Goal: Task Accomplishment & Management: Manage account settings

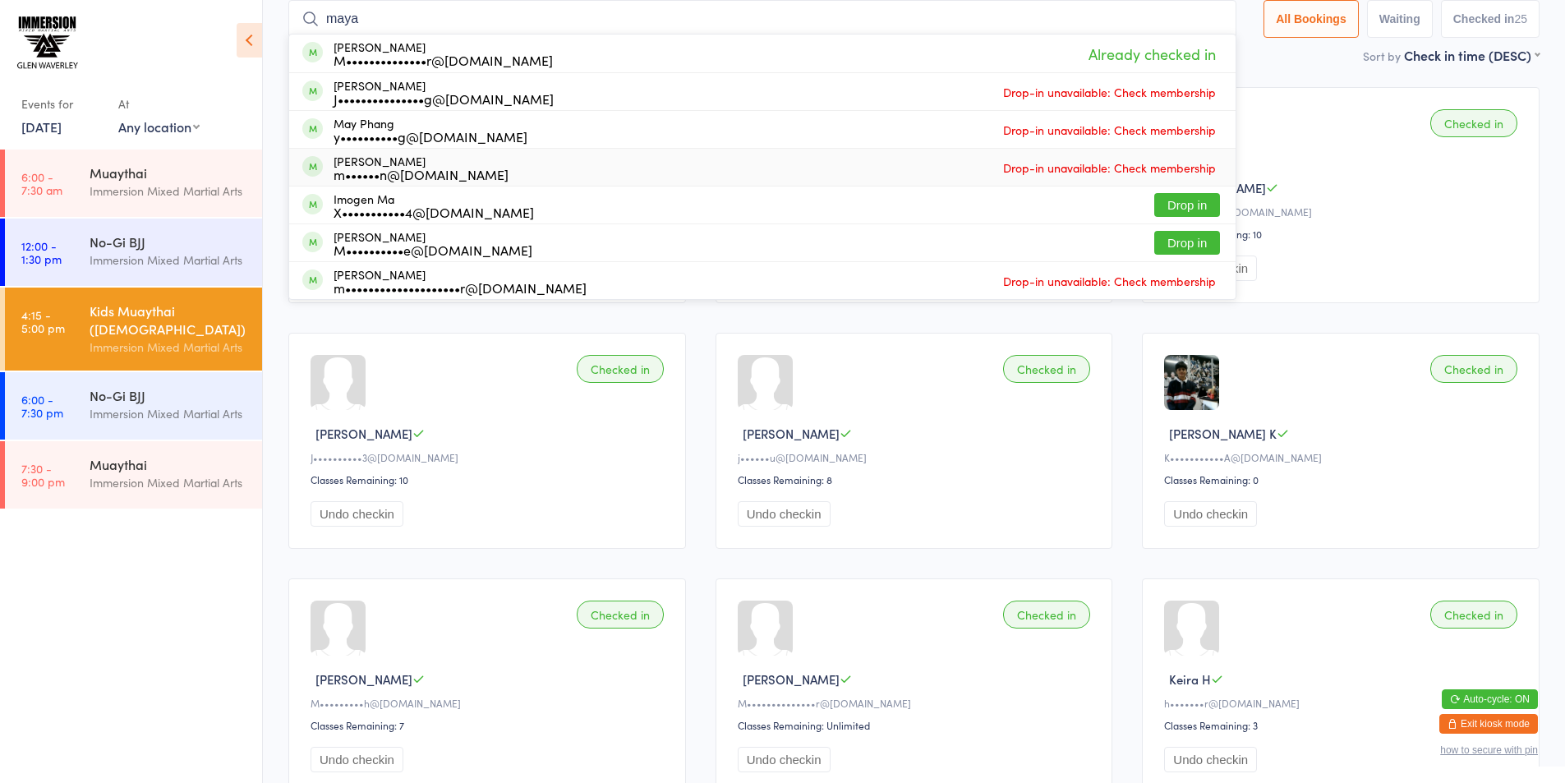
type input "maya"
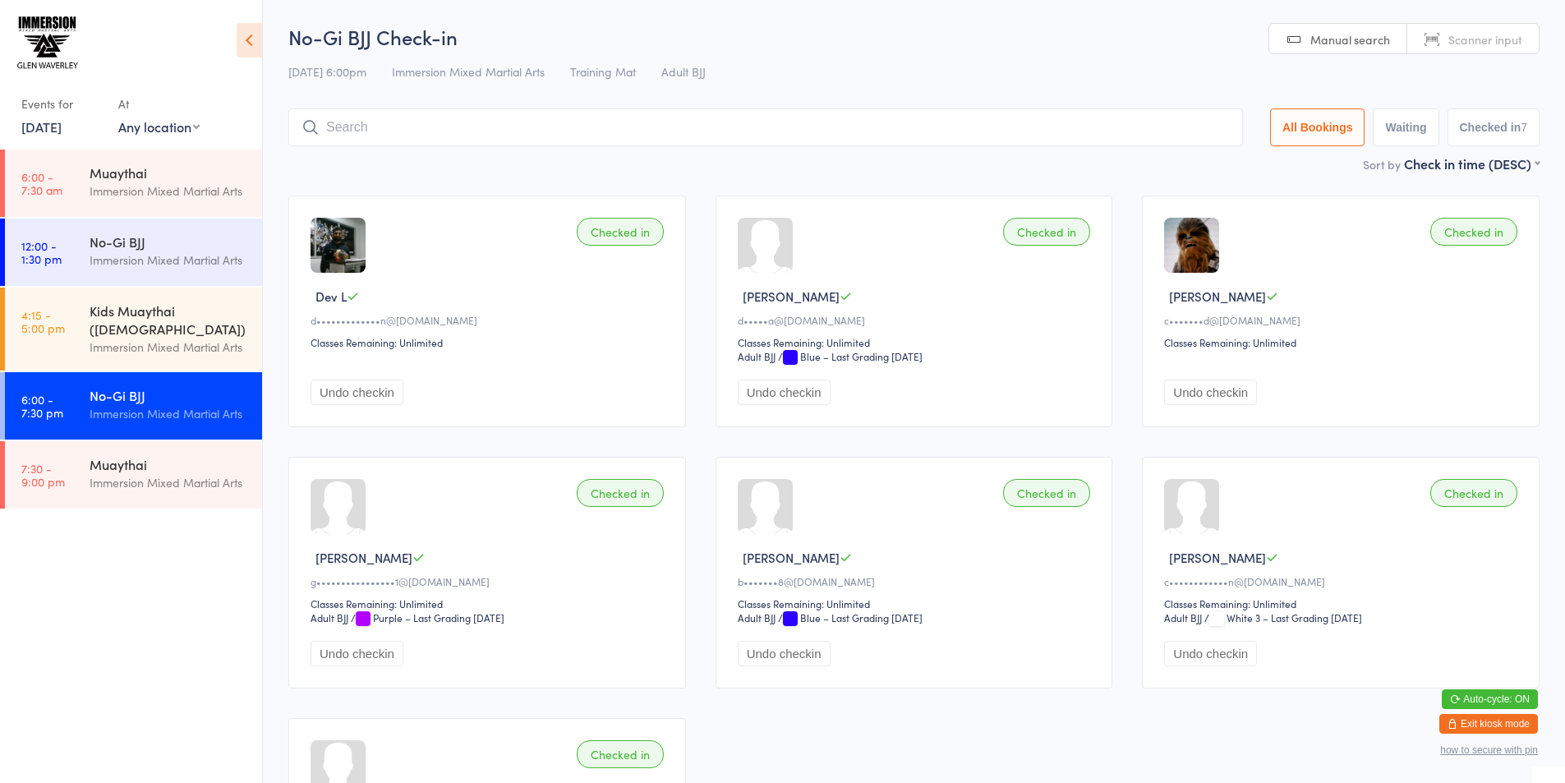
click at [1482, 717] on button "Exit kiosk mode" at bounding box center [1488, 724] width 99 height 20
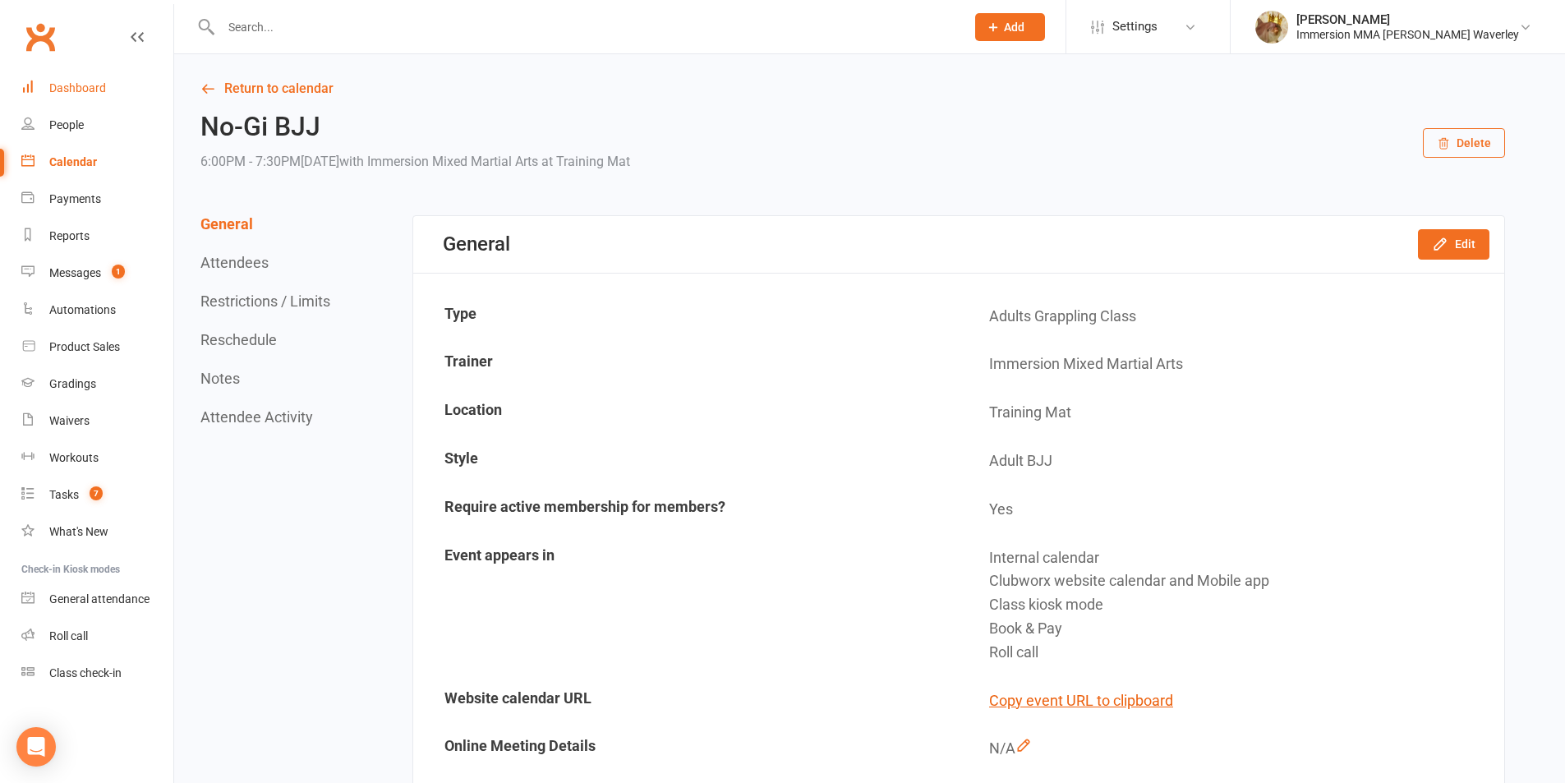
click at [117, 95] on link "Dashboard" at bounding box center [97, 88] width 152 height 37
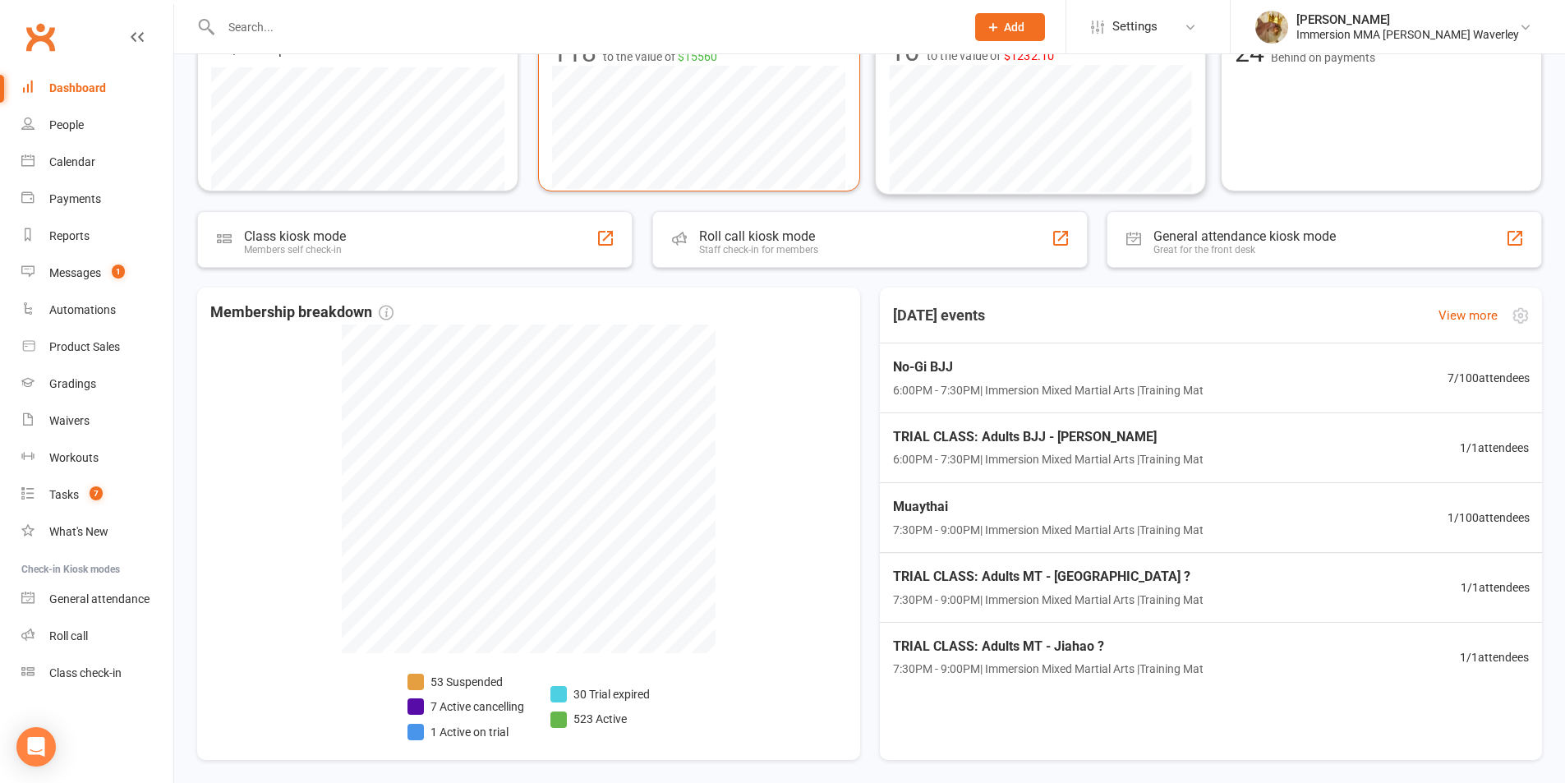
scroll to position [437, 0]
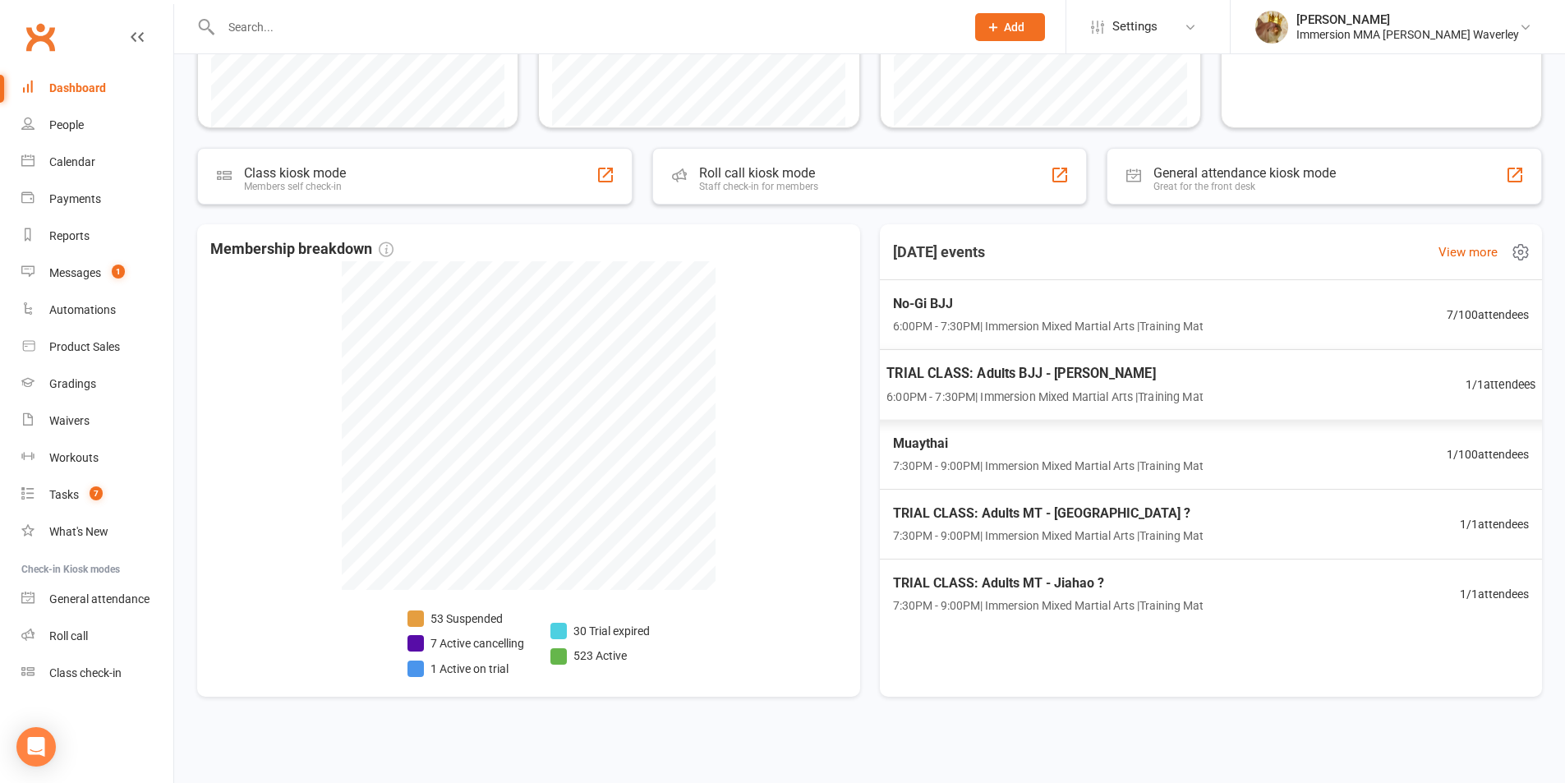
click at [1243, 403] on div "TRIAL CLASS: Adults BJJ - Ben Yant 6:00PM - 7:30PM | Immersion Mixed Martial Ar…" at bounding box center [1210, 384] width 689 height 71
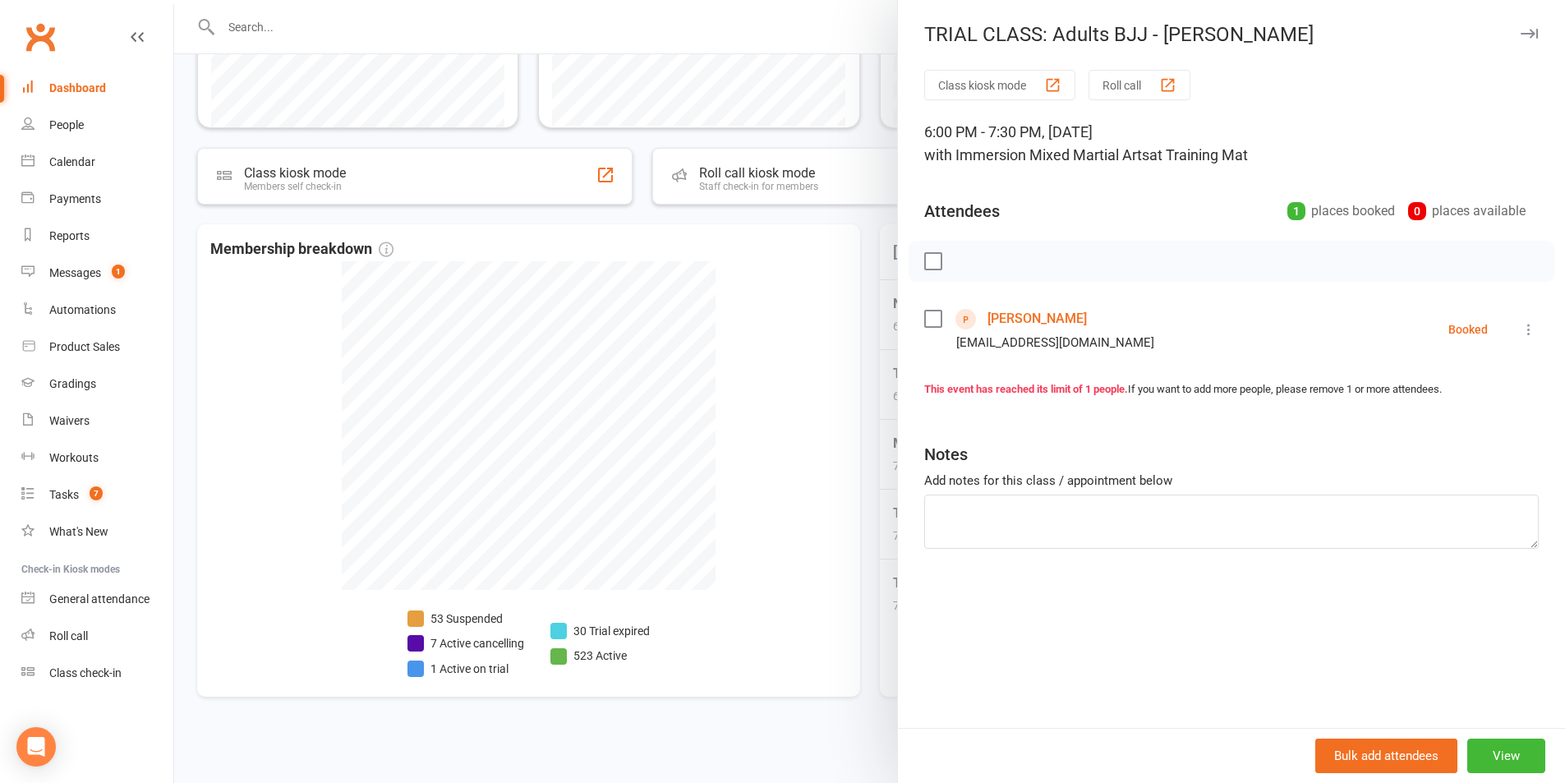
click at [794, 476] on div at bounding box center [869, 391] width 1391 height 783
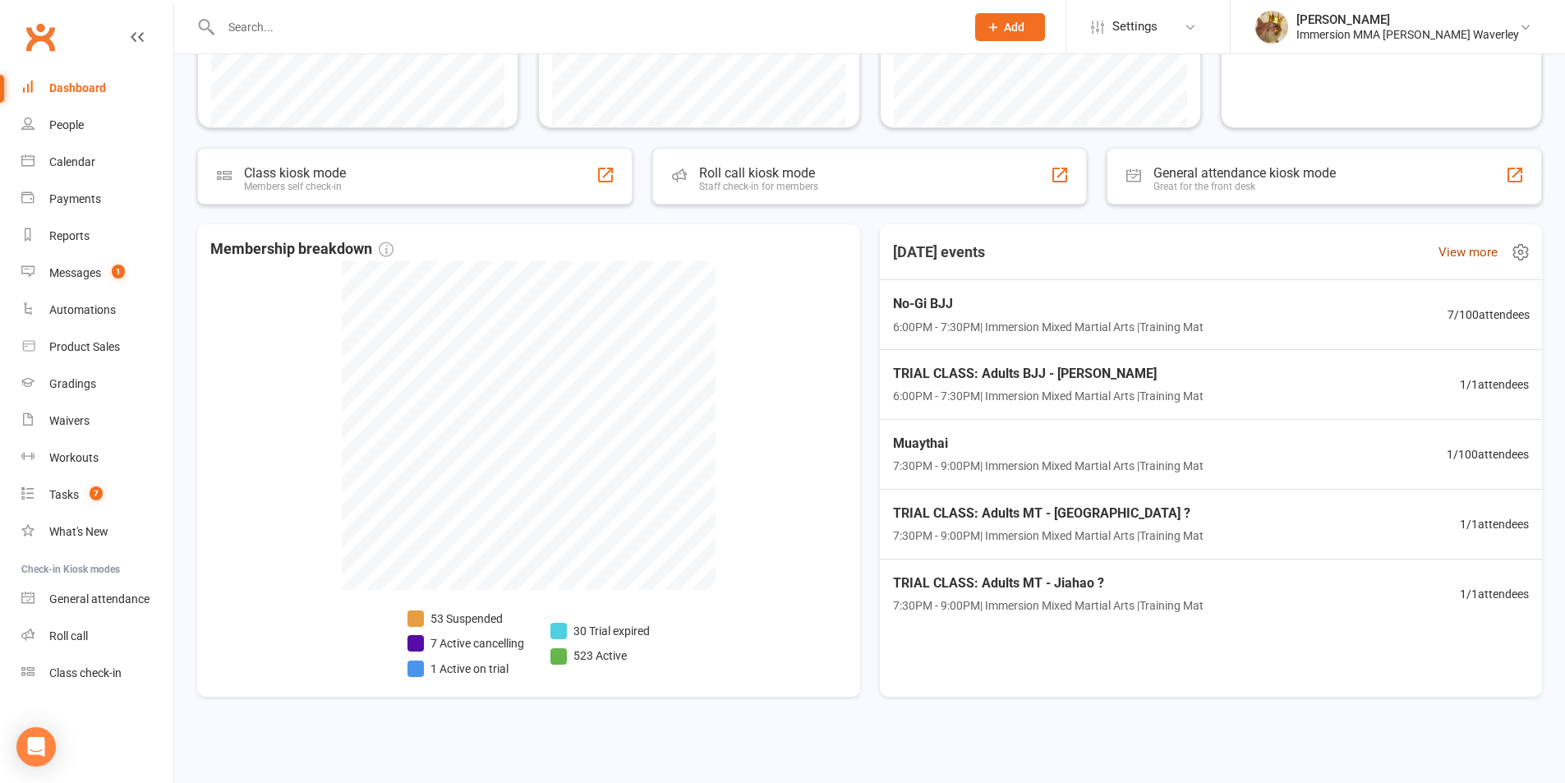
click at [1479, 251] on link "View more" at bounding box center [1467, 252] width 59 height 20
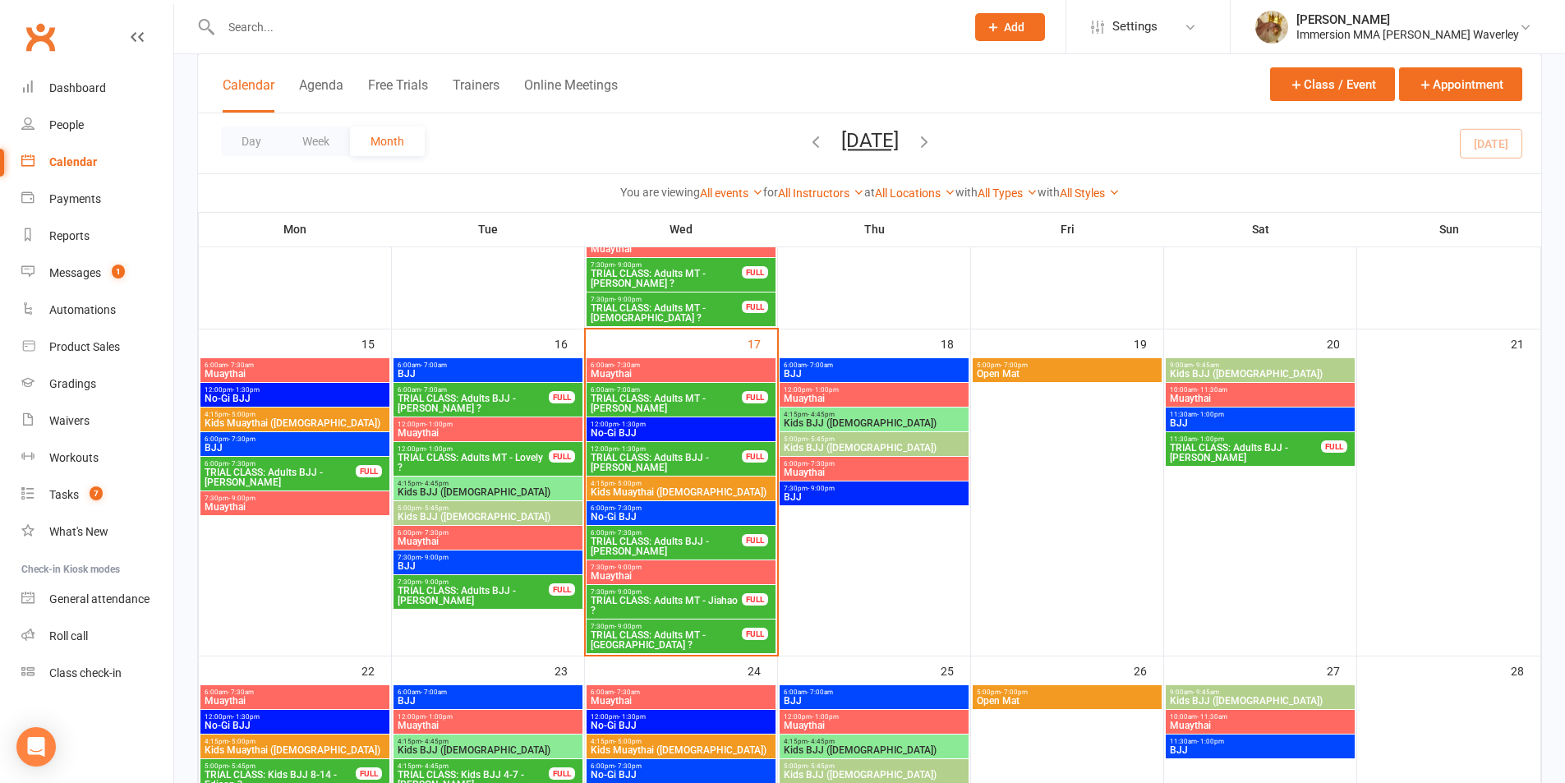
scroll to position [876, 0]
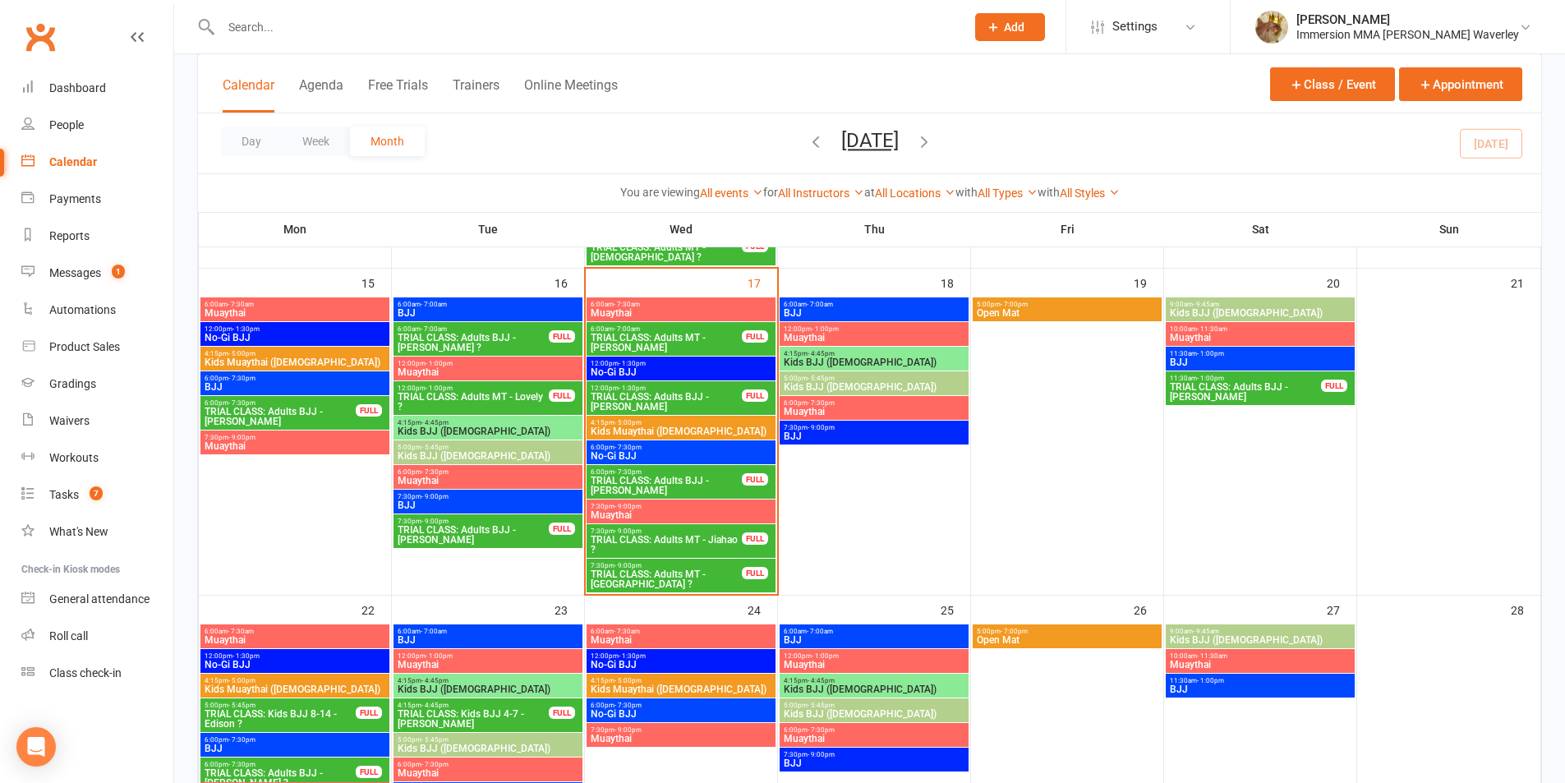
click at [644, 471] on span "6:00pm - 7:30pm" at bounding box center [666, 471] width 153 height 7
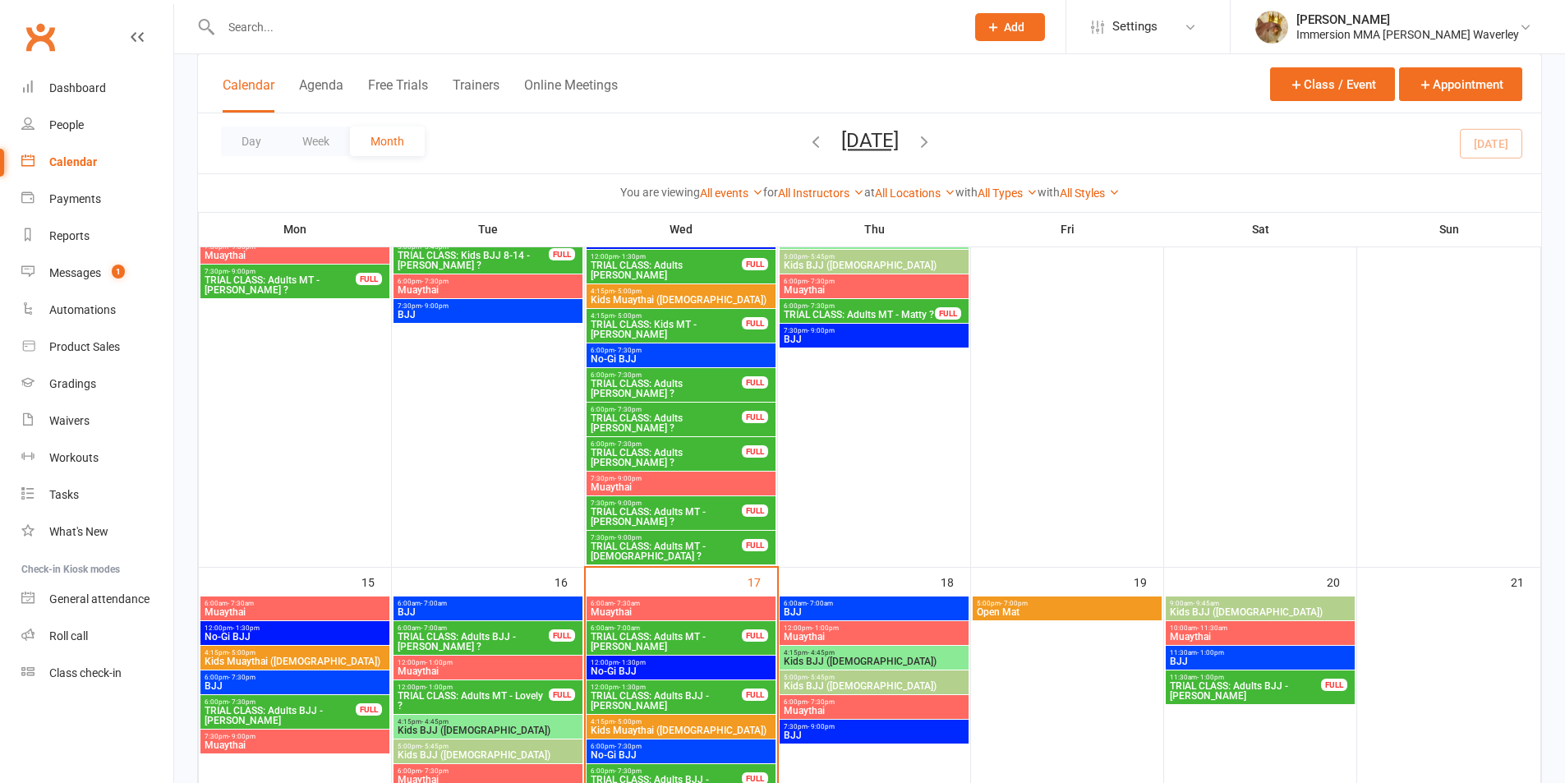
scroll to position [758, 0]
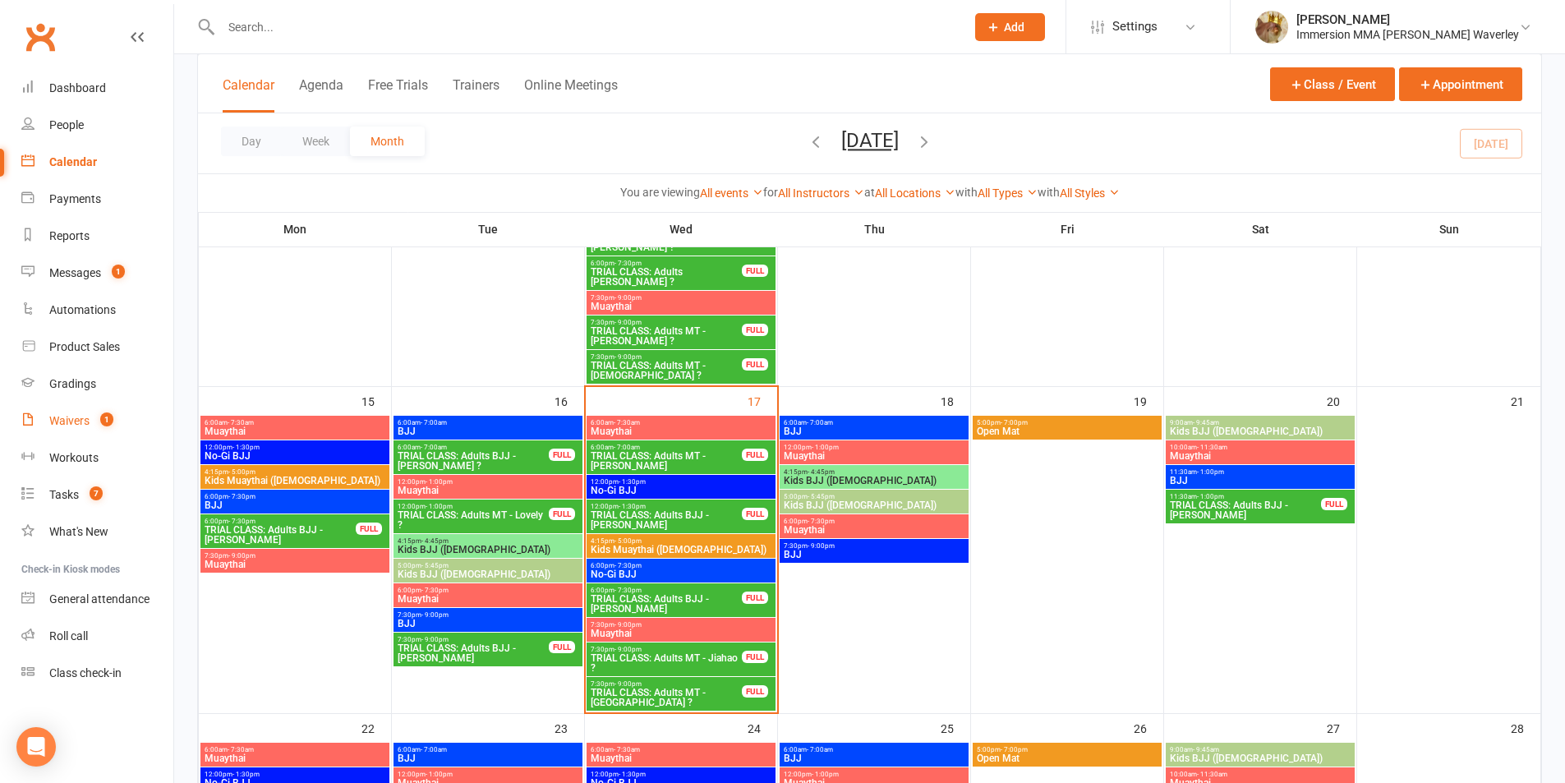
click at [86, 424] on div "Waivers" at bounding box center [69, 420] width 40 height 13
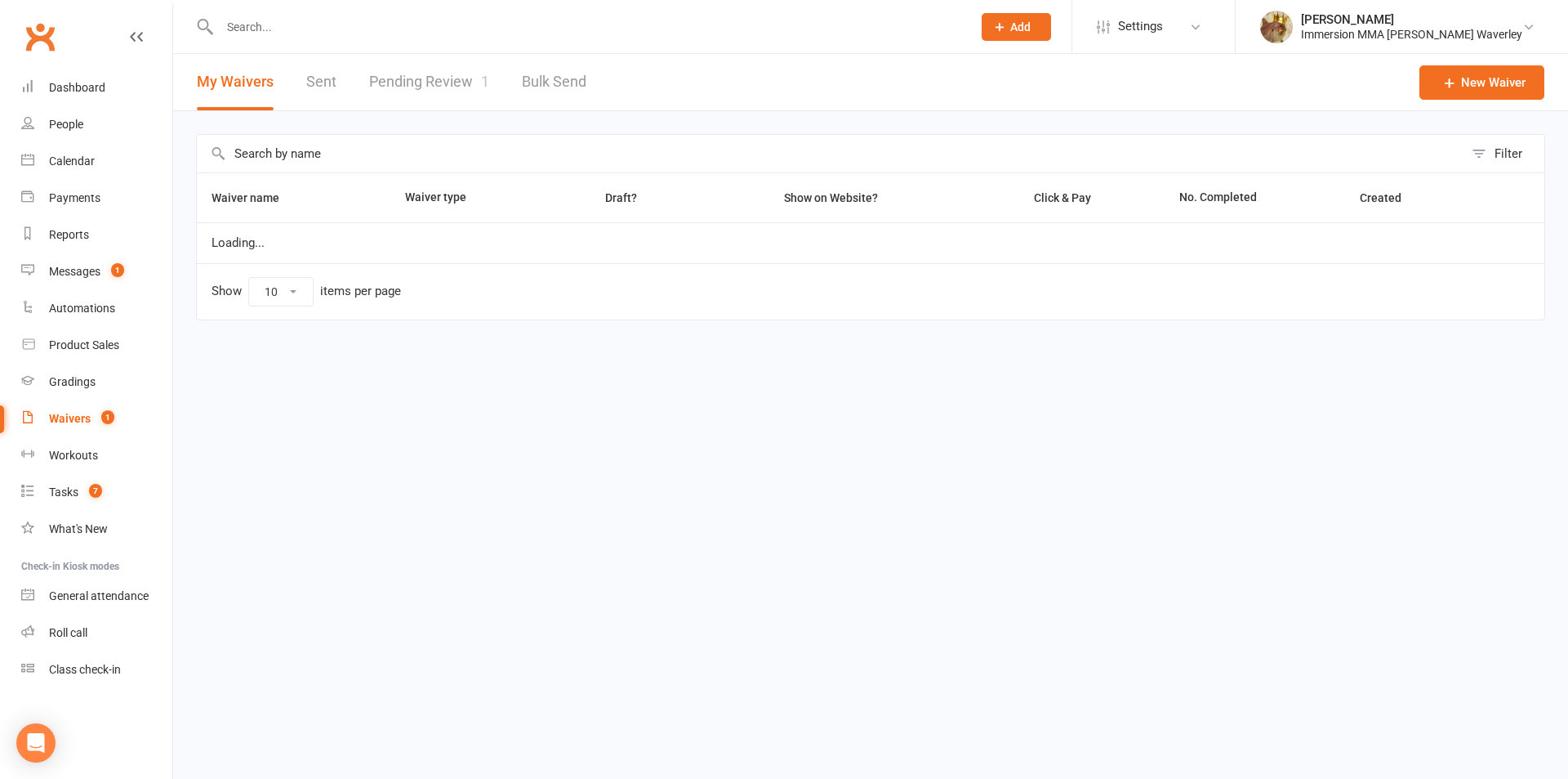
select select "100"
click at [452, 92] on link "Pending Review 1" at bounding box center [429, 82] width 120 height 57
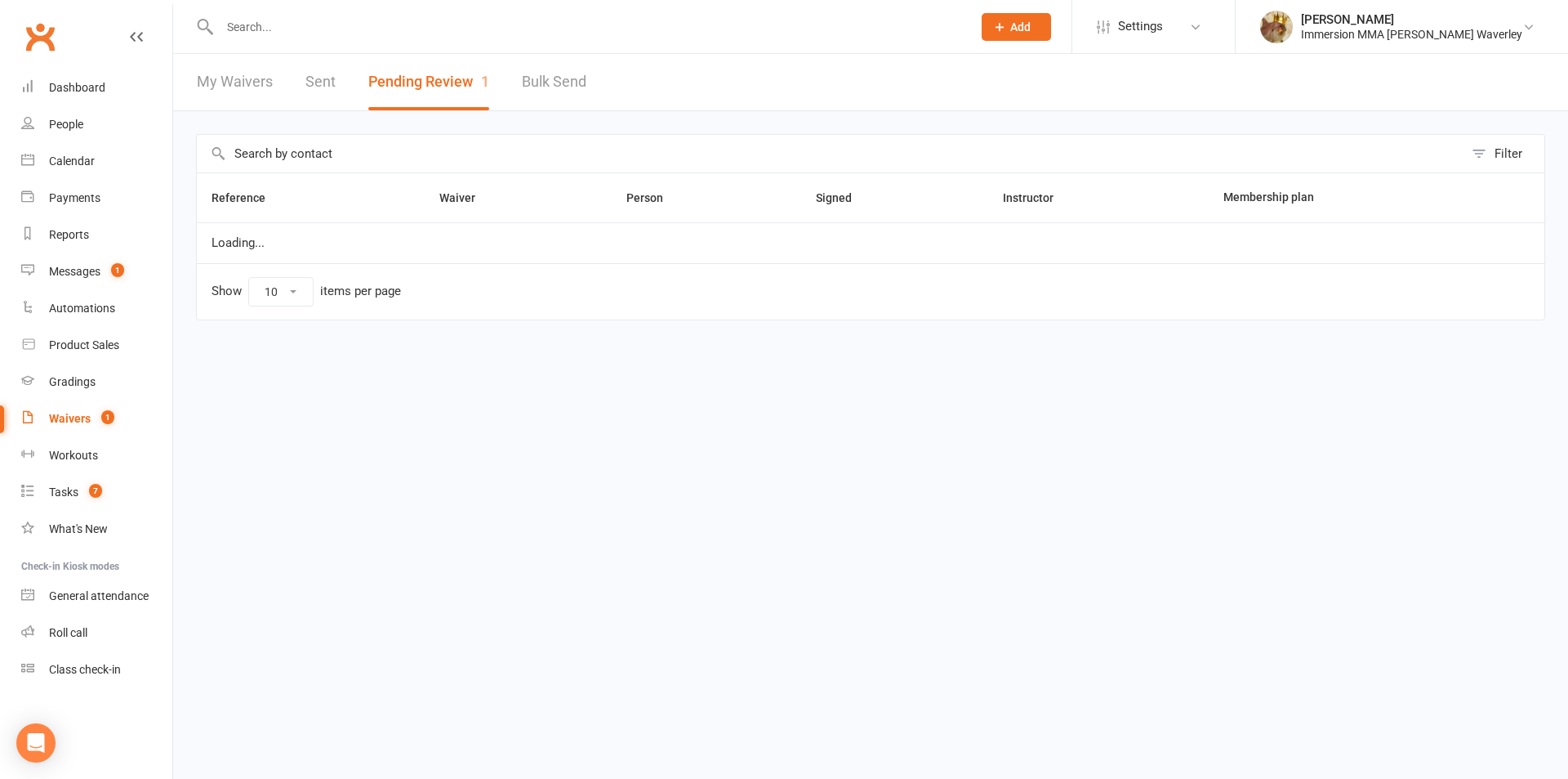
select select "50"
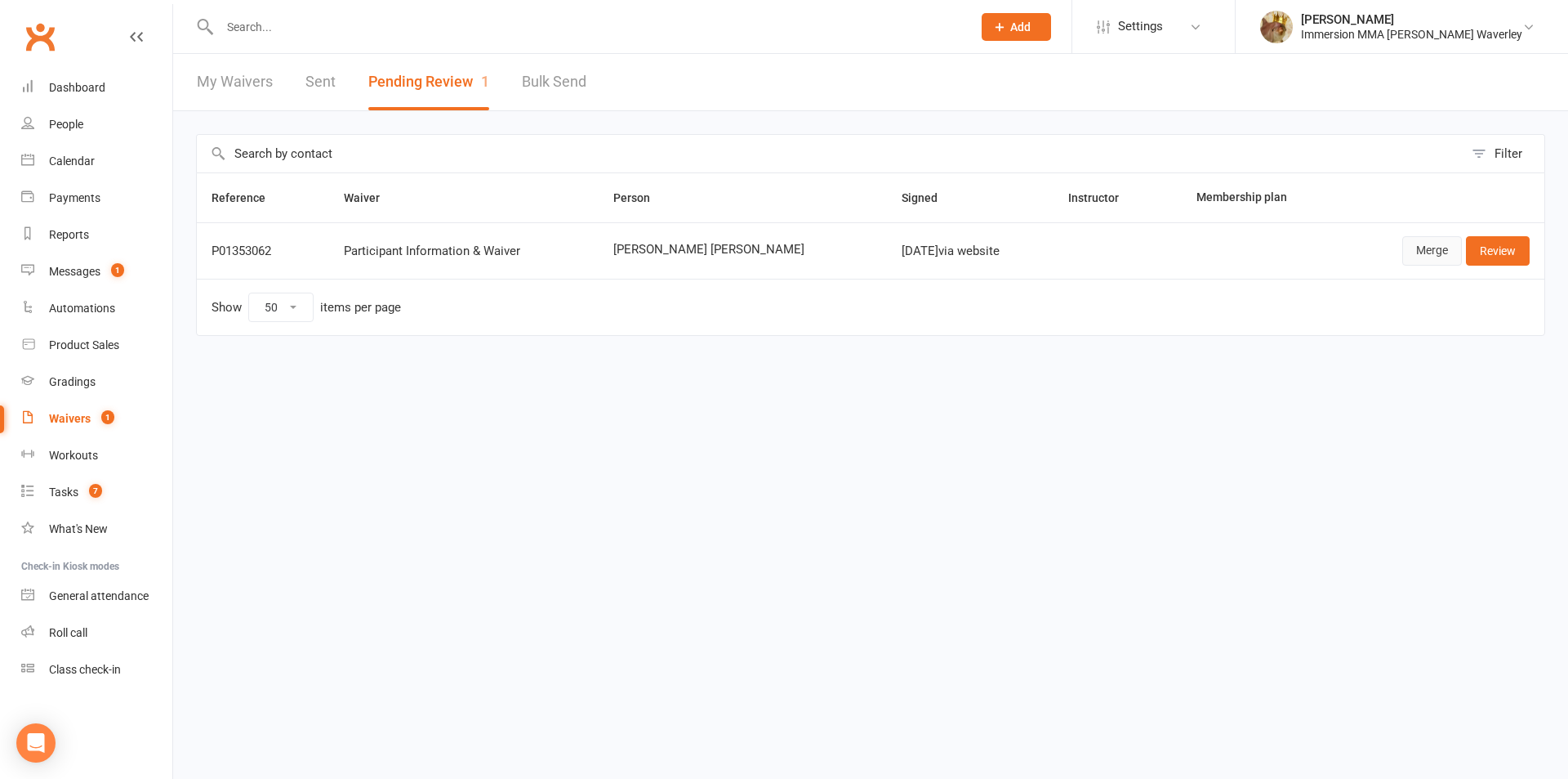
click at [1424, 249] on link "Merge" at bounding box center [1432, 251] width 60 height 30
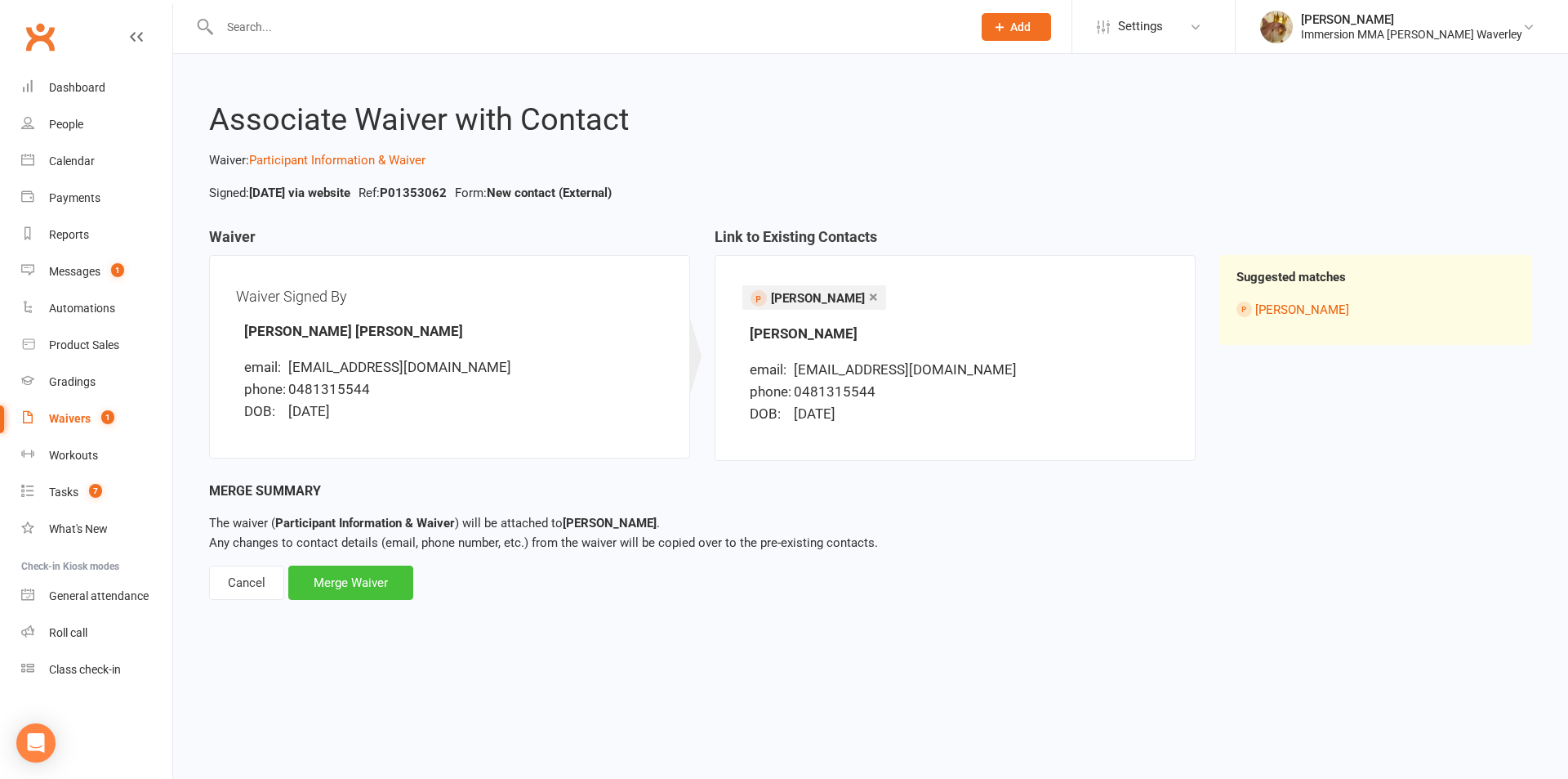
click at [334, 589] on div "Merge Waiver" at bounding box center [351, 582] width 125 height 34
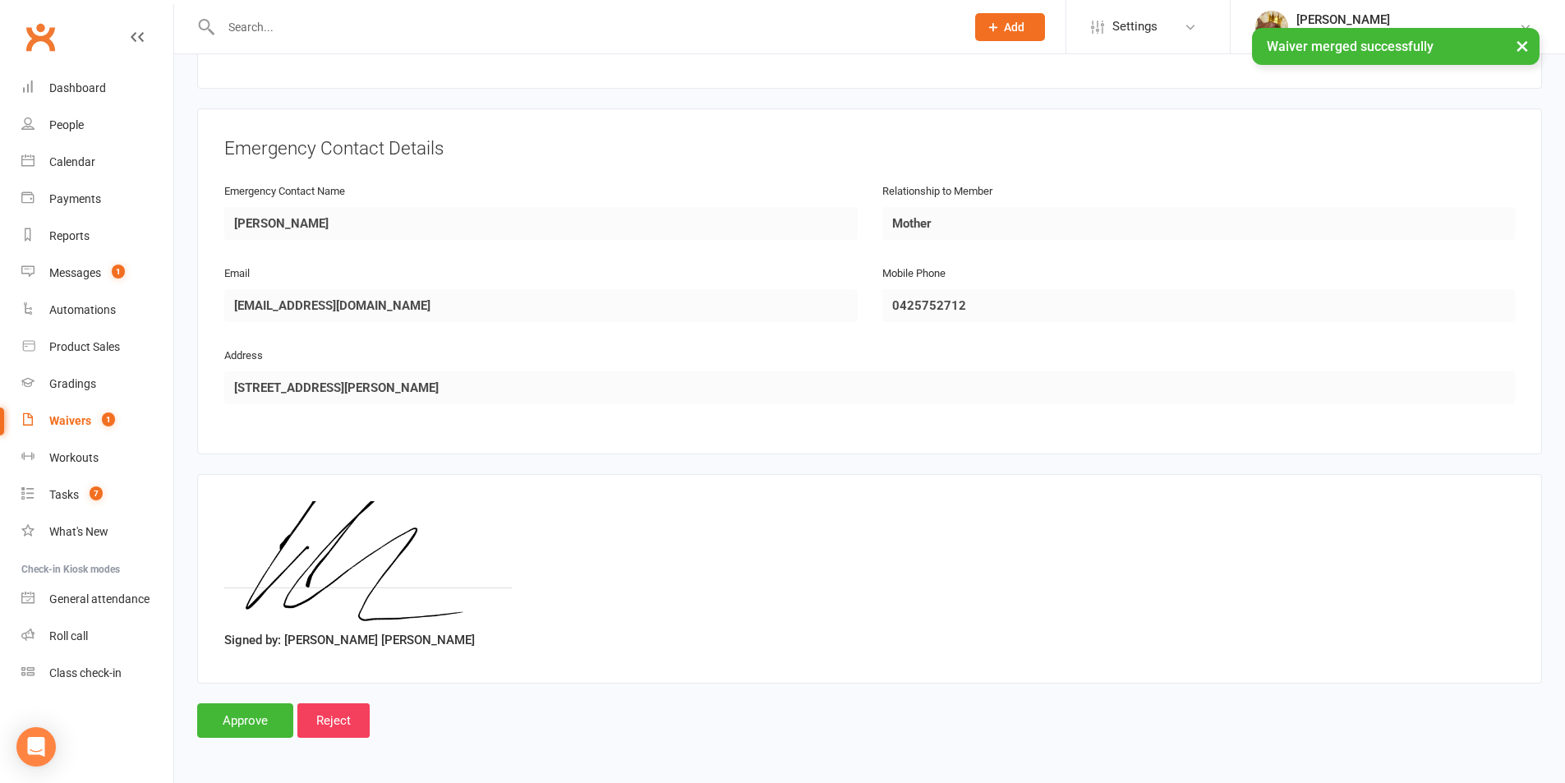
scroll to position [701, 0]
click at [241, 723] on input "Approve" at bounding box center [245, 718] width 96 height 34
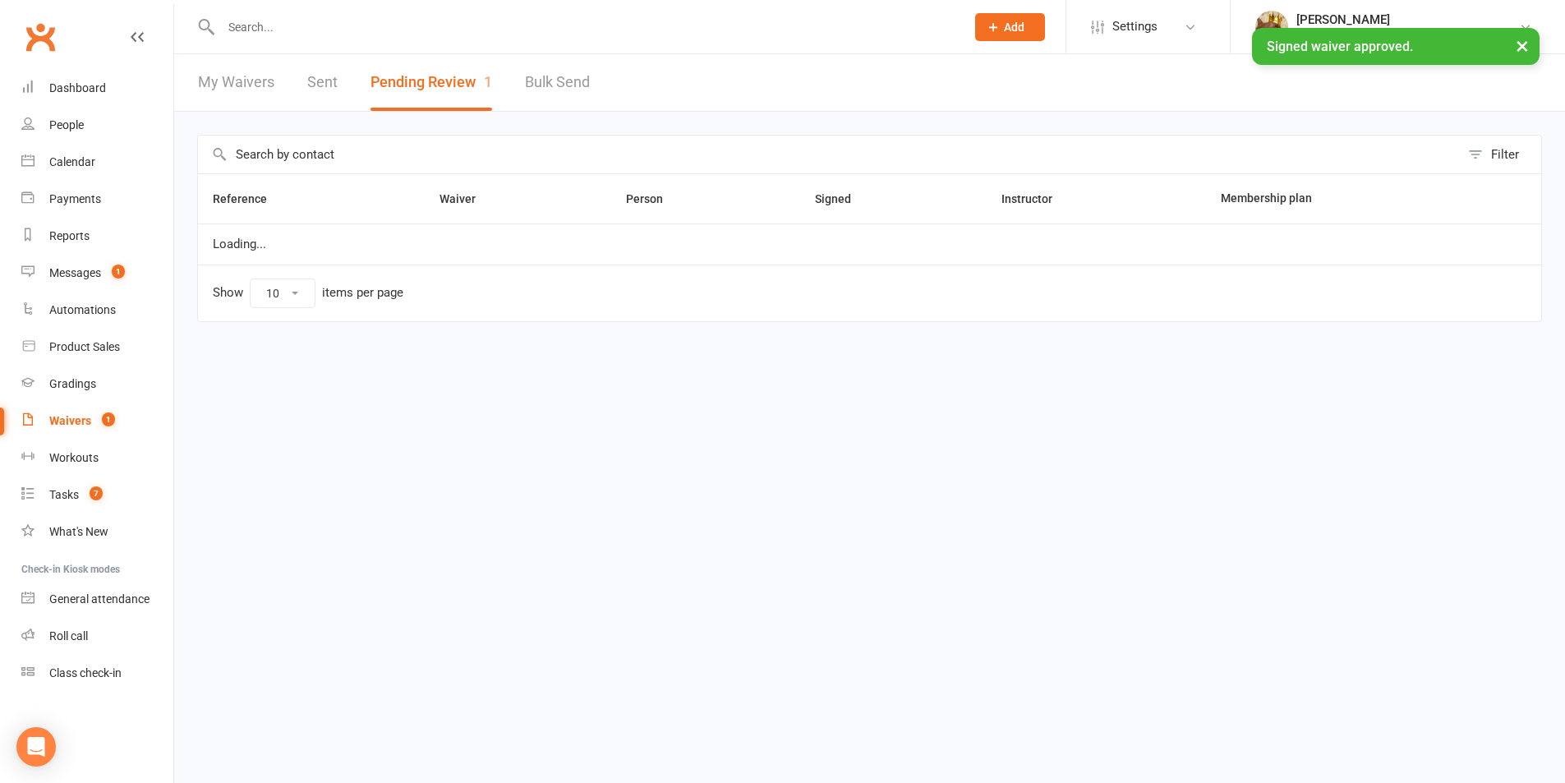
select select "50"
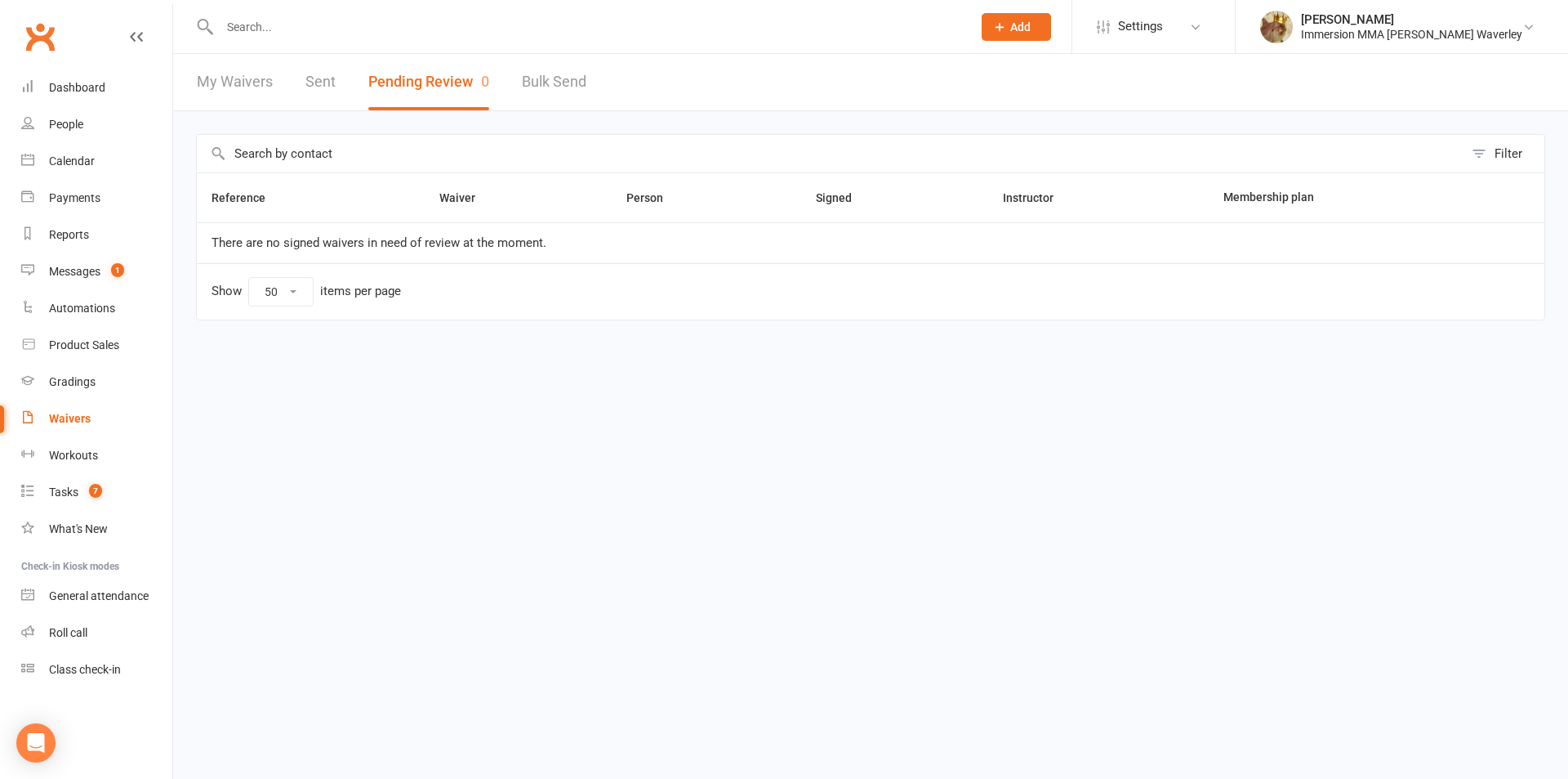
click at [262, 86] on link "My Waivers" at bounding box center [235, 82] width 76 height 57
select select "100"
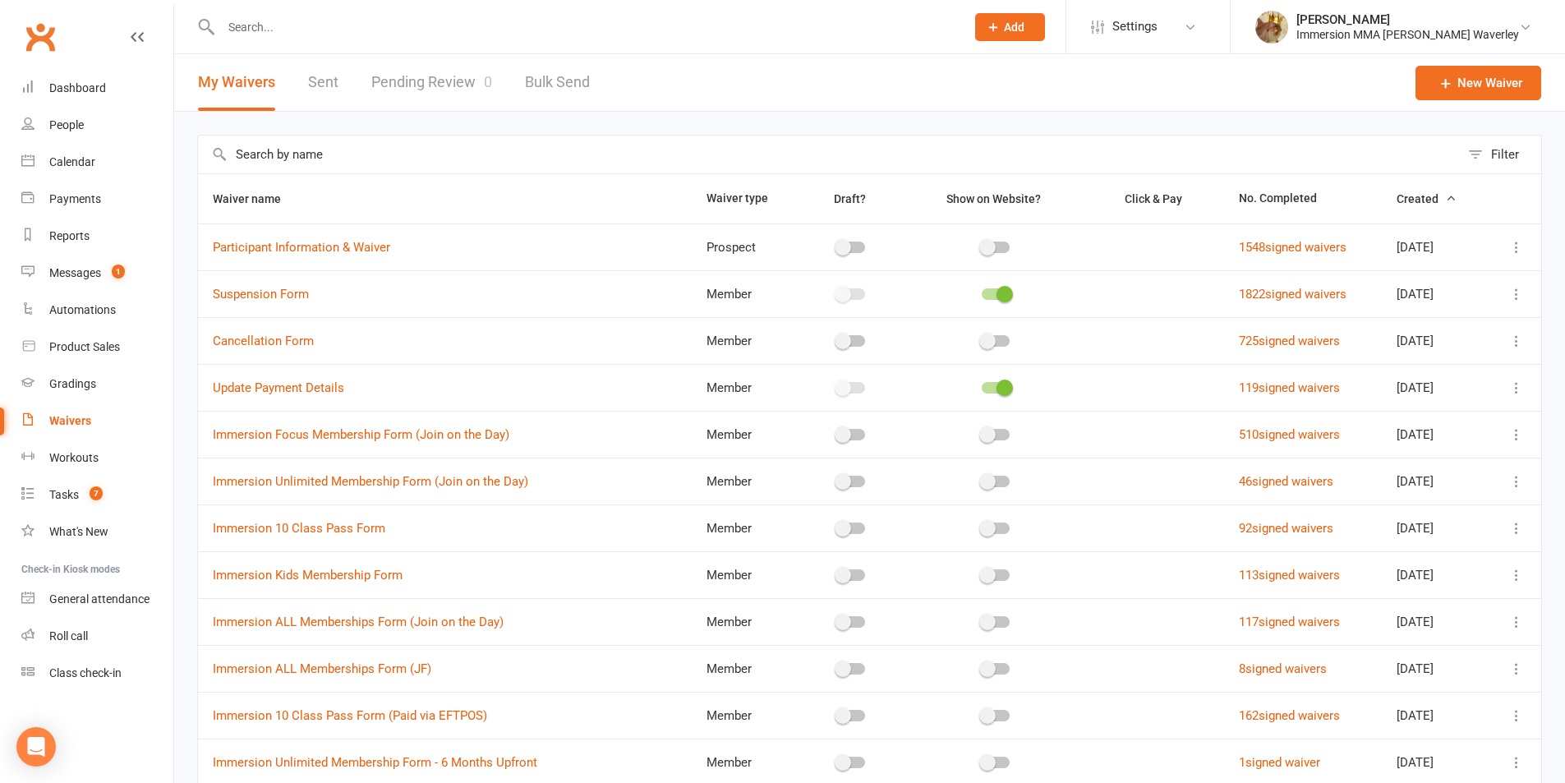
click at [451, 82] on link "Pending Review 0" at bounding box center [431, 82] width 121 height 57
select select "50"
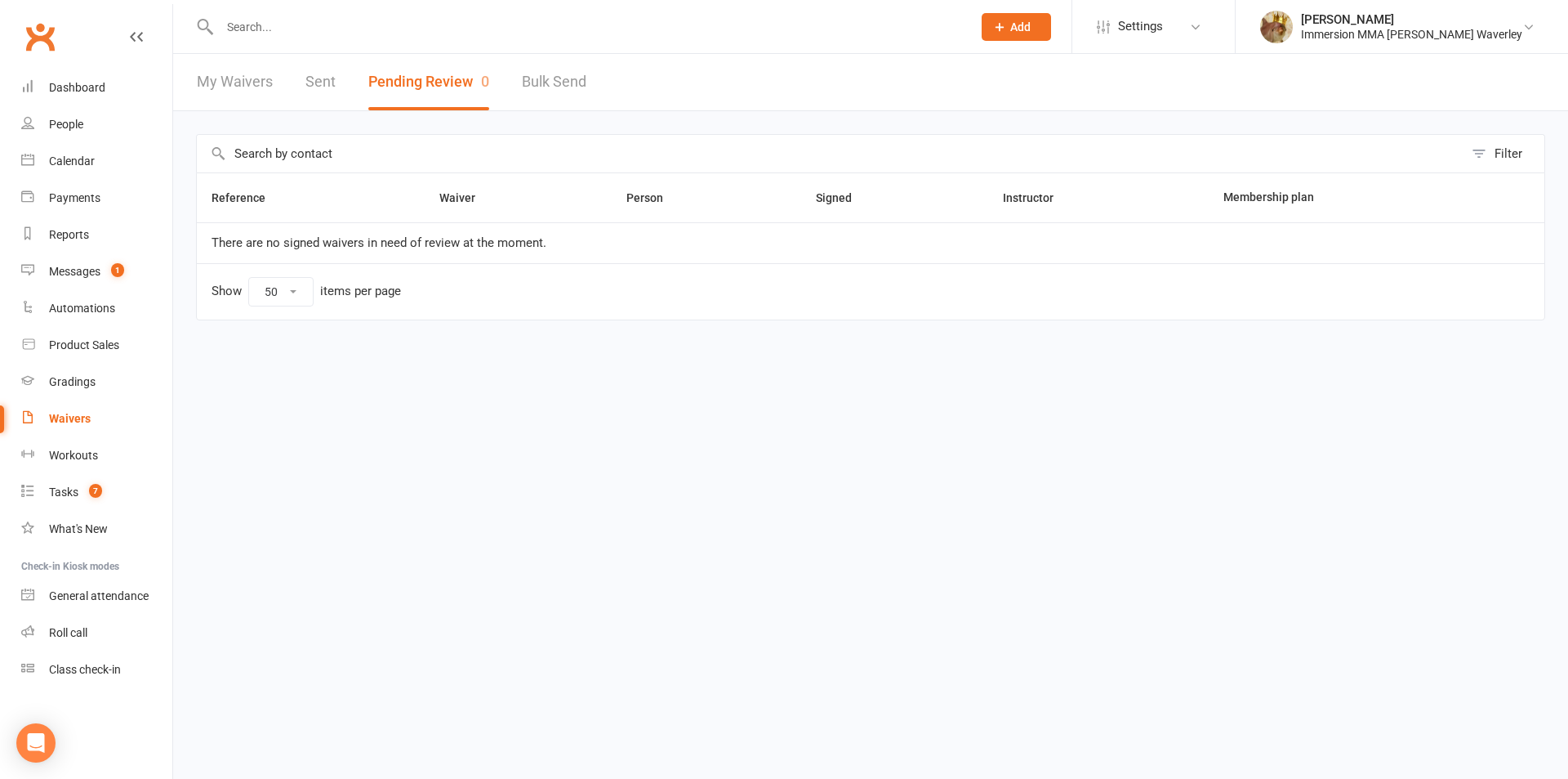
click at [255, 88] on link "My Waivers" at bounding box center [235, 82] width 76 height 57
select select "100"
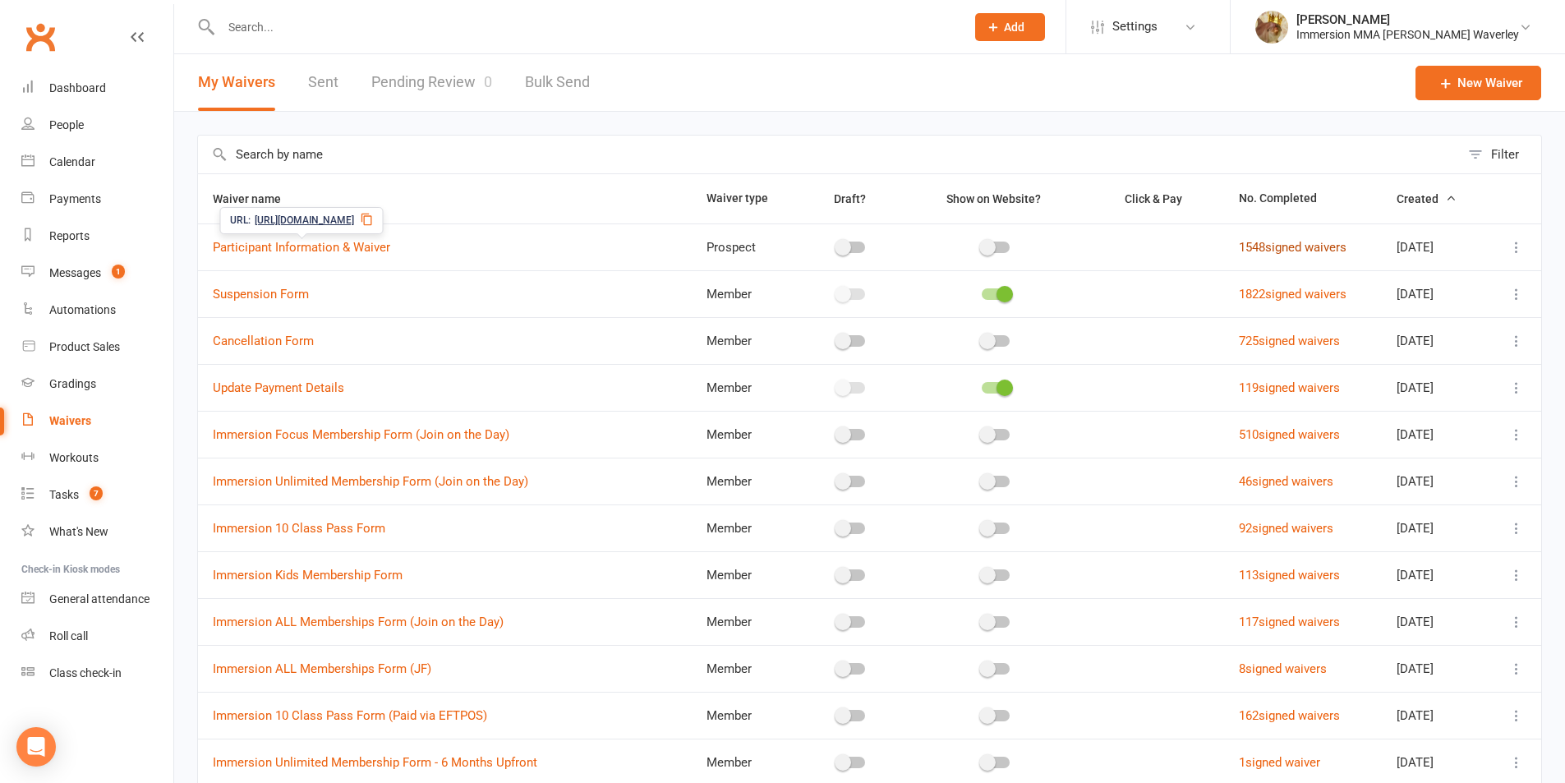
click at [1316, 249] on link "1548 signed waivers" at bounding box center [1293, 247] width 108 height 15
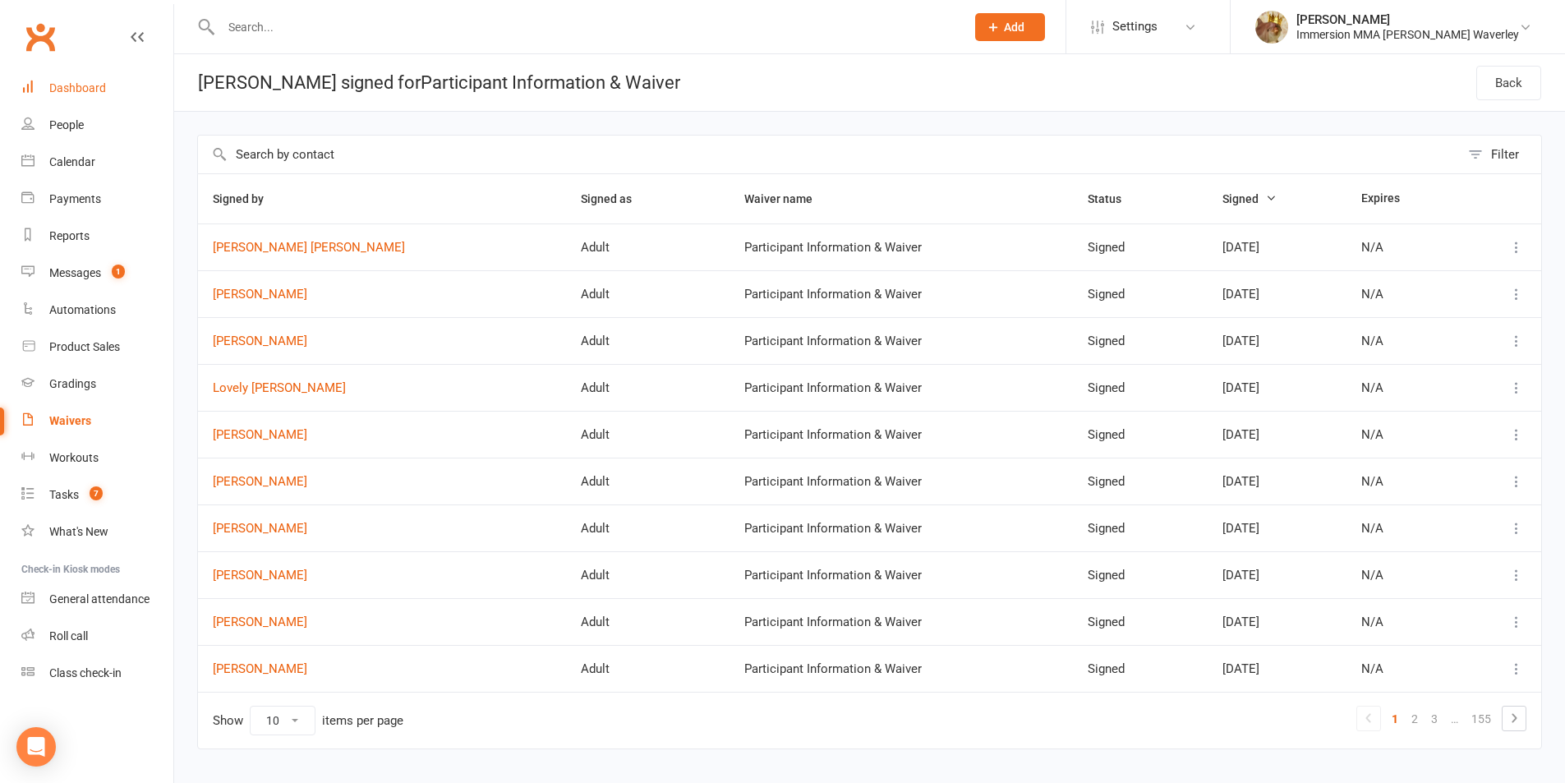
click at [105, 70] on link "Dashboard" at bounding box center [97, 88] width 152 height 37
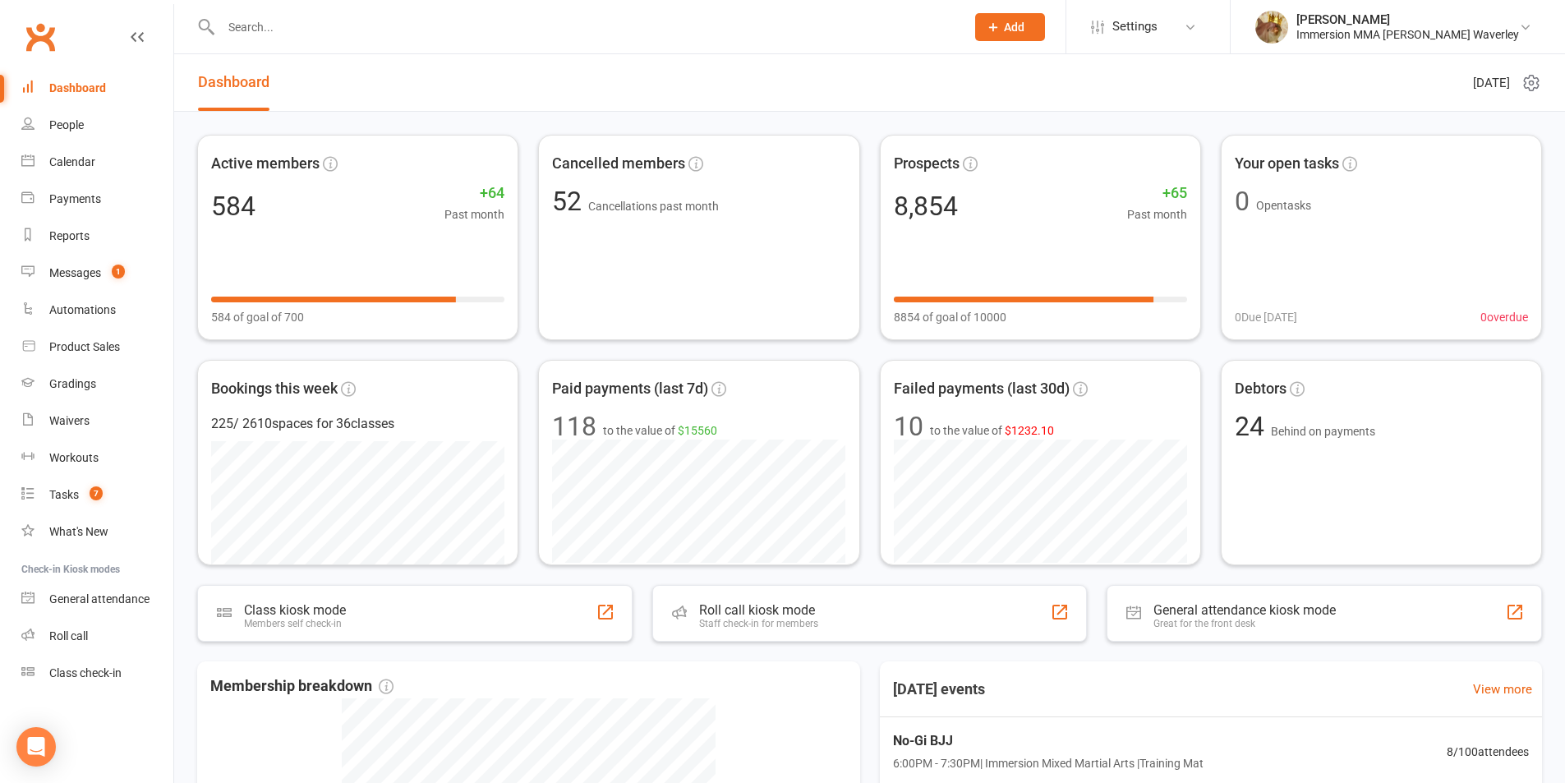
click at [294, 16] on input "text" at bounding box center [585, 27] width 738 height 23
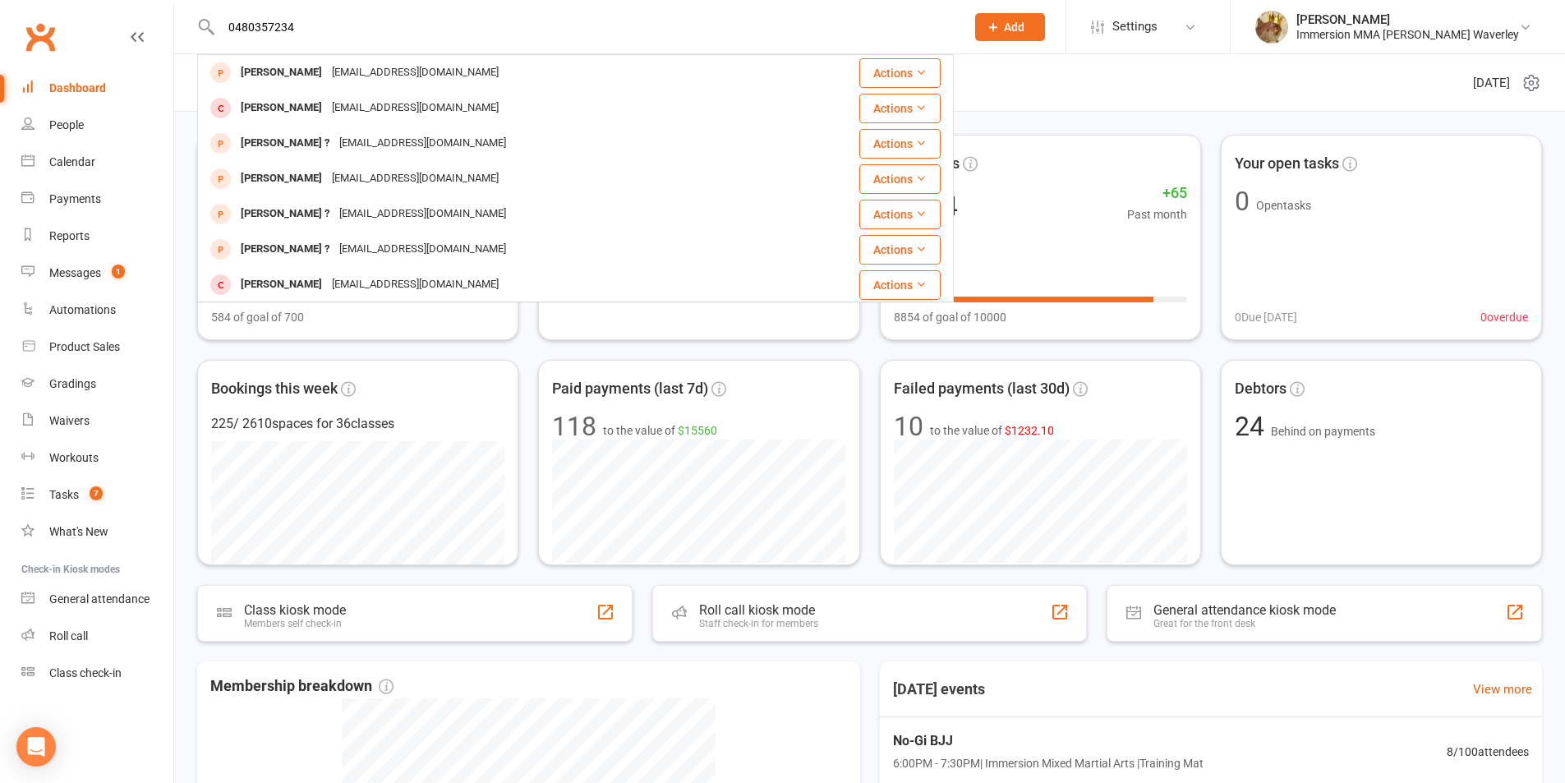
type input "0480357234"
click at [284, 63] on div "Ben Yant" at bounding box center [281, 73] width 91 height 24
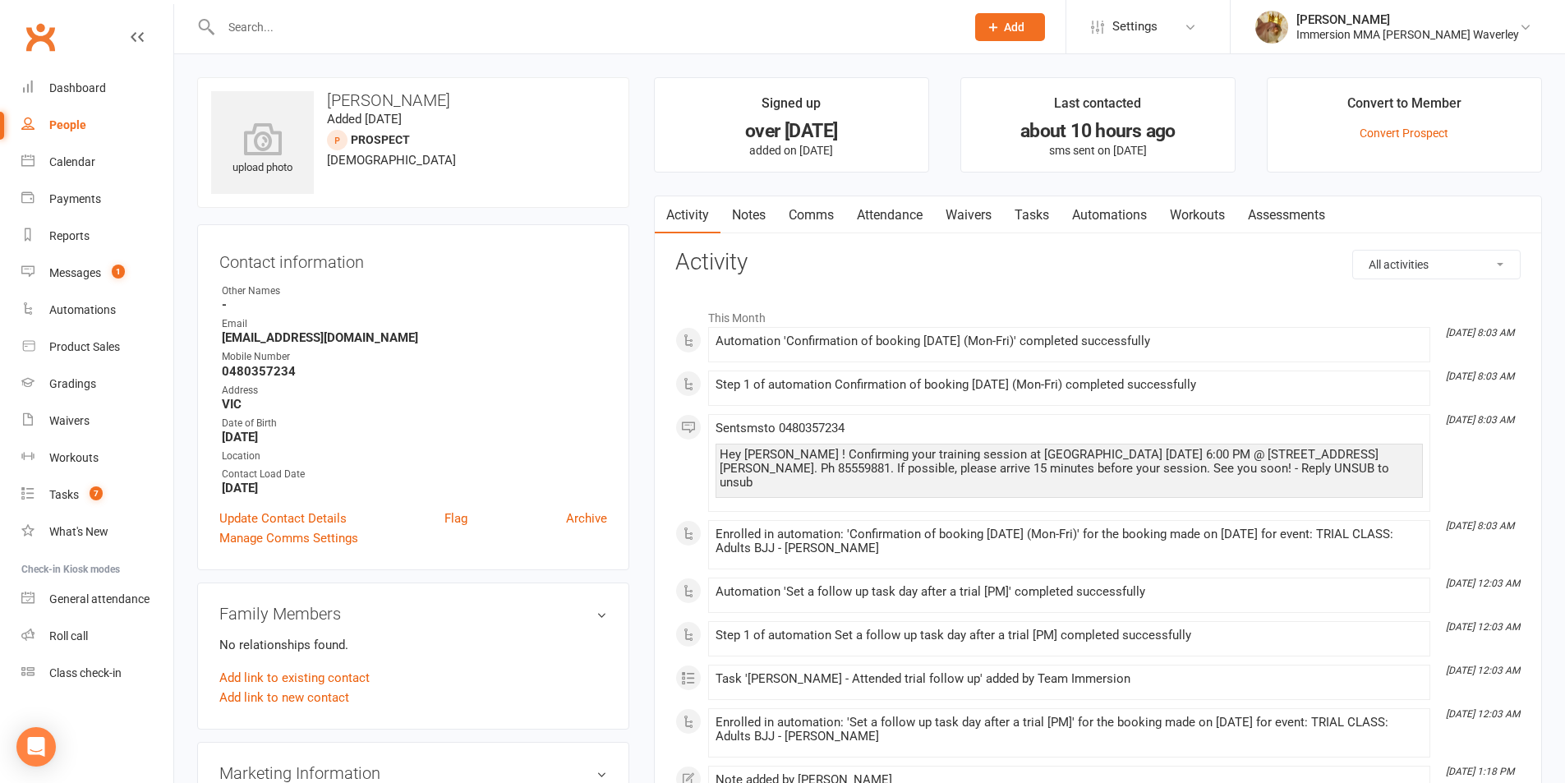
click at [779, 214] on link "Comms" at bounding box center [811, 215] width 68 height 38
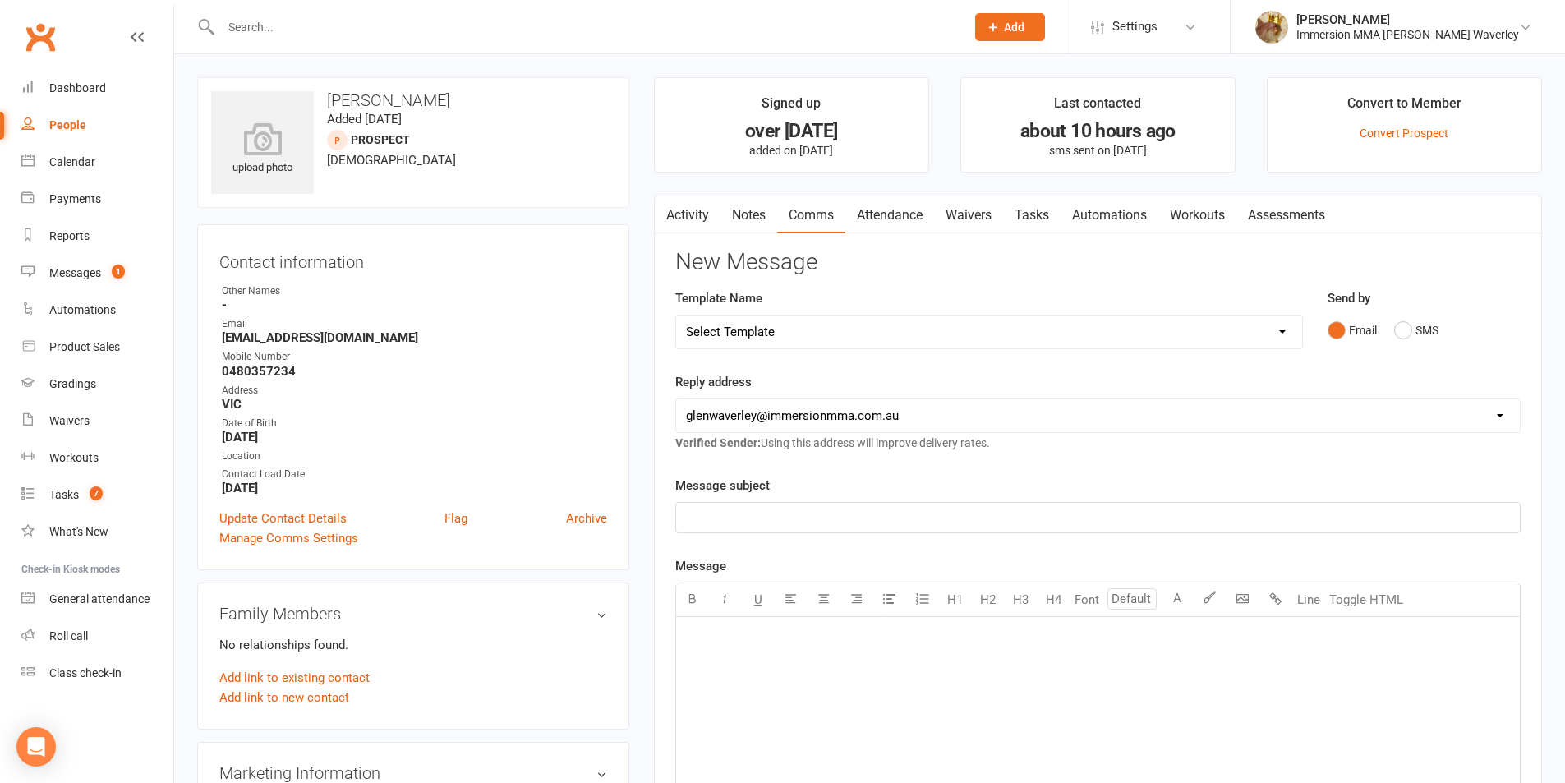
click at [990, 205] on link "Waivers" at bounding box center [968, 215] width 69 height 38
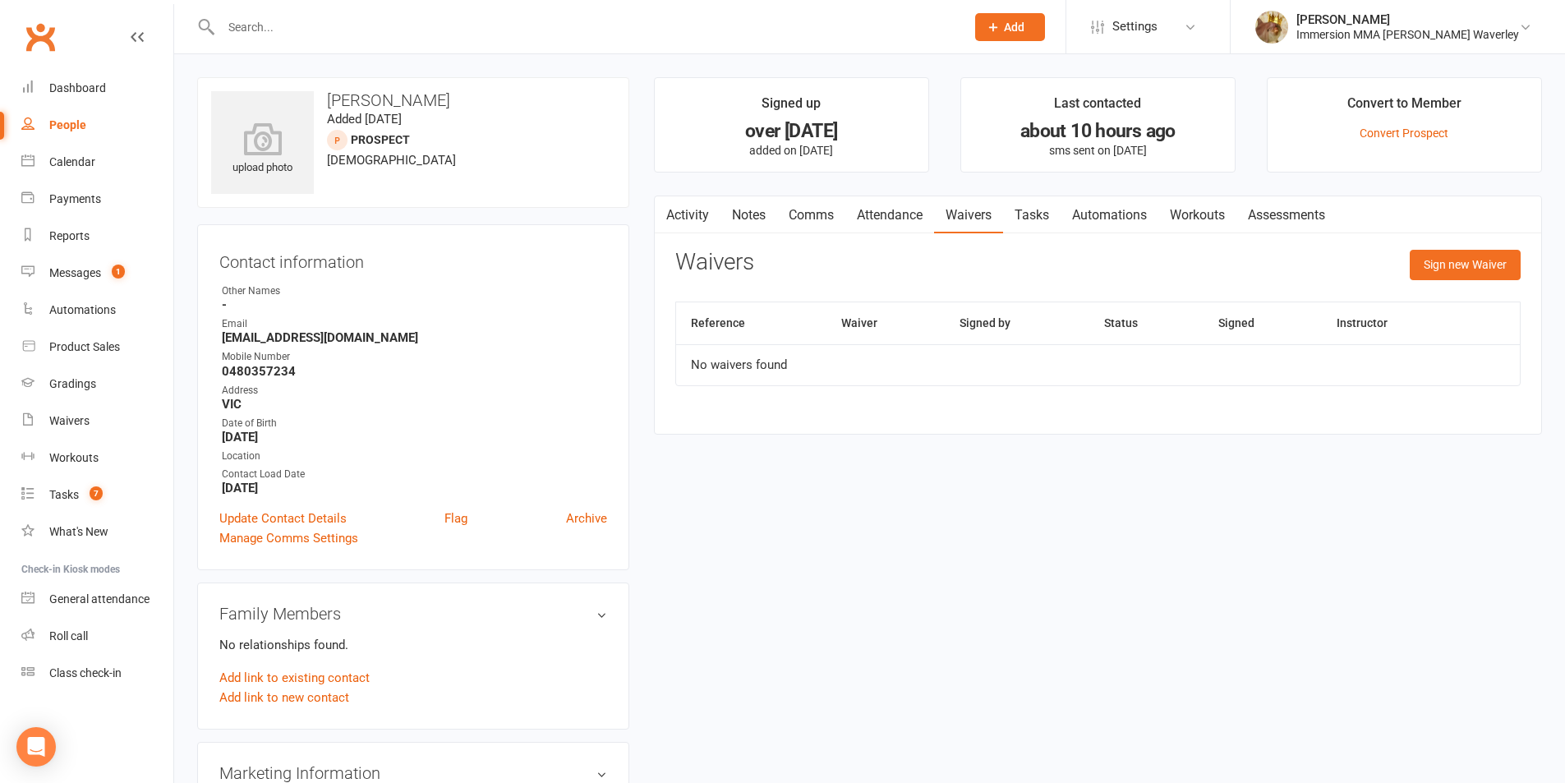
click at [764, 240] on div "Activity Notes Comms Attendance Waivers Tasks Automations Workouts Assessments …" at bounding box center [1098, 314] width 888 height 239
click at [763, 226] on link "Notes" at bounding box center [748, 215] width 57 height 38
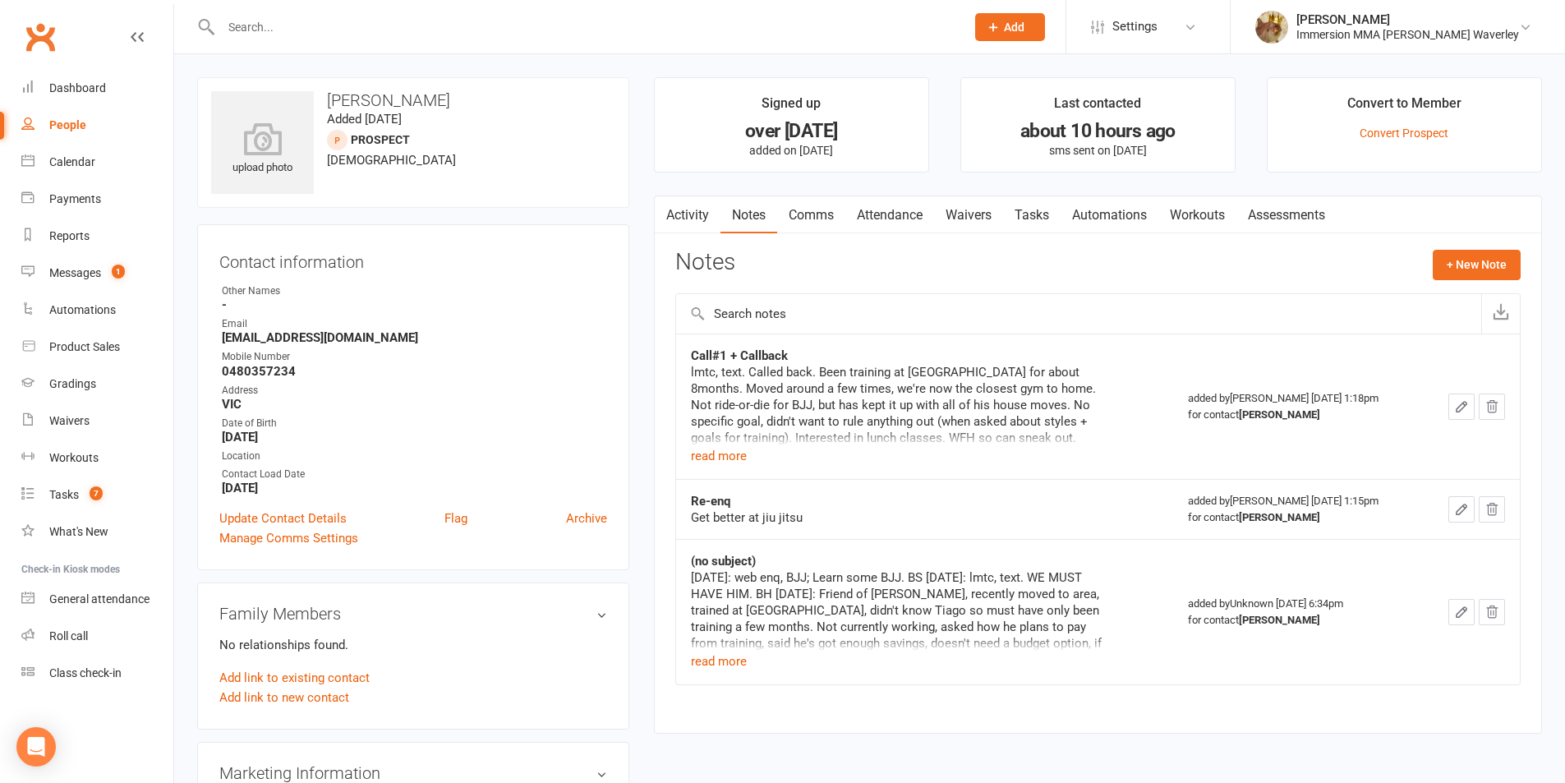
click at [830, 216] on link "Comms" at bounding box center [811, 215] width 68 height 38
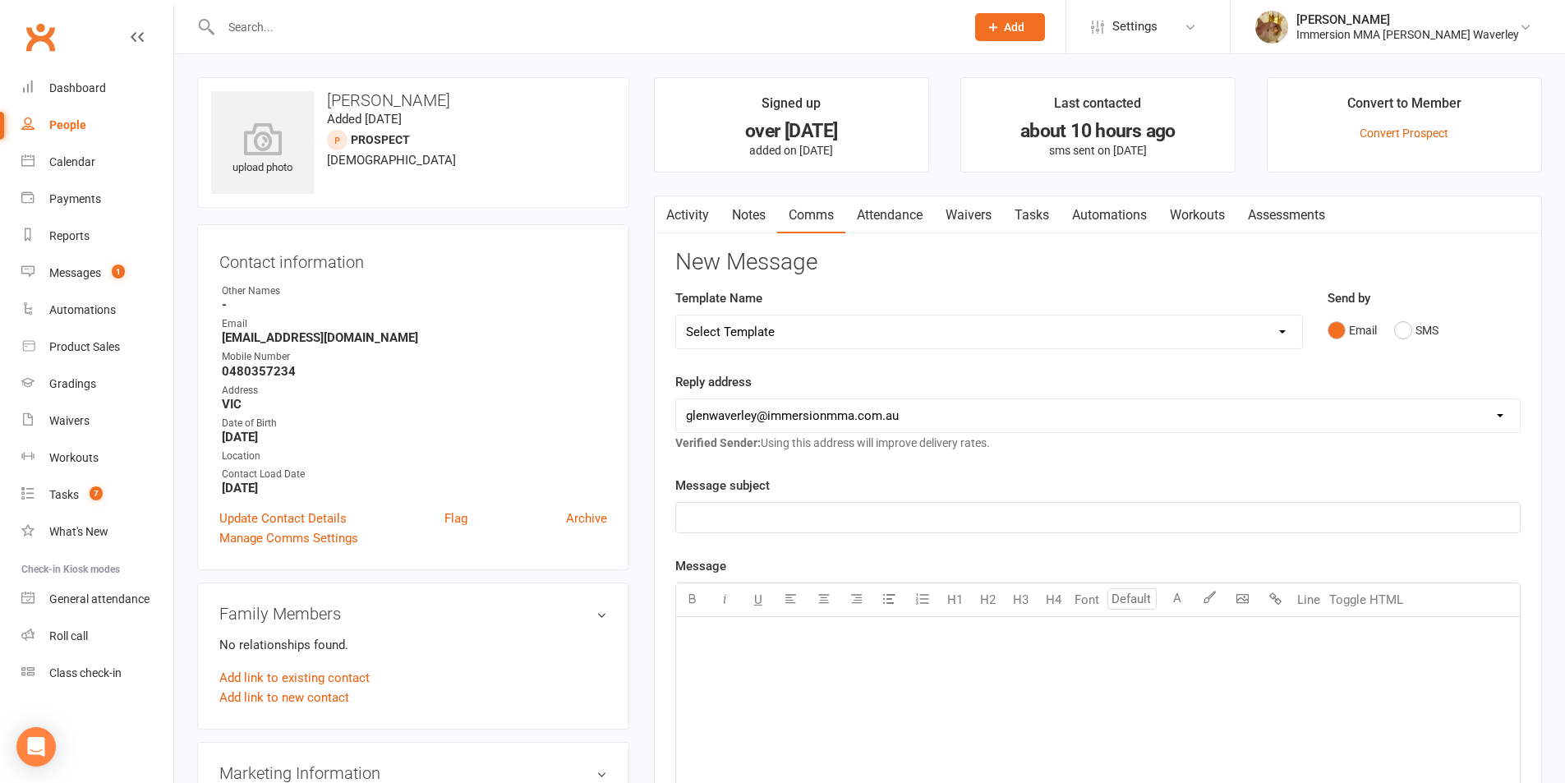
click at [978, 210] on link "Waivers" at bounding box center [968, 215] width 69 height 38
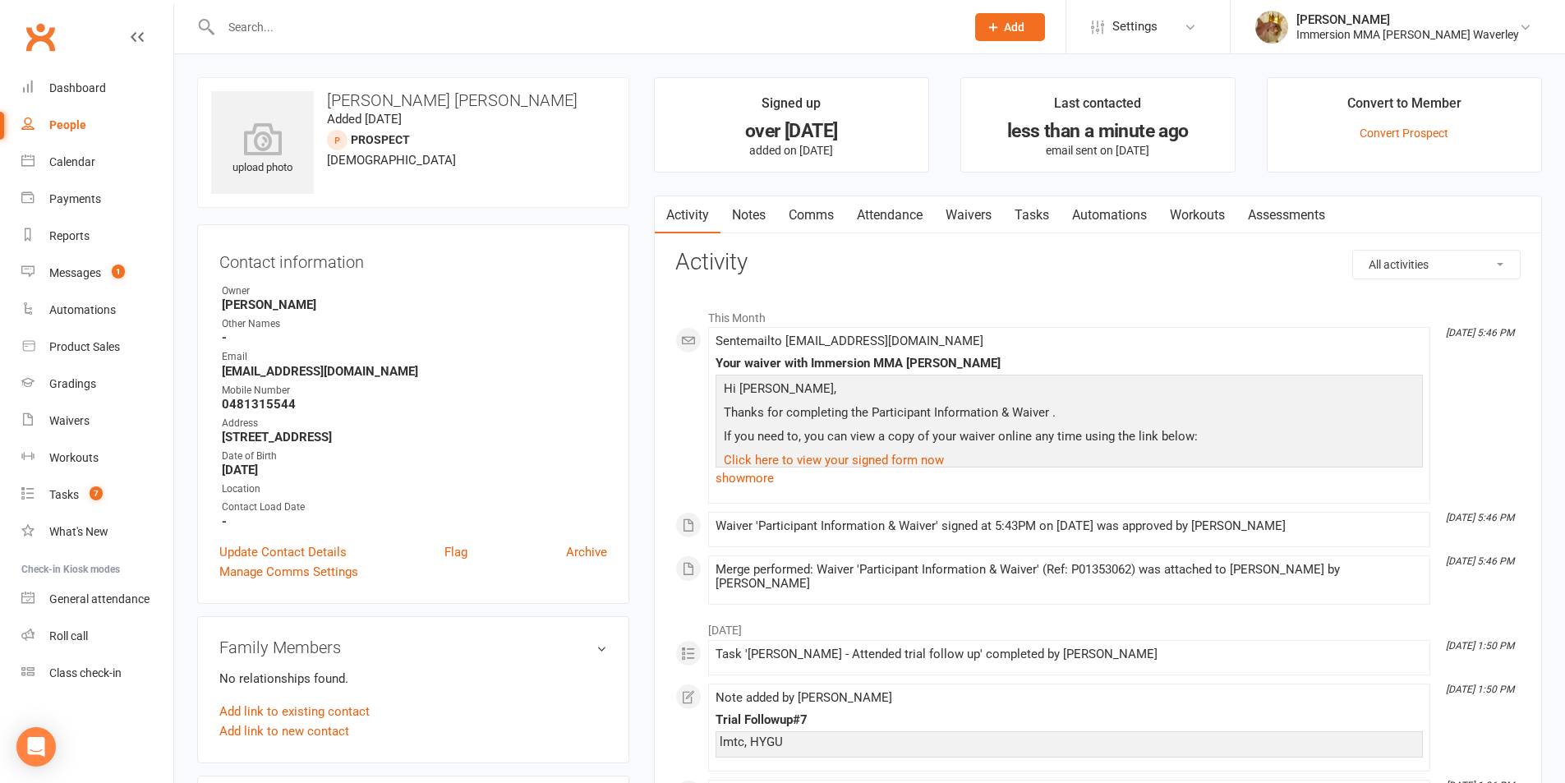
click at [737, 225] on link "Notes" at bounding box center [748, 215] width 57 height 38
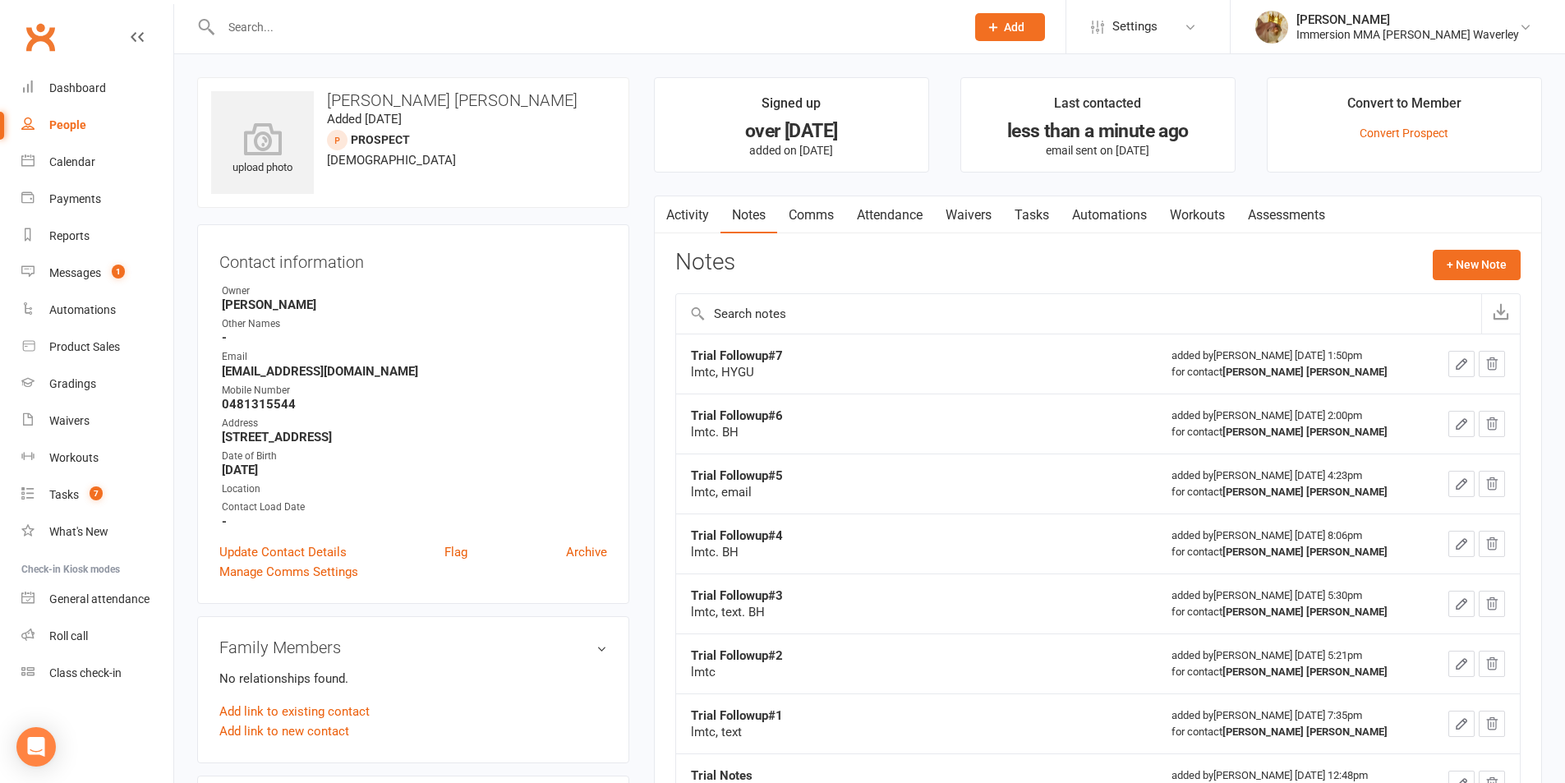
click at [744, 222] on link "Notes" at bounding box center [748, 215] width 57 height 38
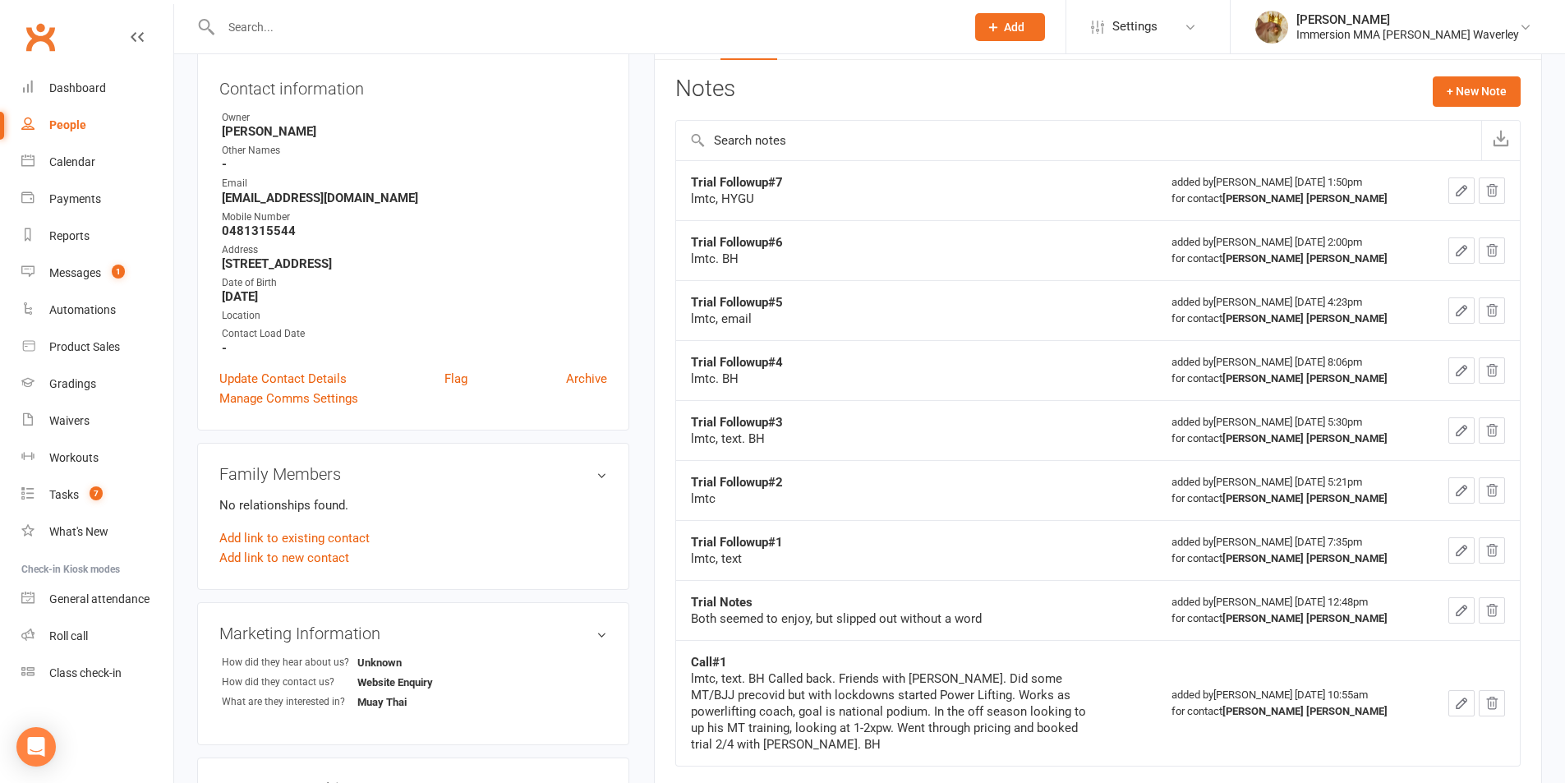
scroll to position [438, 0]
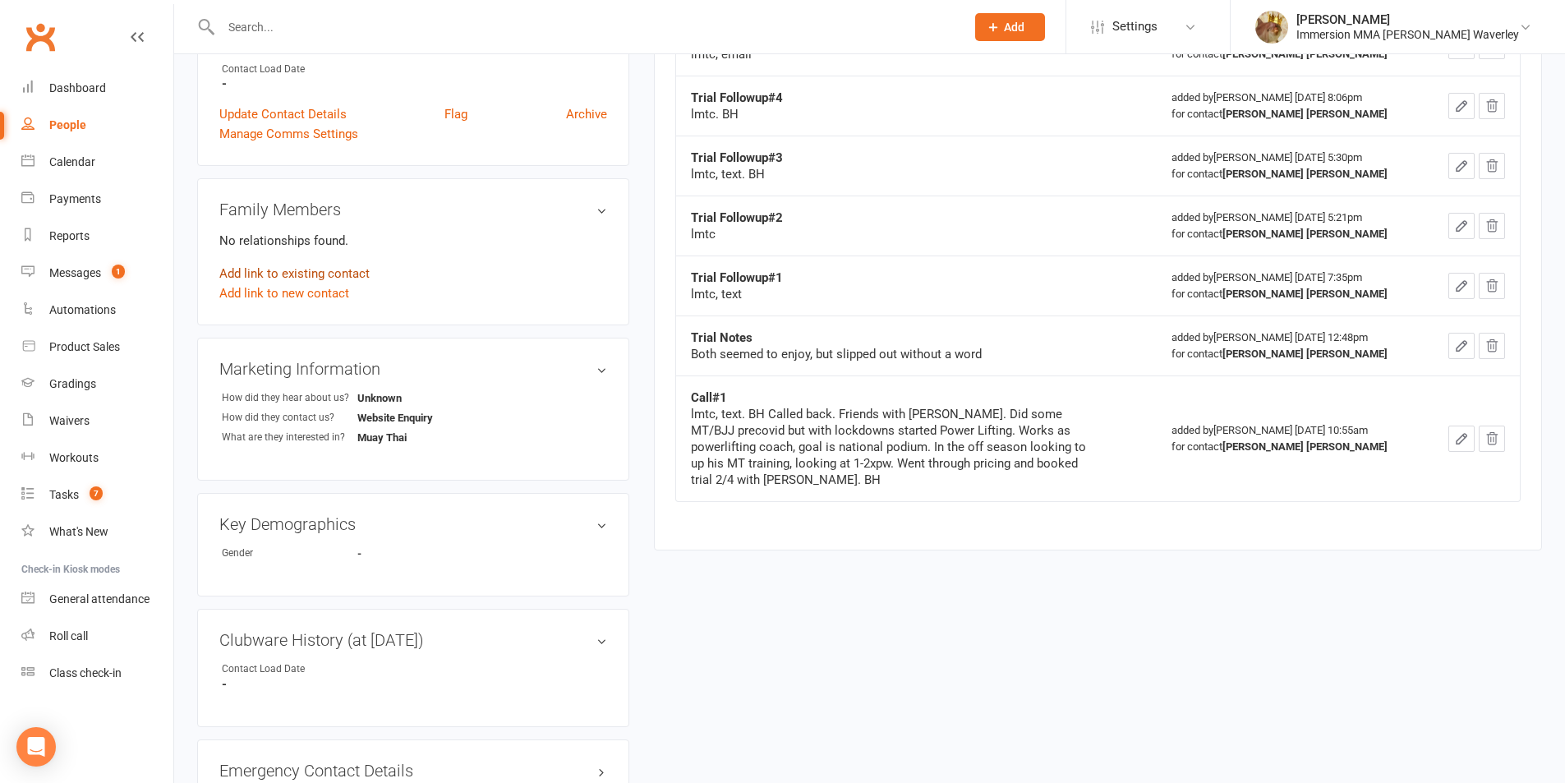
click at [296, 271] on link "Add link to existing contact" at bounding box center [294, 274] width 150 height 20
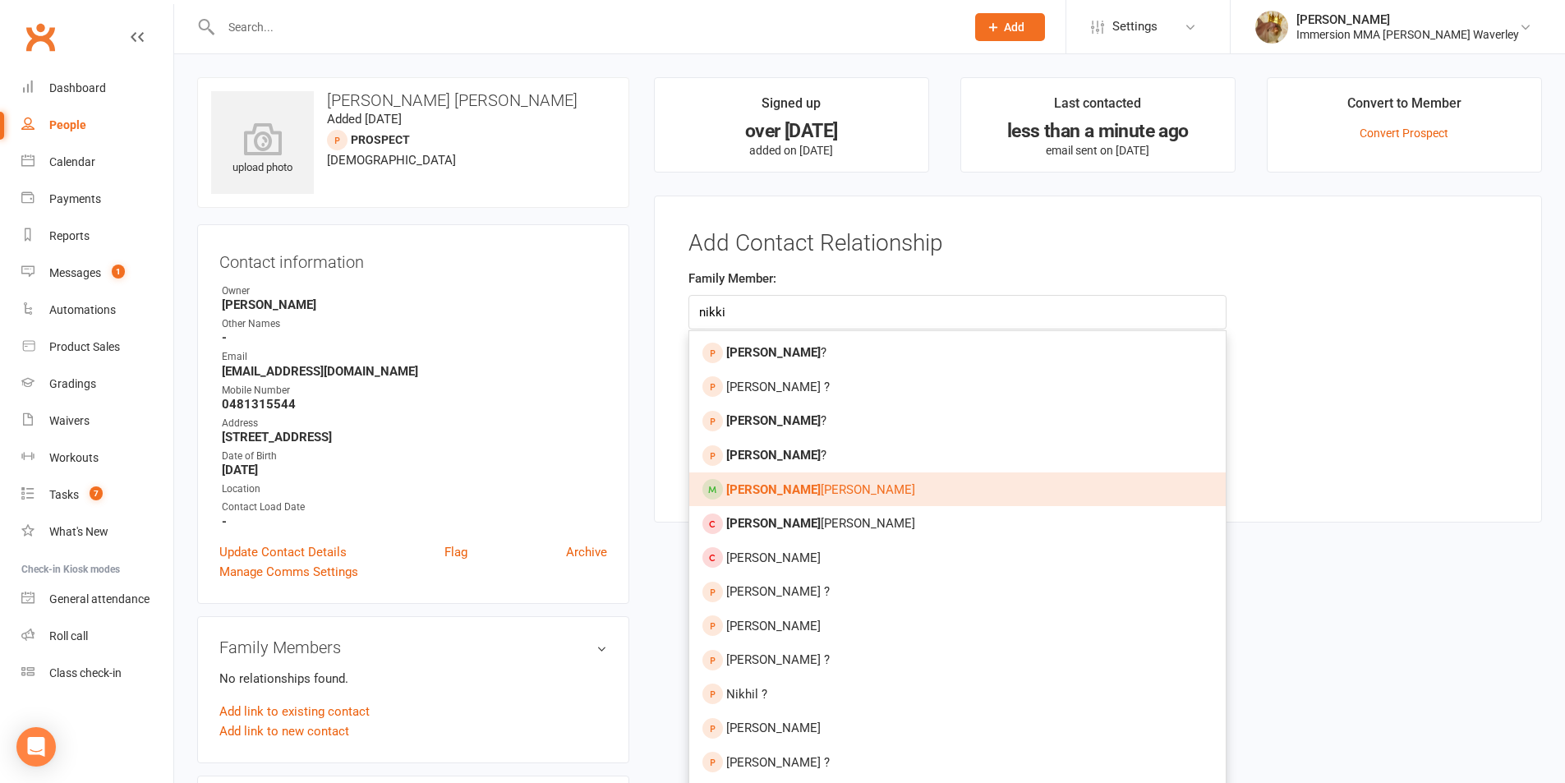
type input "nikki"
click at [713, 495] on div at bounding box center [712, 489] width 21 height 21
type input "Nikki Reynolds"
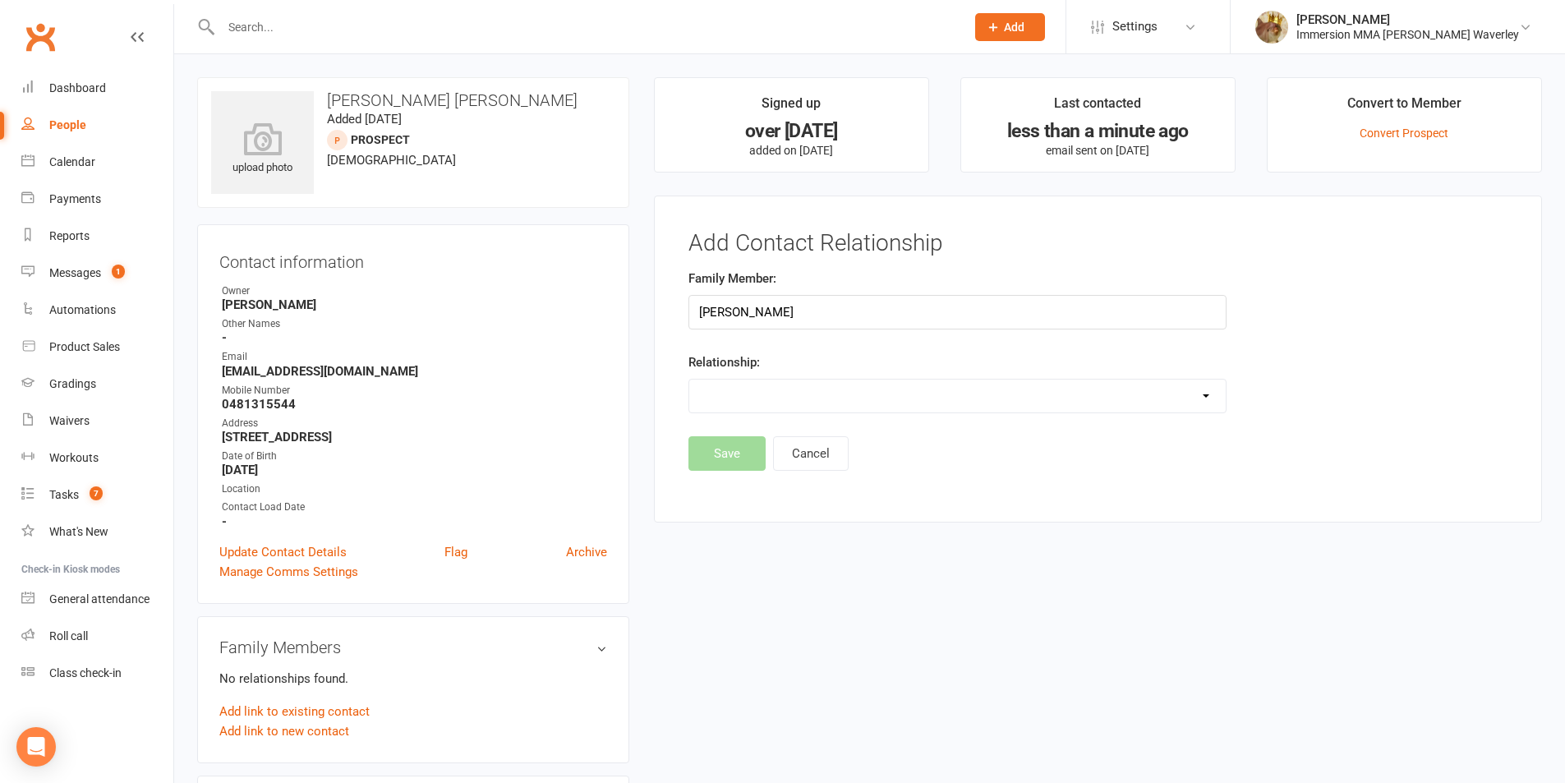
click at [805, 401] on select "Parent / Guardian Child Sibling (parent not in system) Spouse / Partner Cousin …" at bounding box center [957, 395] width 536 height 33
select select "5"
click at [689, 379] on select "Parent / Guardian Child Sibling (parent not in system) Spouse / Partner Cousin …" at bounding box center [957, 395] width 536 height 33
click at [722, 503] on button "Save" at bounding box center [726, 496] width 77 height 34
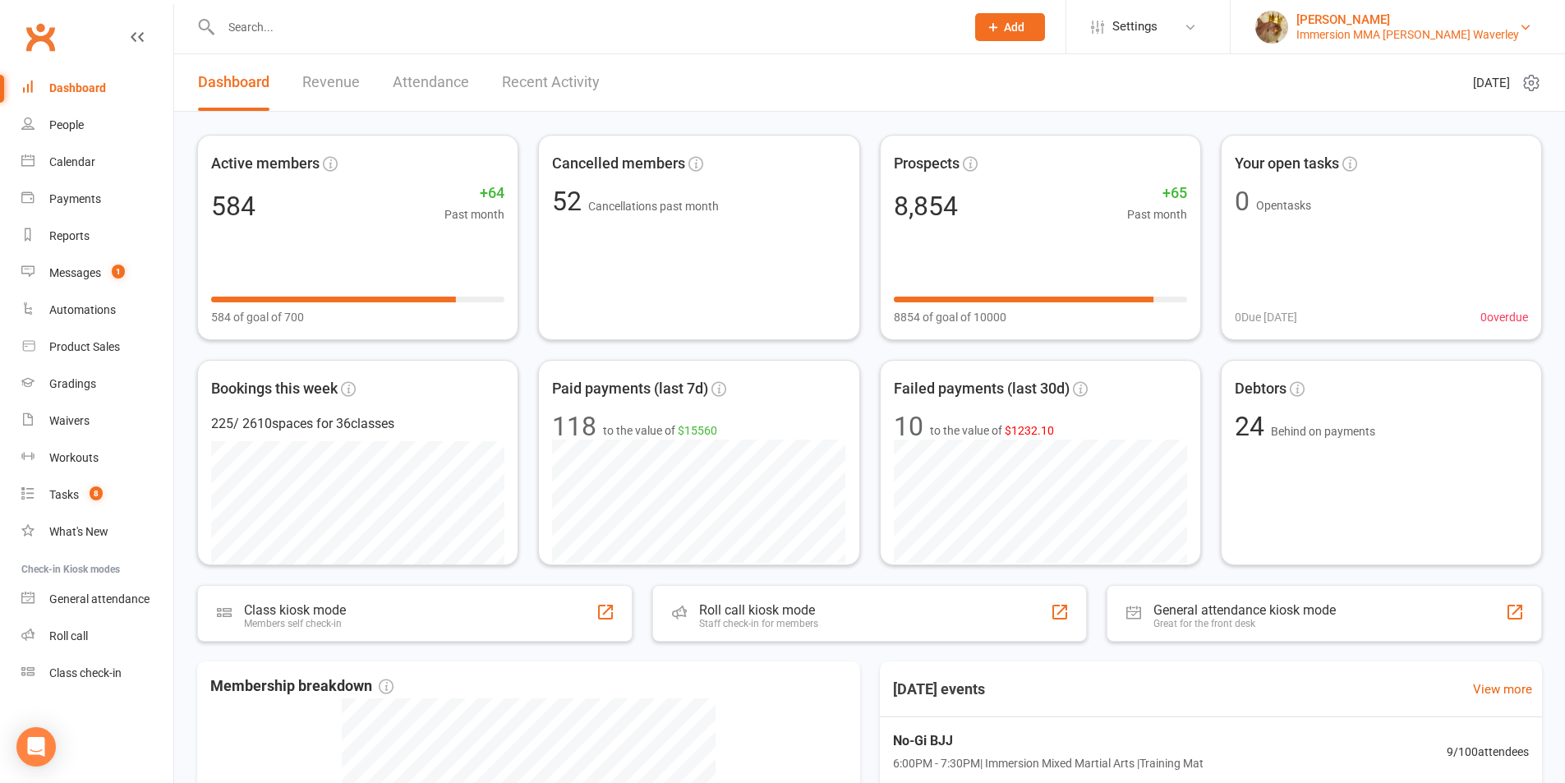
click at [1484, 34] on div "Immersion MMA [PERSON_NAME] Waverley" at bounding box center [1407, 34] width 223 height 15
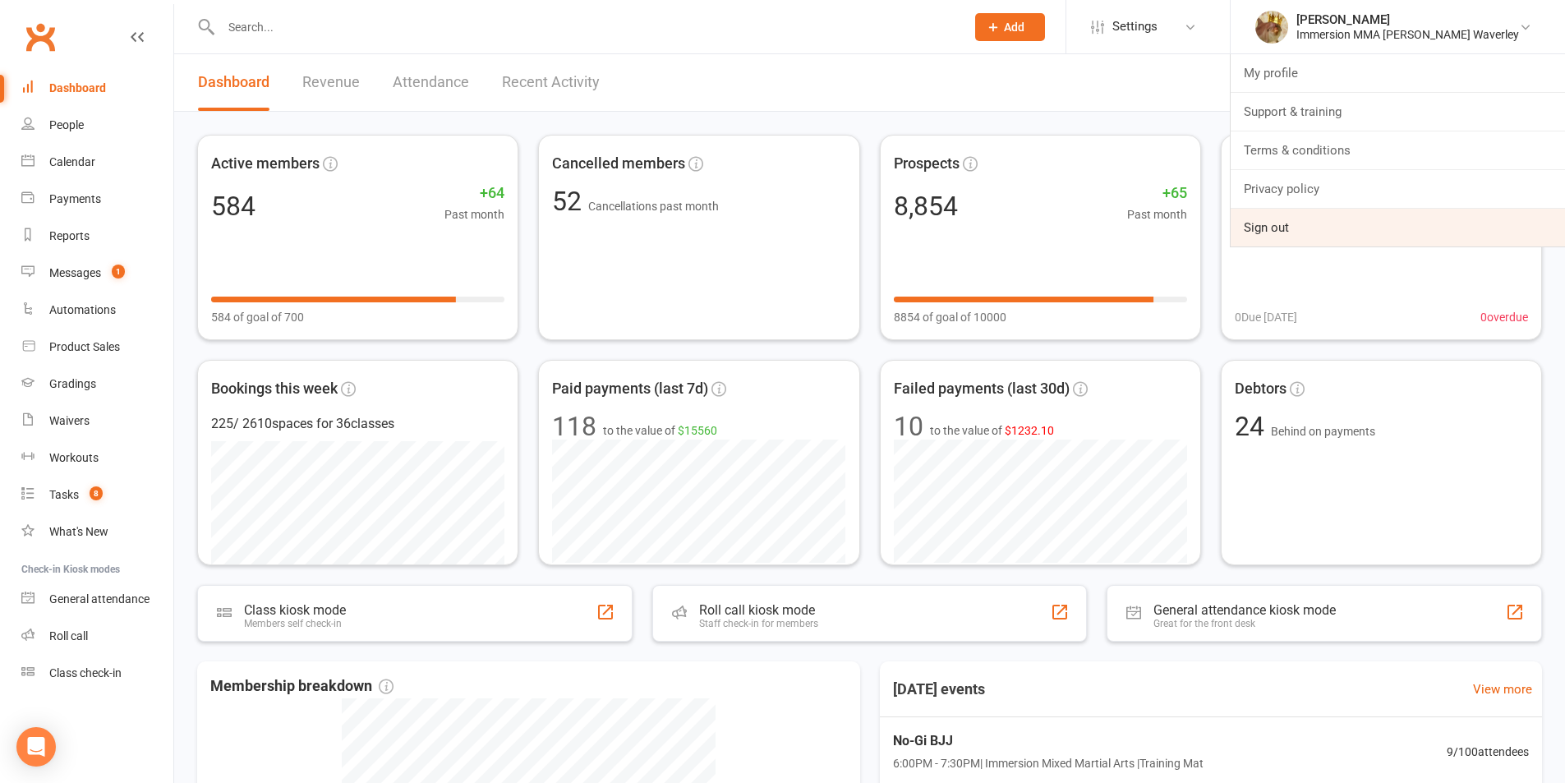
click at [1363, 223] on link "Sign out" at bounding box center [1397, 228] width 334 height 38
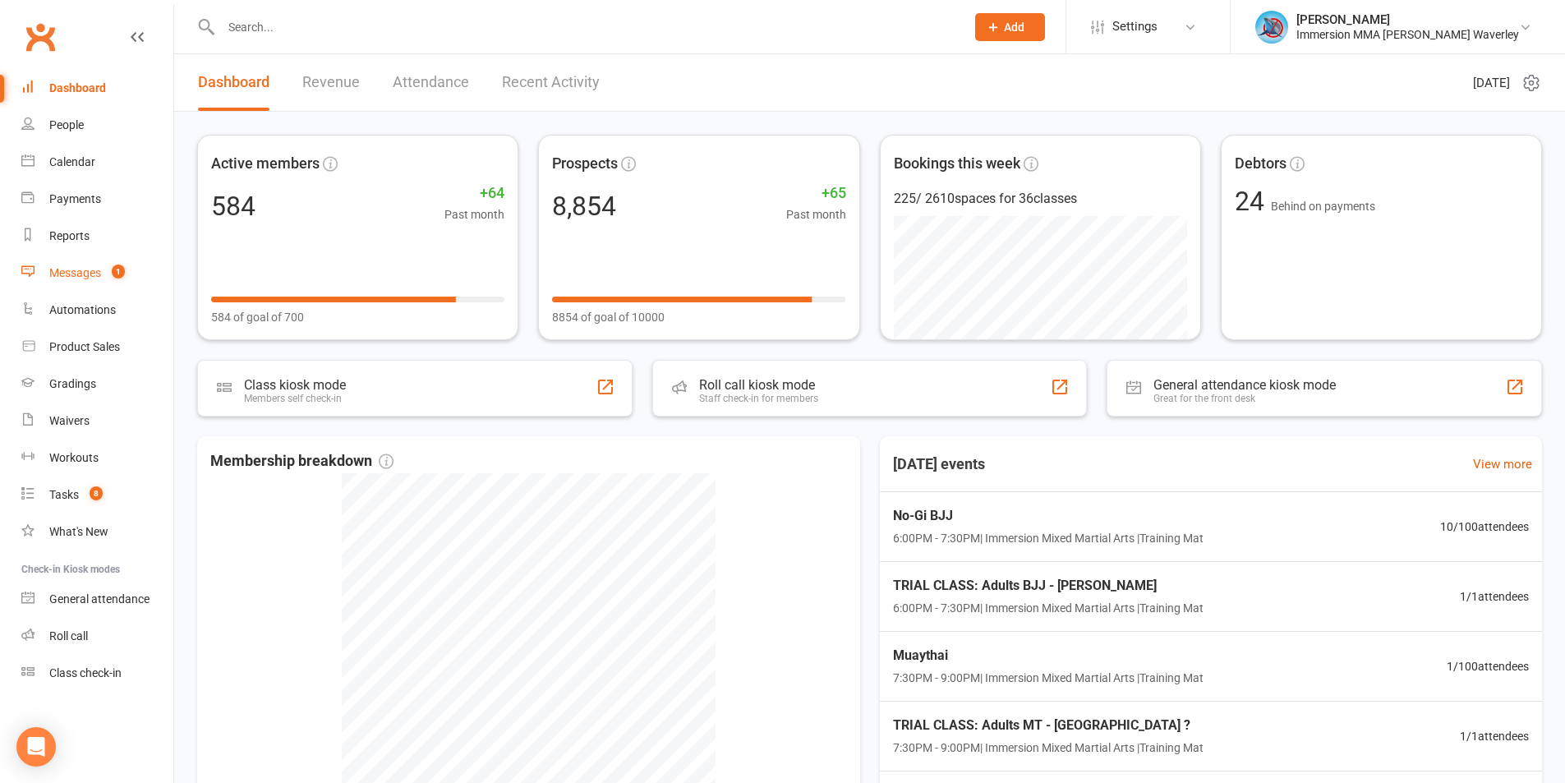
click at [124, 283] on link "Messages 1" at bounding box center [97, 273] width 152 height 37
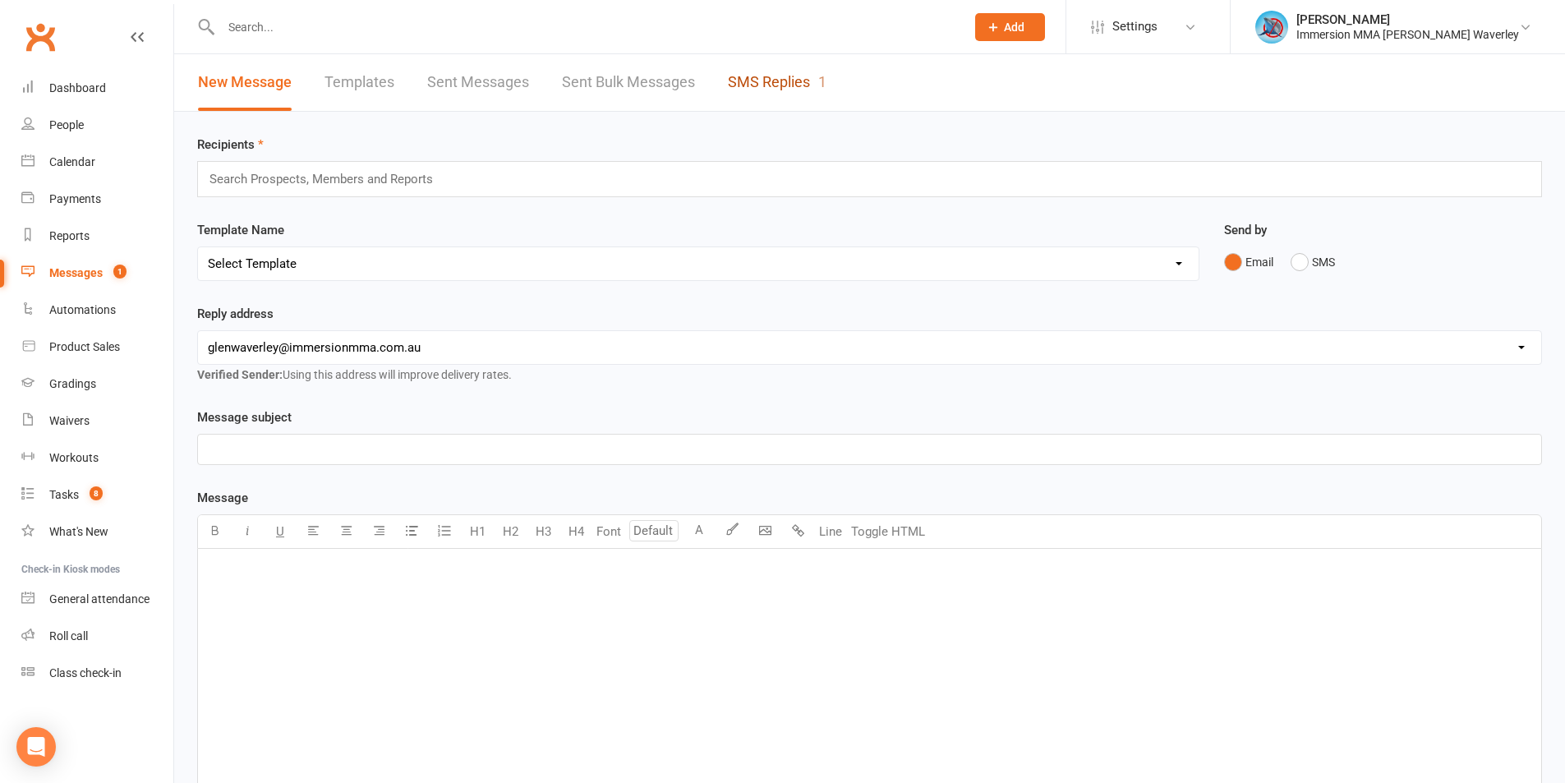
click at [792, 94] on link "SMS Replies 1" at bounding box center [777, 82] width 99 height 57
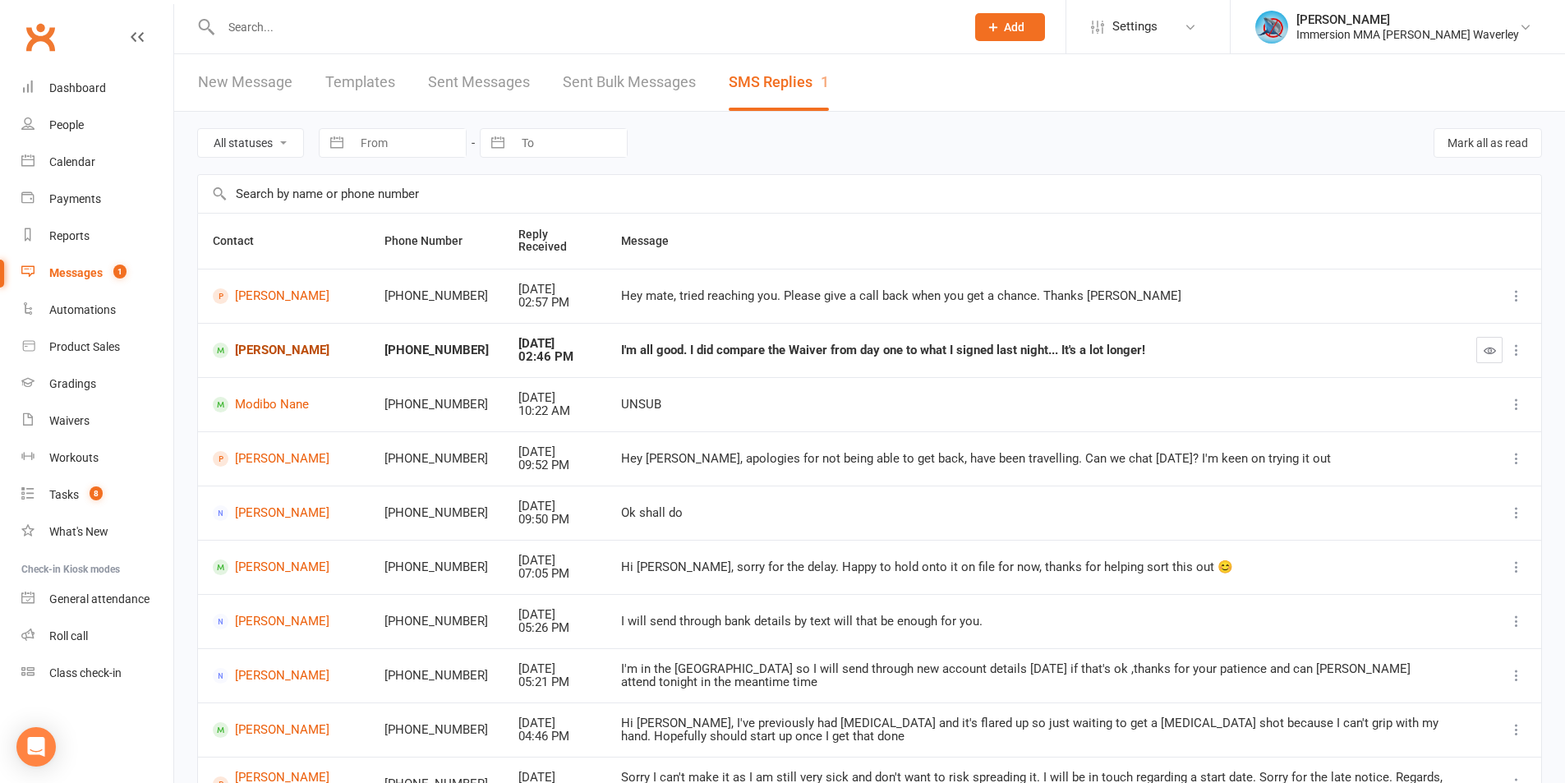
click at [263, 343] on link "Jesse Venables" at bounding box center [284, 351] width 142 height 16
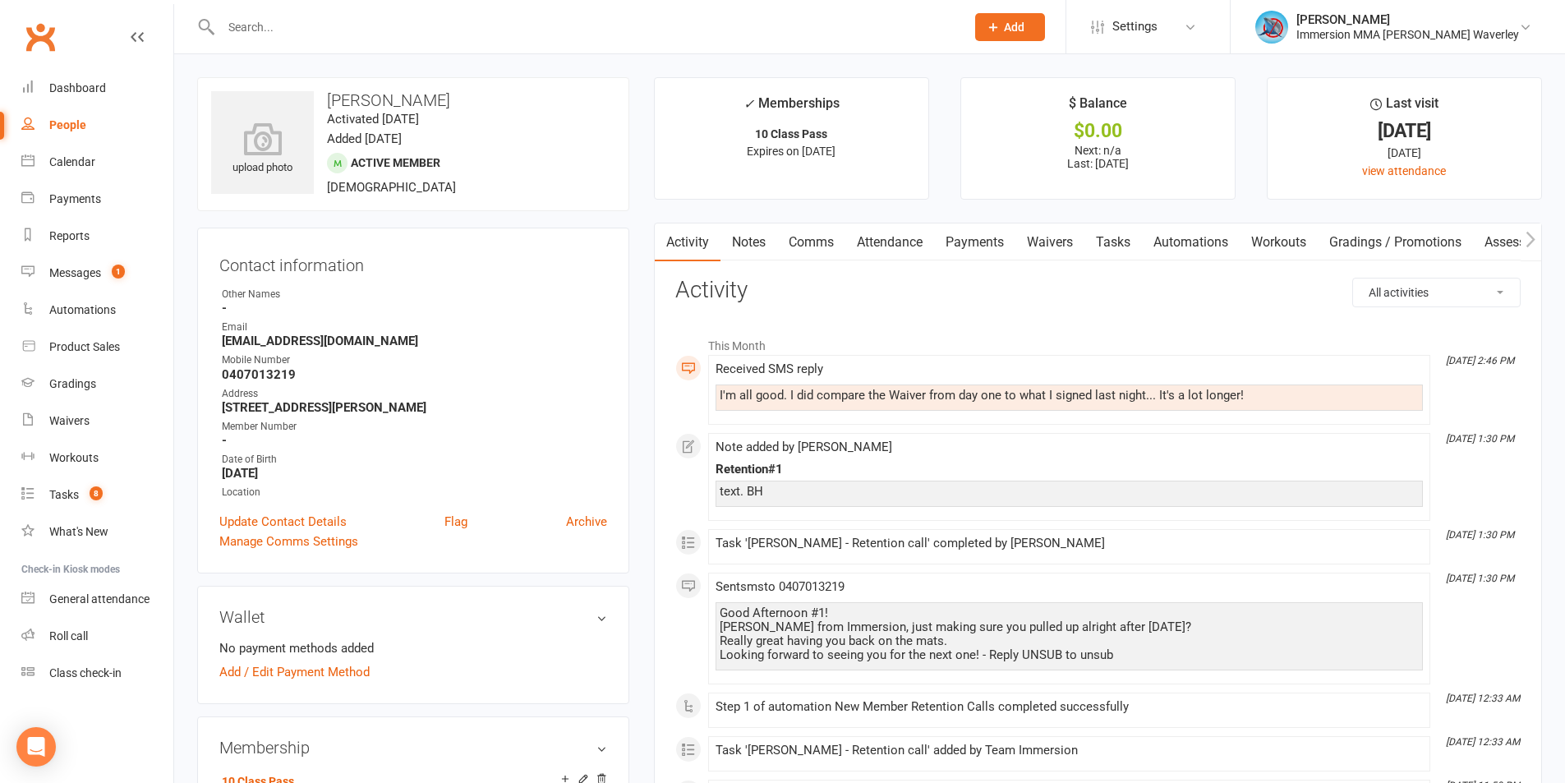
click at [764, 244] on link "Notes" at bounding box center [748, 242] width 57 height 38
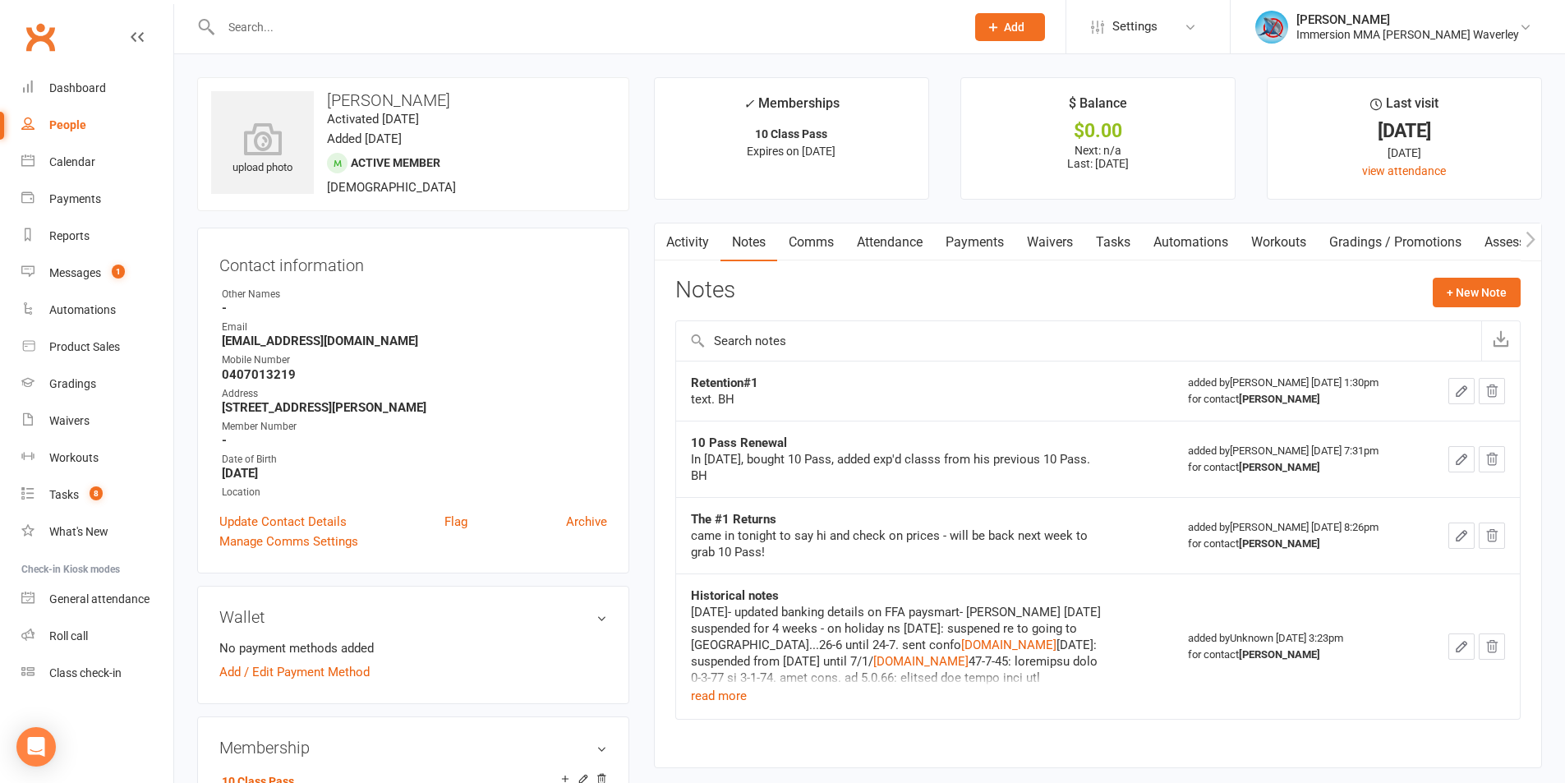
click at [86, 49] on div "Clubworx" at bounding box center [86, 46] width 173 height 61
click at [86, 74] on link "Dashboard" at bounding box center [97, 88] width 152 height 37
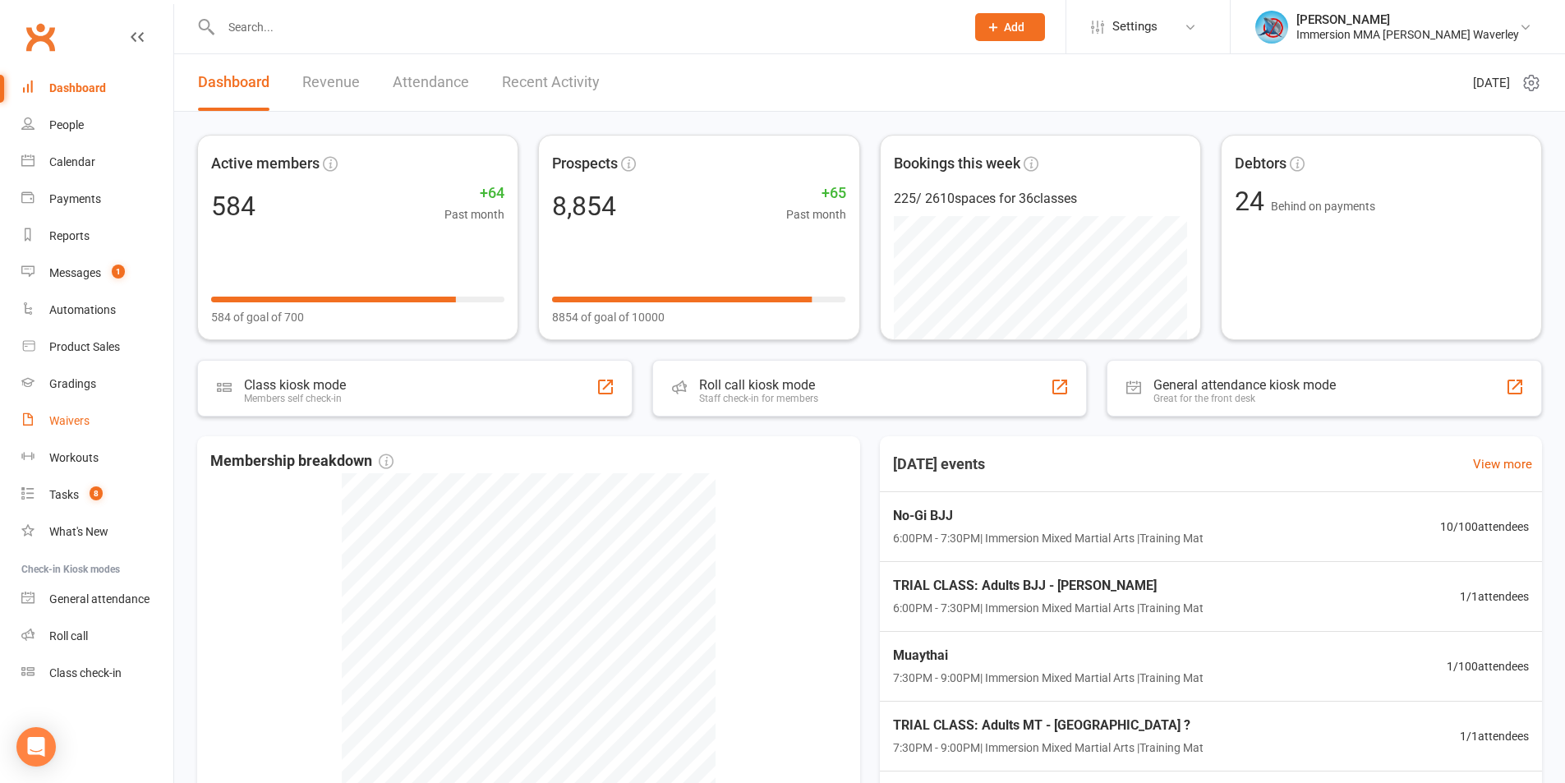
click at [111, 414] on link "Waivers" at bounding box center [97, 420] width 152 height 37
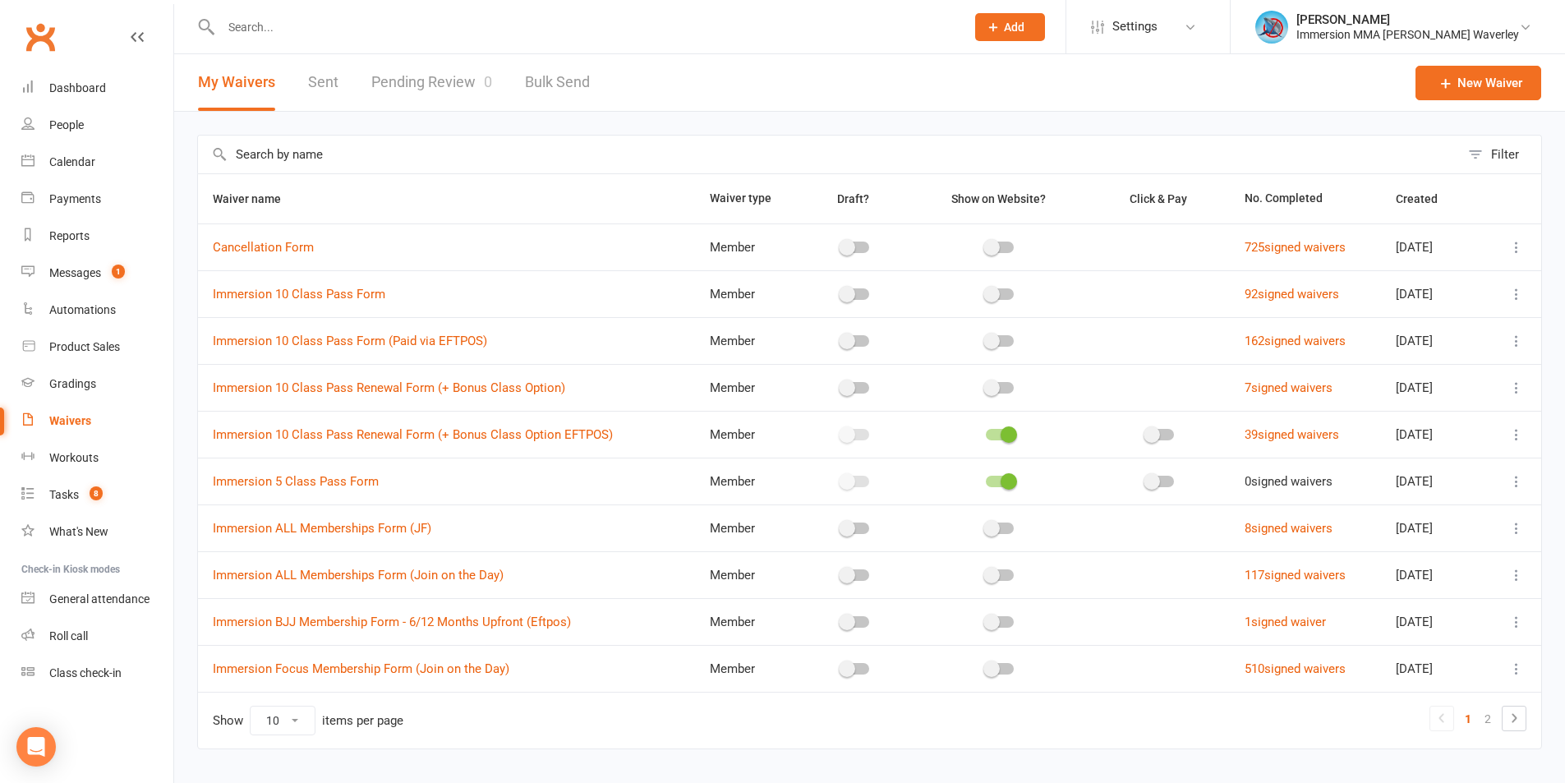
click at [461, 82] on link "Pending Review 0" at bounding box center [431, 82] width 121 height 57
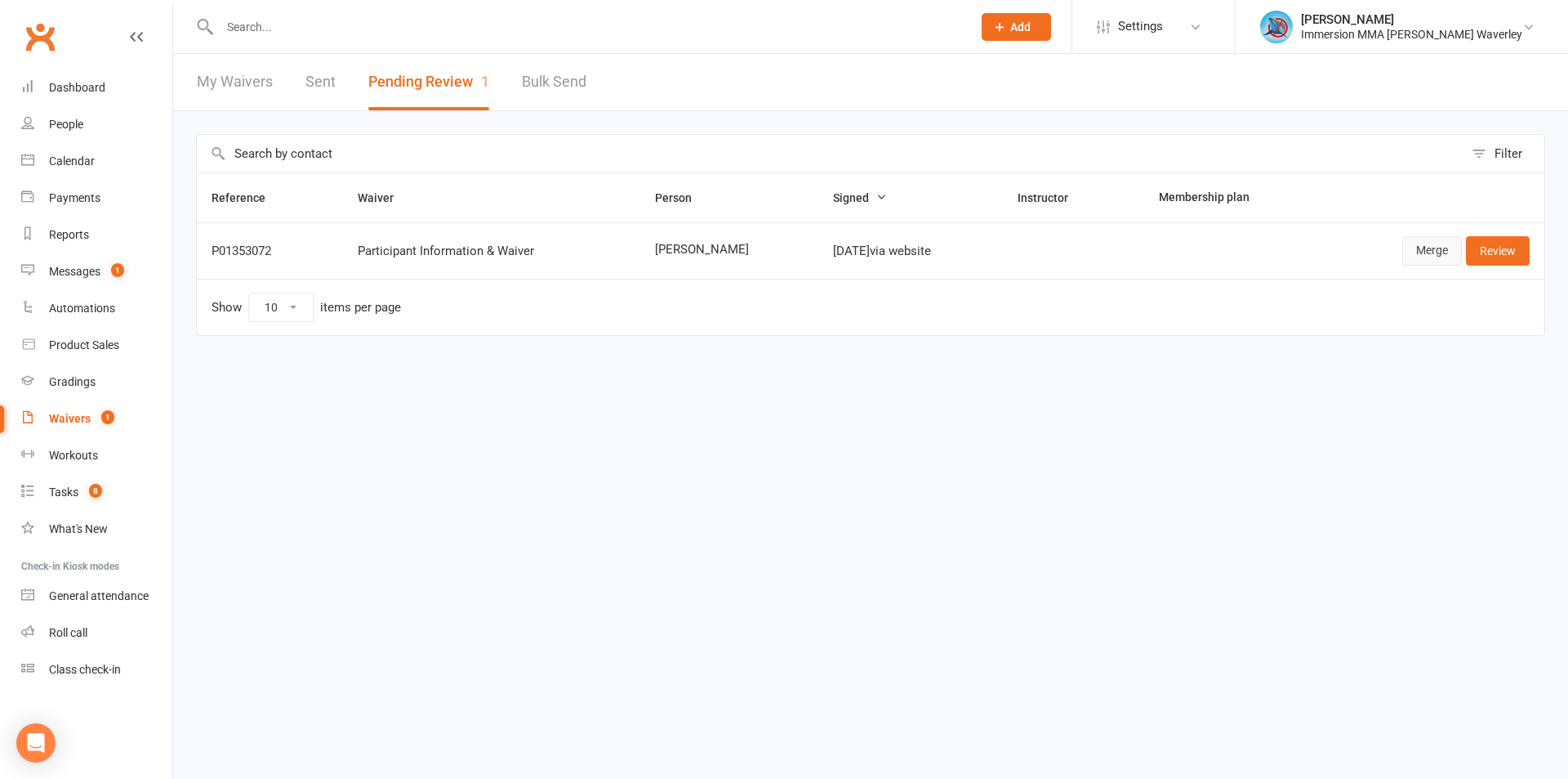
click at [1441, 246] on link "Merge" at bounding box center [1432, 251] width 60 height 30
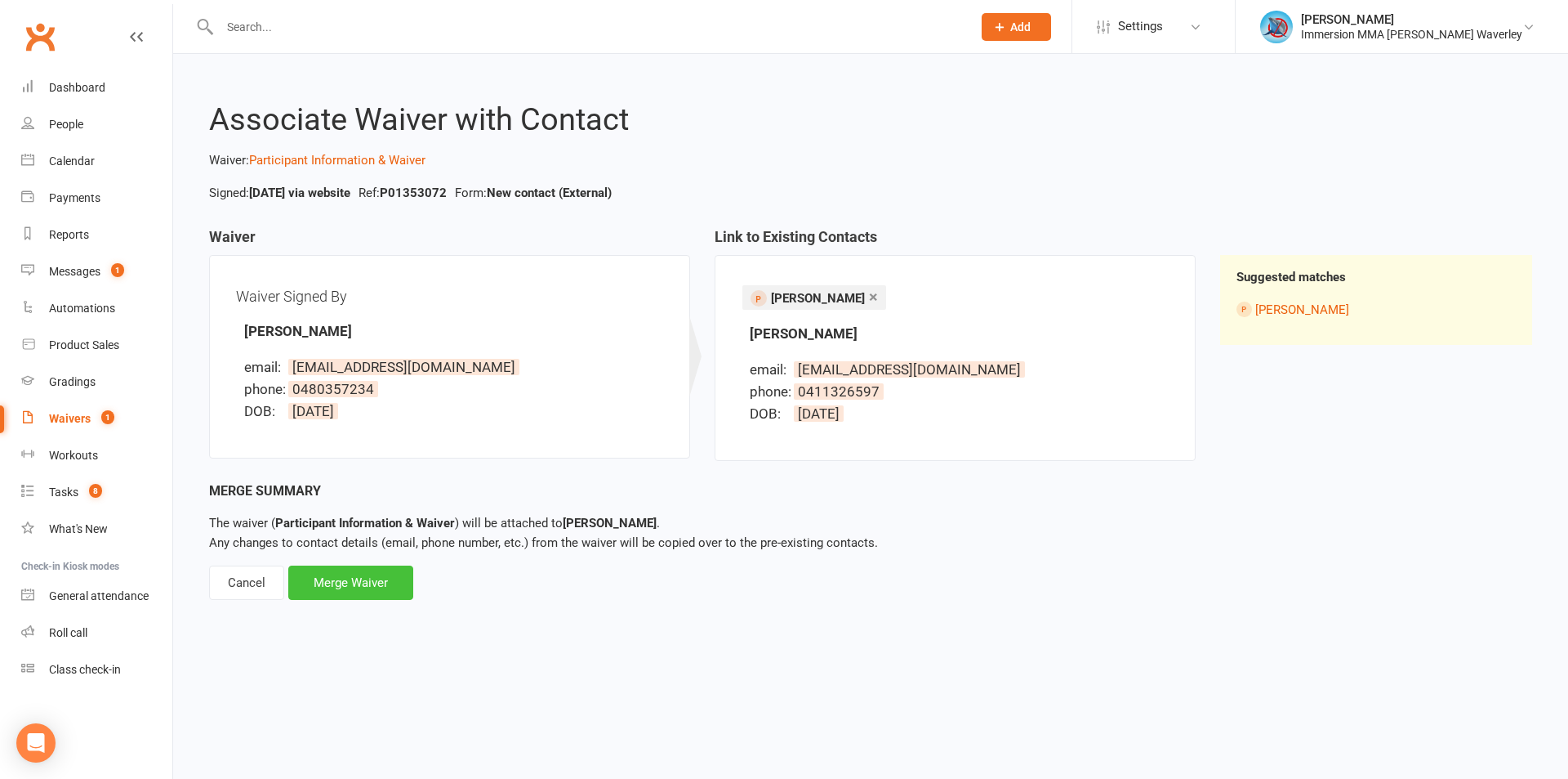
click at [355, 587] on div "Merge Waiver" at bounding box center [351, 582] width 125 height 34
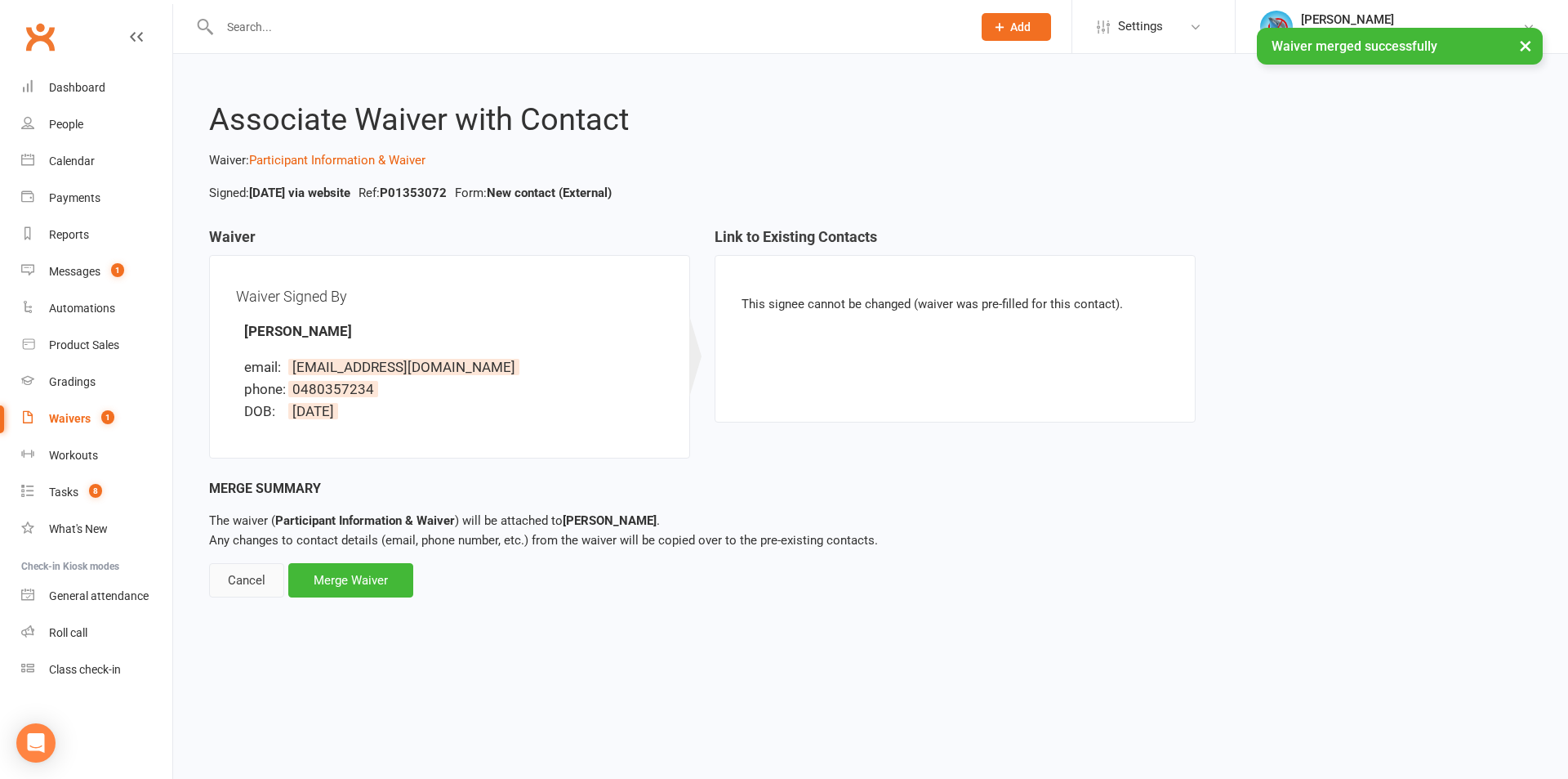
click at [232, 590] on div "Cancel" at bounding box center [247, 580] width 76 height 34
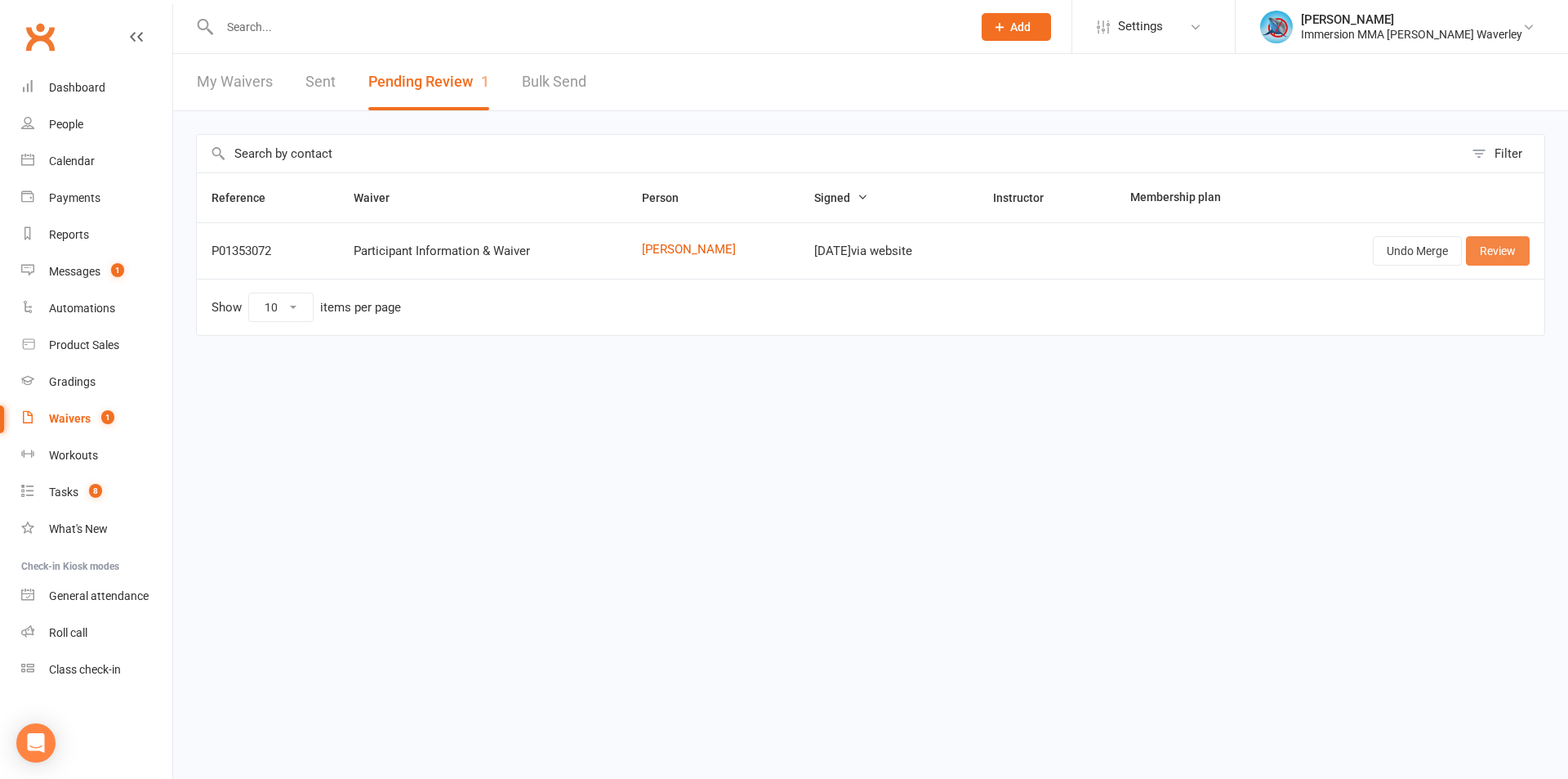
click at [1504, 251] on link "Review" at bounding box center [1497, 251] width 64 height 30
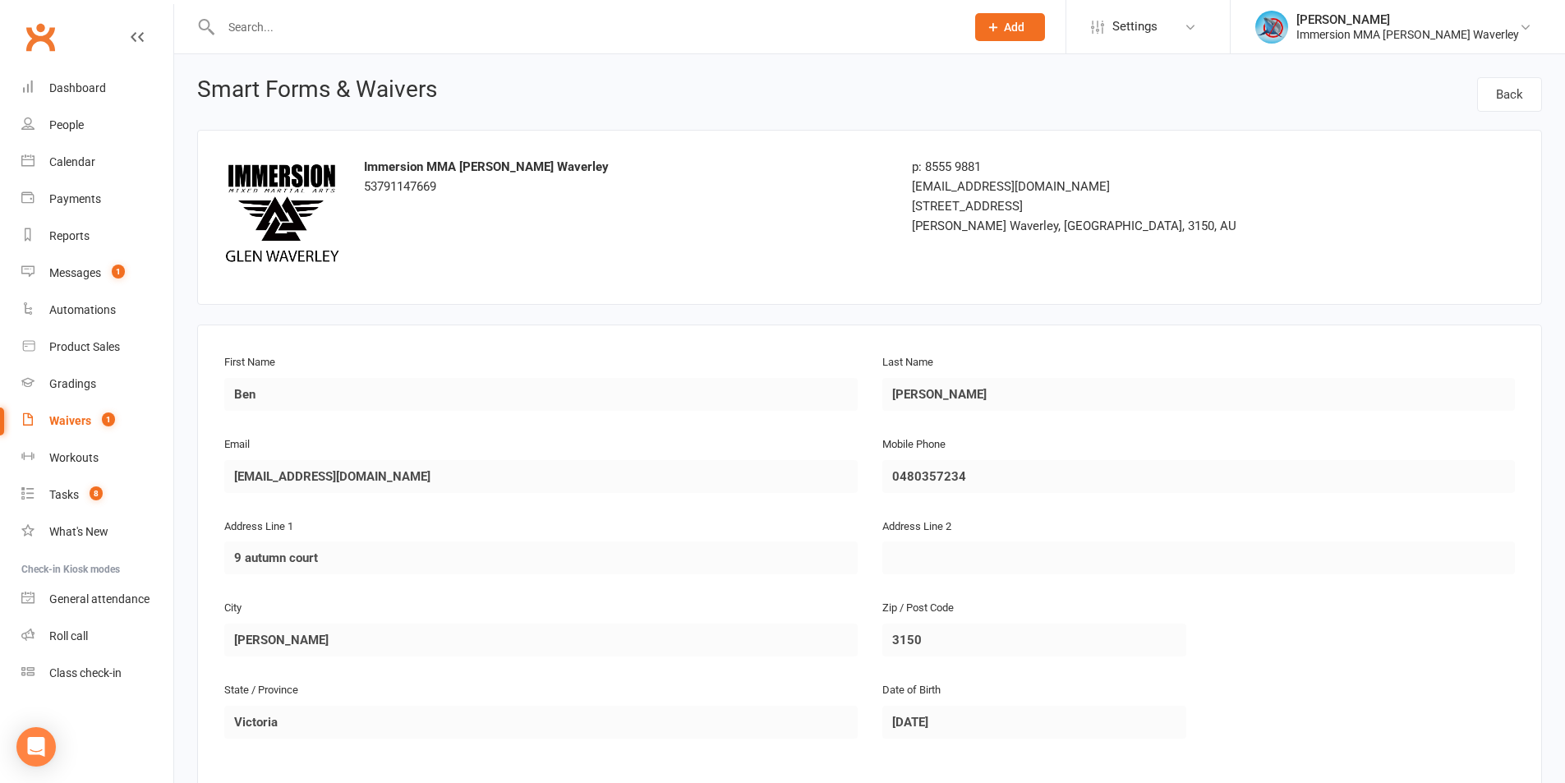
scroll to position [701, 0]
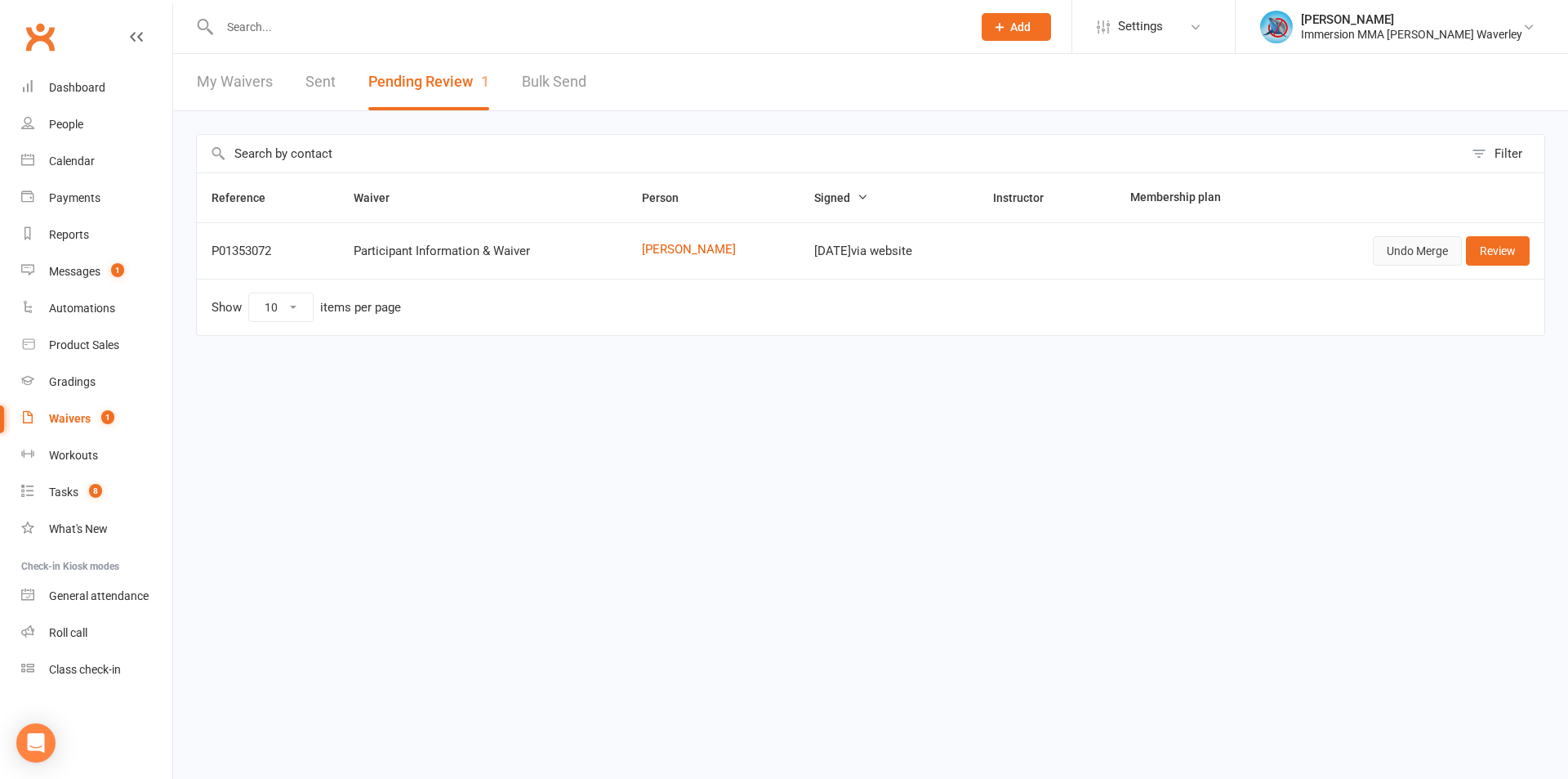
click at [1453, 245] on button "Undo Merge" at bounding box center [1418, 251] width 89 height 30
click at [1443, 231] on td "Merge Review" at bounding box center [1432, 250] width 227 height 57
click at [1443, 257] on link "Merge" at bounding box center [1432, 251] width 60 height 30
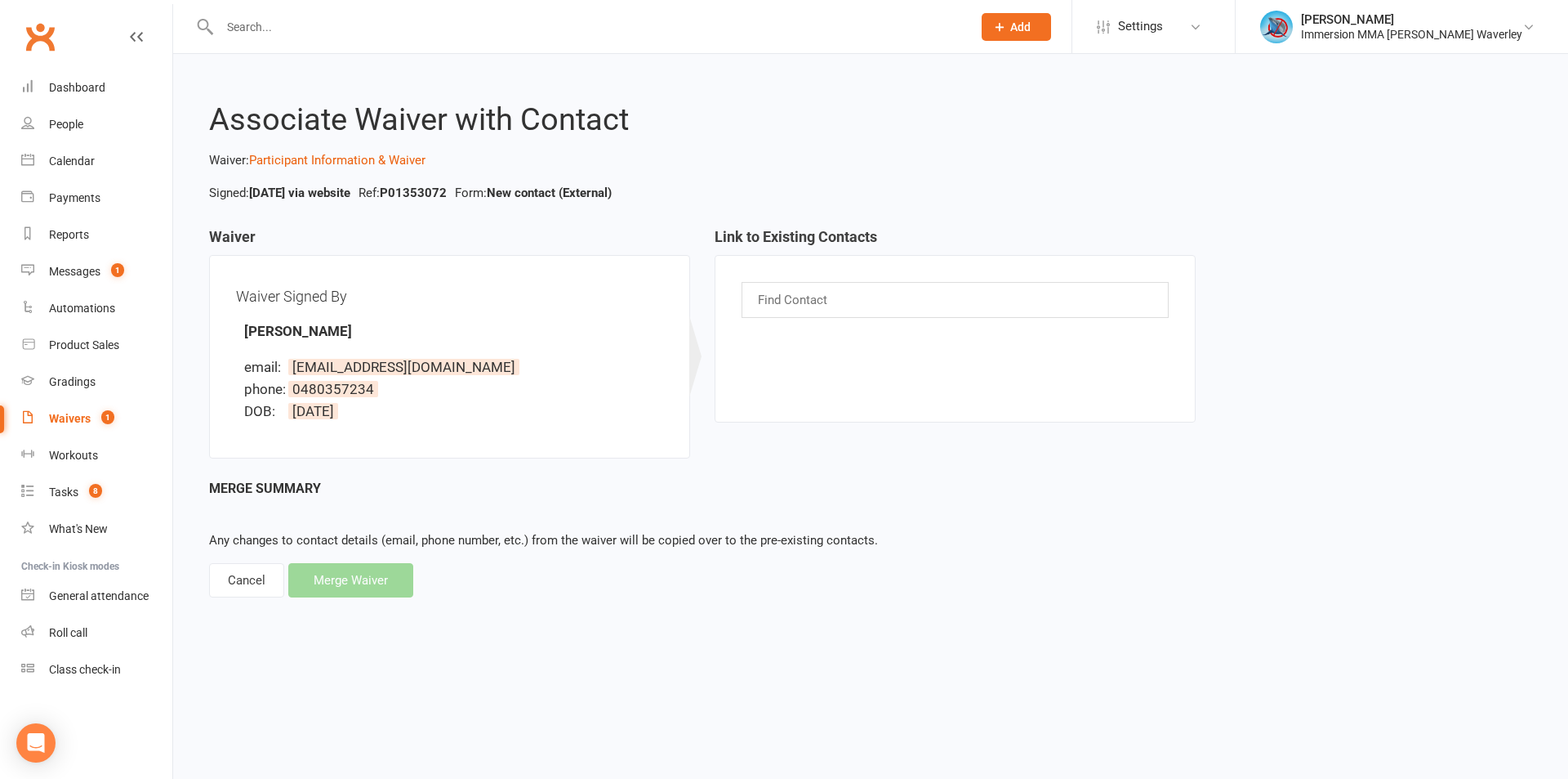
click at [317, 391] on span "0480357234" at bounding box center [333, 389] width 89 height 16
copy span "0480357234"
click at [835, 302] on div "Find Contact" at bounding box center [956, 299] width 428 height 36
drag, startPoint x: 834, startPoint y: 305, endPoint x: 776, endPoint y: 293, distance: 59.2
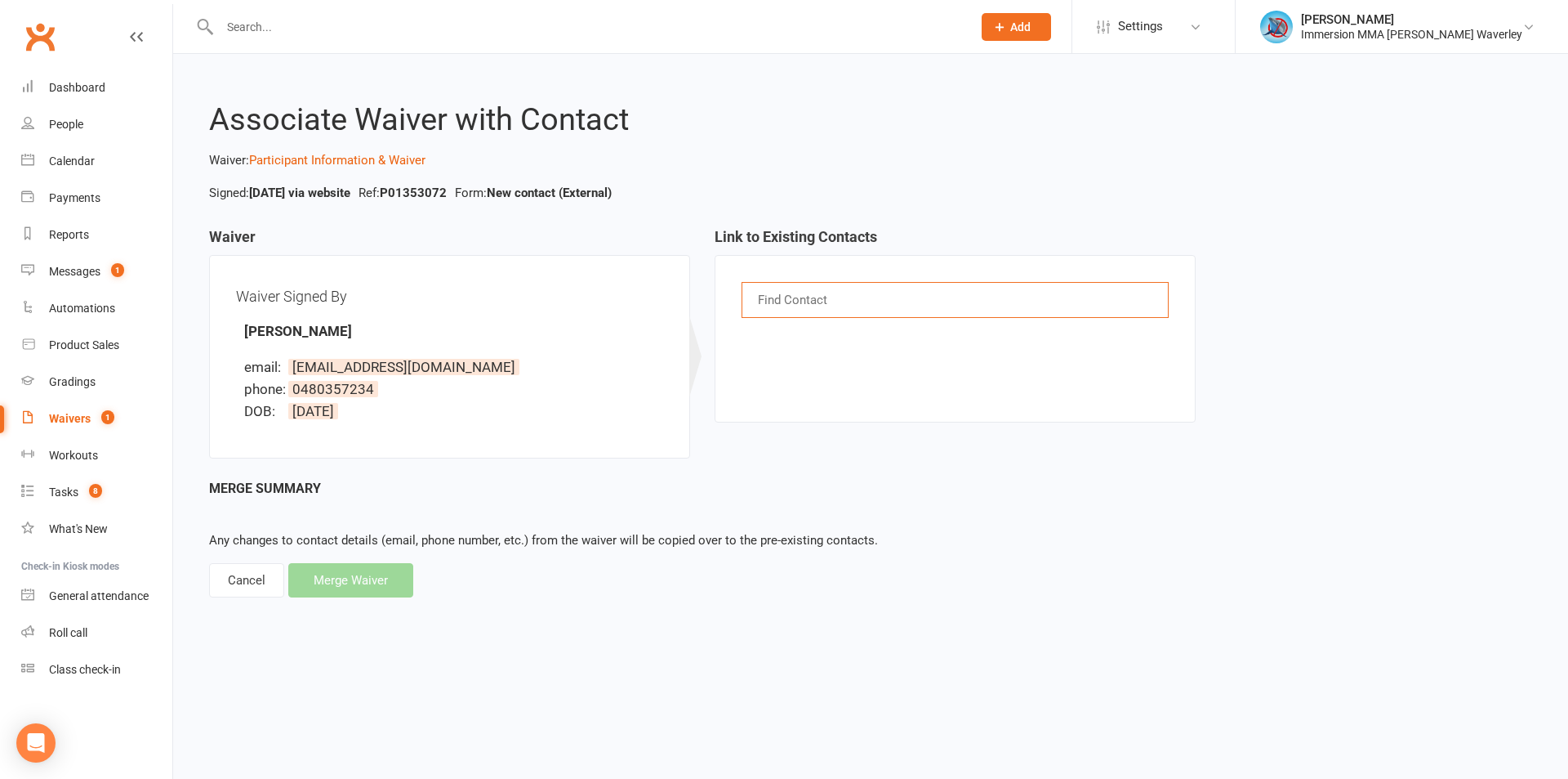
click at [776, 293] on div "Find Contact" at bounding box center [956, 338] width 481 height 167
click at [776, 293] on input "text" at bounding box center [794, 299] width 76 height 21
paste input "0480357234"
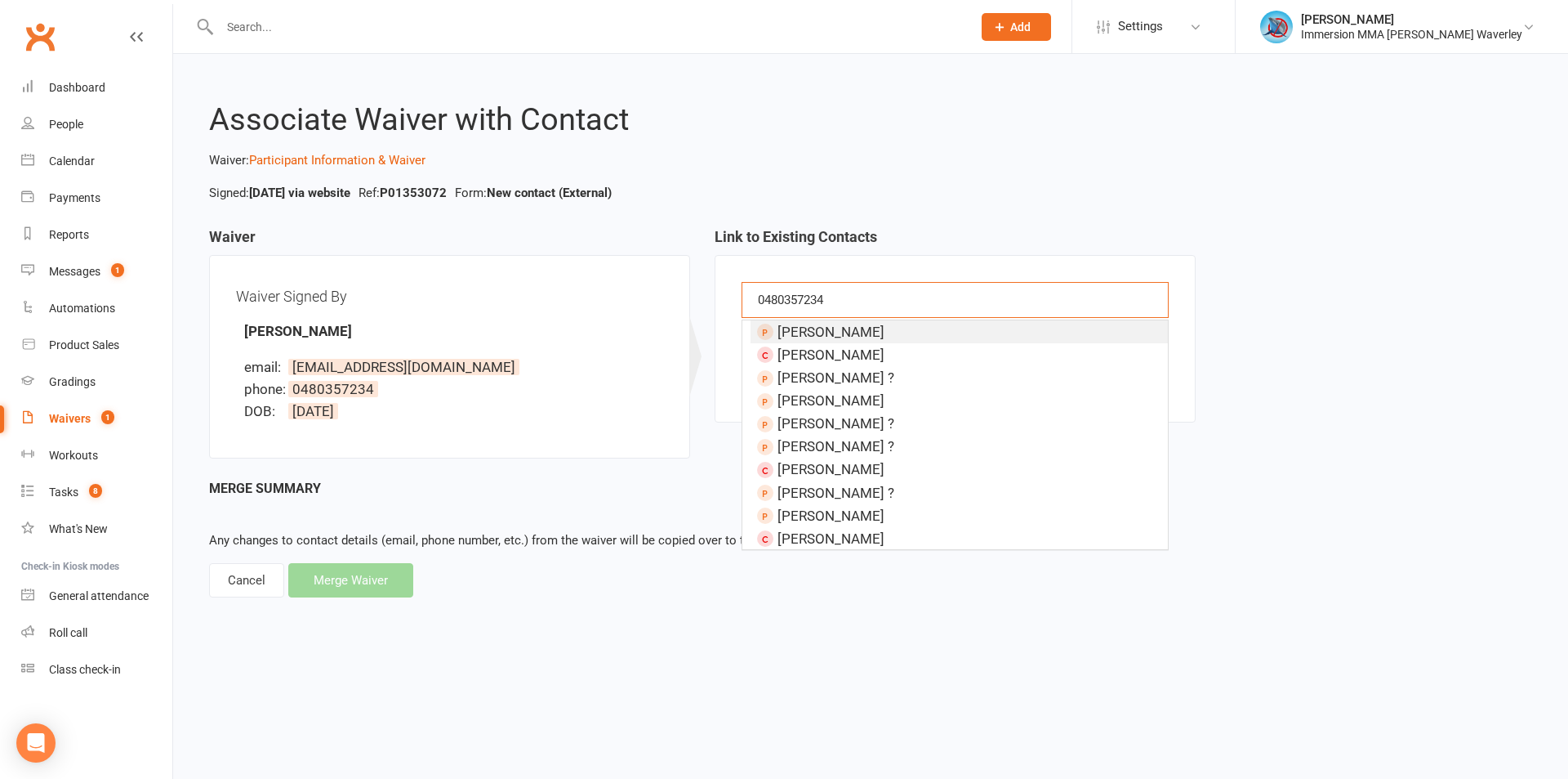
type input "0480357234"
click at [811, 329] on span "Ben Yant" at bounding box center [831, 331] width 107 height 16
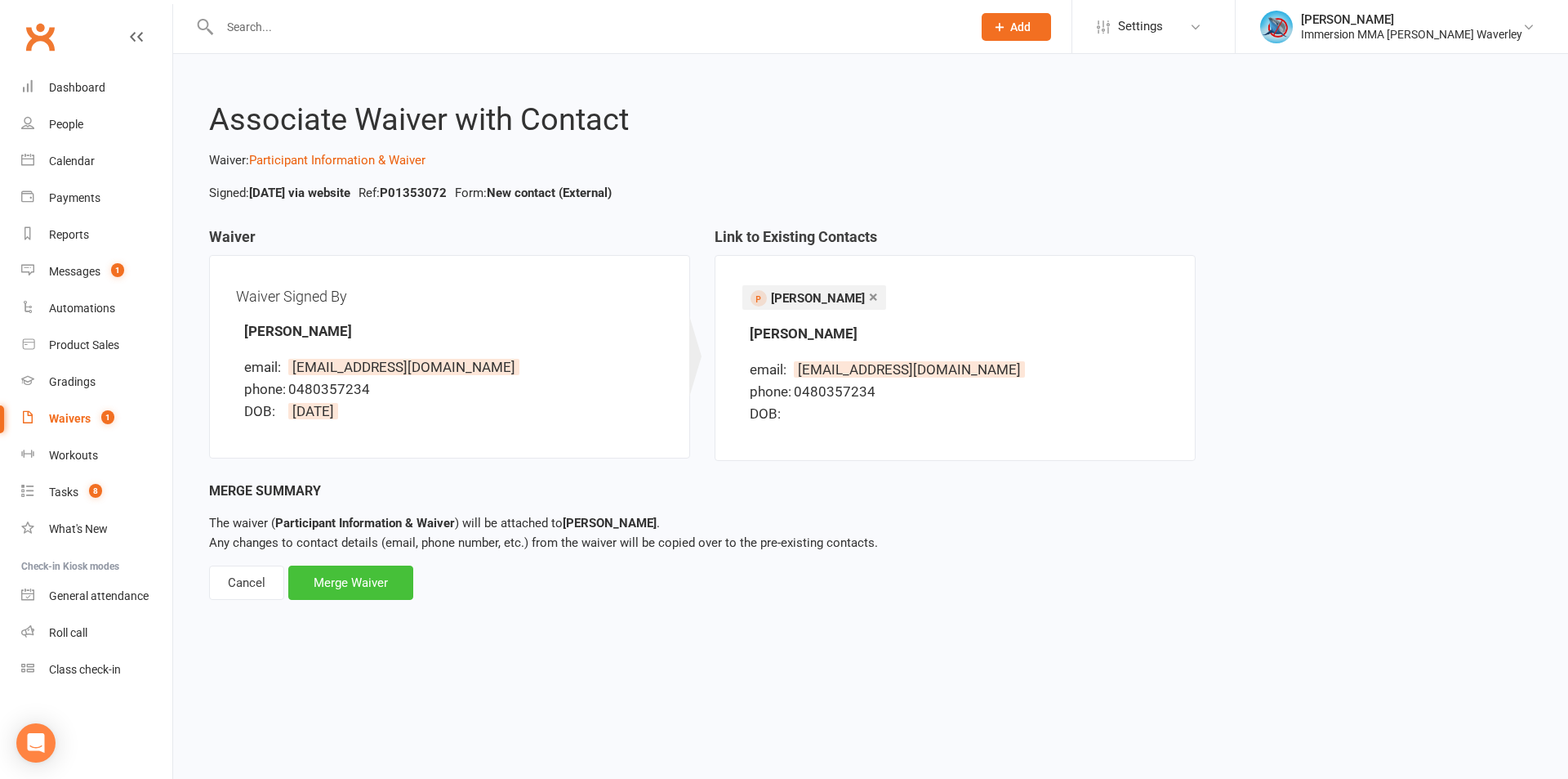
click at [352, 587] on div "Merge Waiver" at bounding box center [351, 582] width 125 height 34
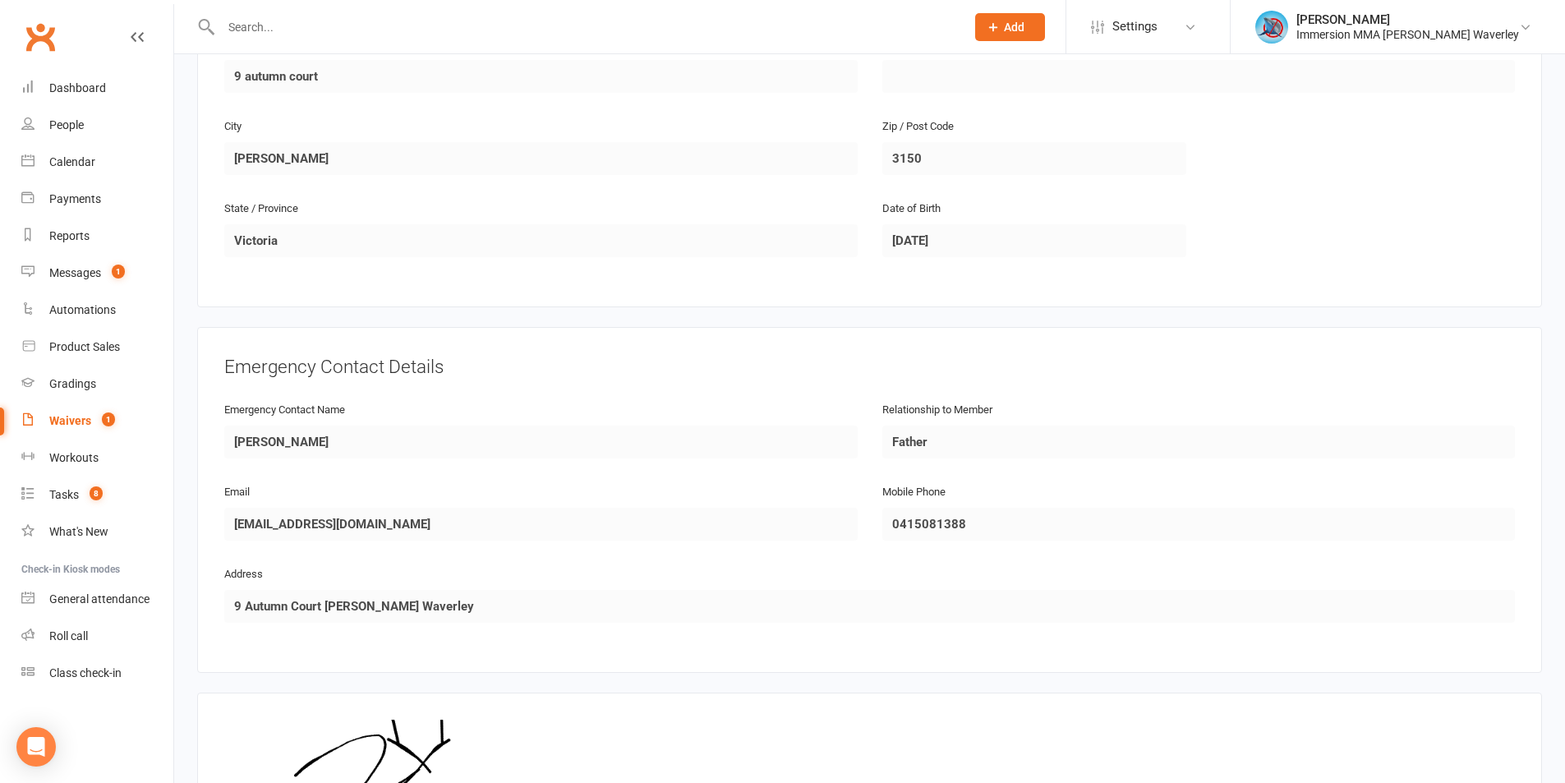
scroll to position [701, 0]
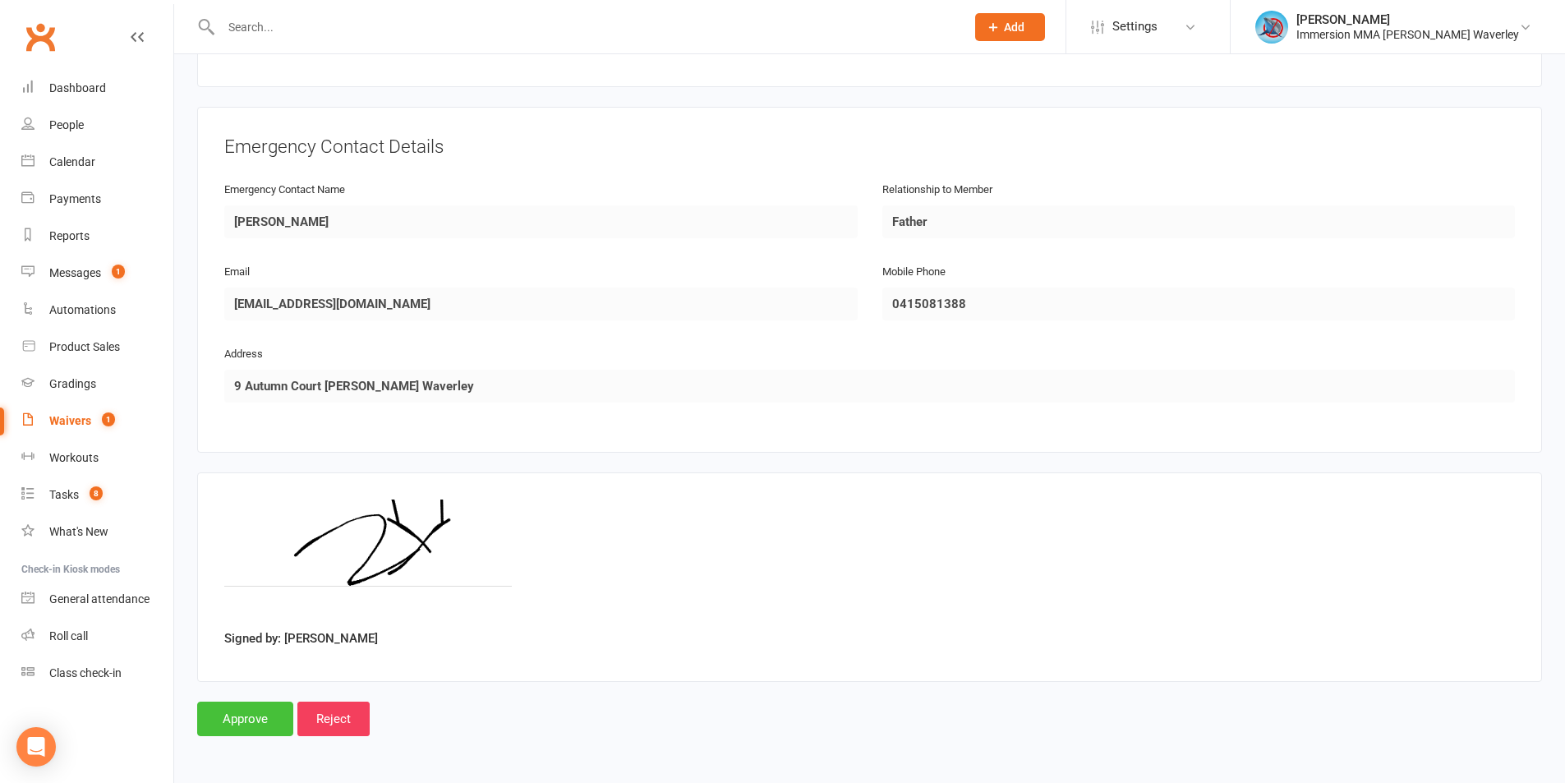
click at [272, 732] on input "Approve" at bounding box center [245, 718] width 96 height 34
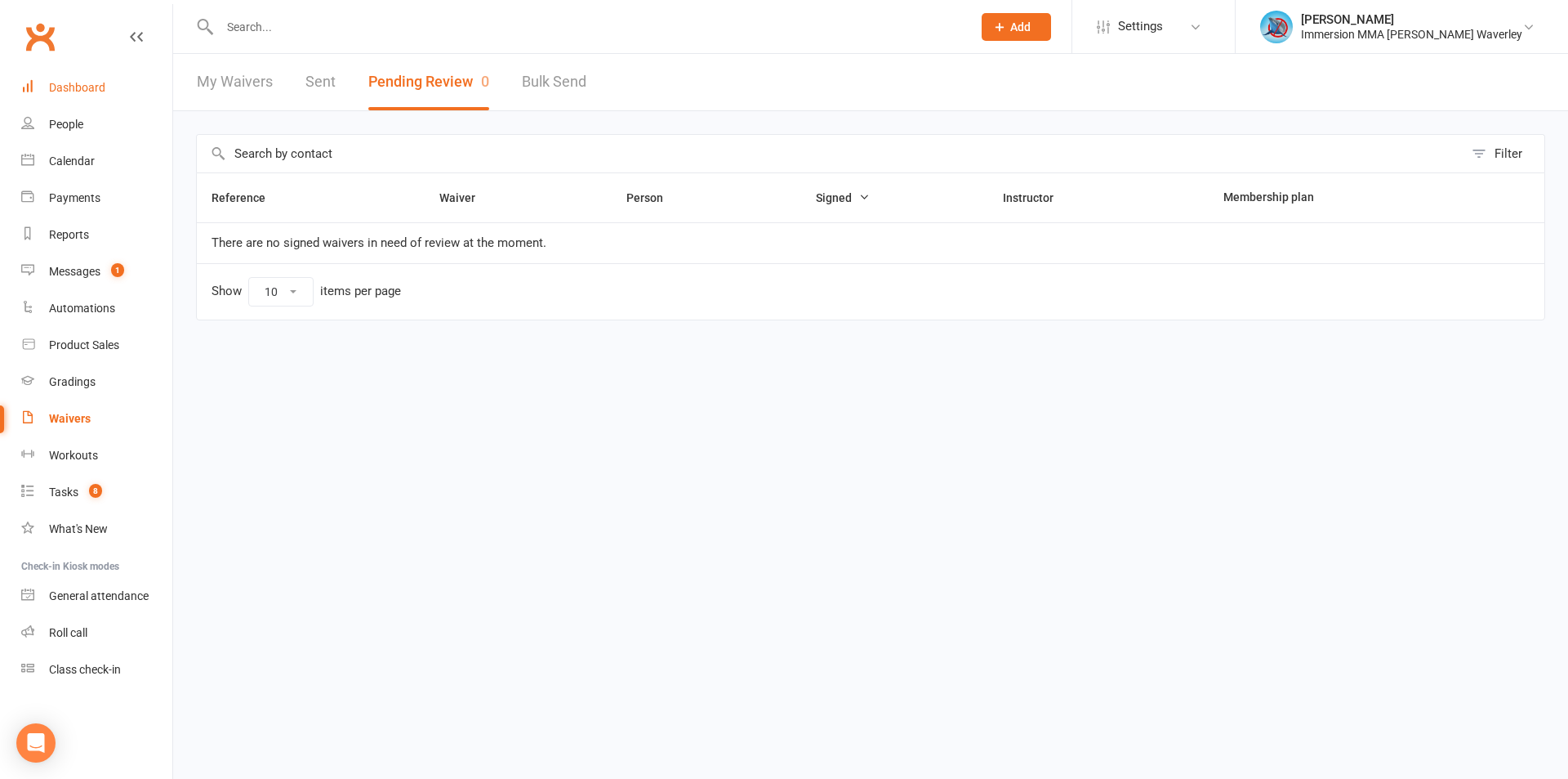
click at [91, 85] on div "Dashboard" at bounding box center [77, 87] width 57 height 13
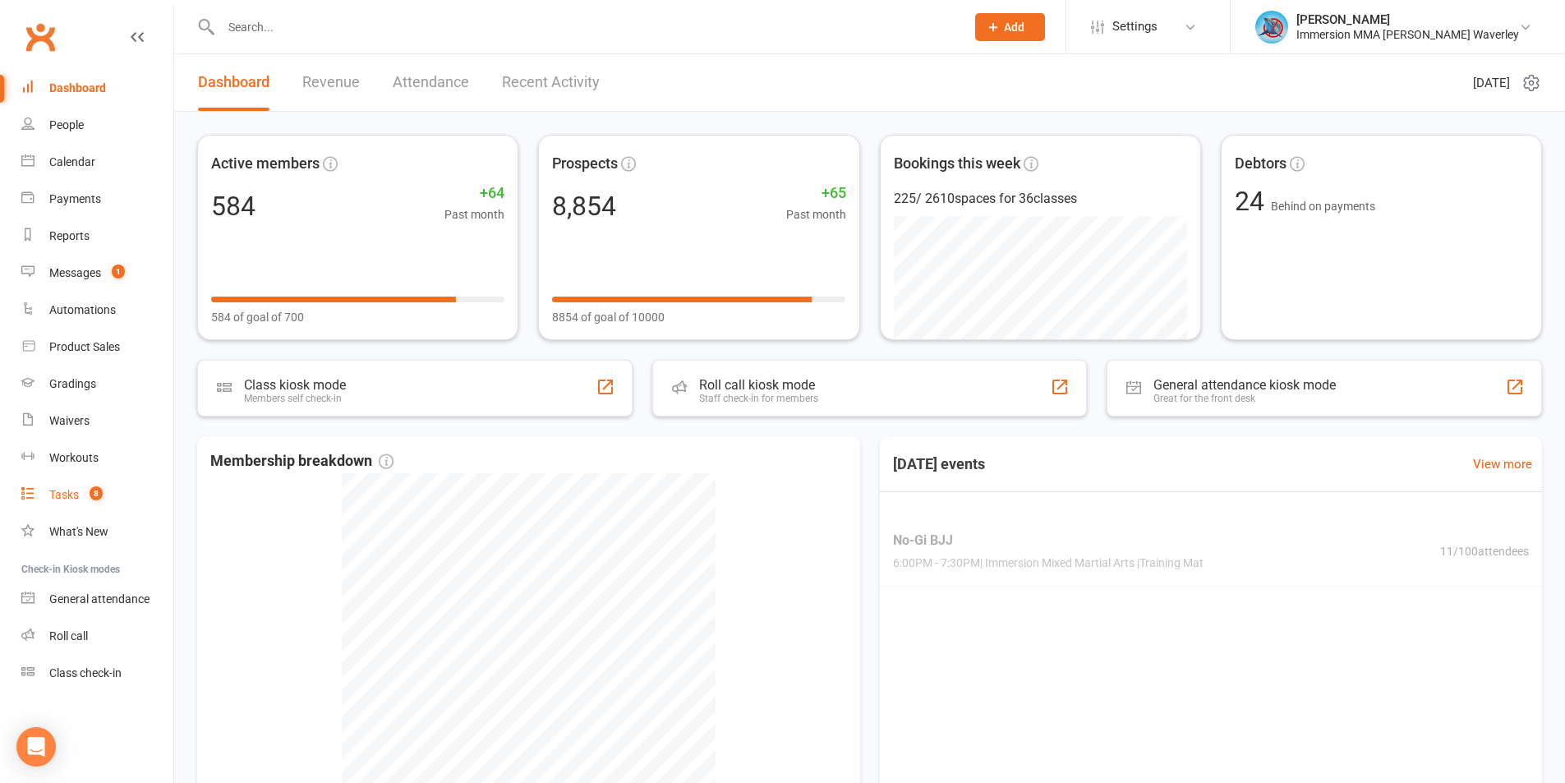
click at [94, 498] on span "8" at bounding box center [96, 493] width 13 height 14
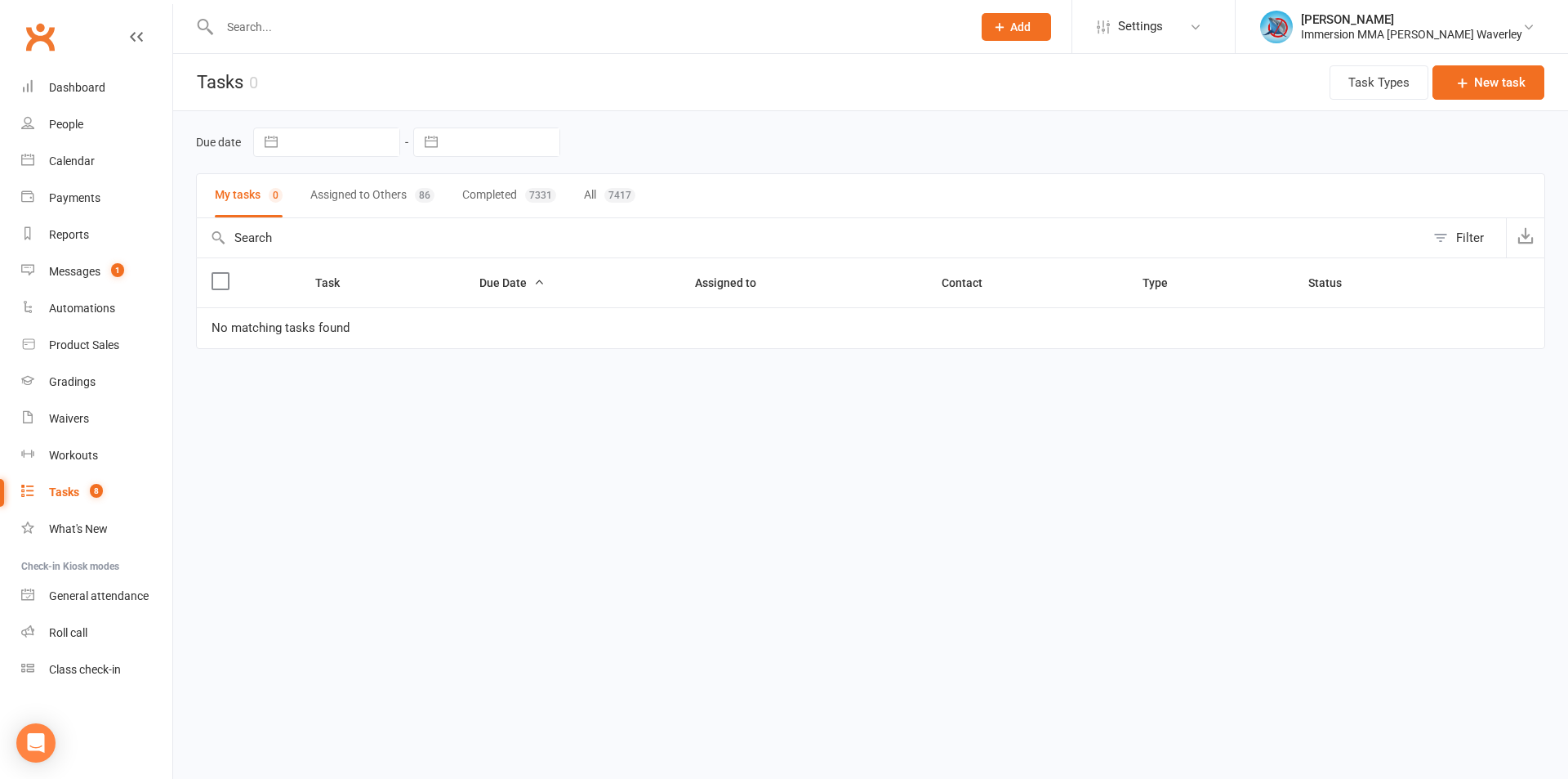
click at [432, 190] on div "86" at bounding box center [425, 195] width 20 height 15
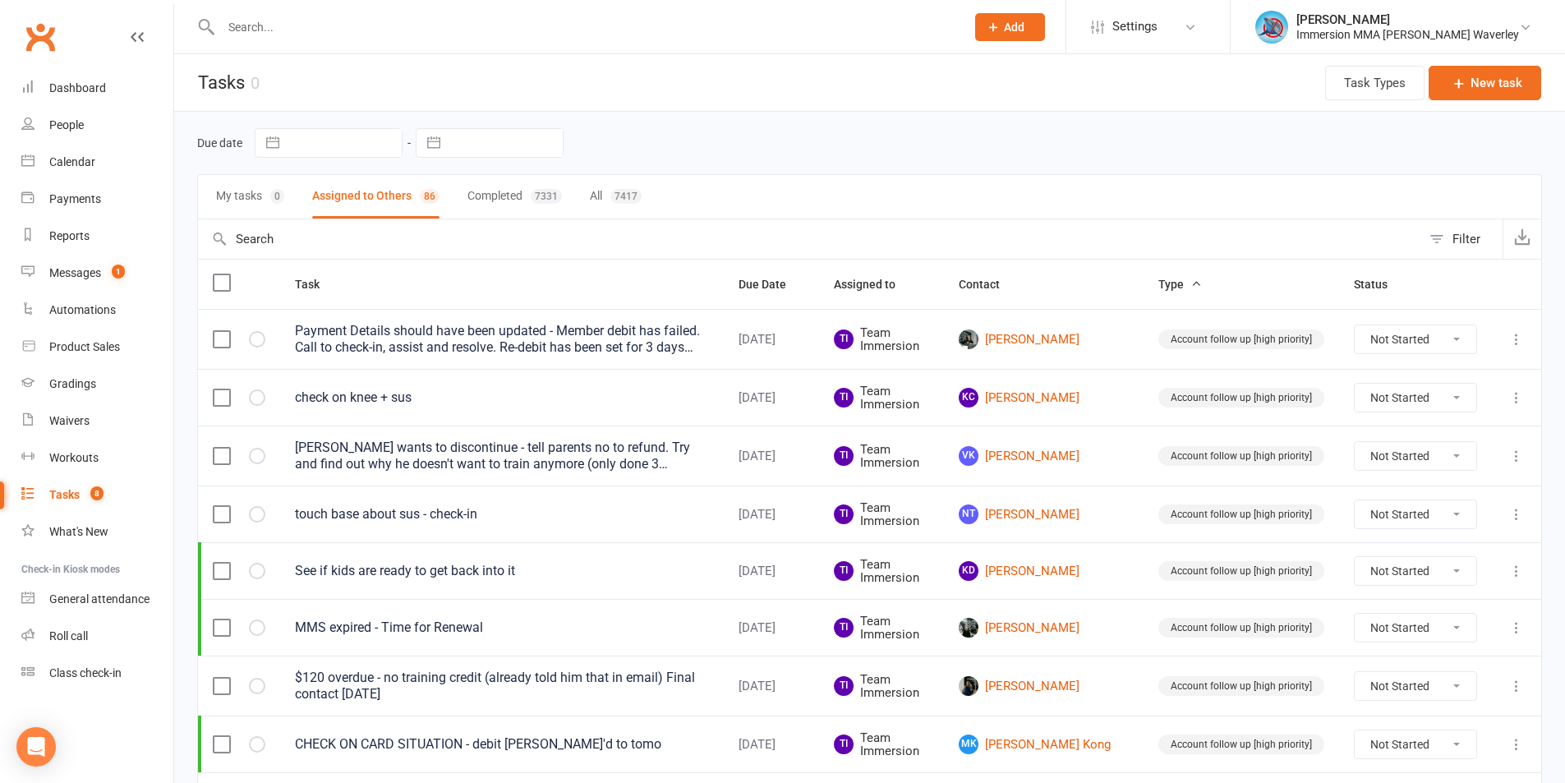
select select "7"
select select "2025"
select select "8"
select select "2025"
select select "9"
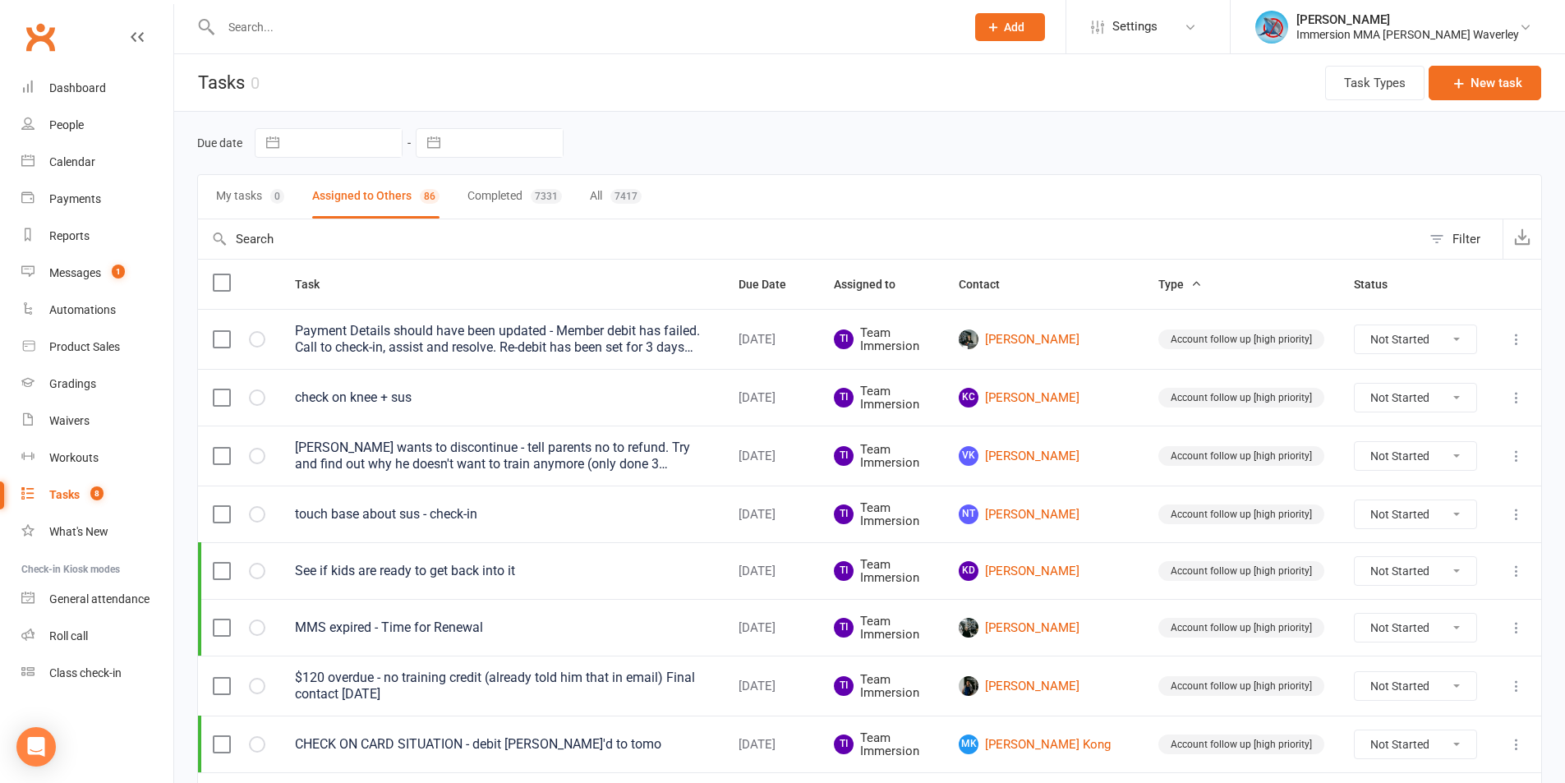
select select "2025"
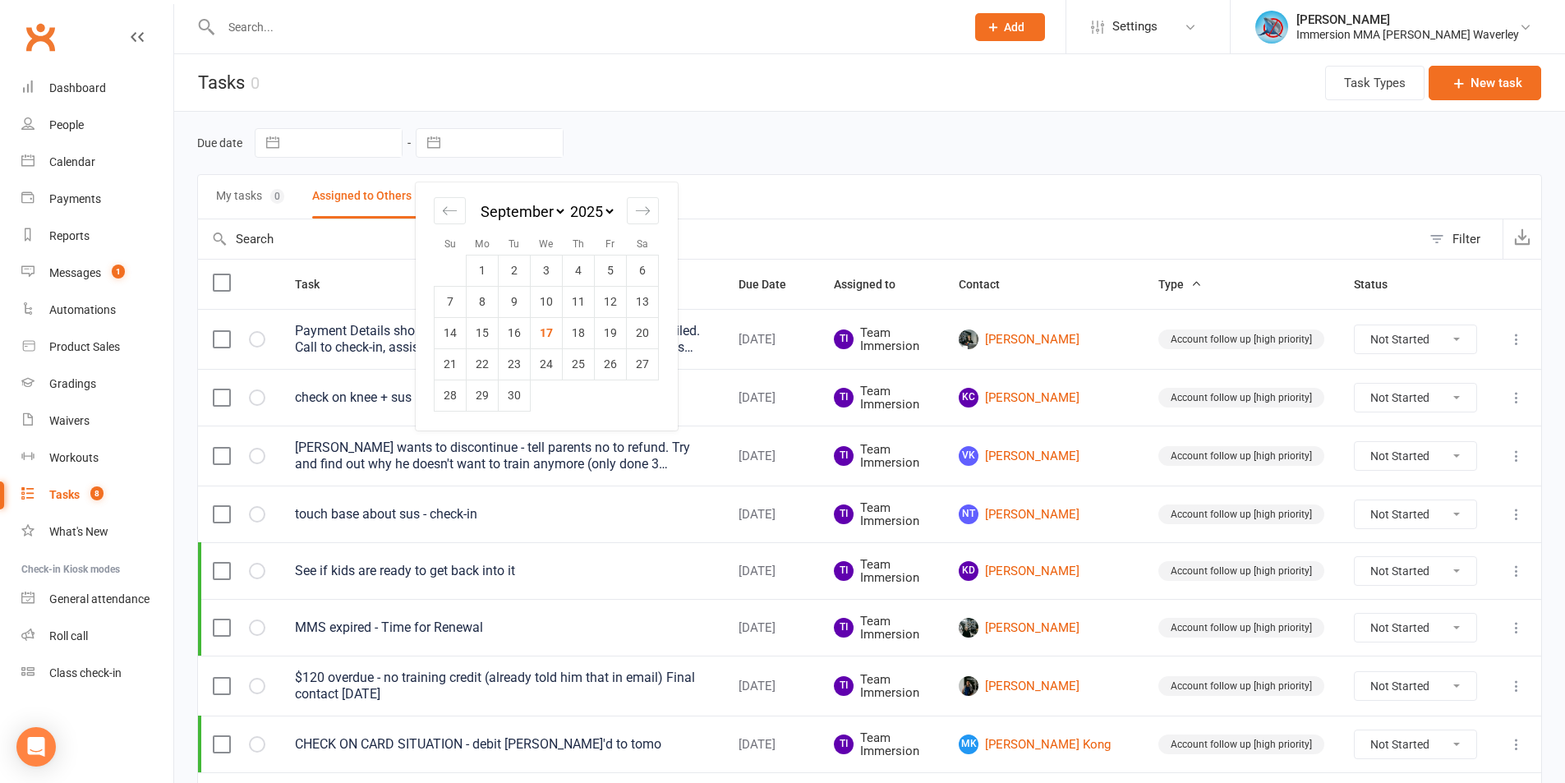
click at [539, 138] on input "text" at bounding box center [505, 143] width 114 height 28
click at [553, 323] on td "17" at bounding box center [547, 332] width 32 height 31
type input "17 Sep 2025"
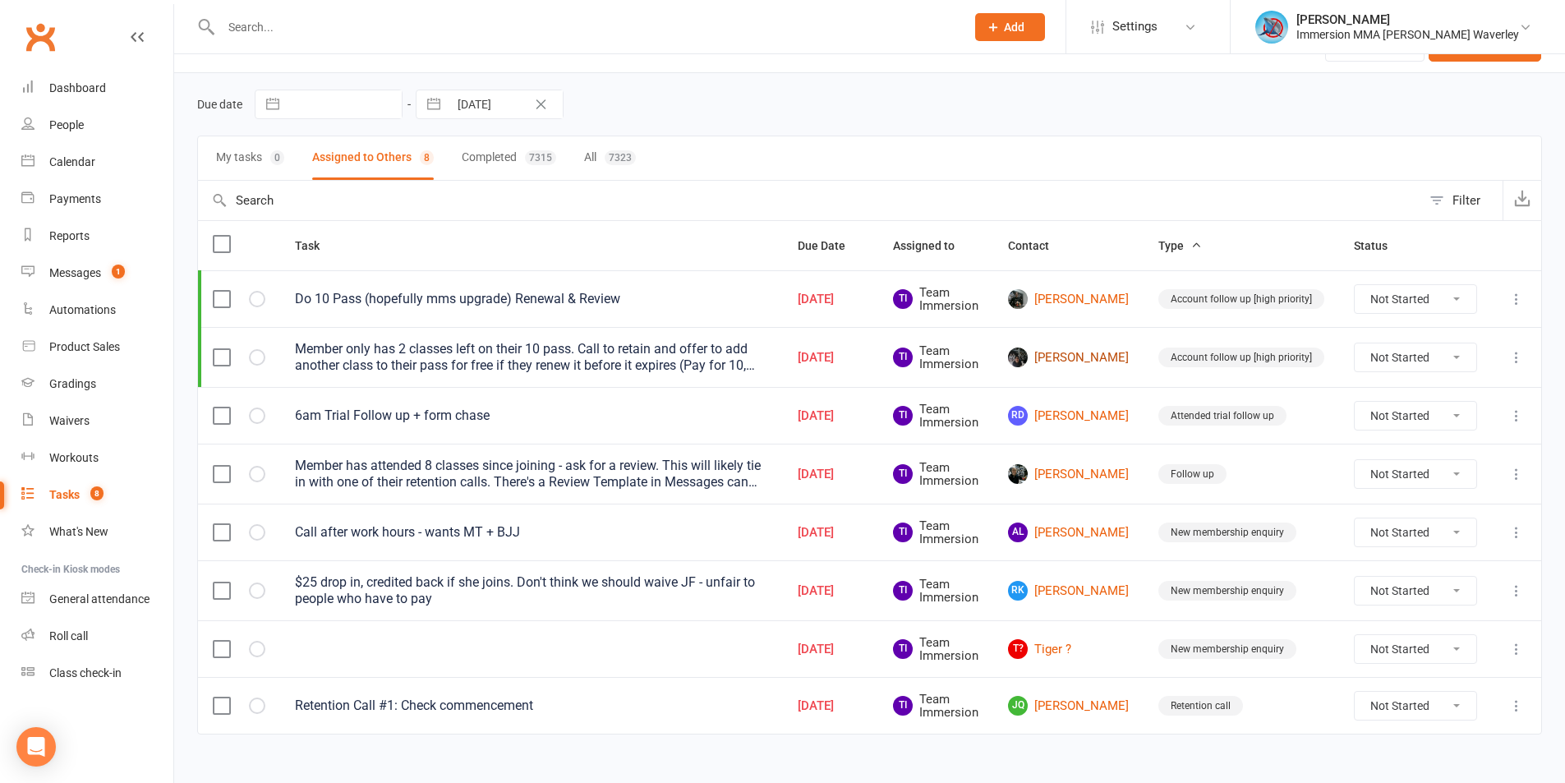
scroll to position [59, 0]
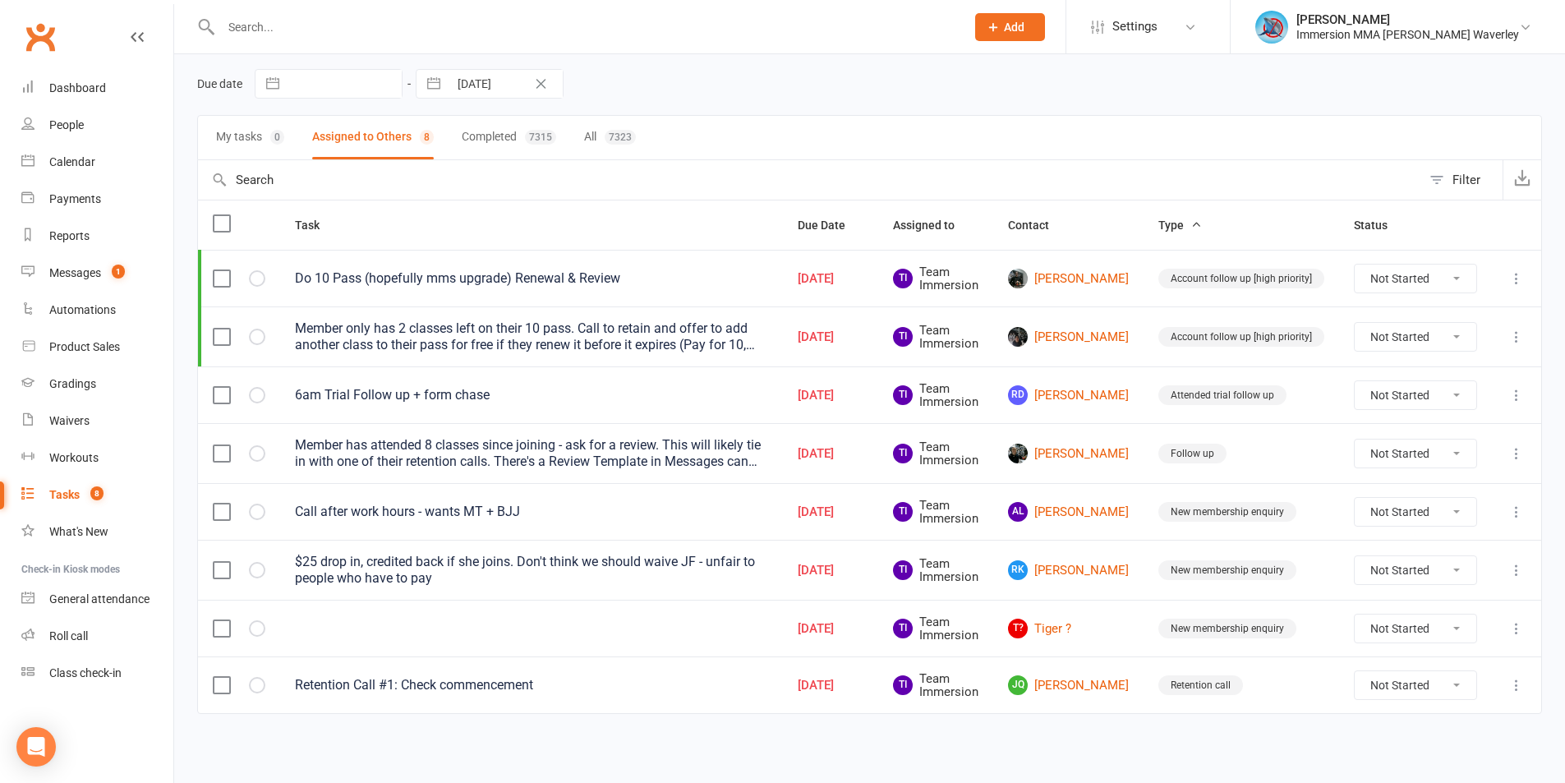
click at [1513, 448] on icon at bounding box center [1516, 453] width 16 height 16
click at [1430, 548] on link "Delete" at bounding box center [1431, 550] width 163 height 33
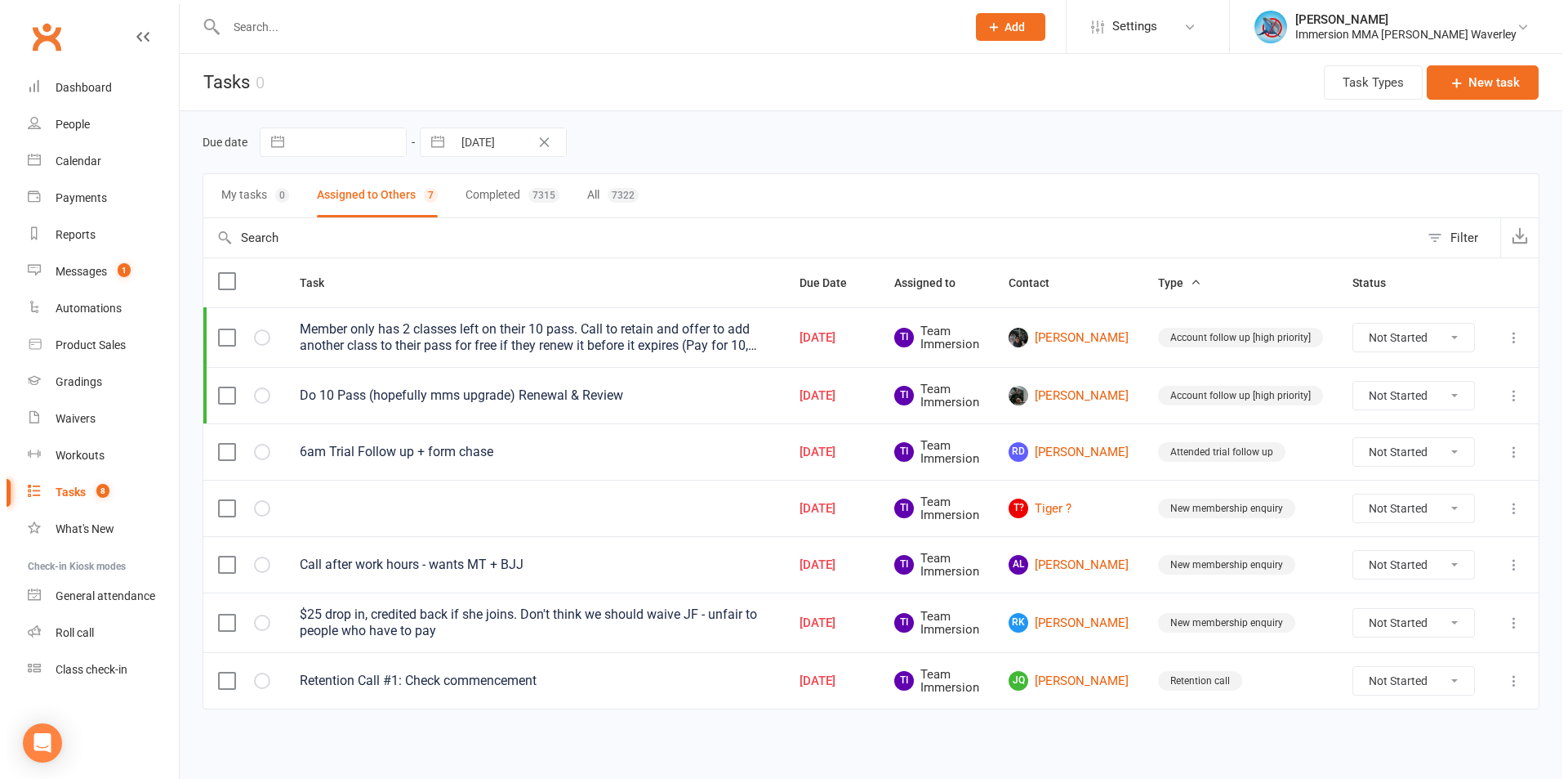
scroll to position [0, 0]
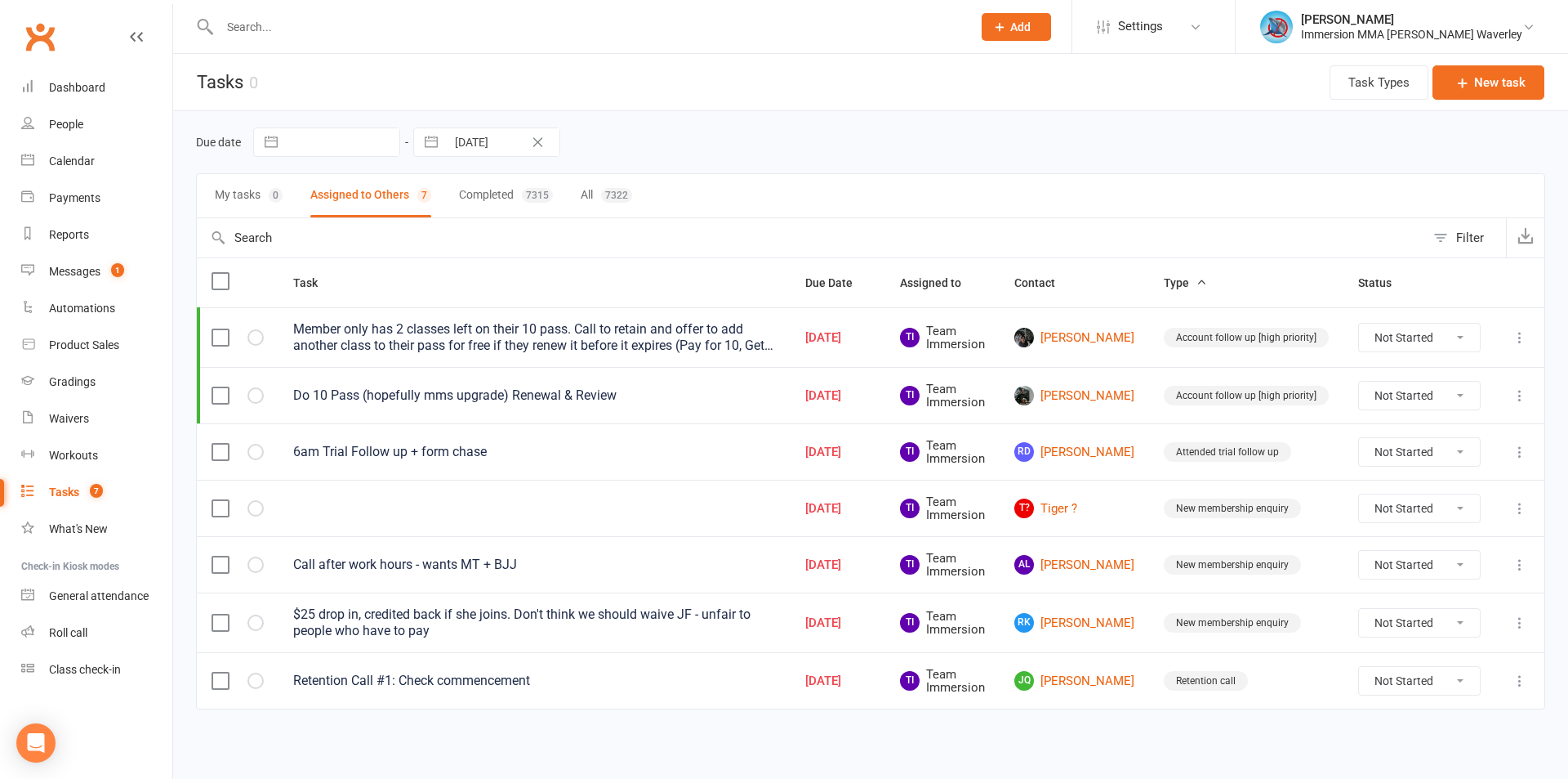
click at [1155, 186] on div "My tasks 0 Assigned to Others 7 Completed 7315 All 7322" at bounding box center [870, 195] width 1349 height 45
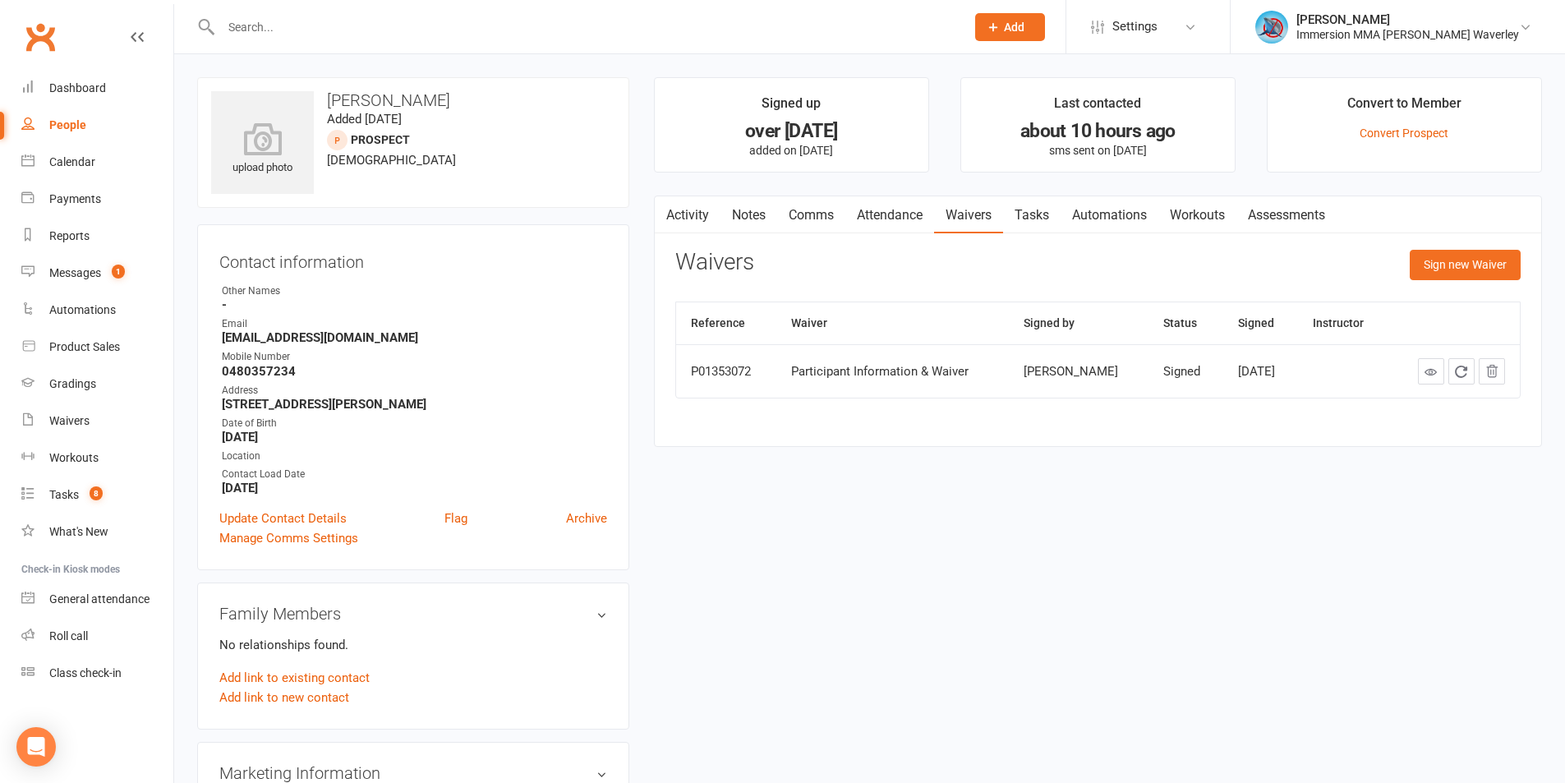
click at [700, 209] on link "Activity" at bounding box center [688, 215] width 66 height 38
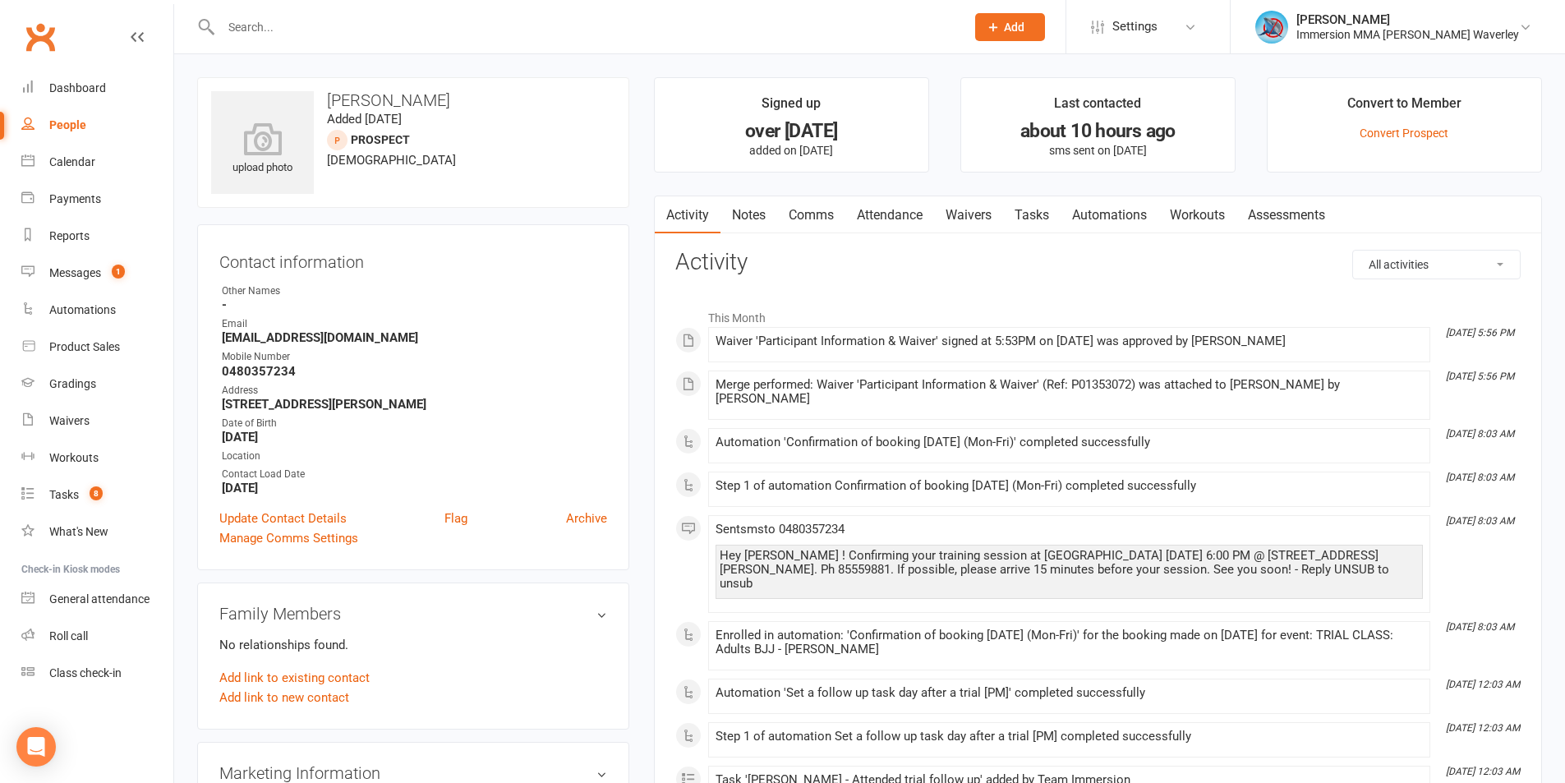
click at [747, 211] on link "Notes" at bounding box center [748, 215] width 57 height 38
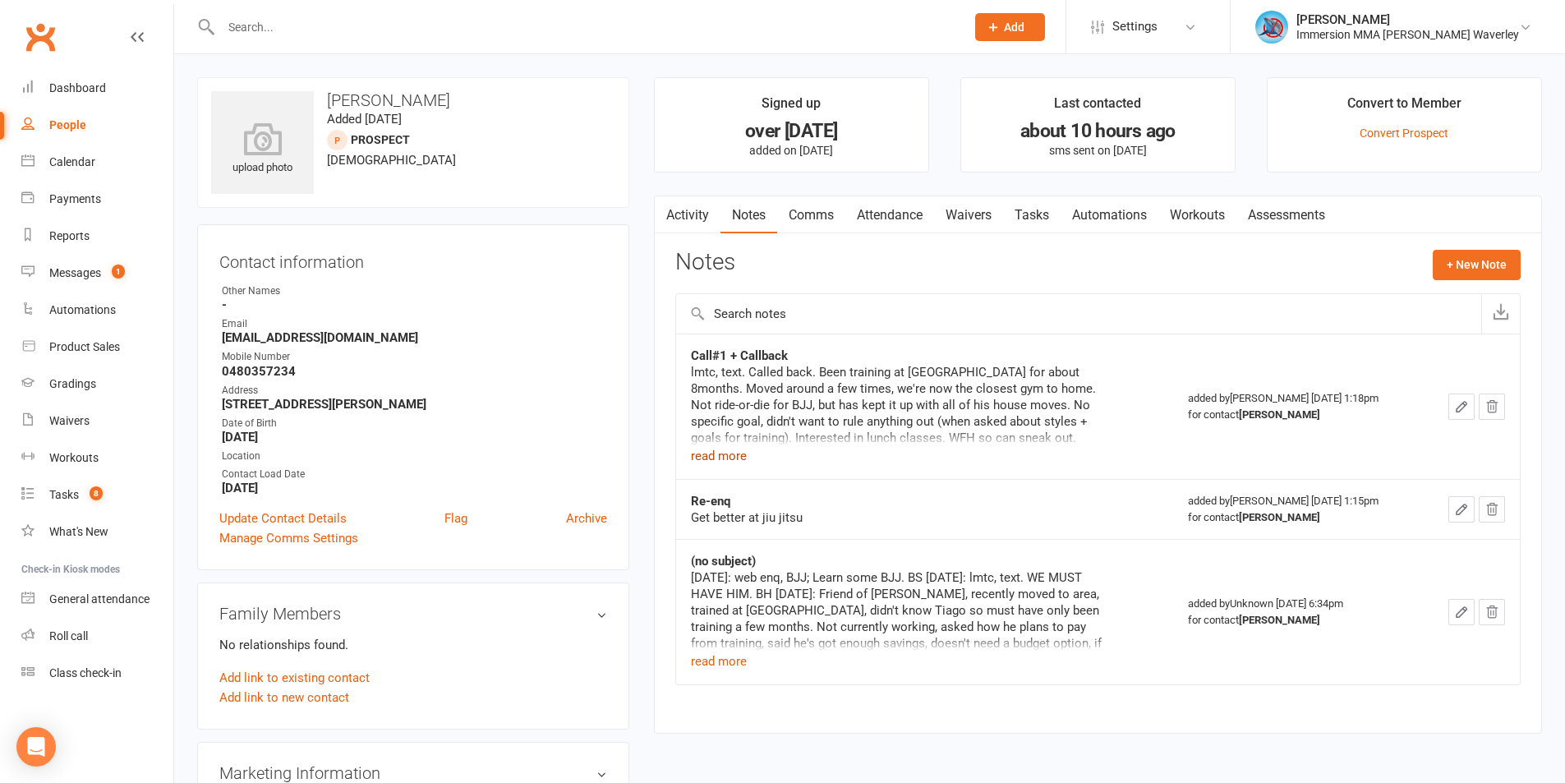
click at [714, 454] on button "read more" at bounding box center [719, 456] width 56 height 20
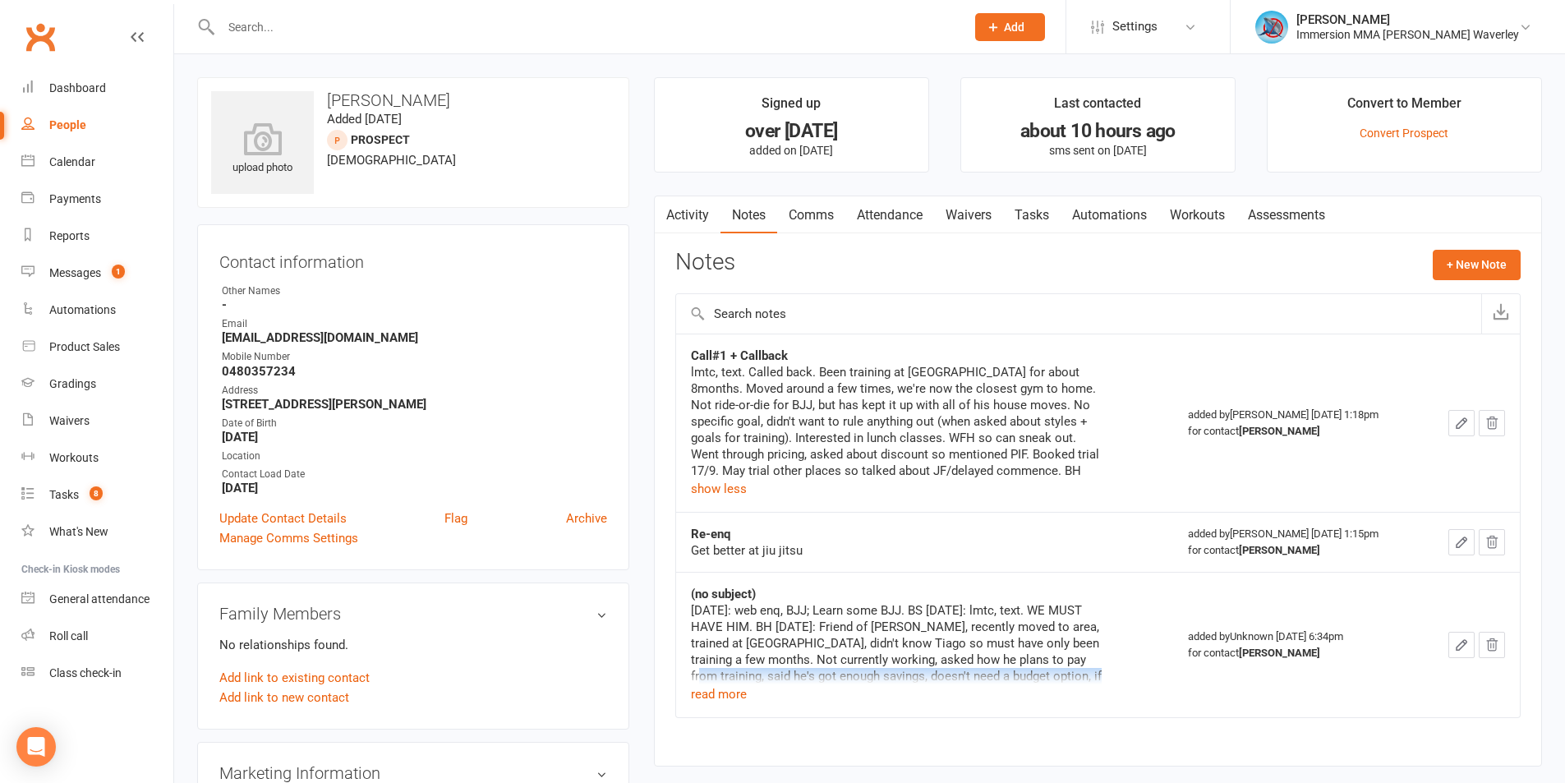
click at [689, 681] on td "(no subject) 27/3/23: web enq, BJJ; Learn some BJJ. BS 27/3/23: lmtc, text. WE …" at bounding box center [925, 644] width 498 height 145
click at [718, 693] on button "read more" at bounding box center [719, 694] width 56 height 20
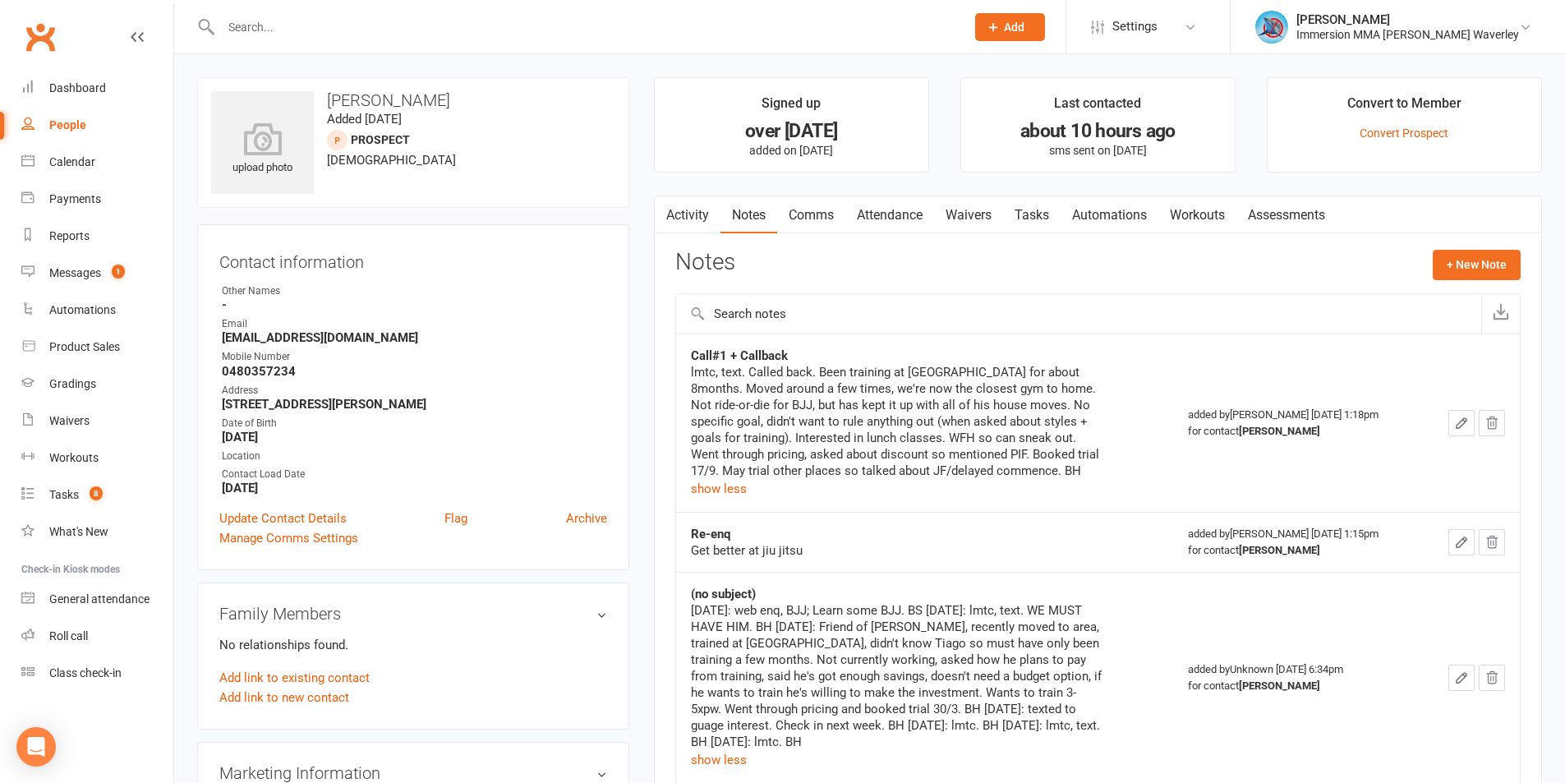
click at [976, 632] on div "27/3/23: web enq, BJJ; Learn some BJJ. BS 27/3/23: lmtc, text. WE MUST HAVE HIM…" at bounding box center [896, 676] width 411 height 148
click at [1095, 286] on div "Notes + New Note" at bounding box center [1097, 271] width 845 height 43
click at [1056, 346] on td "Call#1 + Callback lmtc, text. Called back. Been training at Abso CBD for about …" at bounding box center [925, 422] width 498 height 178
click at [898, 214] on link "Attendance" at bounding box center [889, 215] width 89 height 38
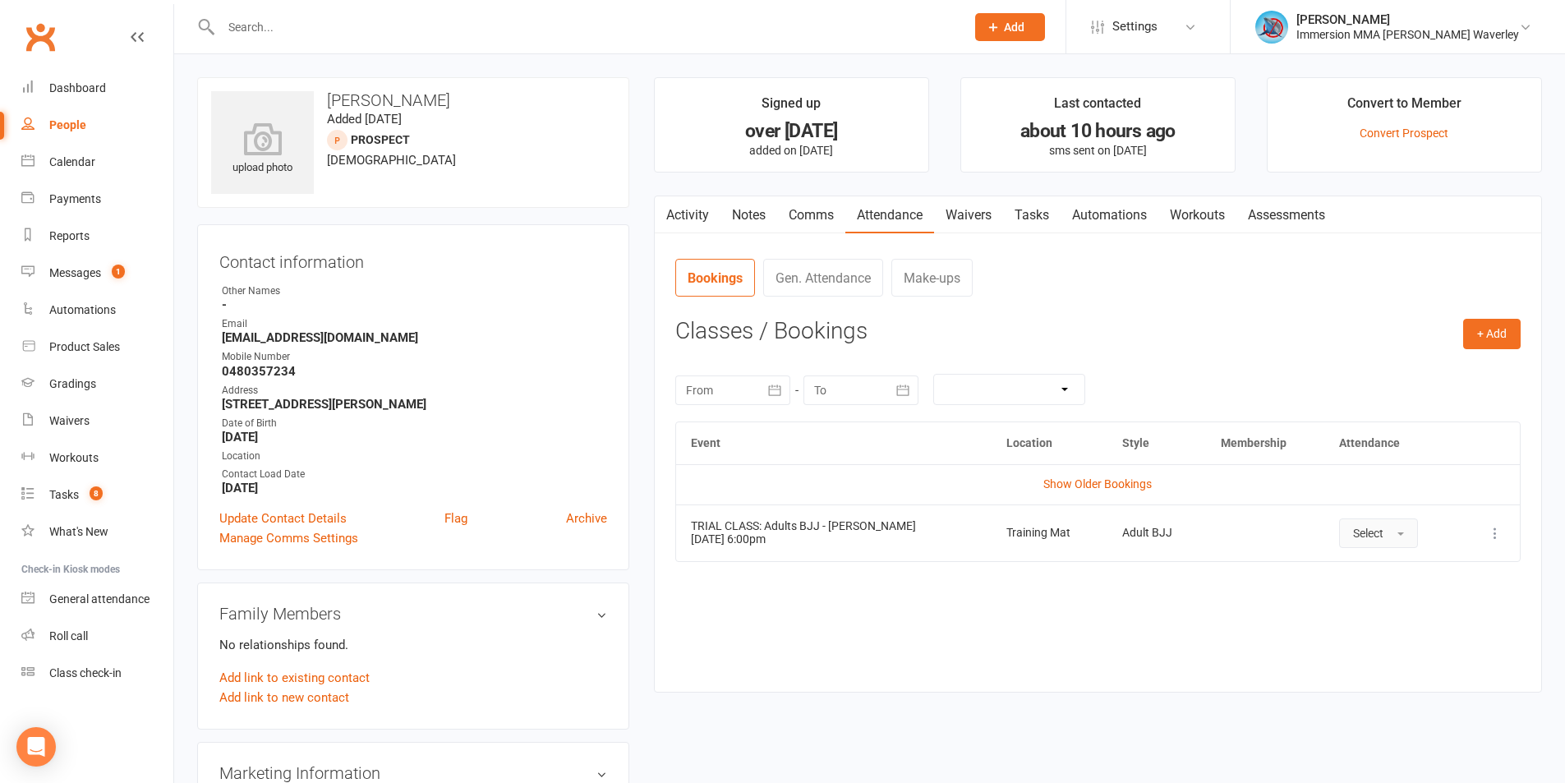
click at [1398, 532] on button "Select" at bounding box center [1378, 533] width 79 height 30
click at [1382, 584] on link "Attended" at bounding box center [1421, 570] width 163 height 33
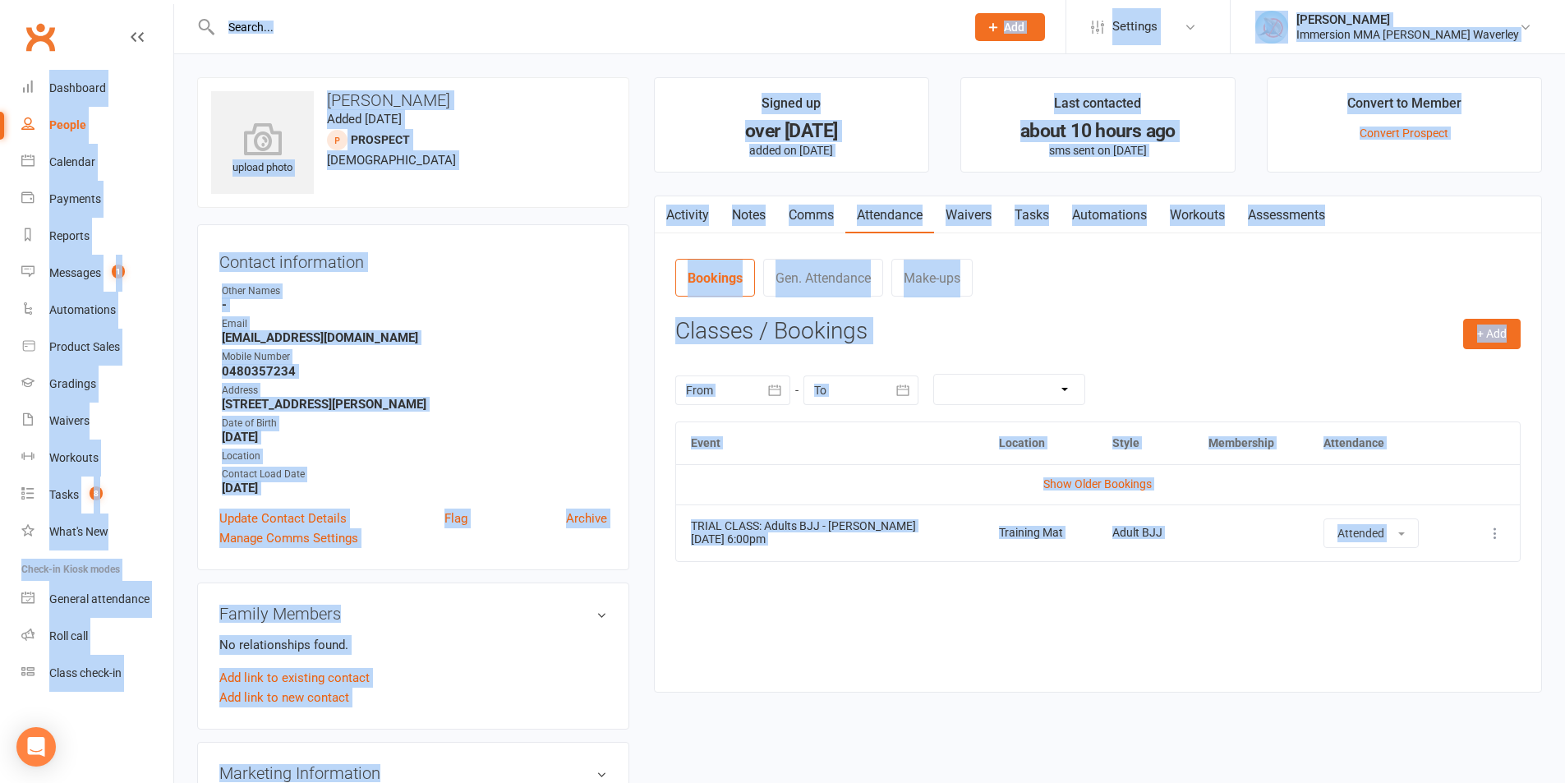
click at [1381, 583] on div "Event Location Style Membership Attendance Show Older Bookings TRIAL CLASS: Adu…" at bounding box center [1097, 544] width 845 height 246
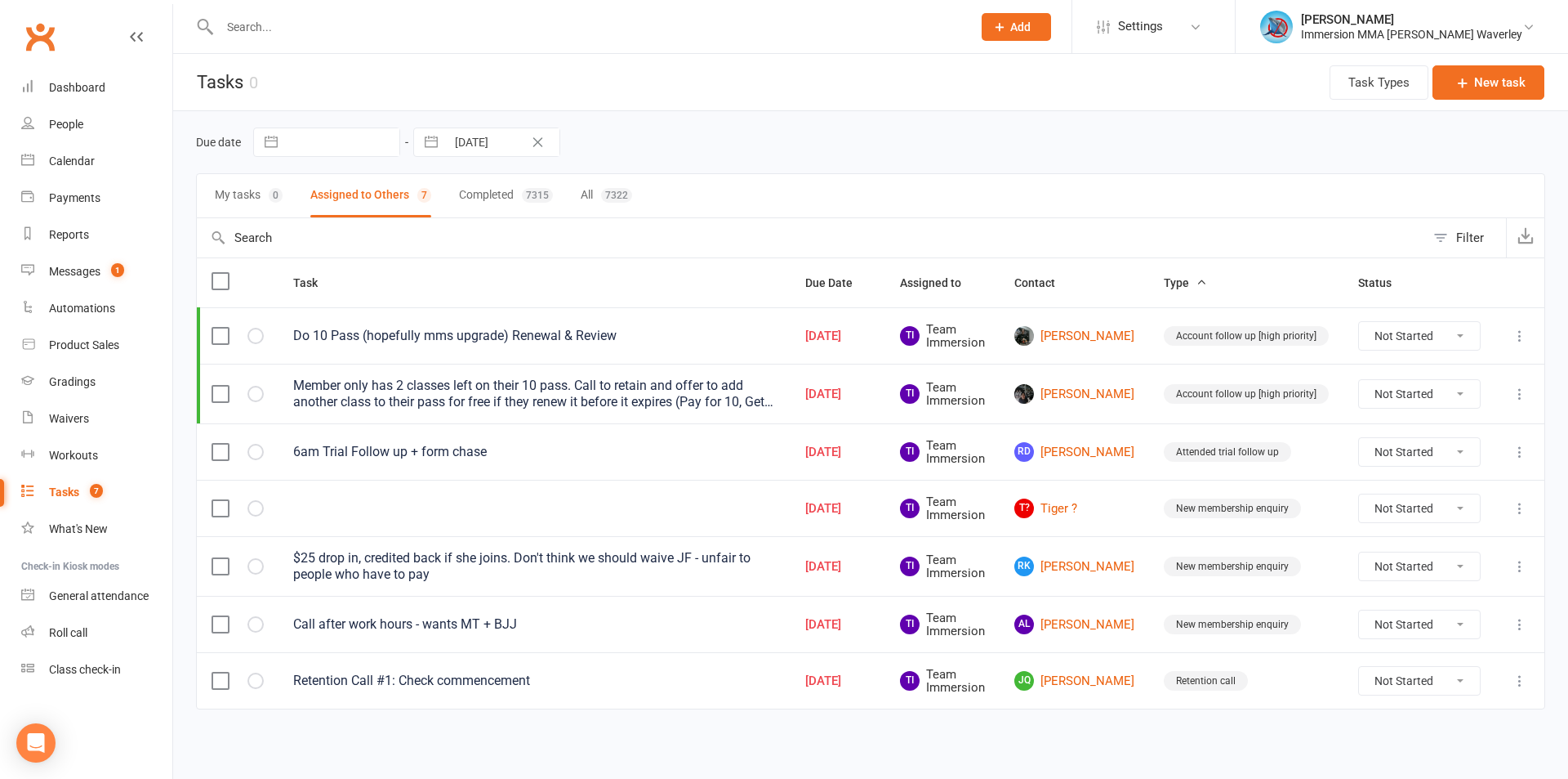
click at [1040, 146] on div "Due date Navigate forward to interact with the calendar and select a date. Pres…" at bounding box center [870, 142] width 1349 height 30
click at [55, 87] on div "Dashboard" at bounding box center [77, 87] width 57 height 13
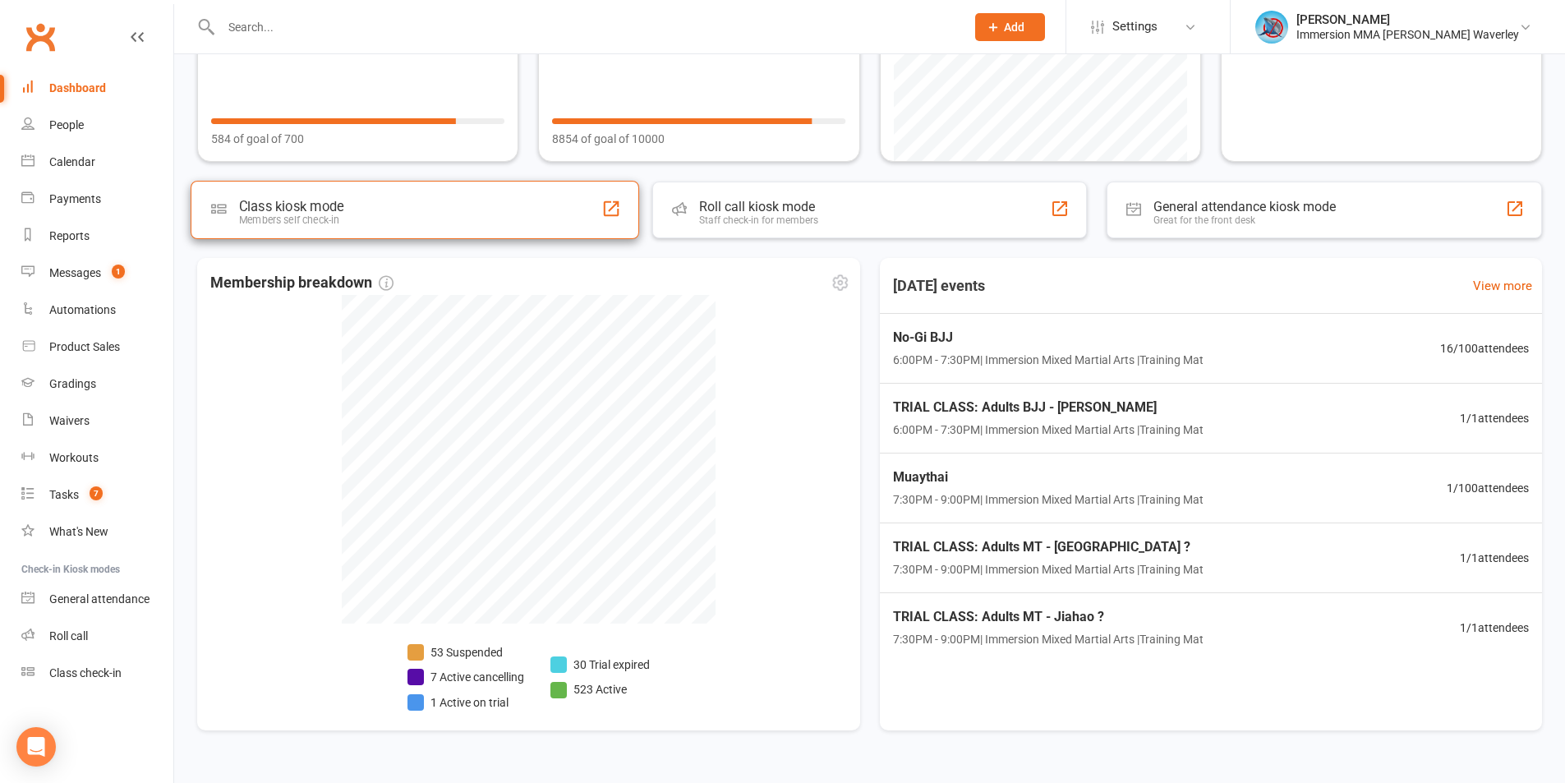
scroll to position [212, 0]
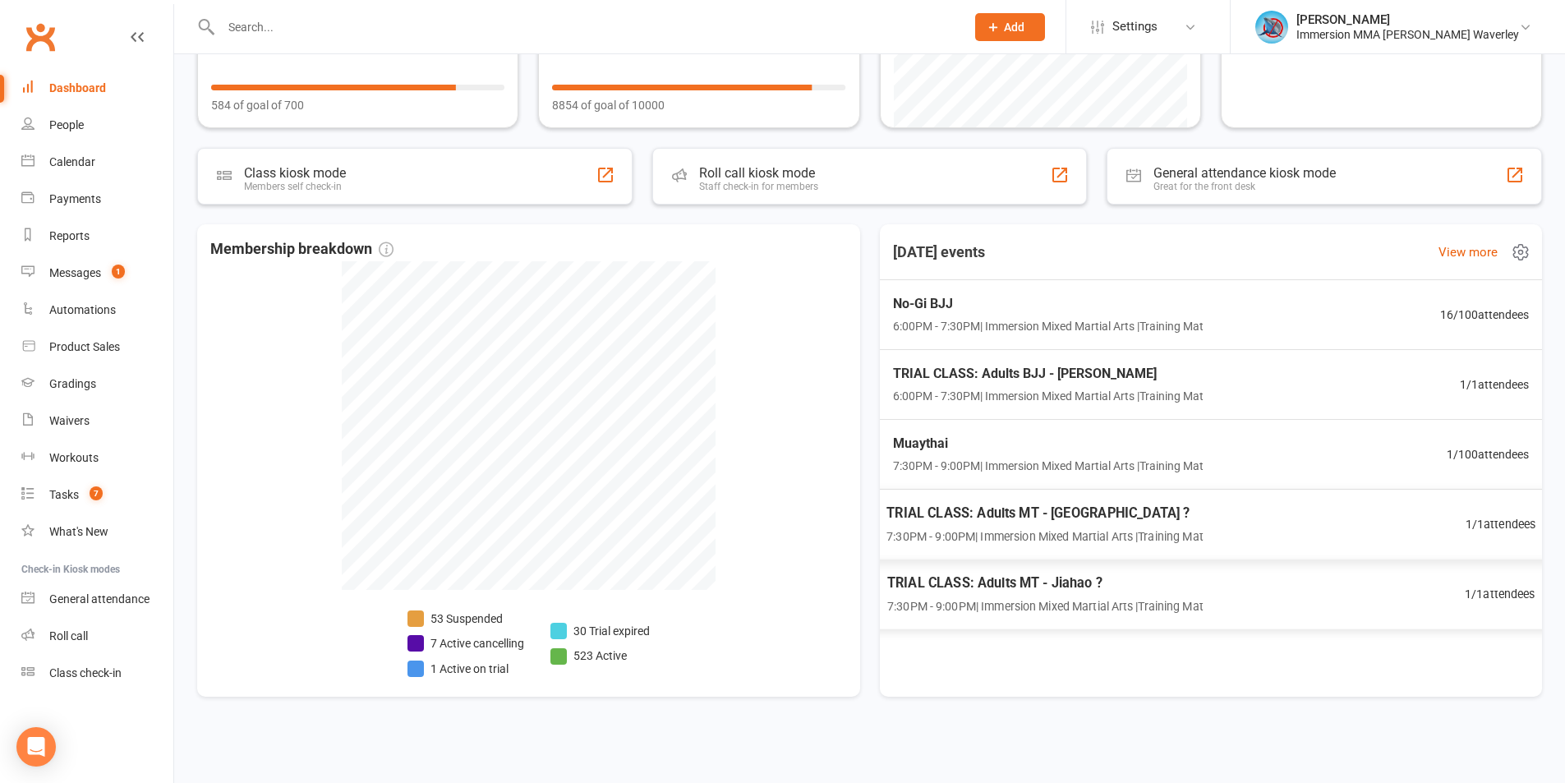
click at [1118, 530] on span "7:30PM - 9:00PM | Immersion Mixed Martial Arts | Training Mat" at bounding box center [1044, 535] width 317 height 19
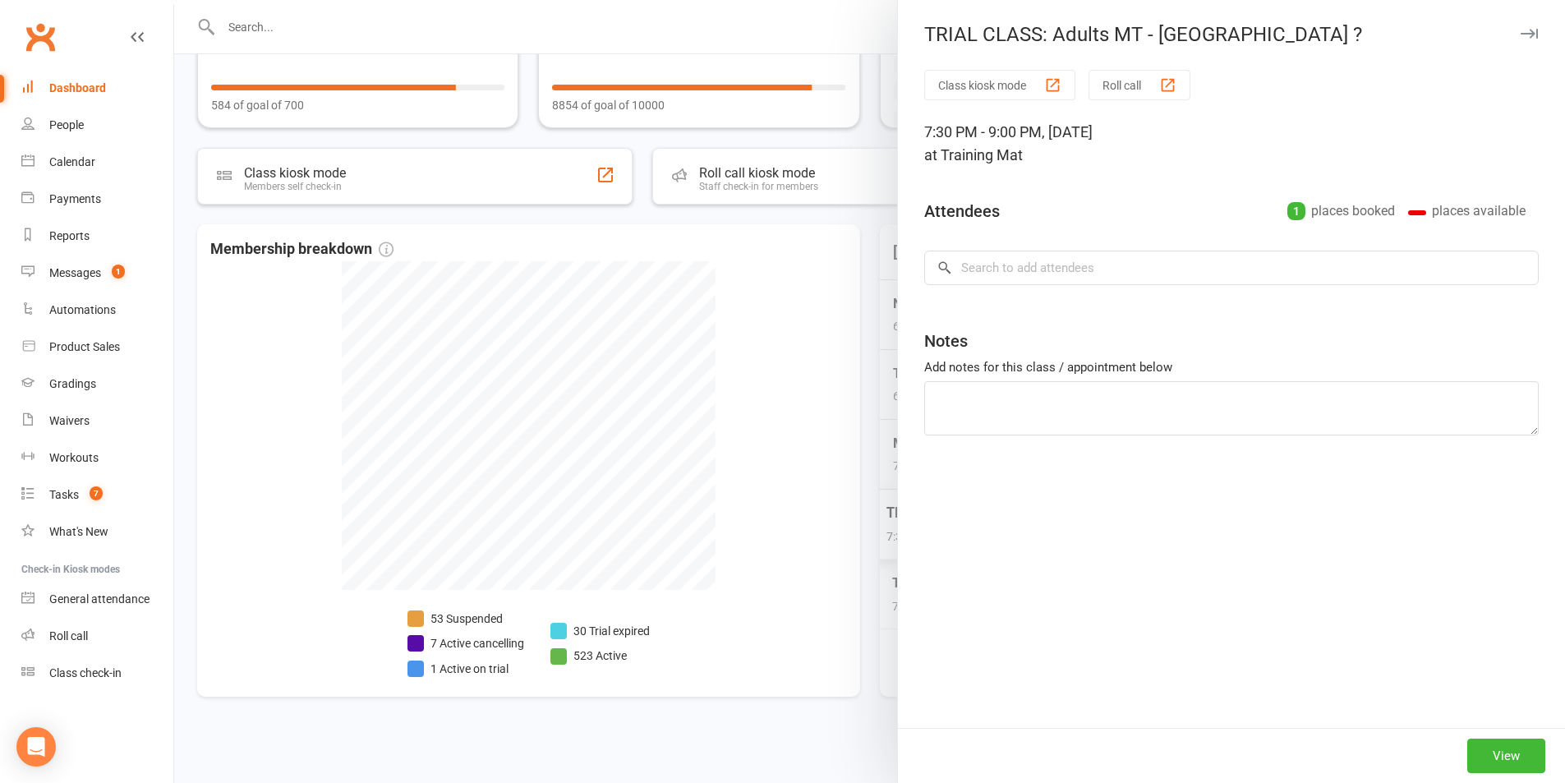
type textarea "Bringing friend"
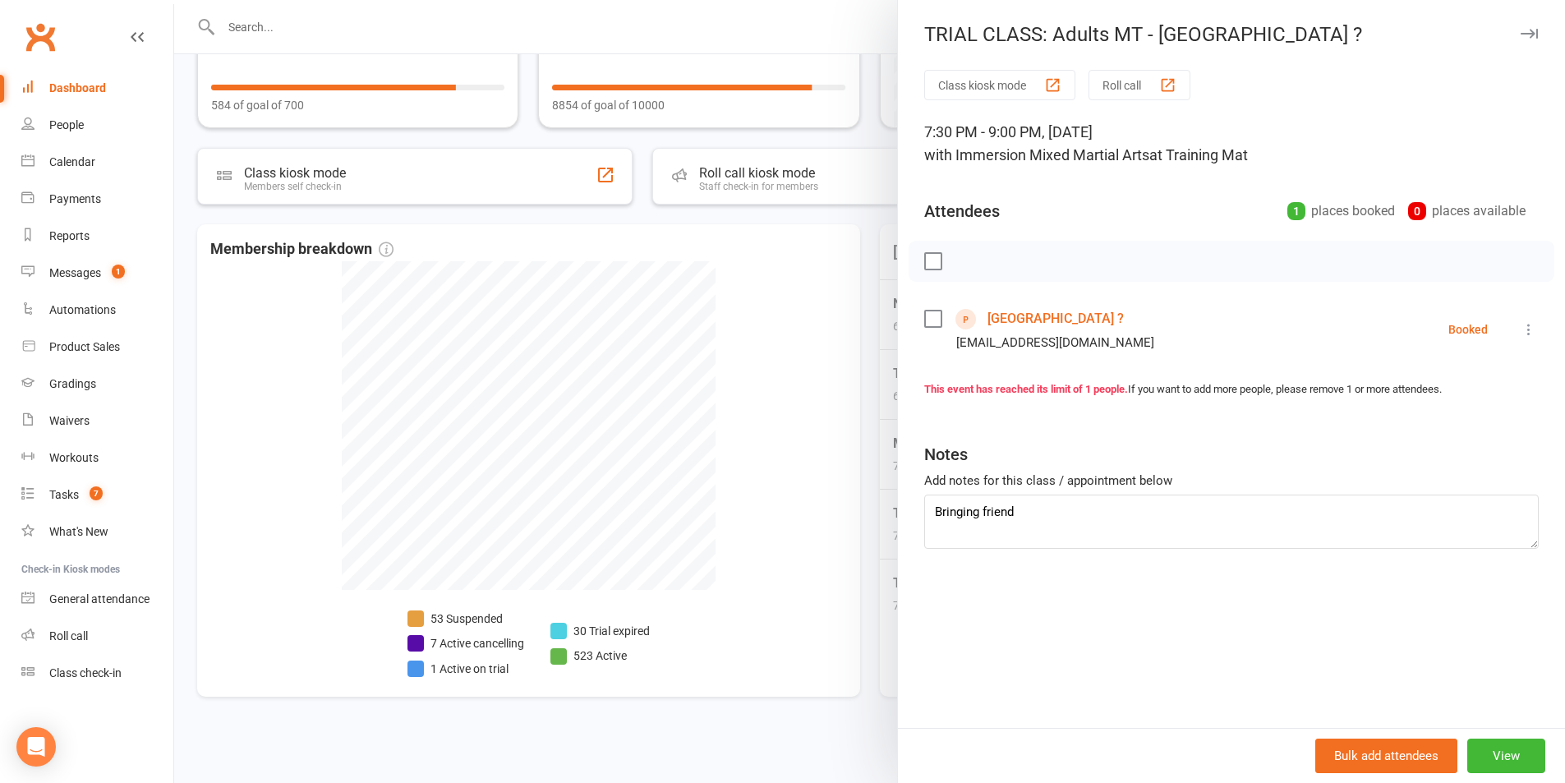
click at [702, 450] on div at bounding box center [869, 391] width 1391 height 783
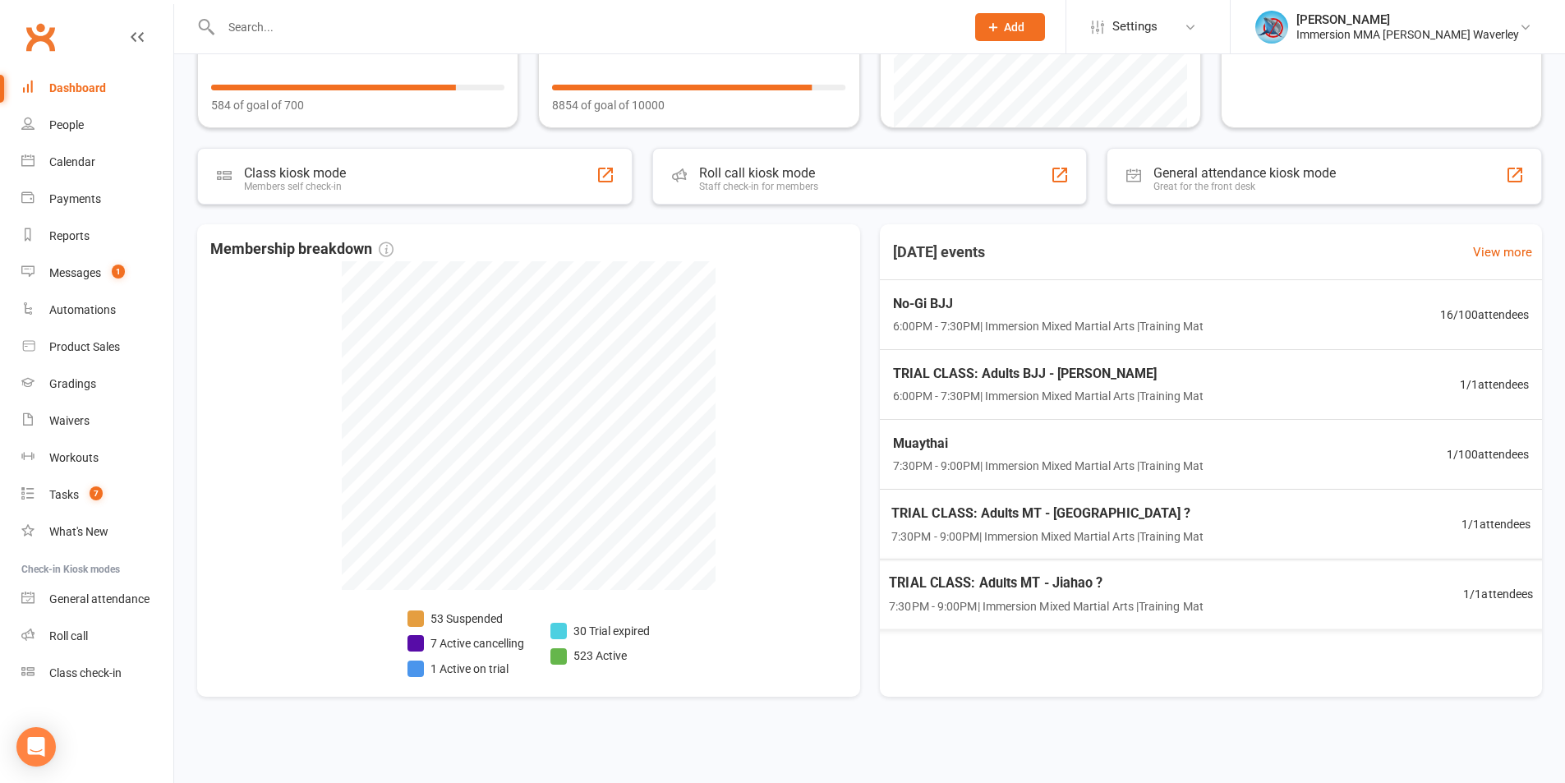
click at [1057, 595] on div "TRIAL CLASS: Adults MT - Jiahao ? 7:30PM - 9:00PM | Immersion Mixed Martial Art…" at bounding box center [1046, 594] width 315 height 44
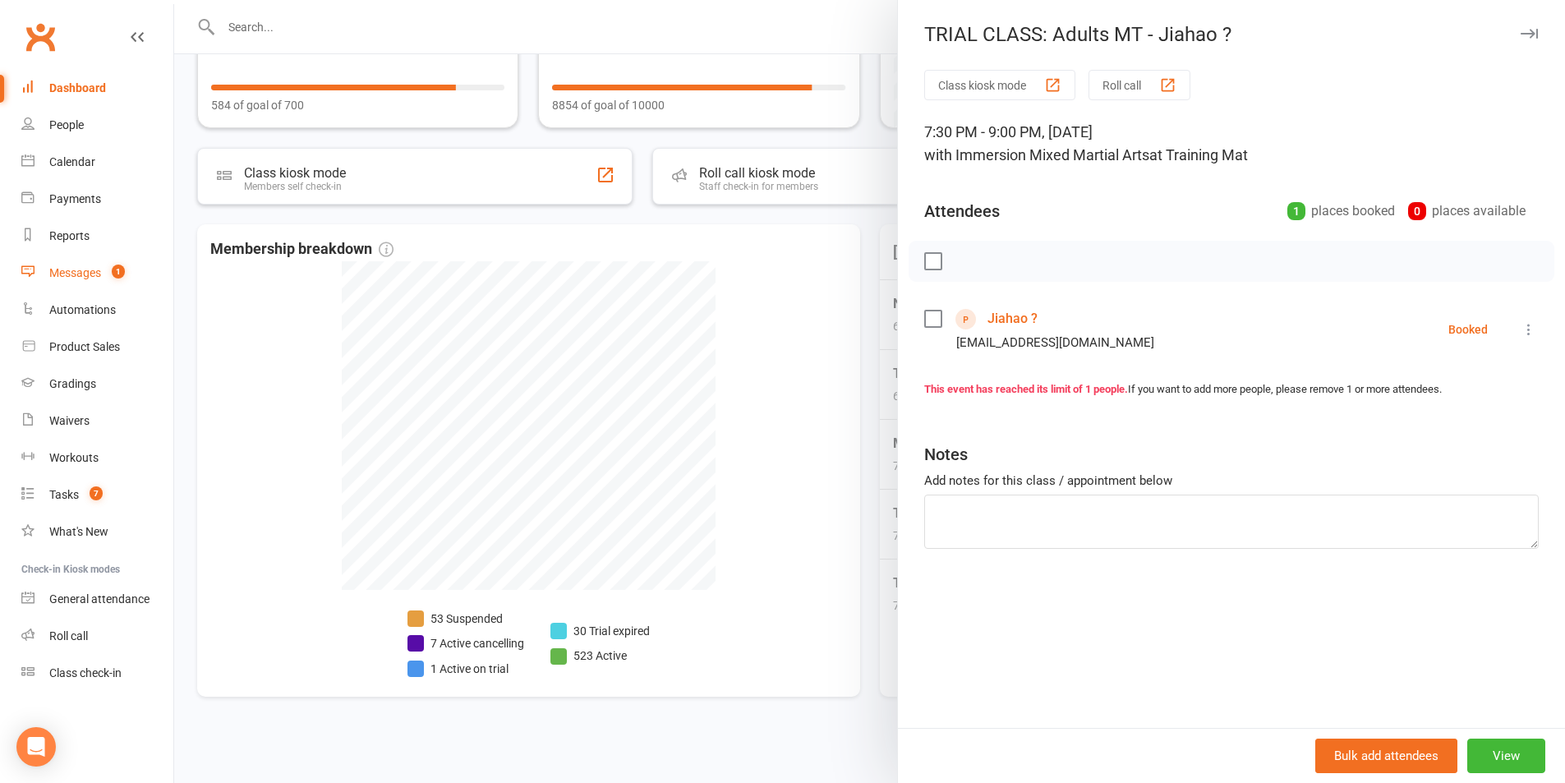
click at [109, 279] on count-badge "1" at bounding box center [113, 272] width 21 height 13
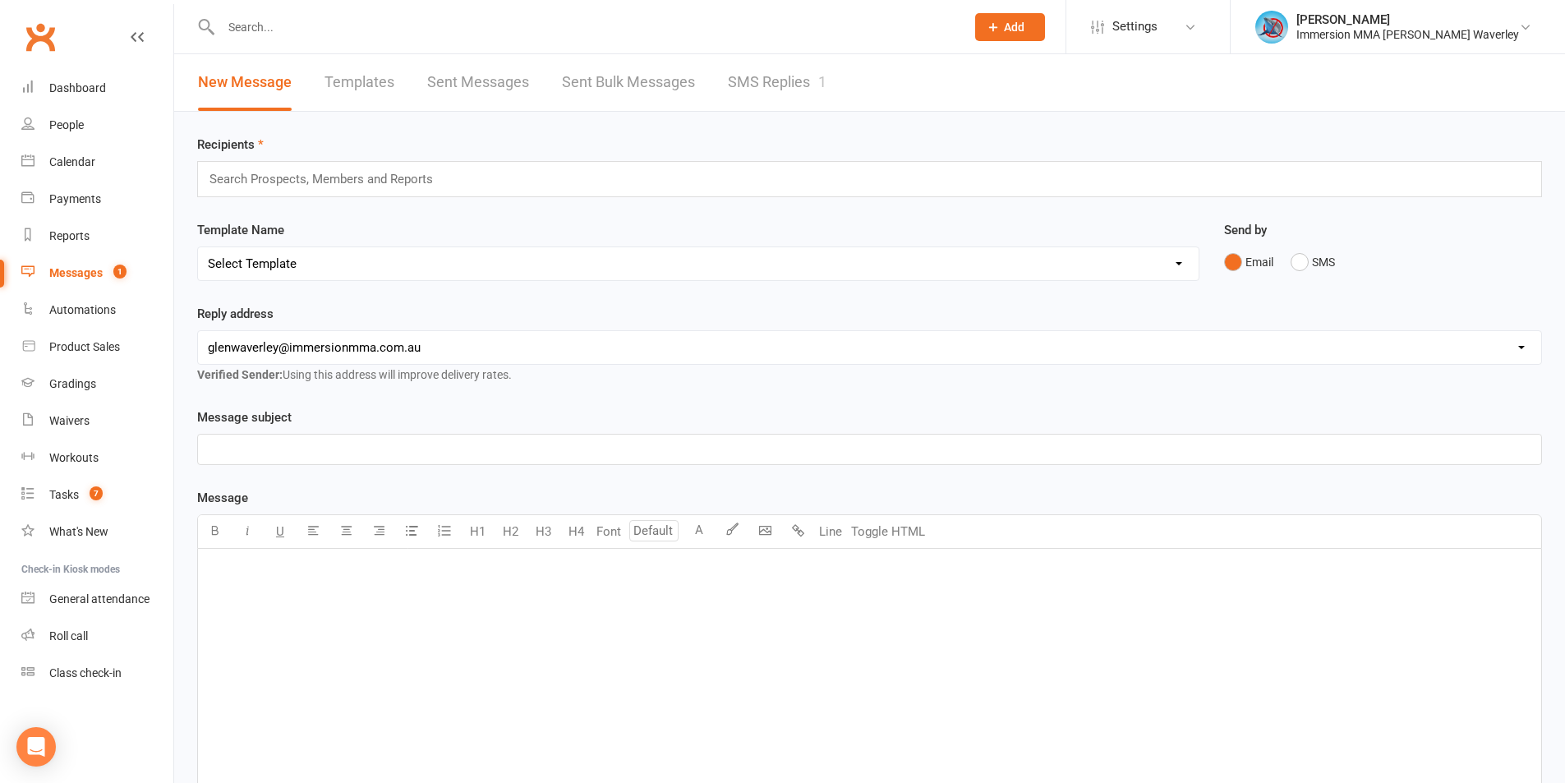
click at [755, 76] on link "SMS Replies 1" at bounding box center [777, 82] width 99 height 57
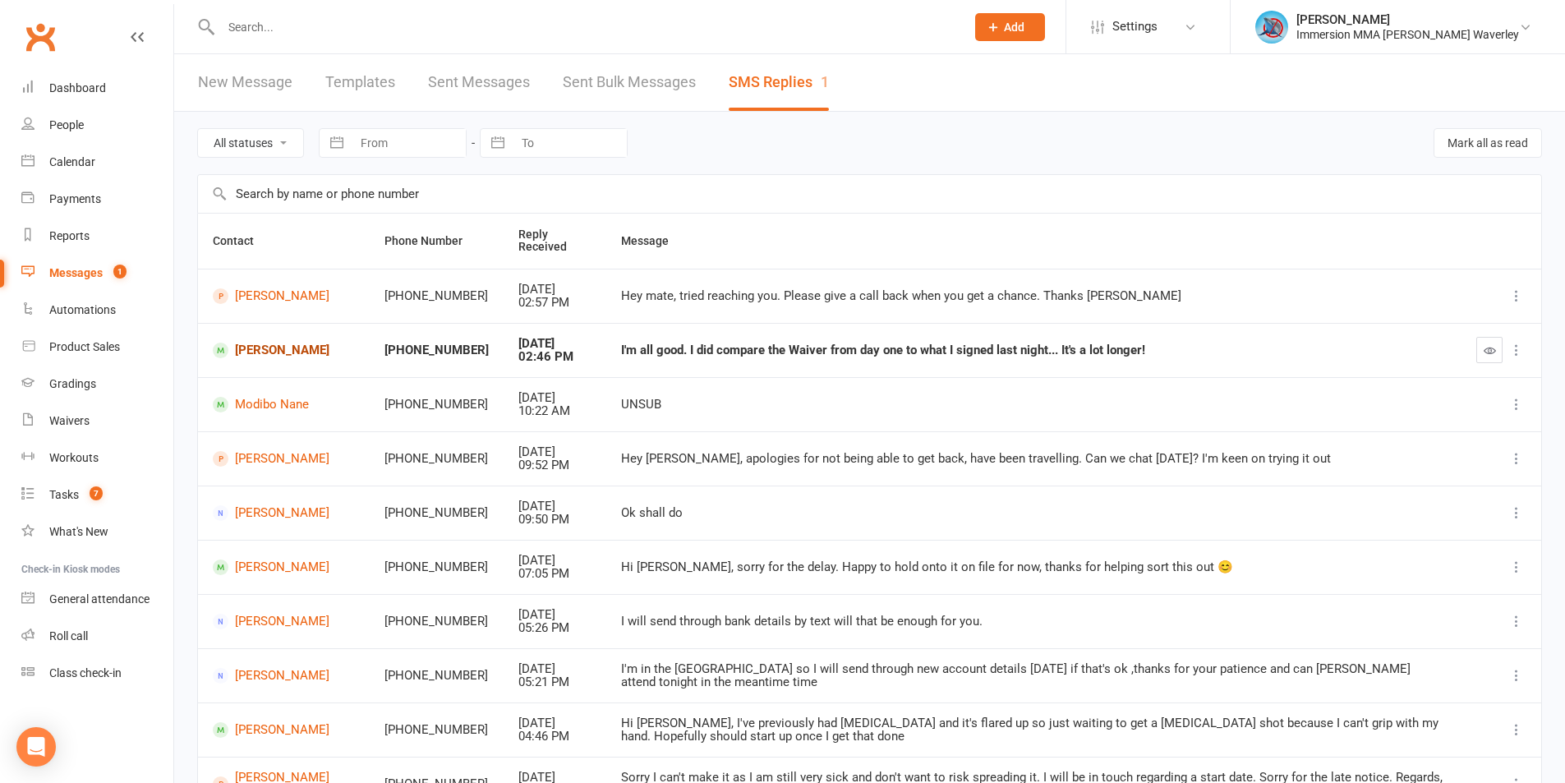
click at [255, 352] on link "Jesse Venables" at bounding box center [284, 351] width 142 height 16
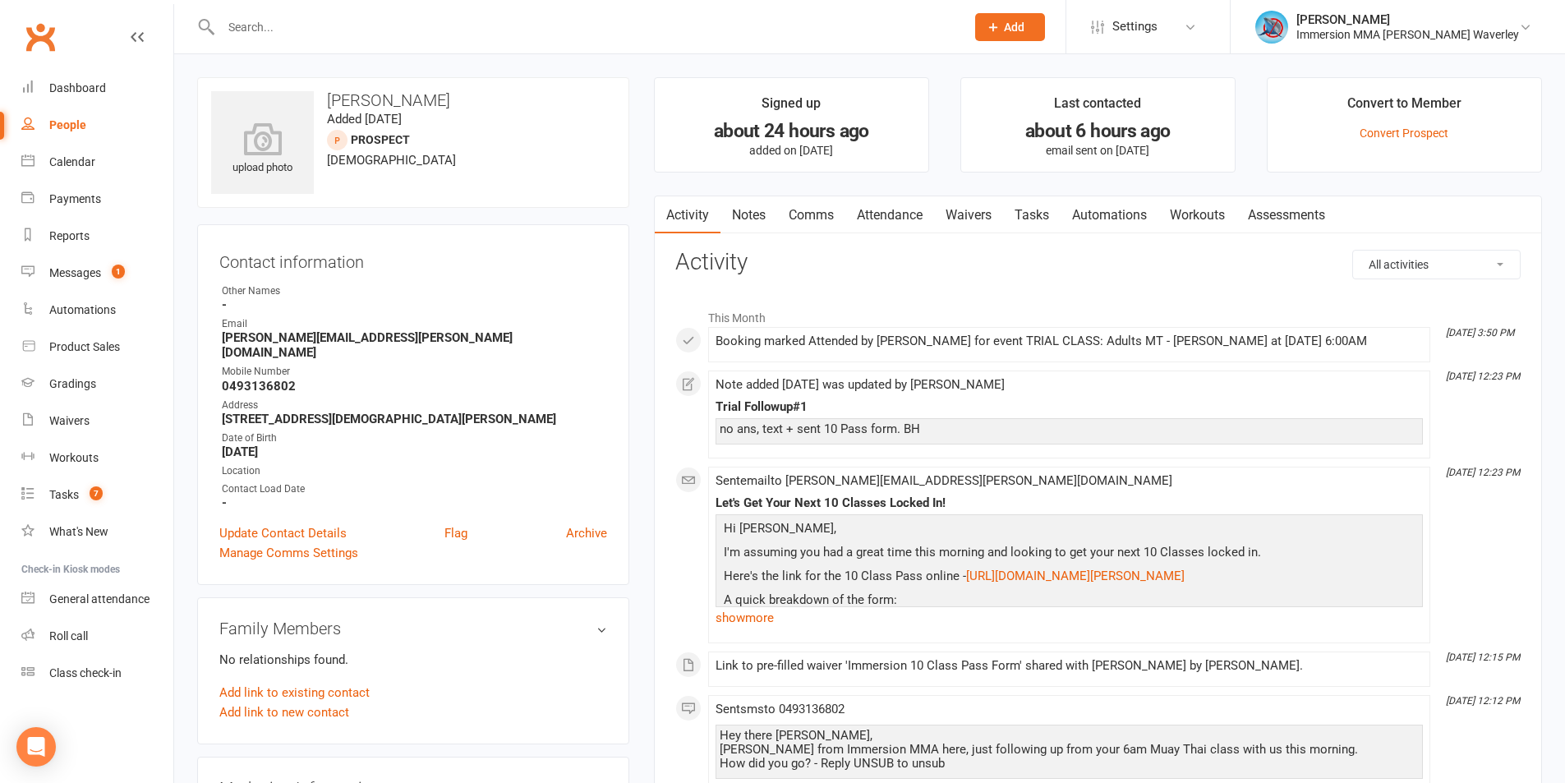
click at [740, 227] on link "Notes" at bounding box center [748, 215] width 57 height 38
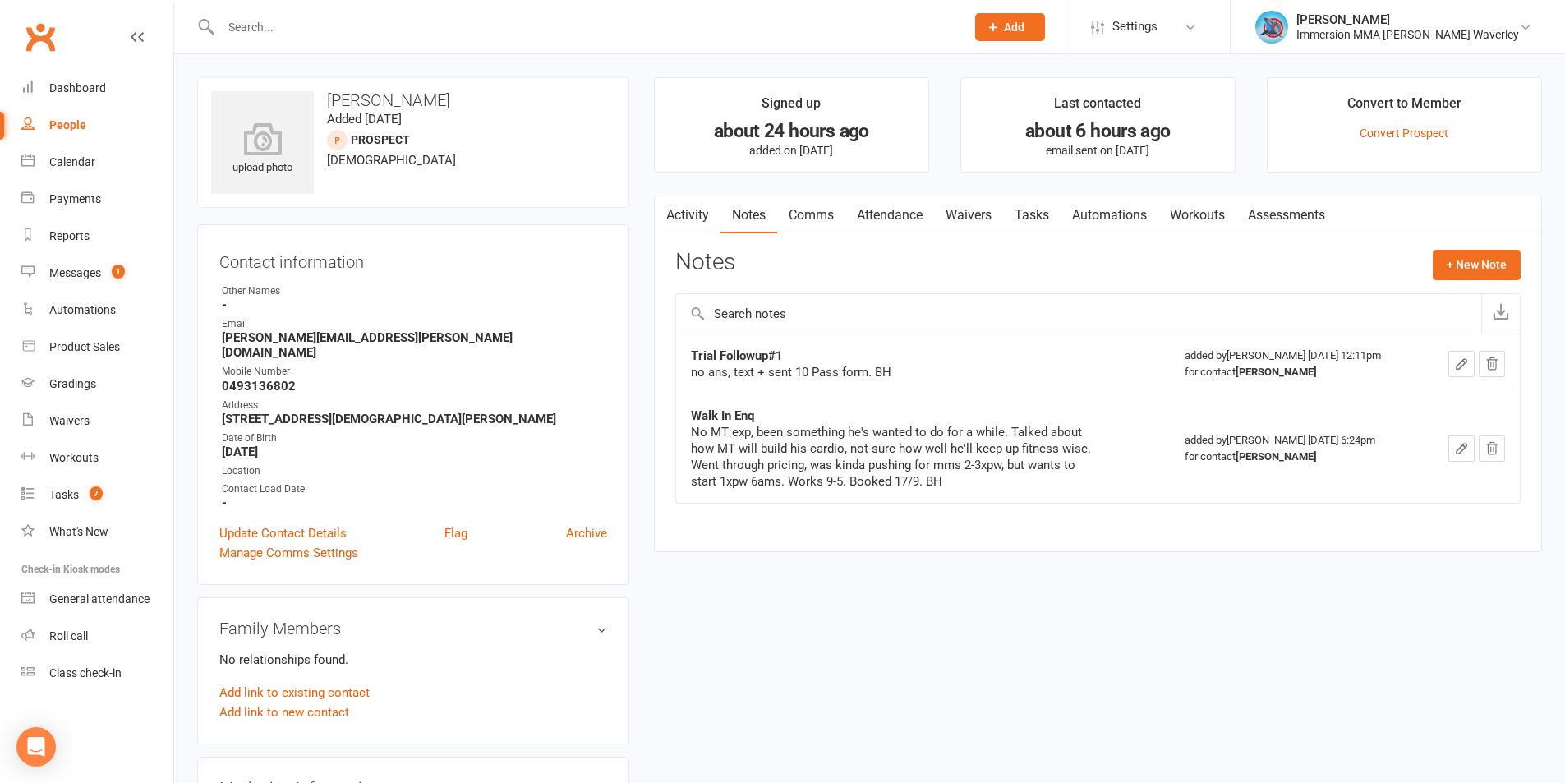
click at [885, 218] on link "Attendance" at bounding box center [889, 215] width 89 height 38
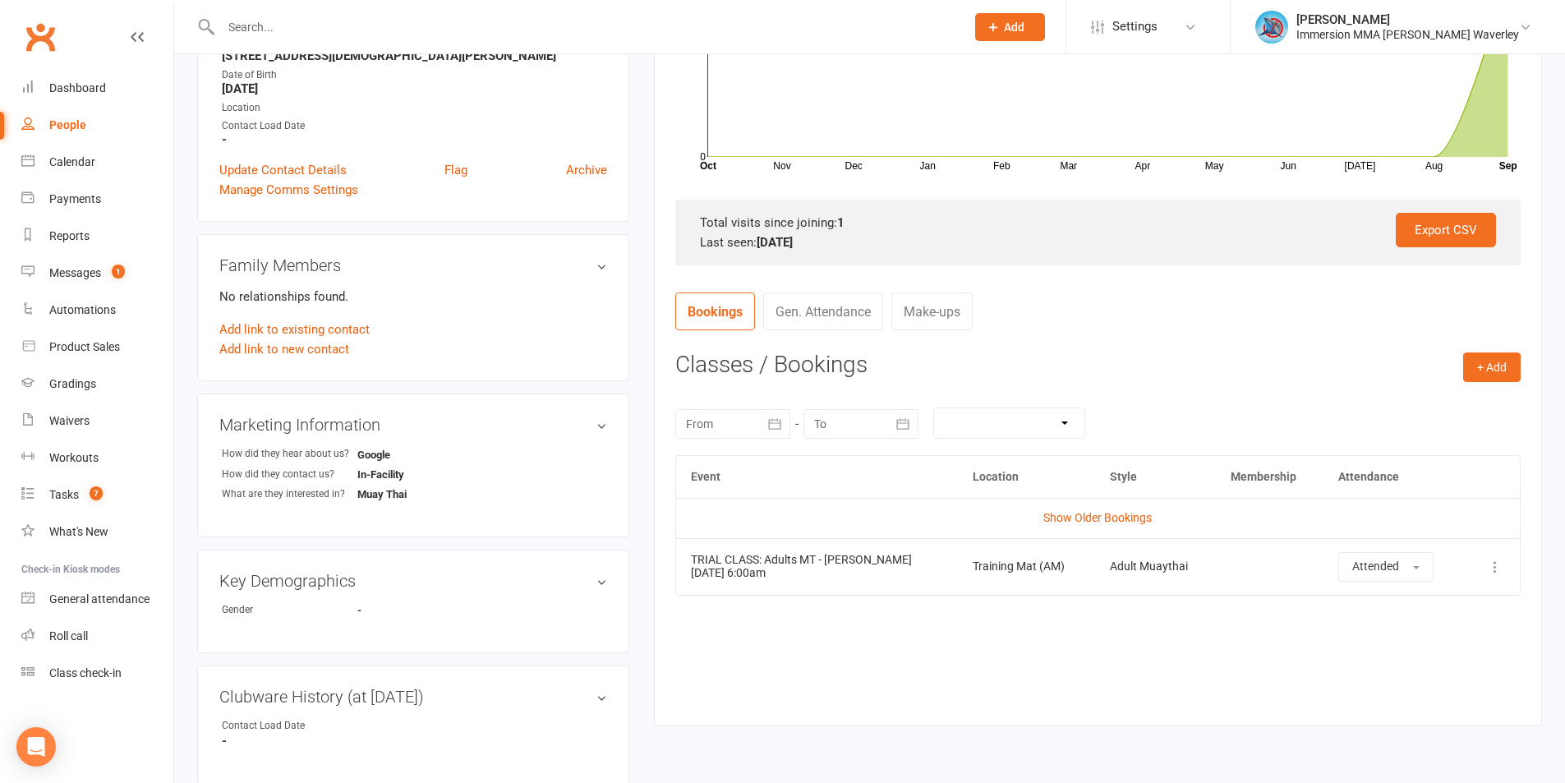
scroll to position [438, 0]
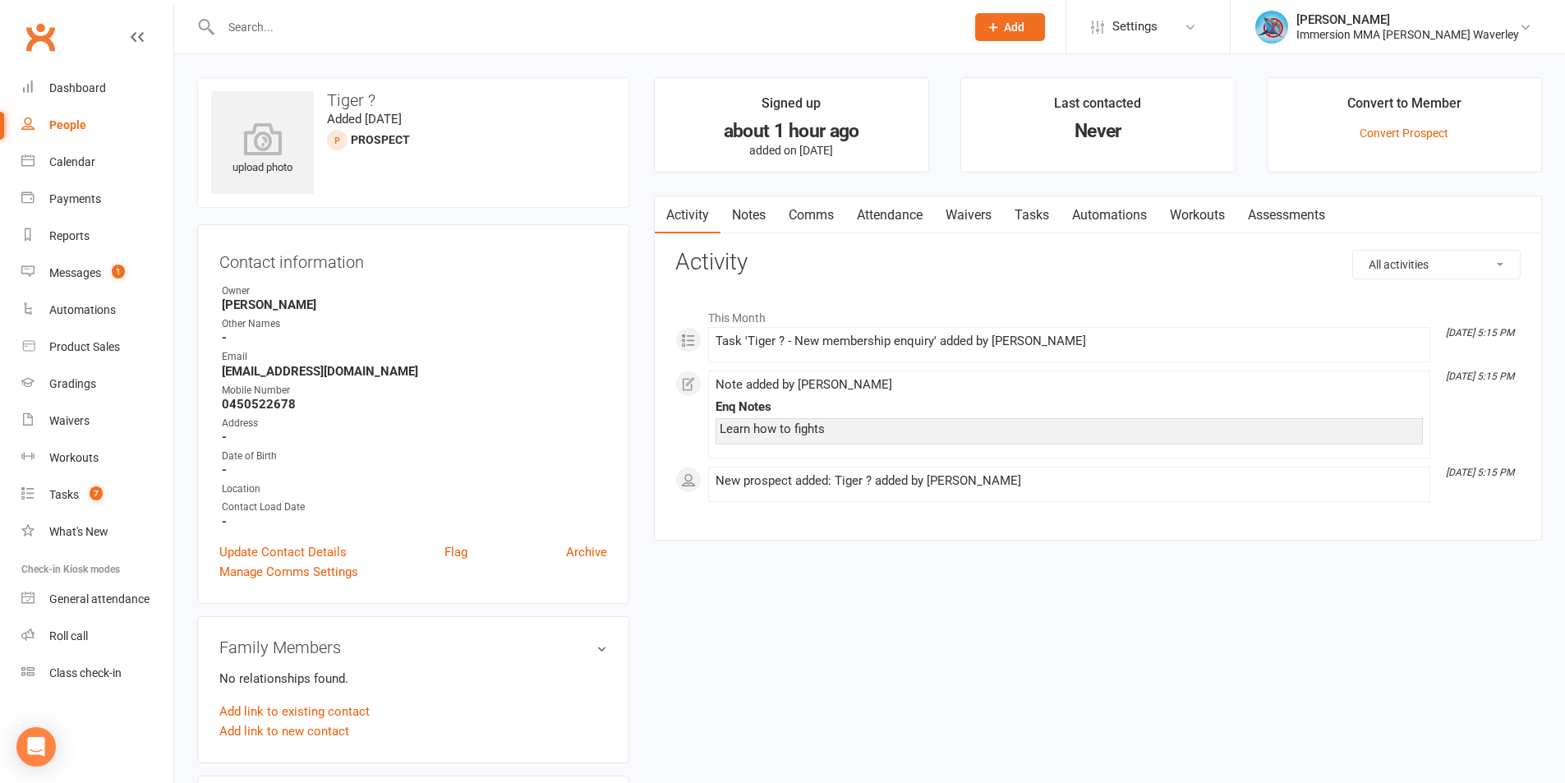
drag, startPoint x: 1190, startPoint y: 572, endPoint x: 1190, endPoint y: 622, distance: 49.3
click at [1189, 572] on div "upload photo Tiger ? Added [DATE] prospect Contact information Owner [PERSON_NA…" at bounding box center [869, 758] width 1369 height 1363
click at [1327, 614] on div "upload photo Tiger ? Added [DATE] prospect Contact information Owner [PERSON_NA…" at bounding box center [869, 758] width 1369 height 1363
click at [1305, 585] on div "upload photo Tiger ? Added [DATE] prospect Contact information Owner [PERSON_NA…" at bounding box center [869, 758] width 1369 height 1363
click at [724, 205] on link "Notes" at bounding box center [748, 215] width 57 height 38
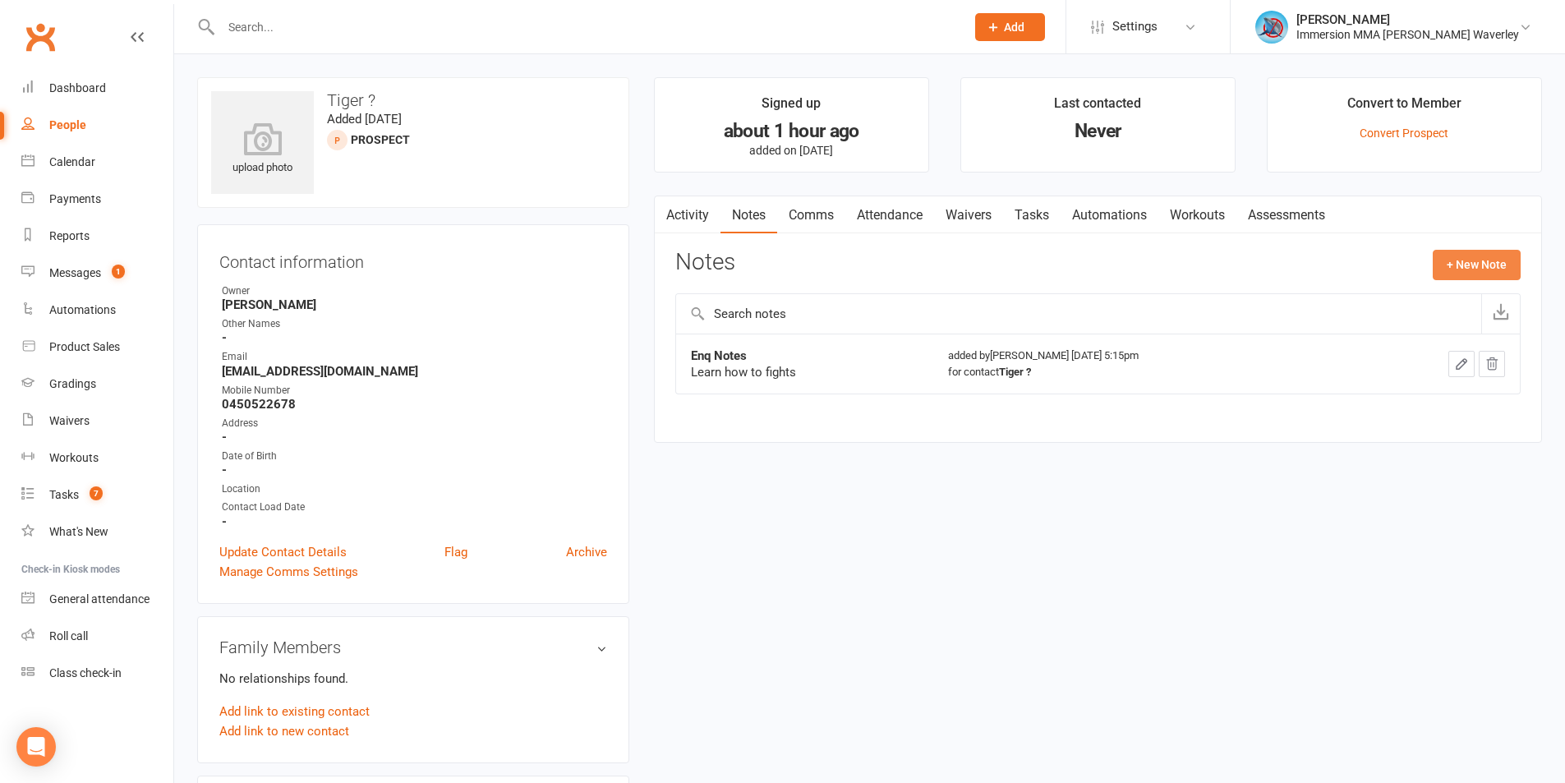
click at [1452, 259] on button "+ New Note" at bounding box center [1476, 265] width 88 height 30
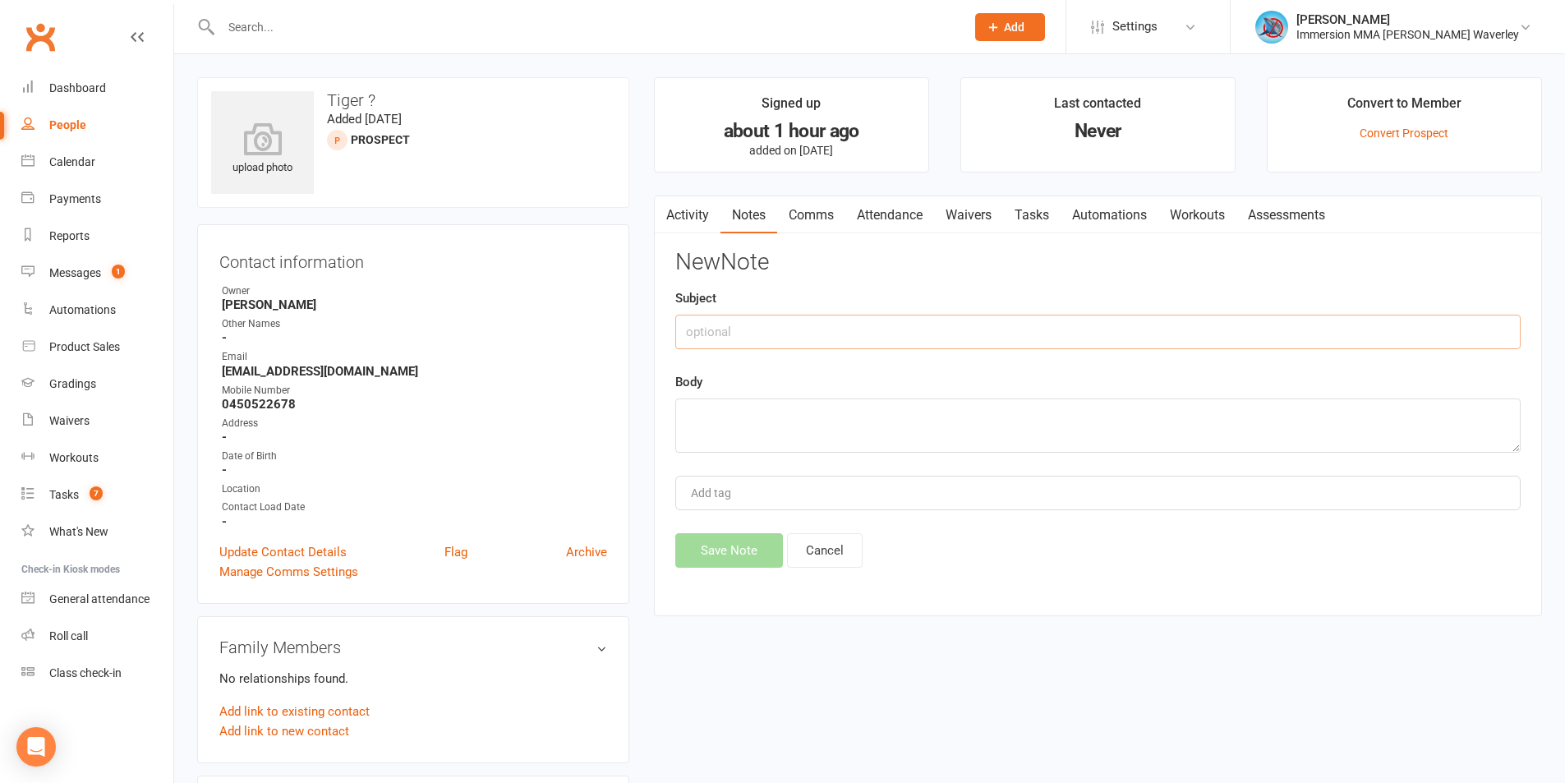
click at [724, 315] on input "text" at bounding box center [1097, 332] width 845 height 34
type input "Call#1"
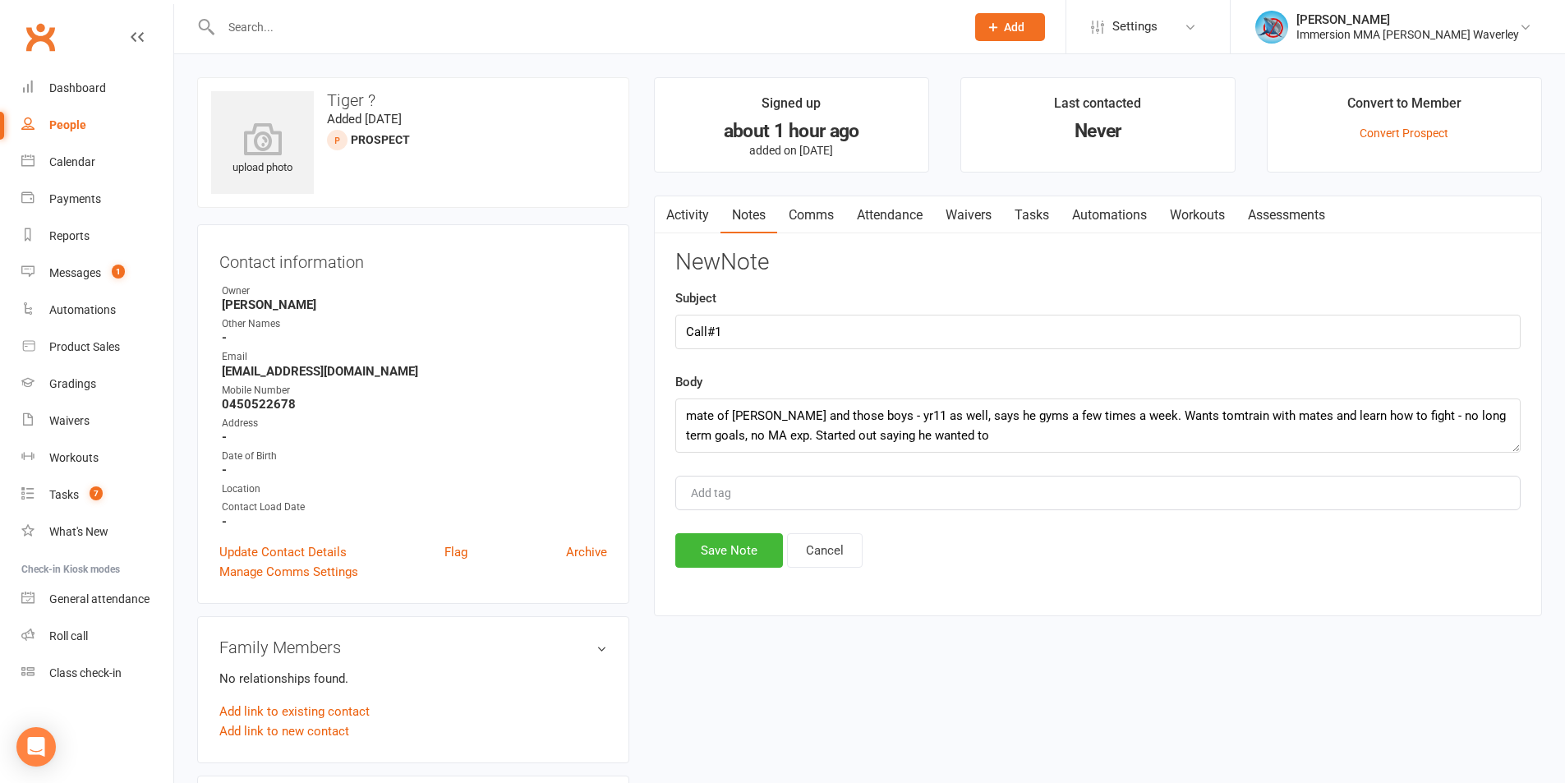
click at [1235, 488] on div "Add tag" at bounding box center [1097, 493] width 845 height 34
click at [957, 429] on textarea "mate of Sahil and those boys - yr11 as well, says he gyms a few times a week. W…" at bounding box center [1097, 425] width 845 height 54
click at [1170, 412] on textarea "mate of Sahil and those boys - yr11 as well, says he gyms a few times a week. W…" at bounding box center [1097, 425] width 845 height 54
click at [945, 430] on textarea "mate of Sahil and those boys - yr11 as well, says he gyms a few times a week. W…" at bounding box center [1097, 425] width 845 height 54
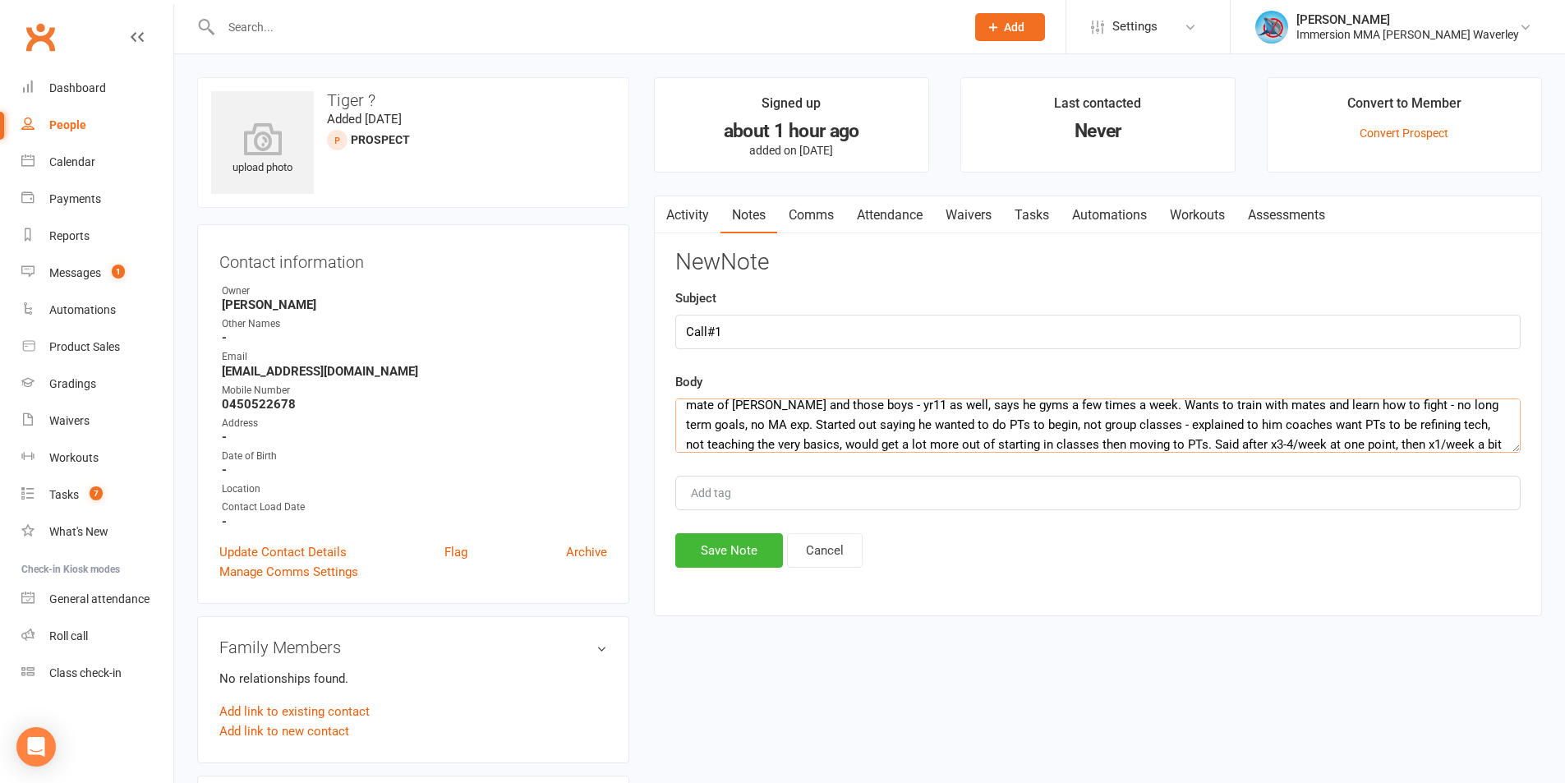
scroll to position [30, 0]
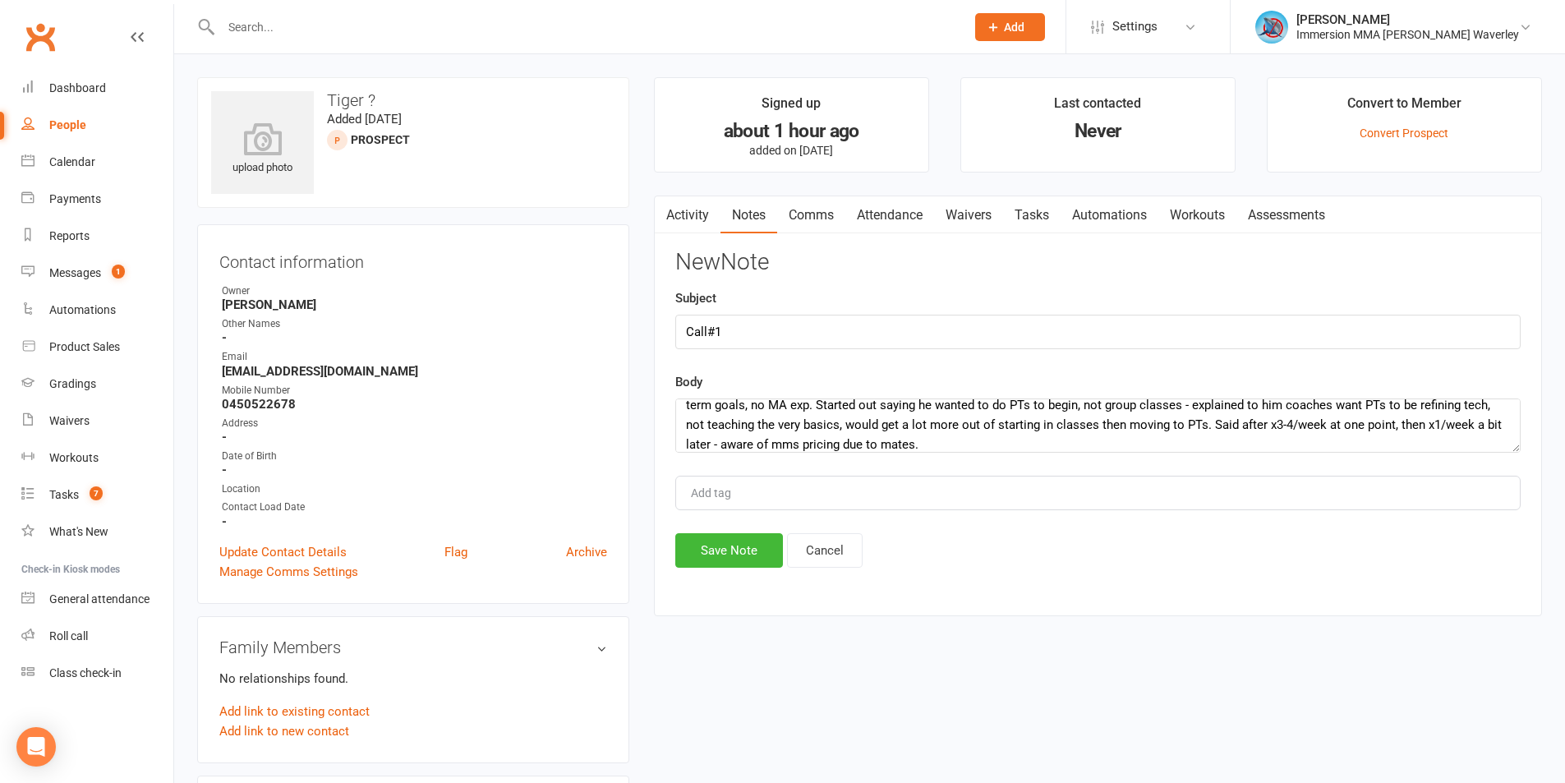
click at [1304, 586] on div "Activity Notes Comms Attendance Waivers Tasks Automations Workouts Assessments …" at bounding box center [1098, 405] width 888 height 421
click at [894, 457] on div "New Note Subject Call#1 Body mate of Sahil and those boys - yr11 as well, says …" at bounding box center [1097, 409] width 845 height 318
click at [897, 444] on textarea "mate of Sahil and those boys - yr11 as well, says he gyms a few times a week. W…" at bounding box center [1097, 425] width 845 height 54
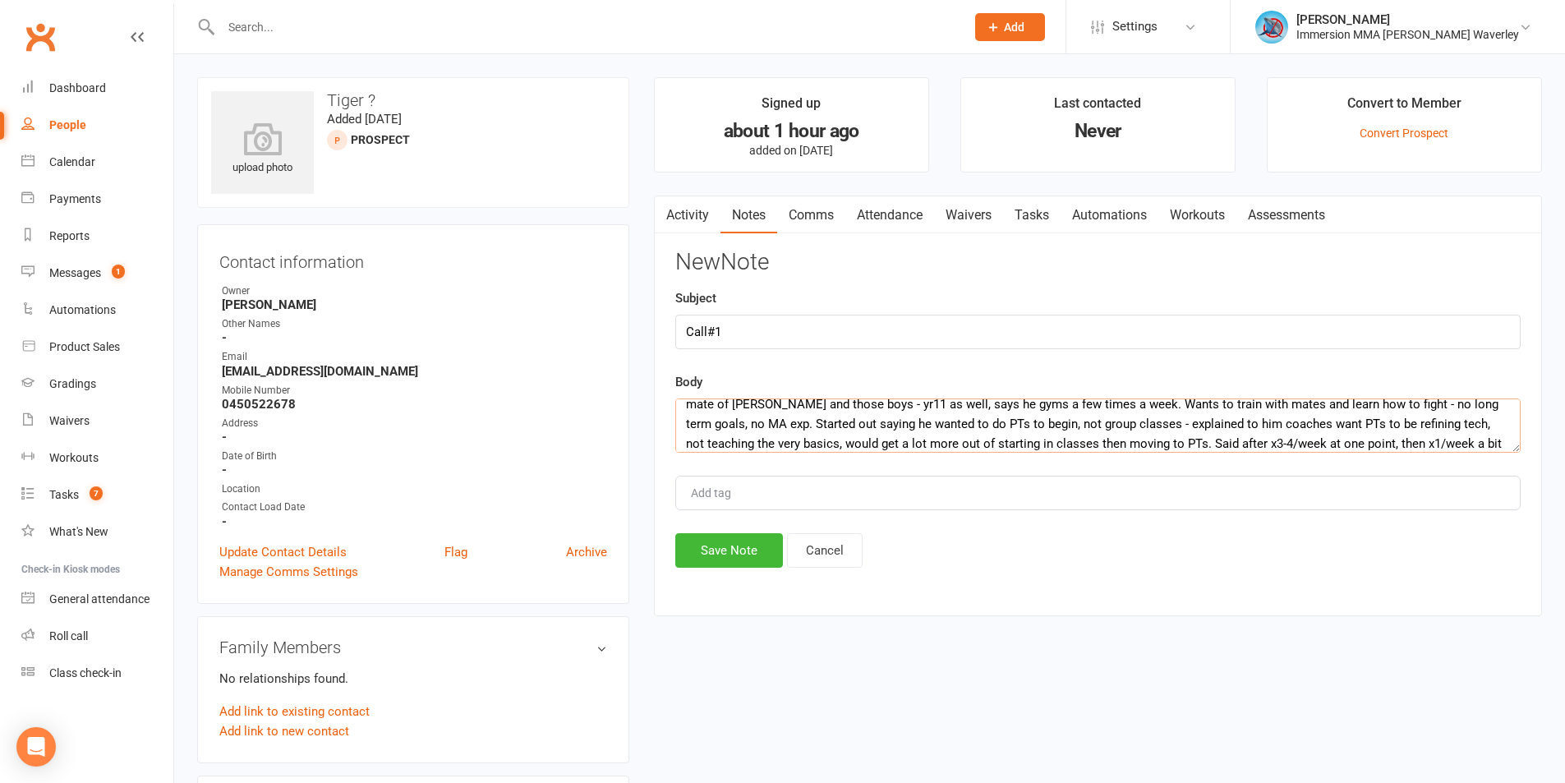
scroll to position [0, 0]
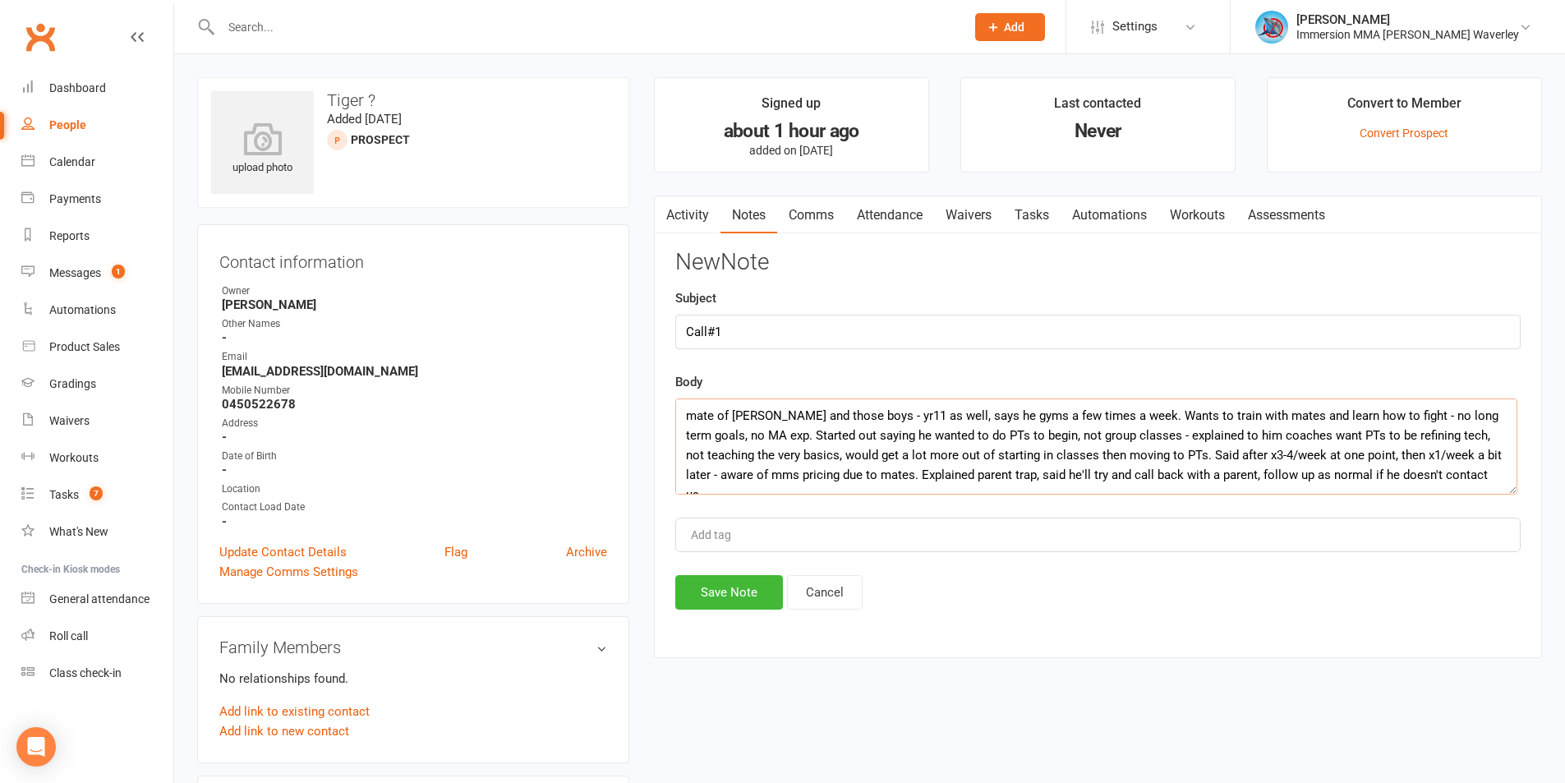
drag, startPoint x: 1519, startPoint y: 443, endPoint x: 1515, endPoint y: 485, distance: 42.1
click at [1515, 485] on textarea "mate of Sahil and those boys - yr11 as well, says he gyms a few times a week. W…" at bounding box center [1096, 446] width 842 height 96
type textarea "mate of Sahil and those boys - yr11 as well, says he gyms a few times a week. W…"
drag, startPoint x: 1358, startPoint y: 630, endPoint x: 1320, endPoint y: 643, distance: 40.0
click at [1357, 630] on div "Activity Notes Comms Attendance Waivers Tasks Automations Workouts Assessments …" at bounding box center [1098, 426] width 888 height 463
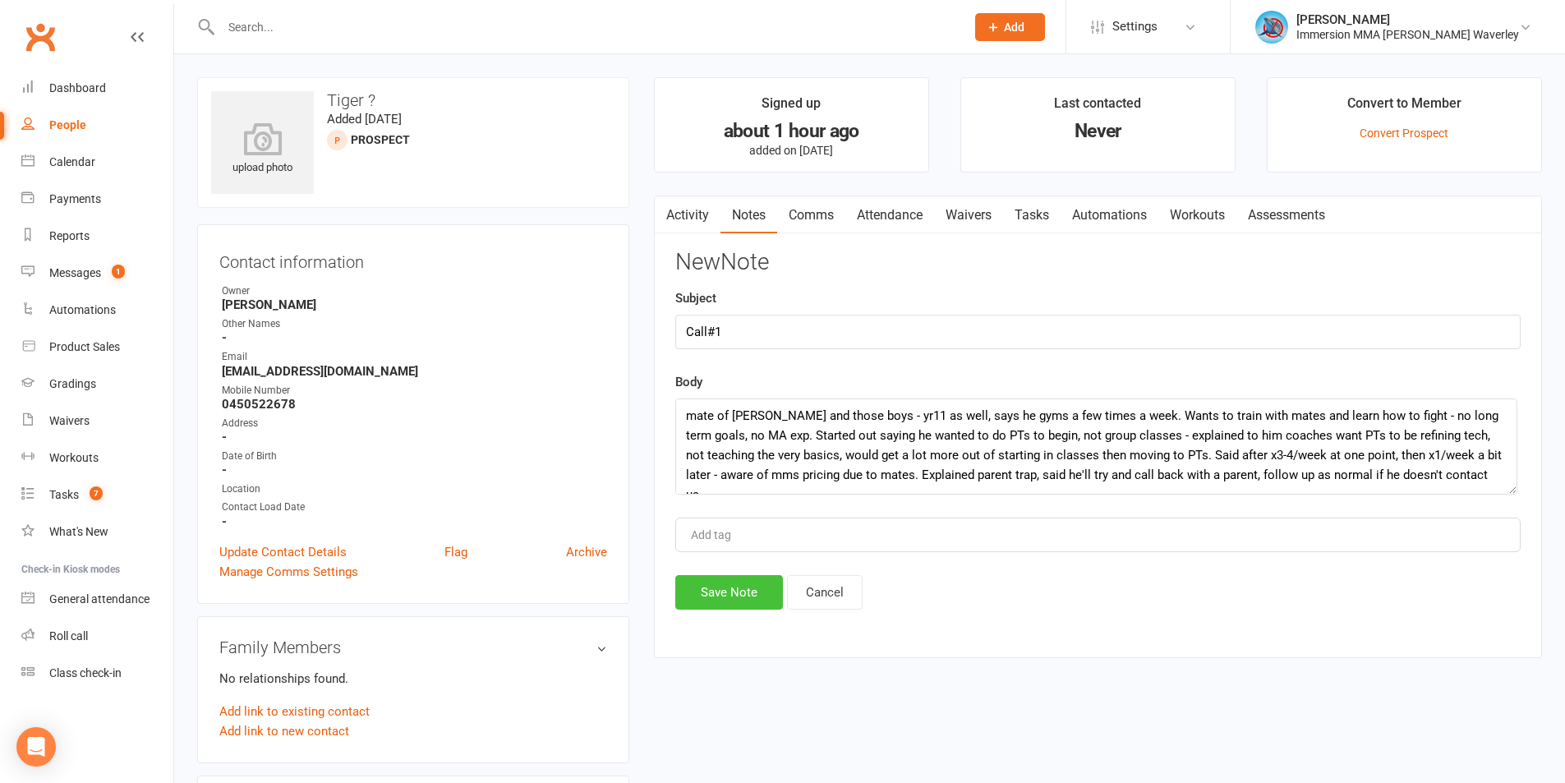
click at [763, 593] on button "Save Note" at bounding box center [729, 592] width 108 height 34
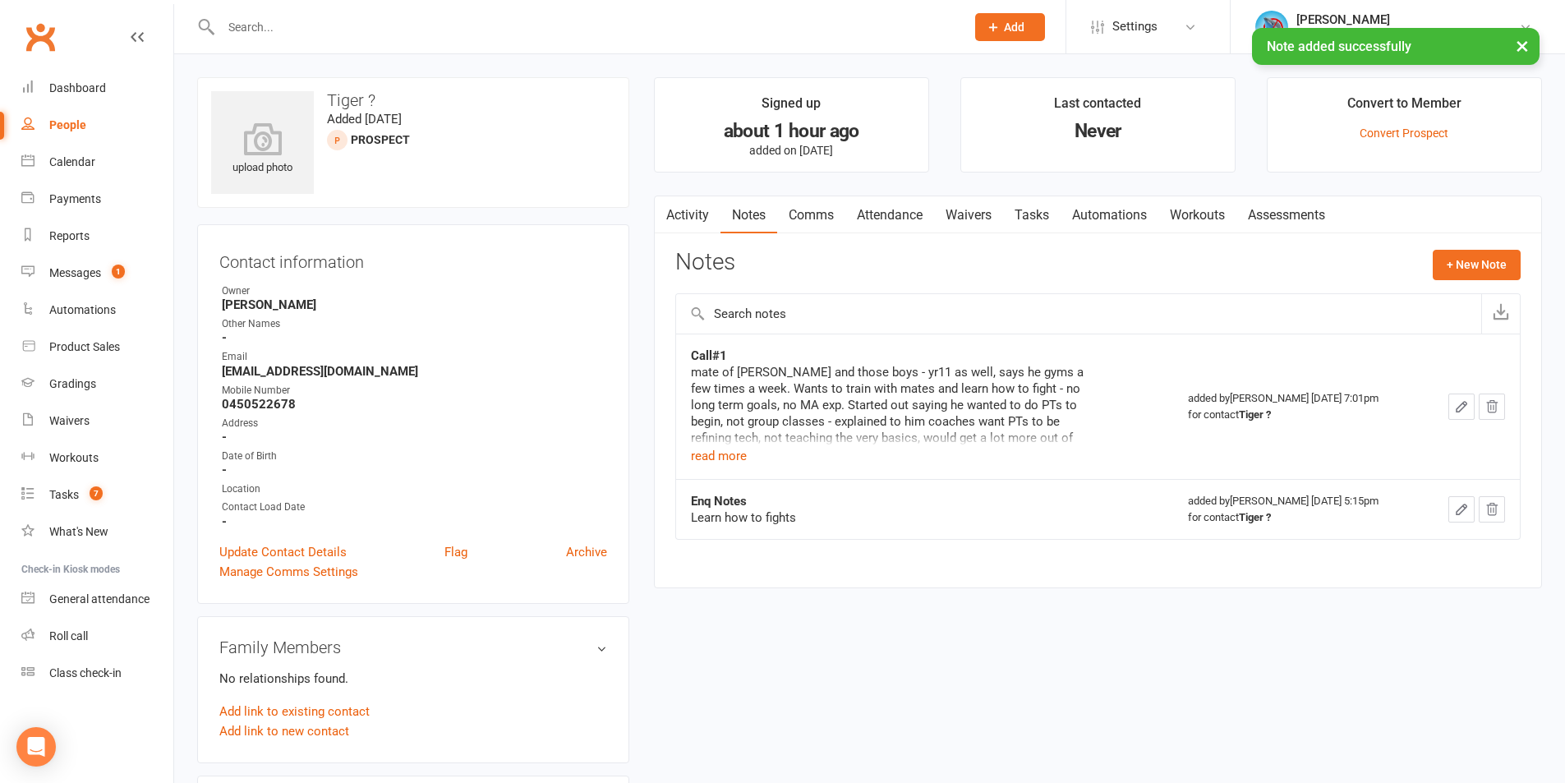
click at [1030, 203] on link "Tasks" at bounding box center [1031, 215] width 57 height 38
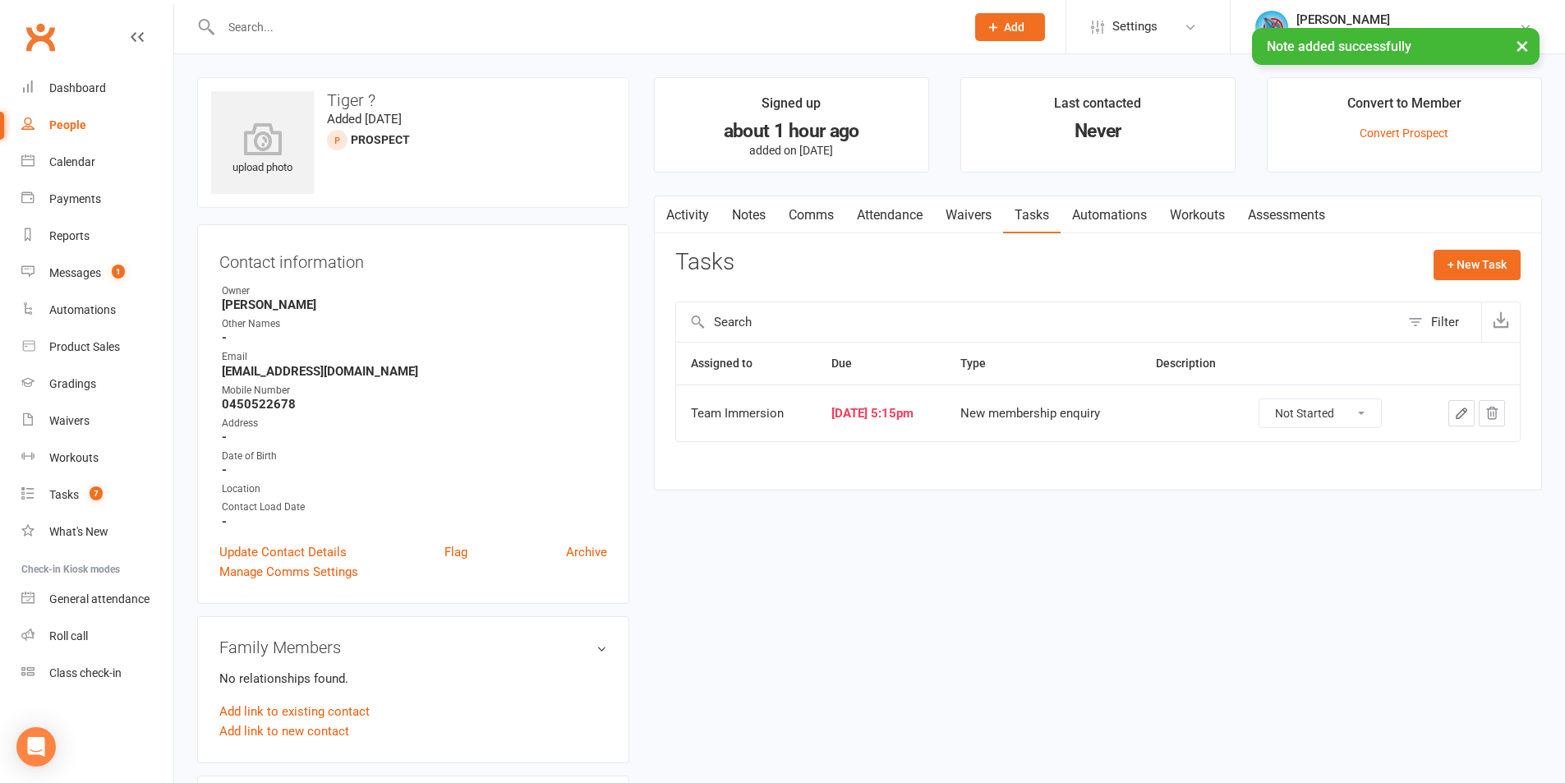
click at [1456, 413] on icon "button" at bounding box center [1461, 413] width 15 height 15
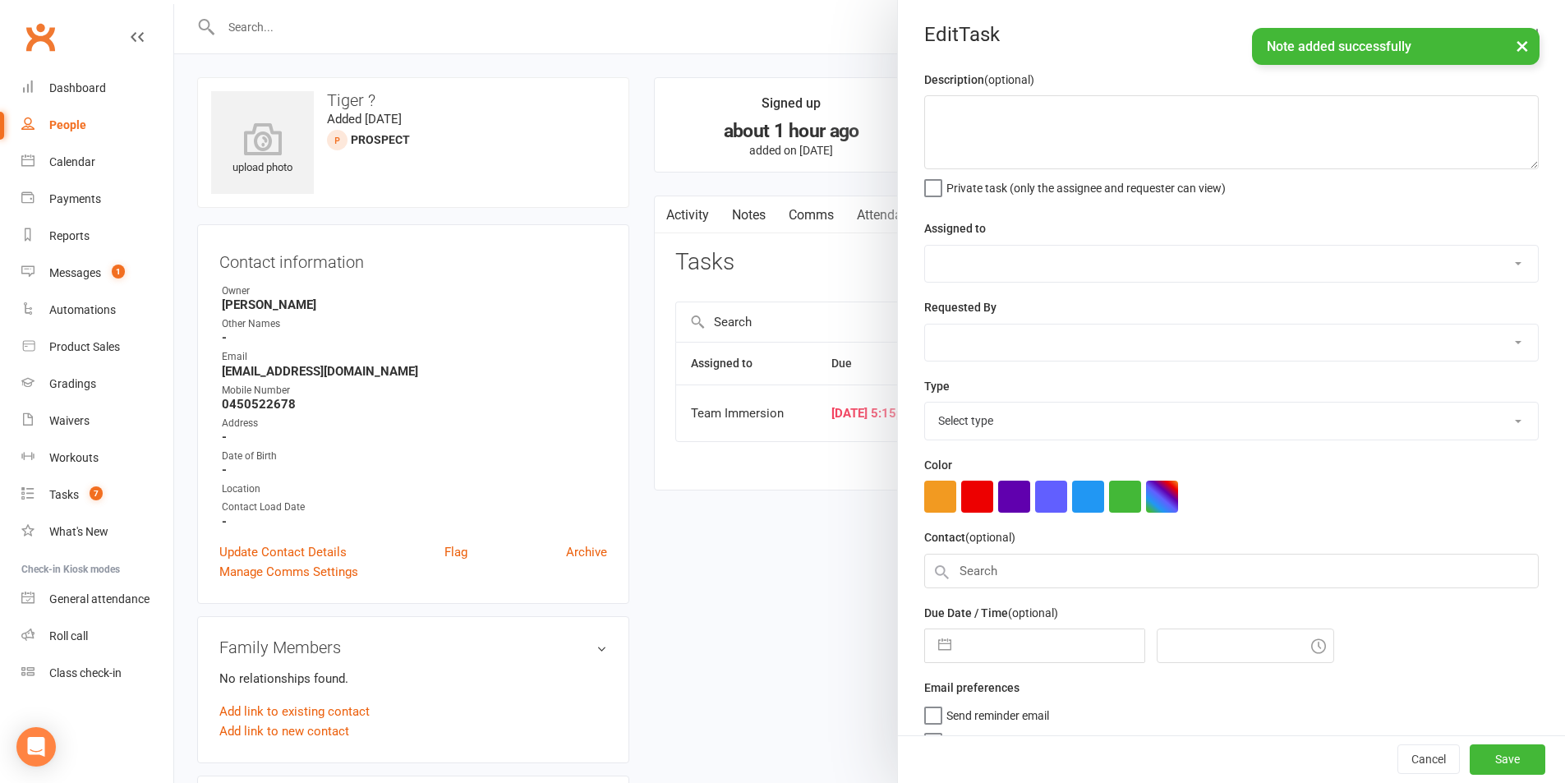
select select "48837"
select select "48840"
type input "17 Sep 2025"
type input "5:15pm"
select select "27312"
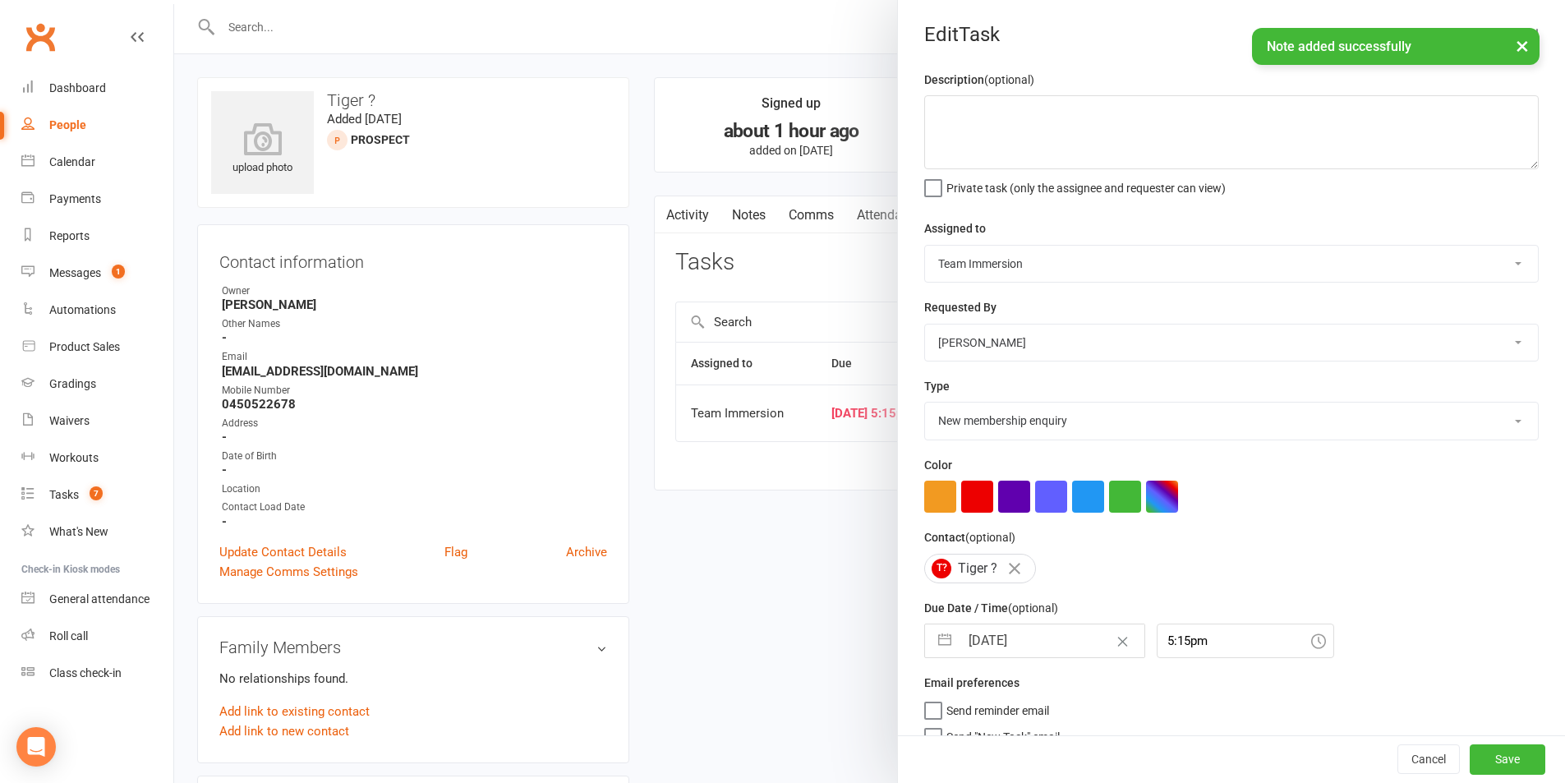
click at [1015, 637] on input "17 Sep 2025" at bounding box center [1051, 640] width 185 height 33
select select "7"
select select "2025"
select select "8"
select select "2025"
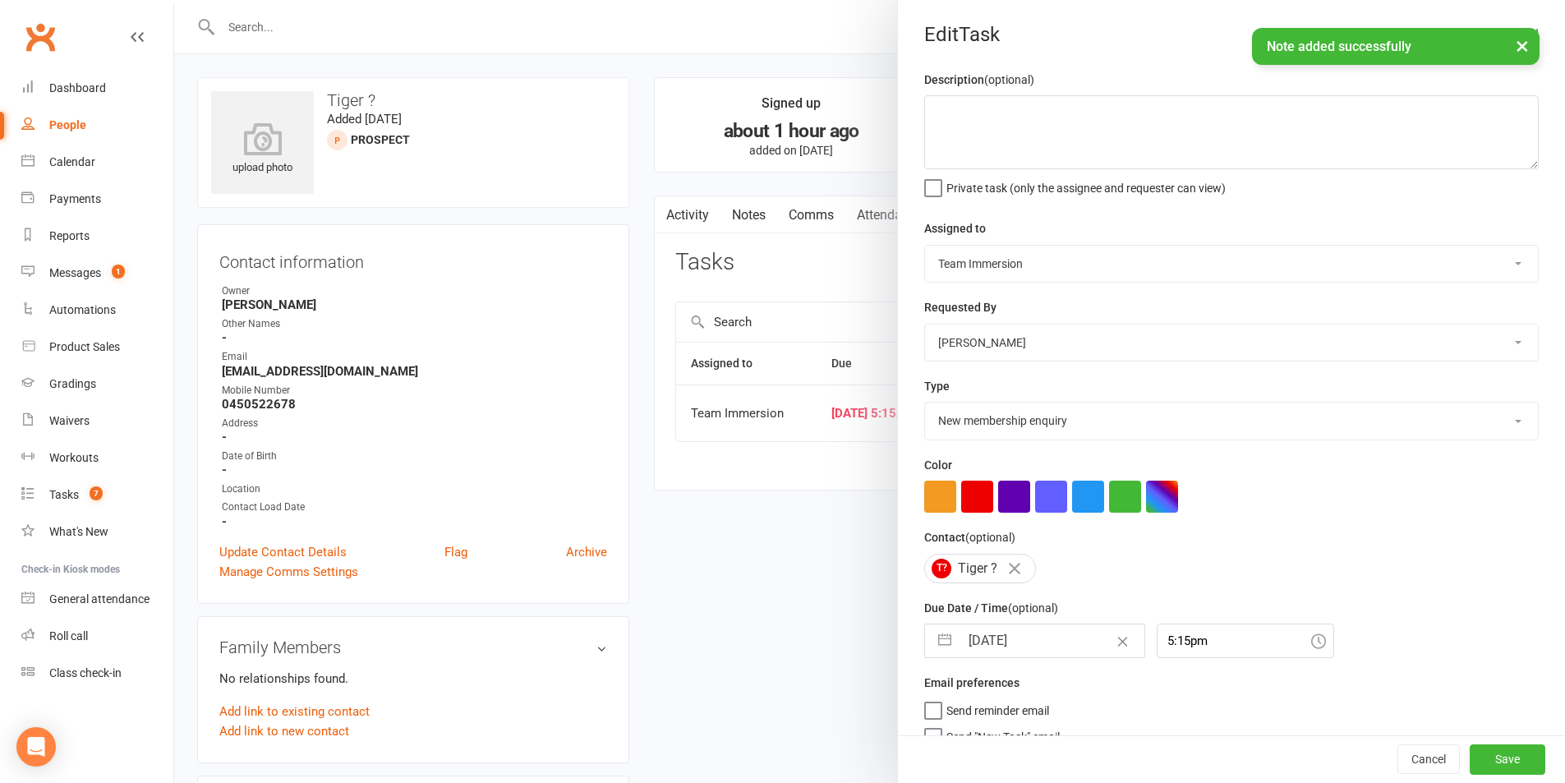
select select "9"
select select "2025"
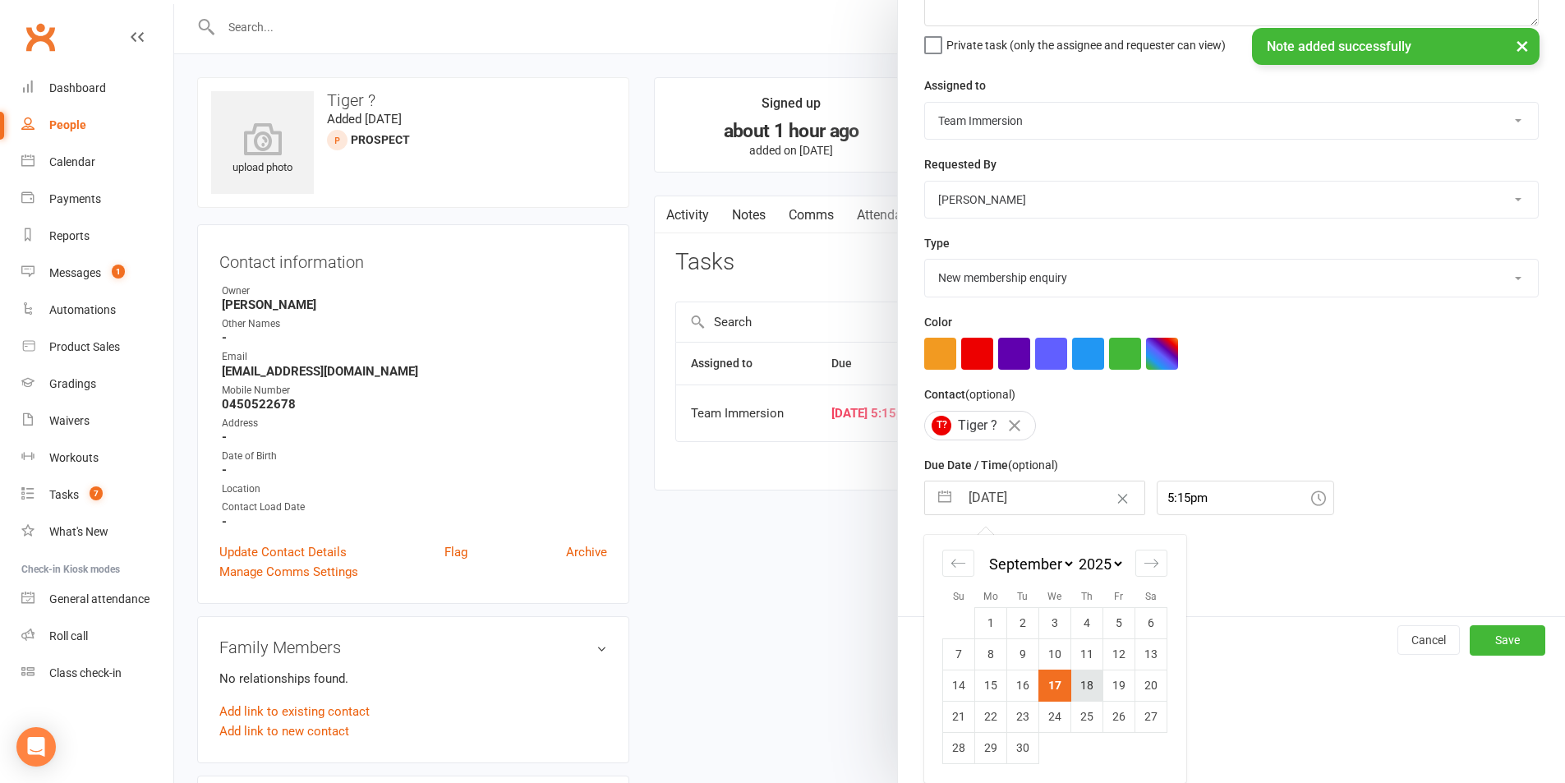
click at [1087, 686] on td "18" at bounding box center [1087, 684] width 32 height 31
type input "[DATE]"
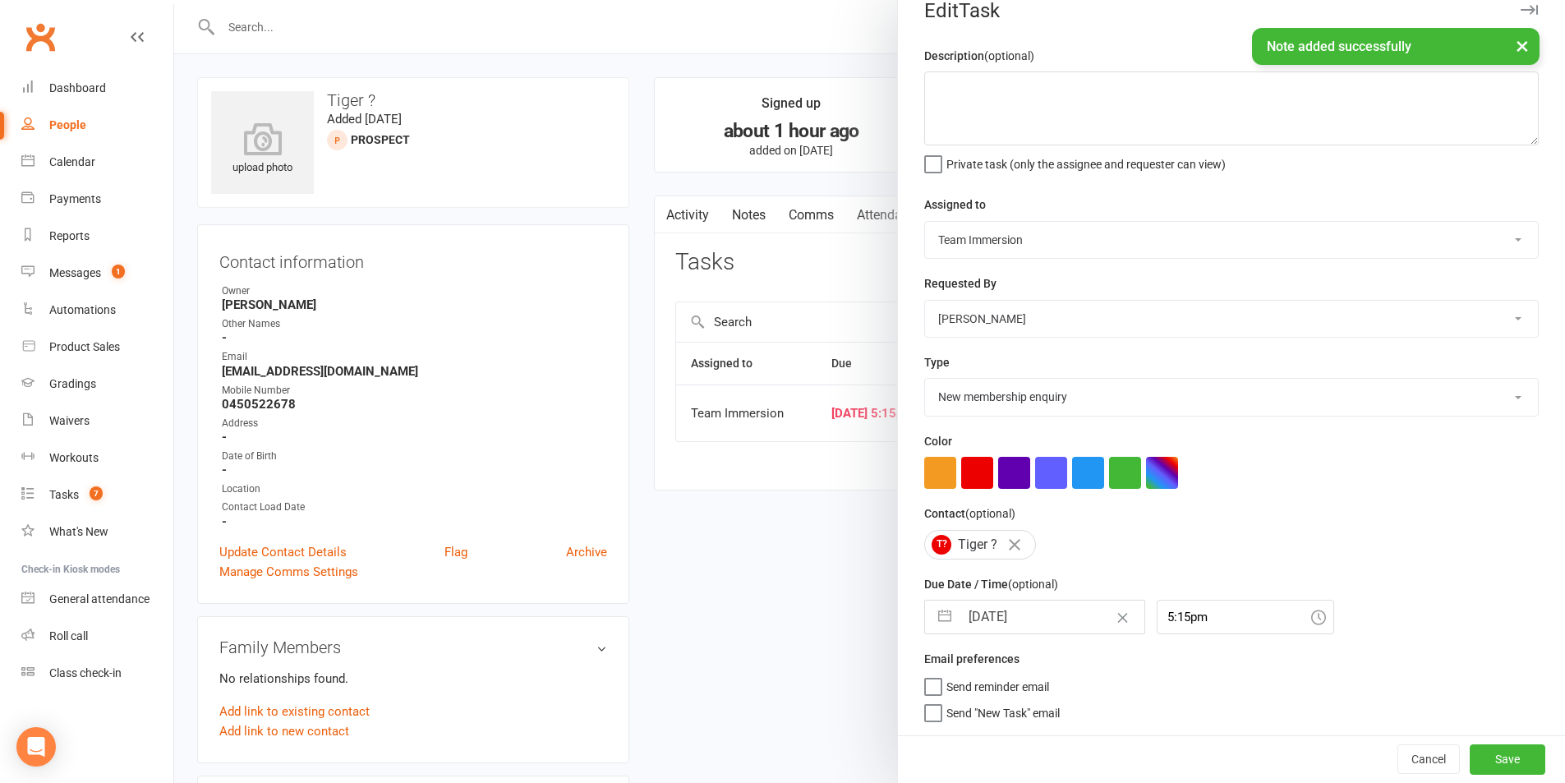
scroll to position [30, 0]
click at [1043, 98] on textarea at bounding box center [1231, 108] width 614 height 74
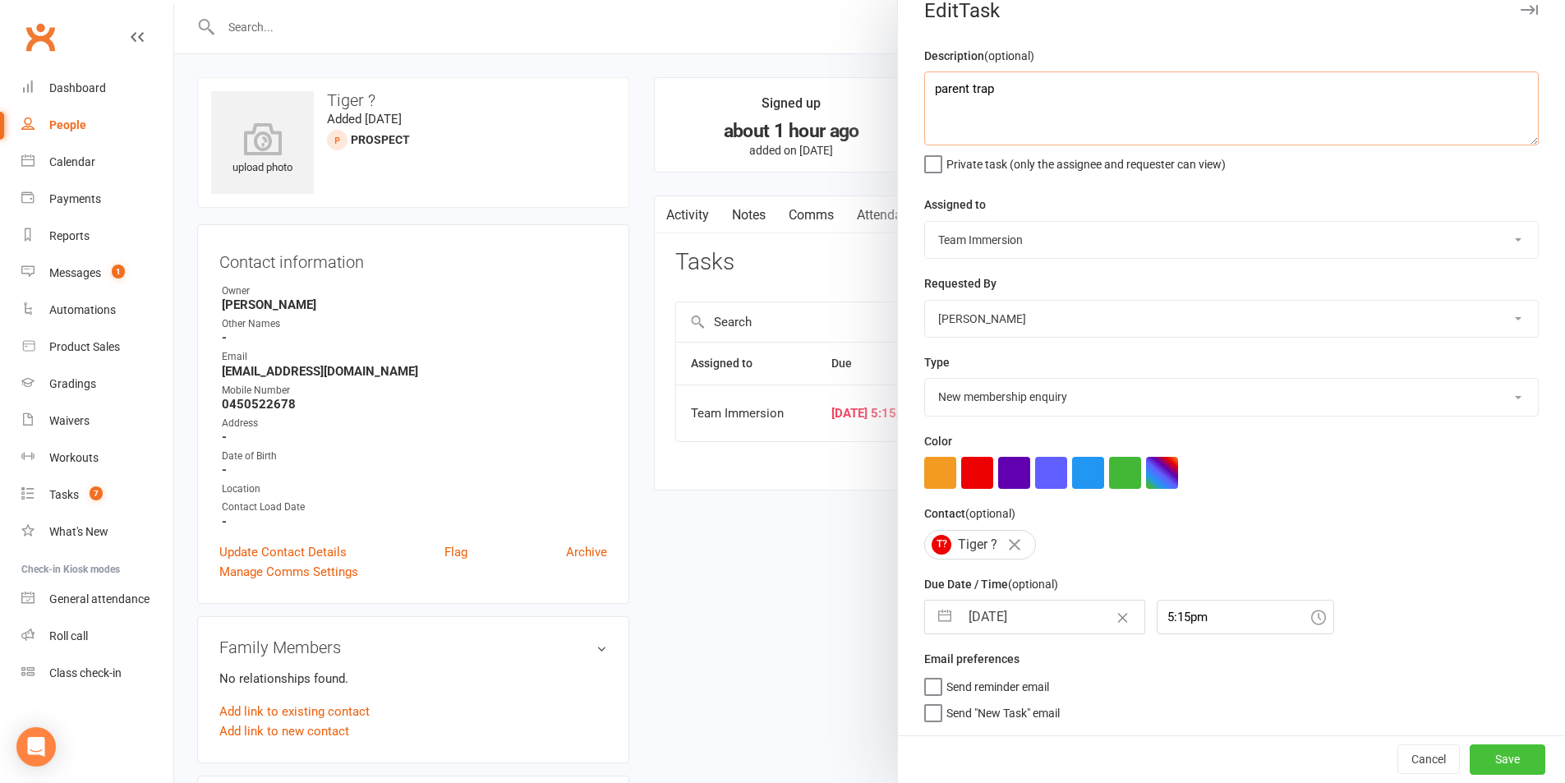
type textarea "parent trap"
click at [1474, 765] on button "Save" at bounding box center [1507, 759] width 76 height 30
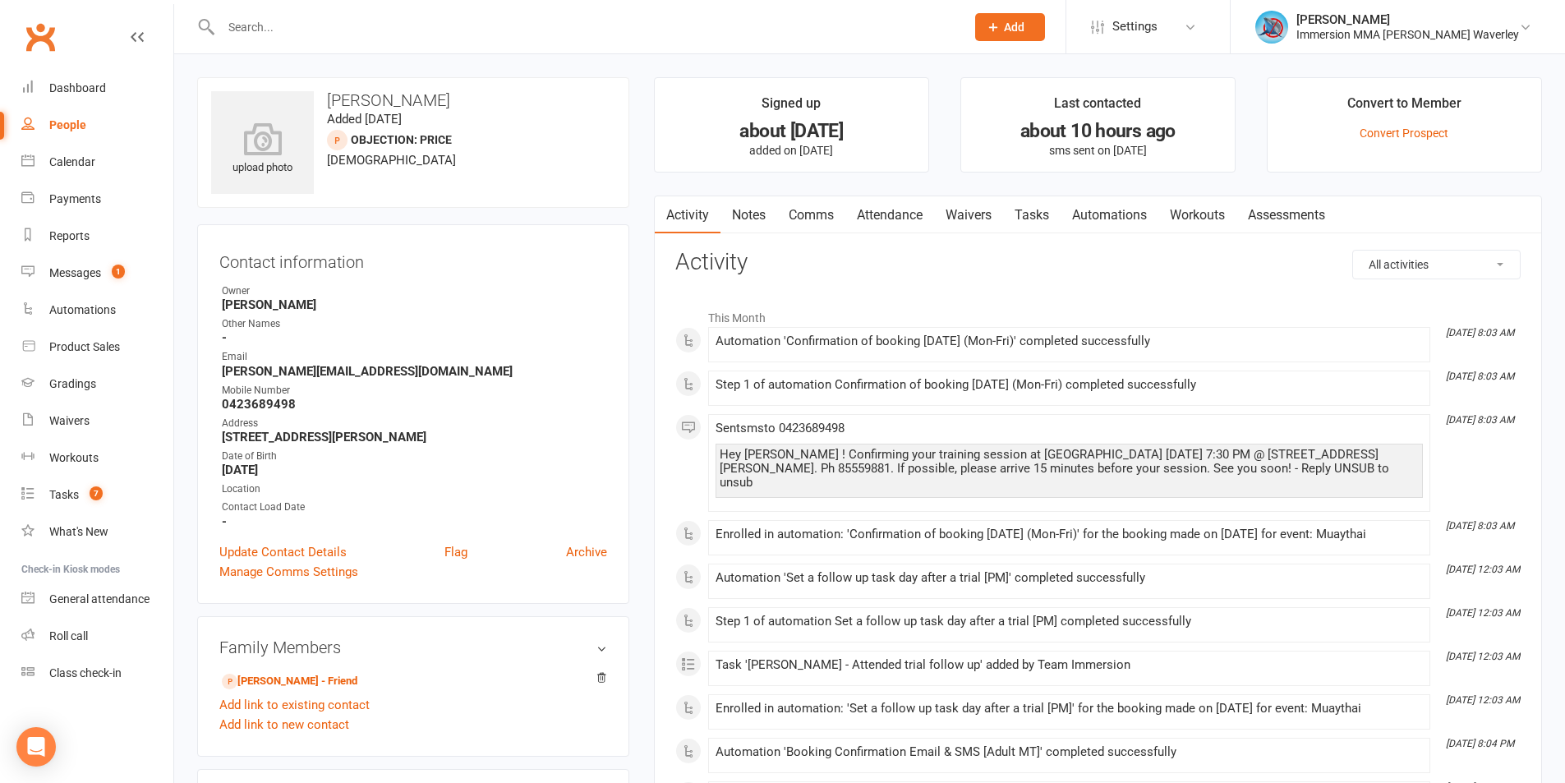
click at [756, 215] on link "Notes" at bounding box center [748, 215] width 57 height 38
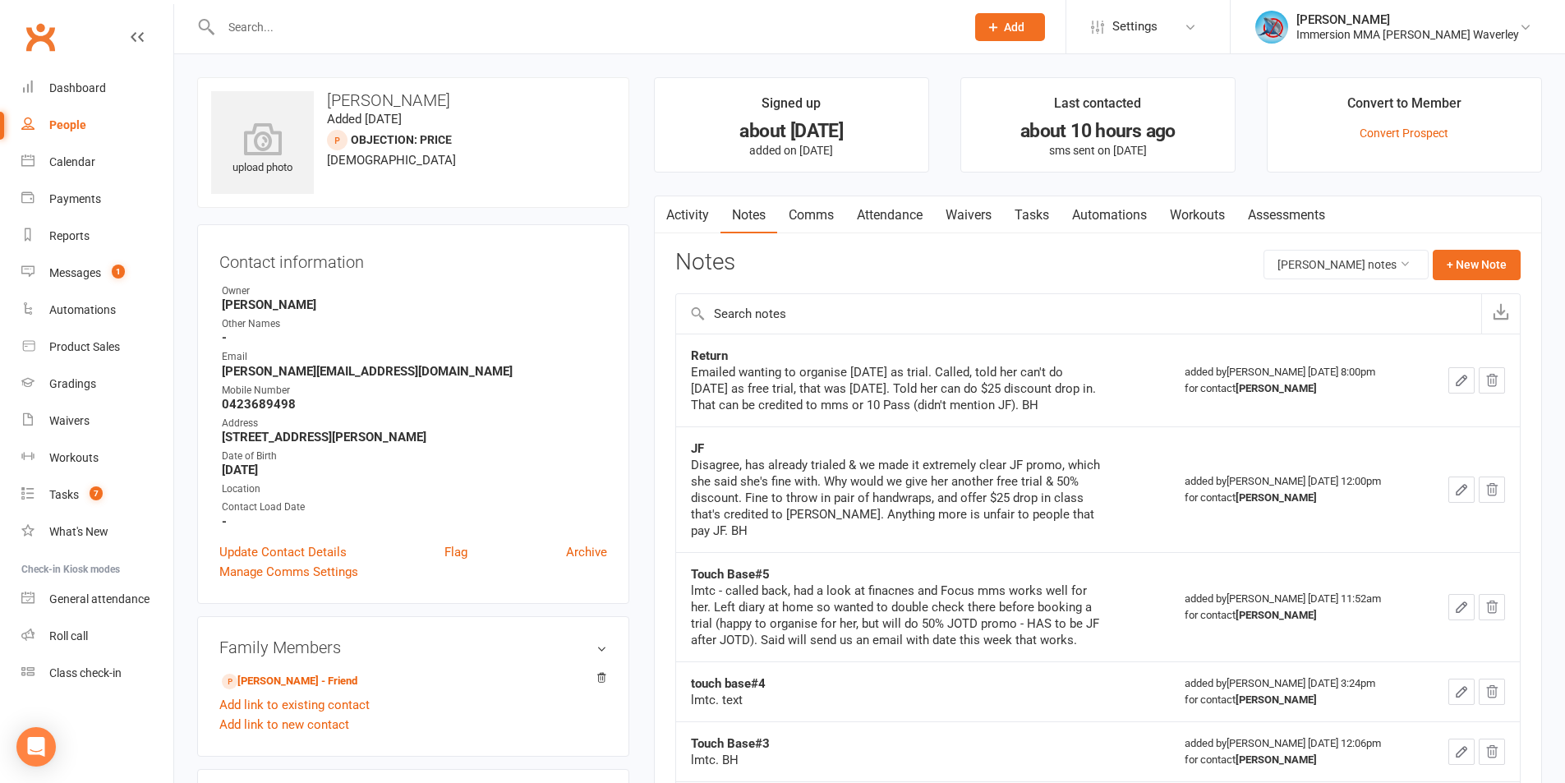
click at [681, 203] on link "Activity" at bounding box center [688, 215] width 66 height 38
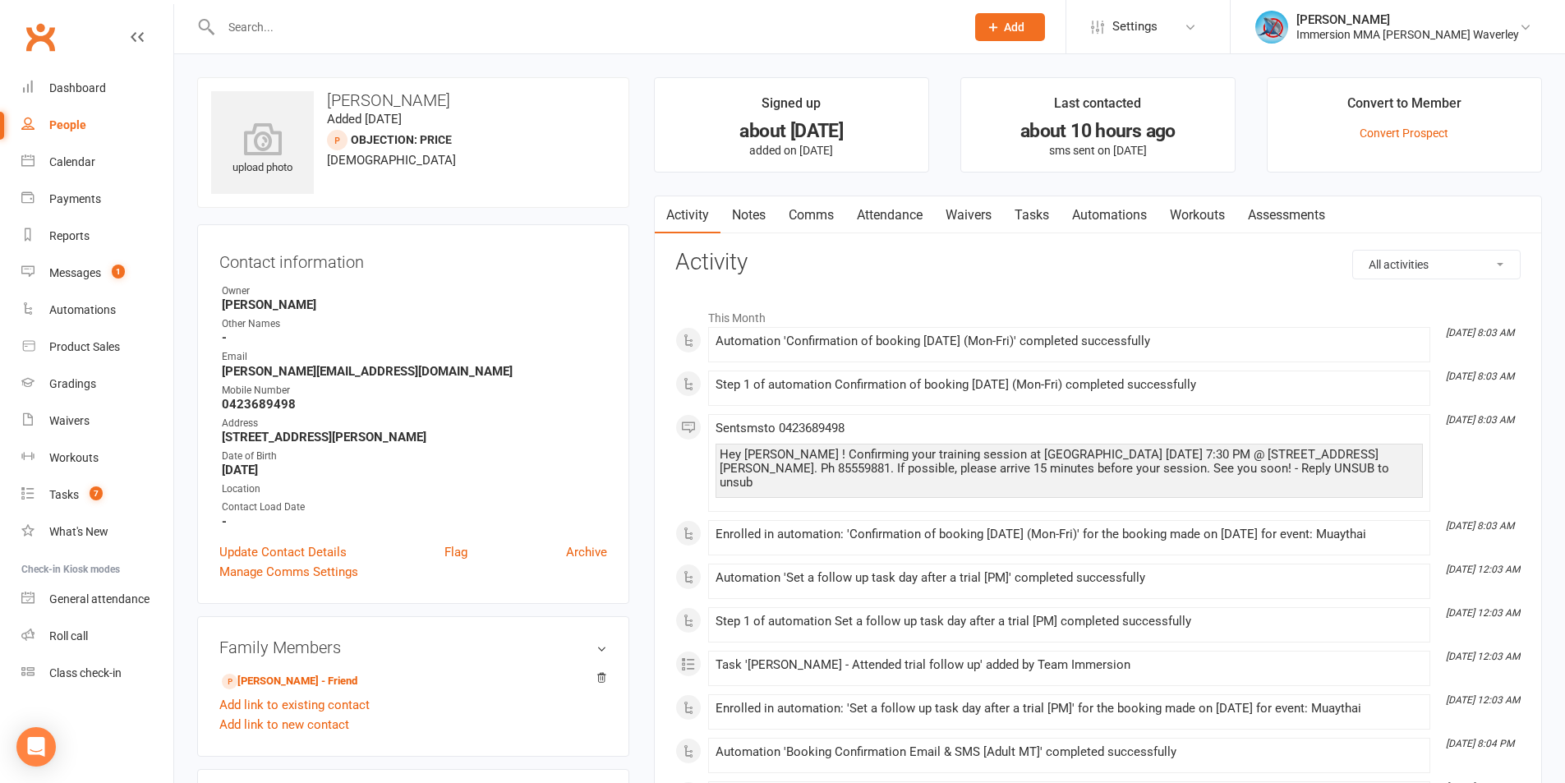
click at [770, 224] on link "Notes" at bounding box center [748, 215] width 57 height 38
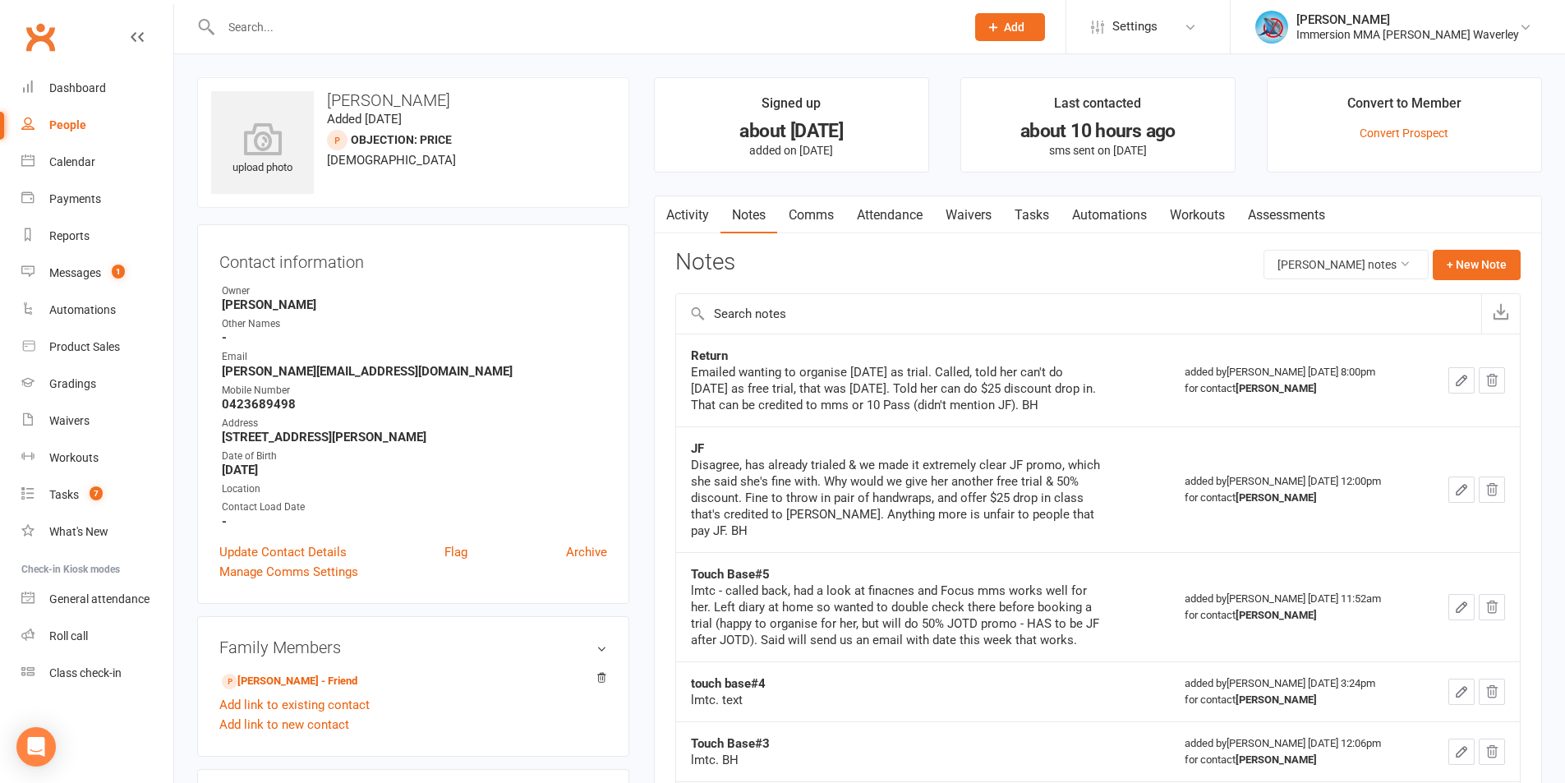
click at [1042, 230] on link "Tasks" at bounding box center [1031, 215] width 57 height 38
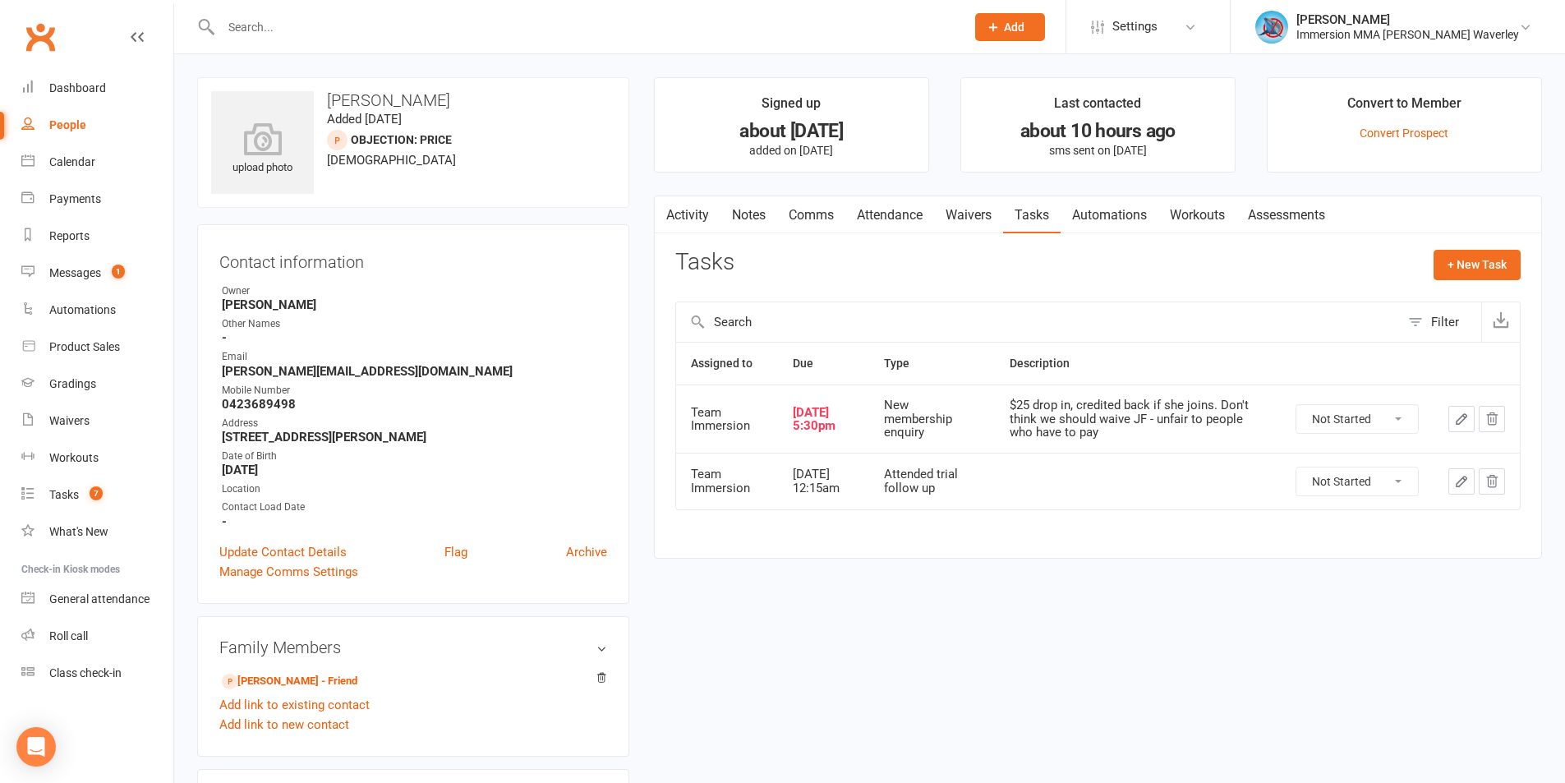
click at [766, 212] on link "Notes" at bounding box center [748, 215] width 57 height 38
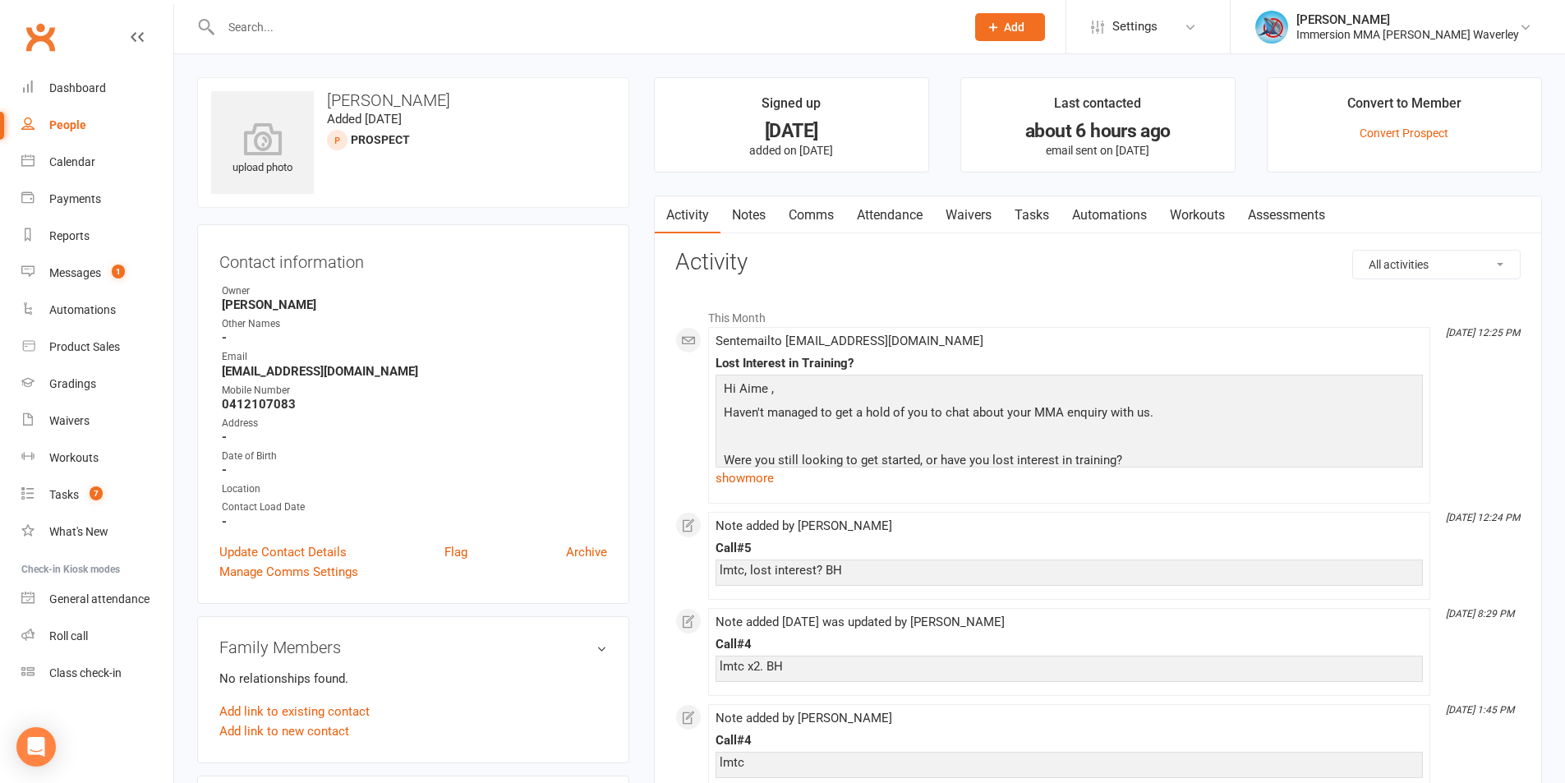
click at [747, 228] on link "Notes" at bounding box center [748, 215] width 57 height 38
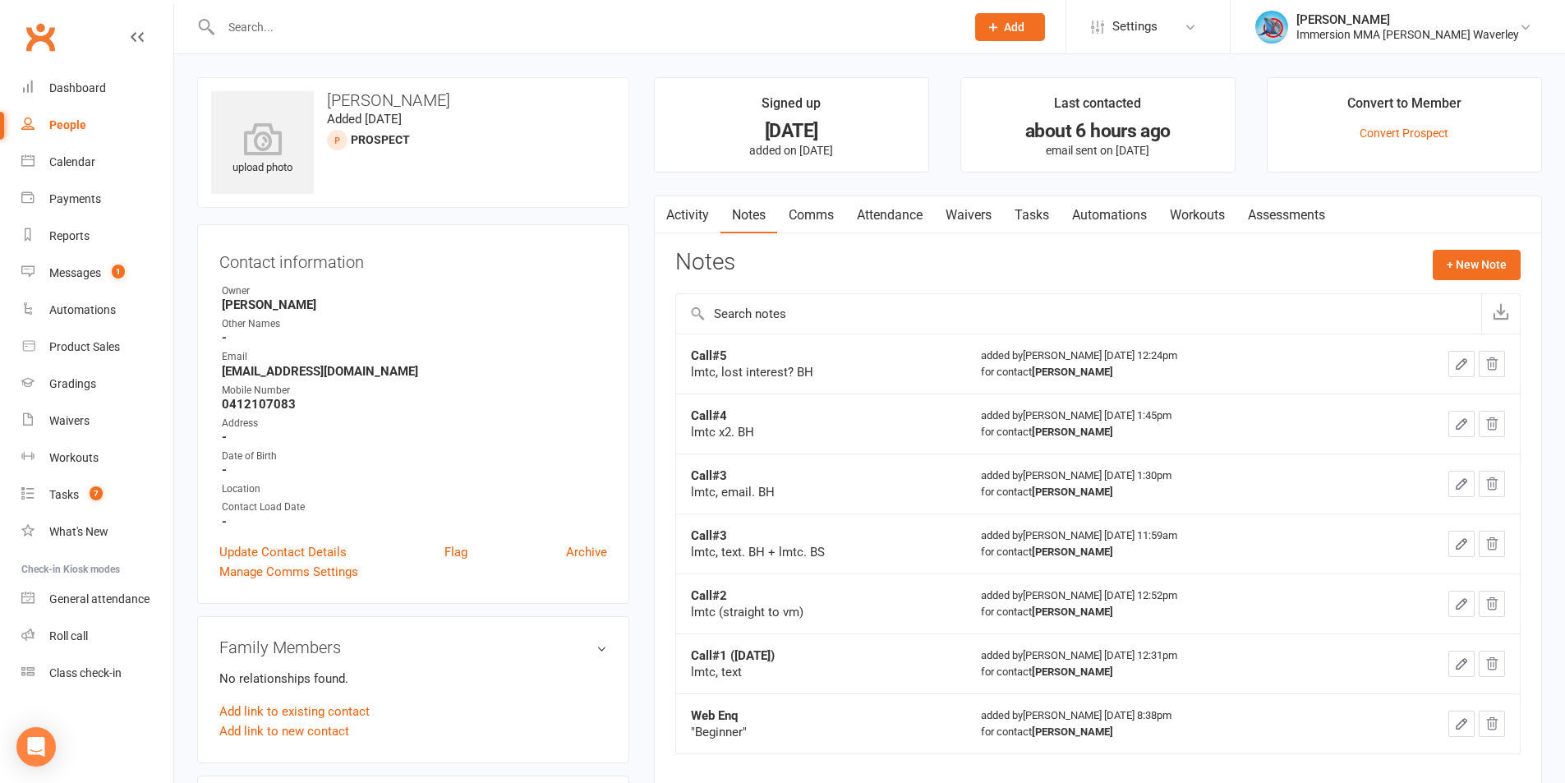
click at [1032, 210] on link "Tasks" at bounding box center [1031, 215] width 57 height 38
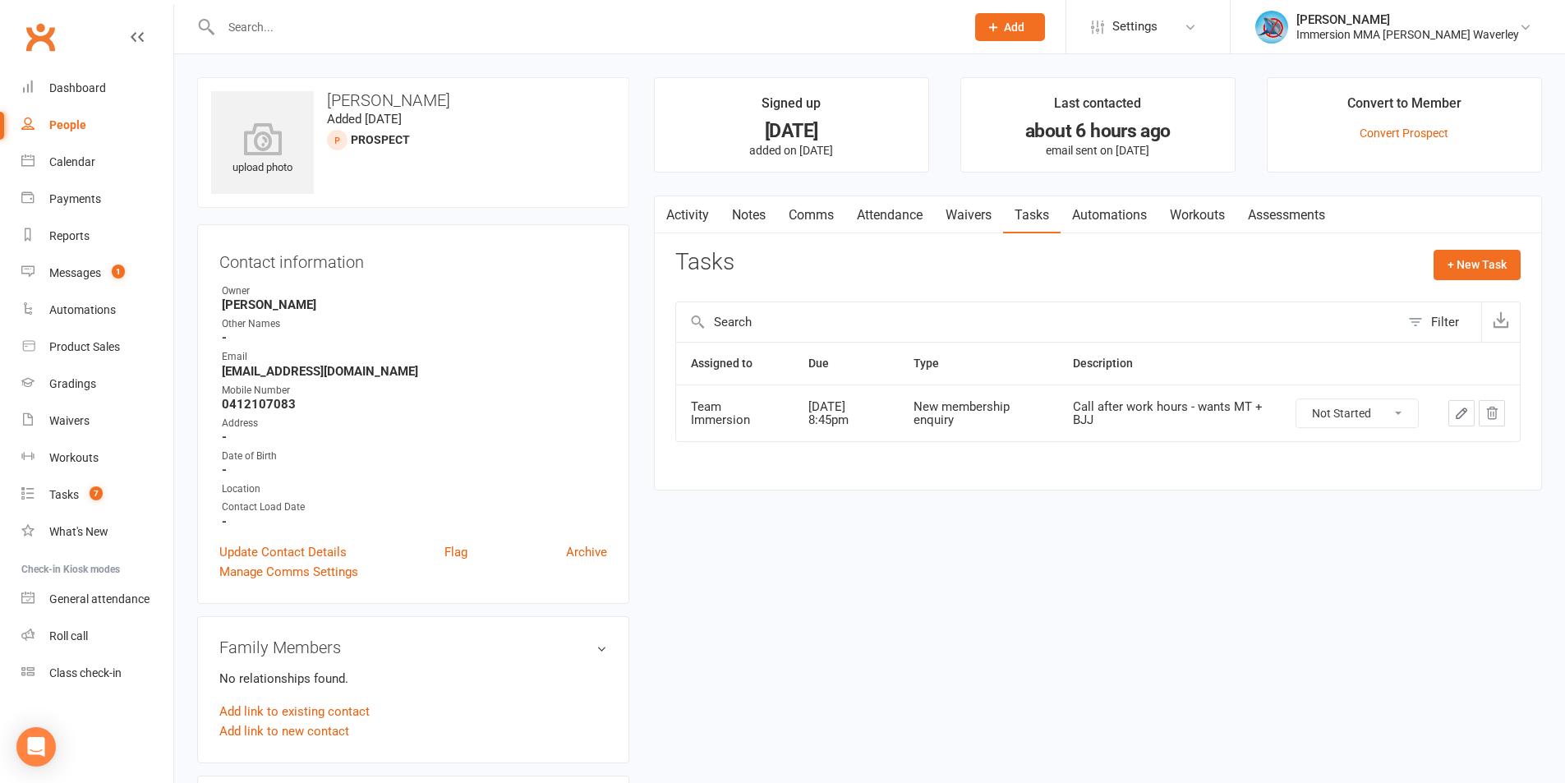
click at [744, 218] on link "Notes" at bounding box center [748, 215] width 57 height 38
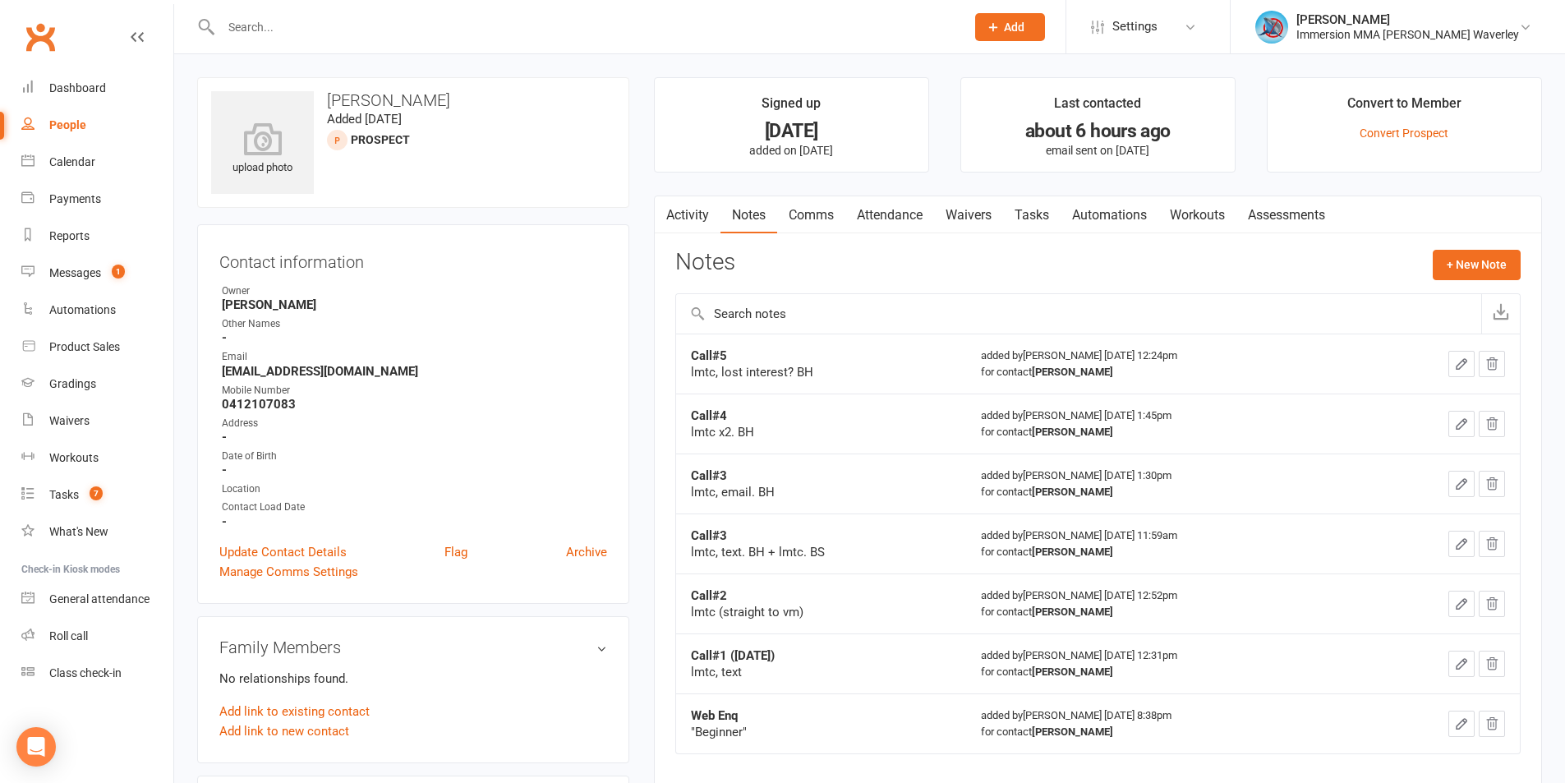
click at [1043, 222] on link "Tasks" at bounding box center [1031, 215] width 57 height 38
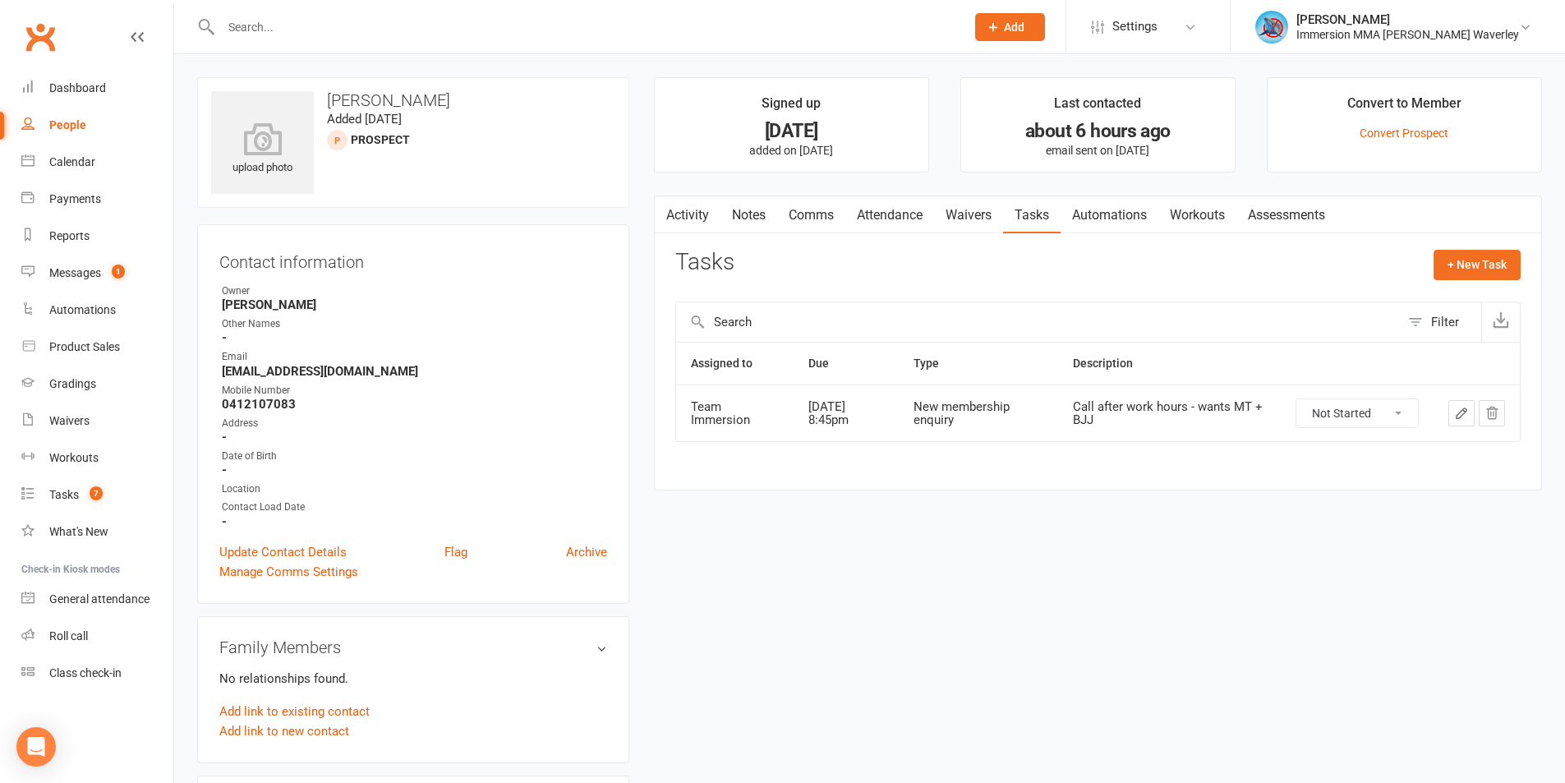
click at [1468, 412] on icon "button" at bounding box center [1461, 413] width 15 height 15
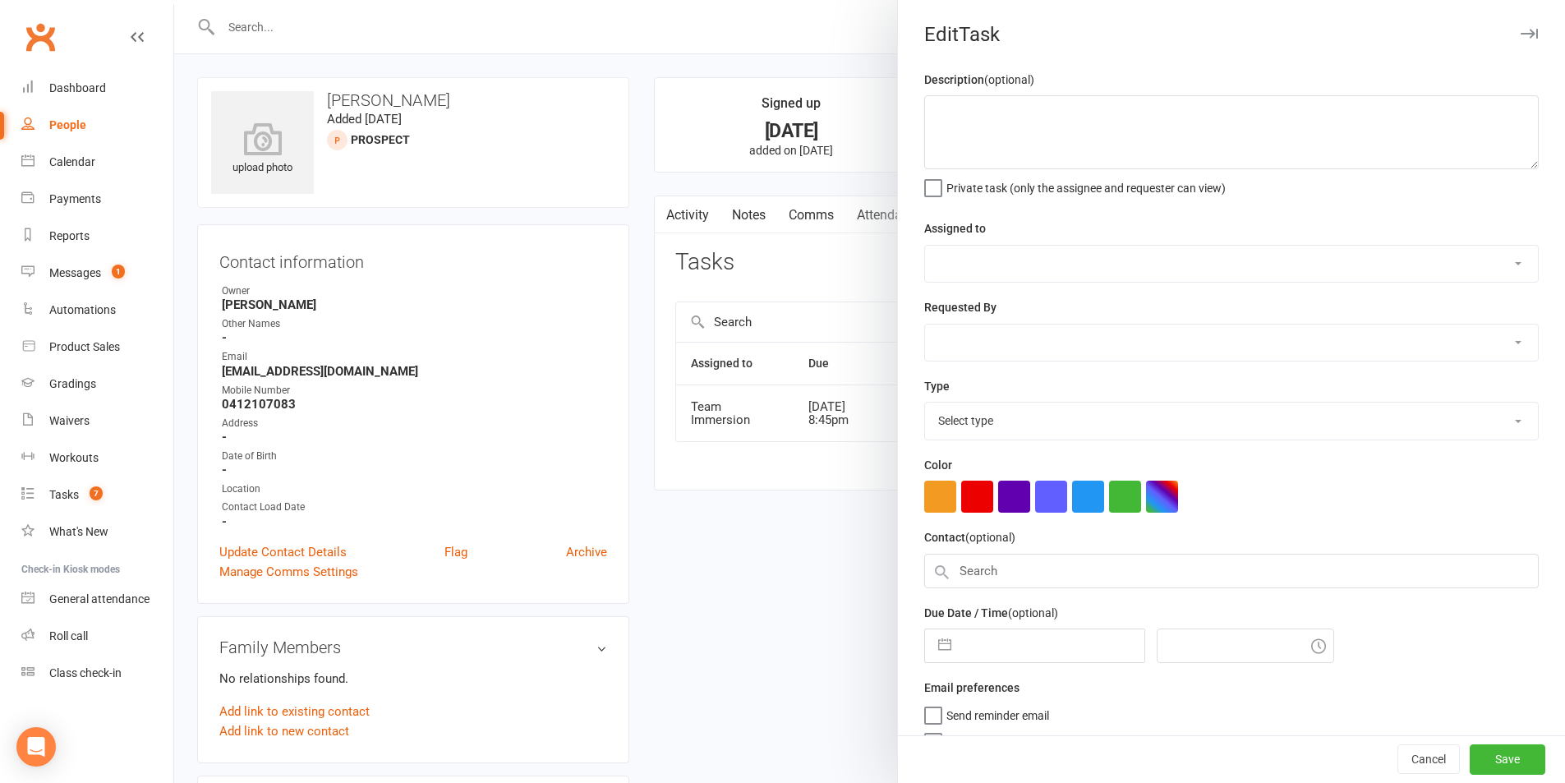
type textarea "Call after work hours - wants MT + BJJ"
select select "48837"
select select "48839"
type input "[DATE]"
type input "8:45pm"
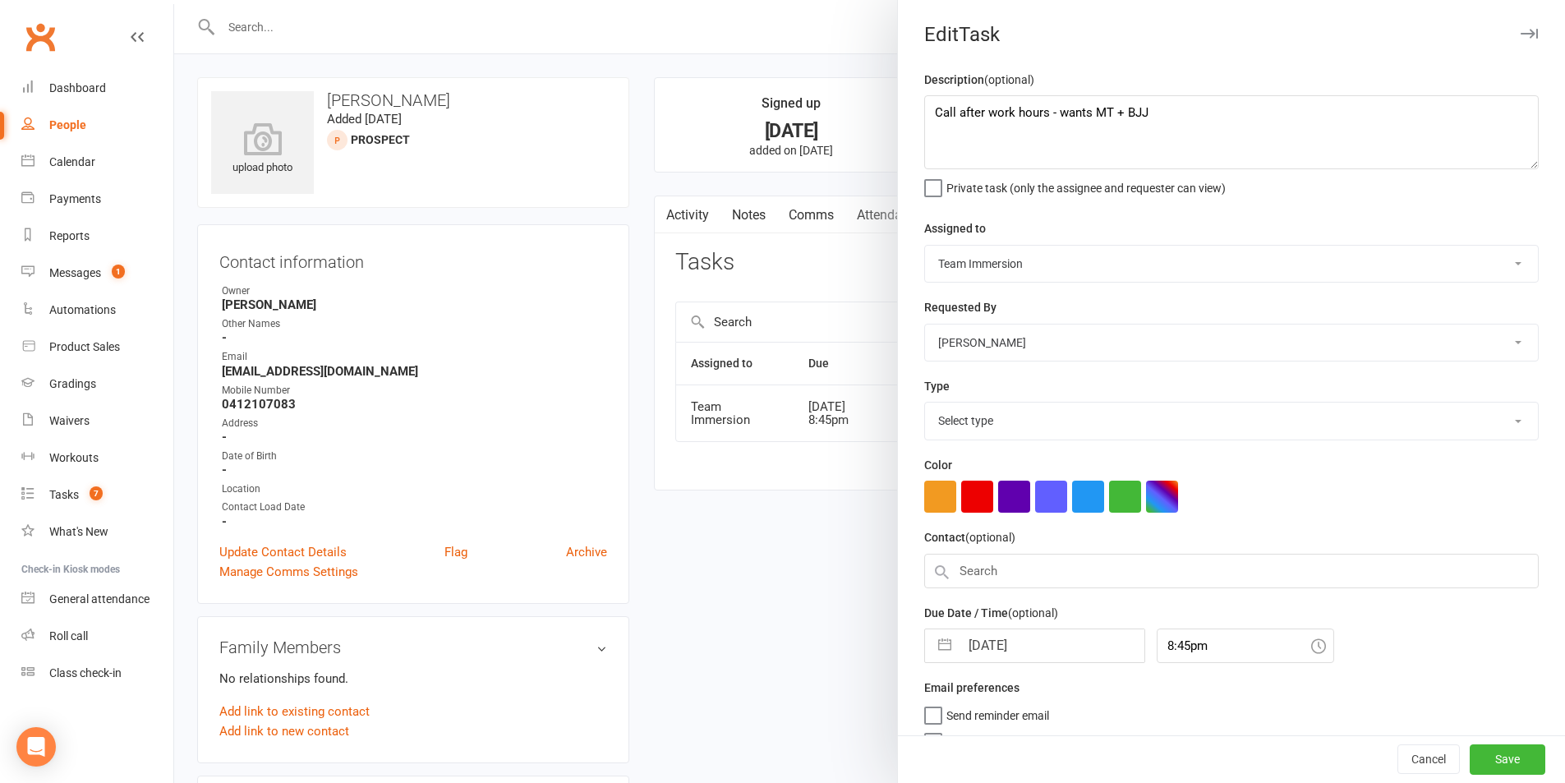
select select "27312"
click at [988, 666] on div "Description (optional) Call after work hours - wants MT + BJJ Private task (onl…" at bounding box center [1231, 414] width 667 height 689
click at [992, 669] on div "Description (optional) Call after work hours - wants MT + BJJ Private task (onl…" at bounding box center [1231, 414] width 667 height 689
click at [1002, 657] on input "[DATE]" at bounding box center [1051, 640] width 185 height 33
select select "7"
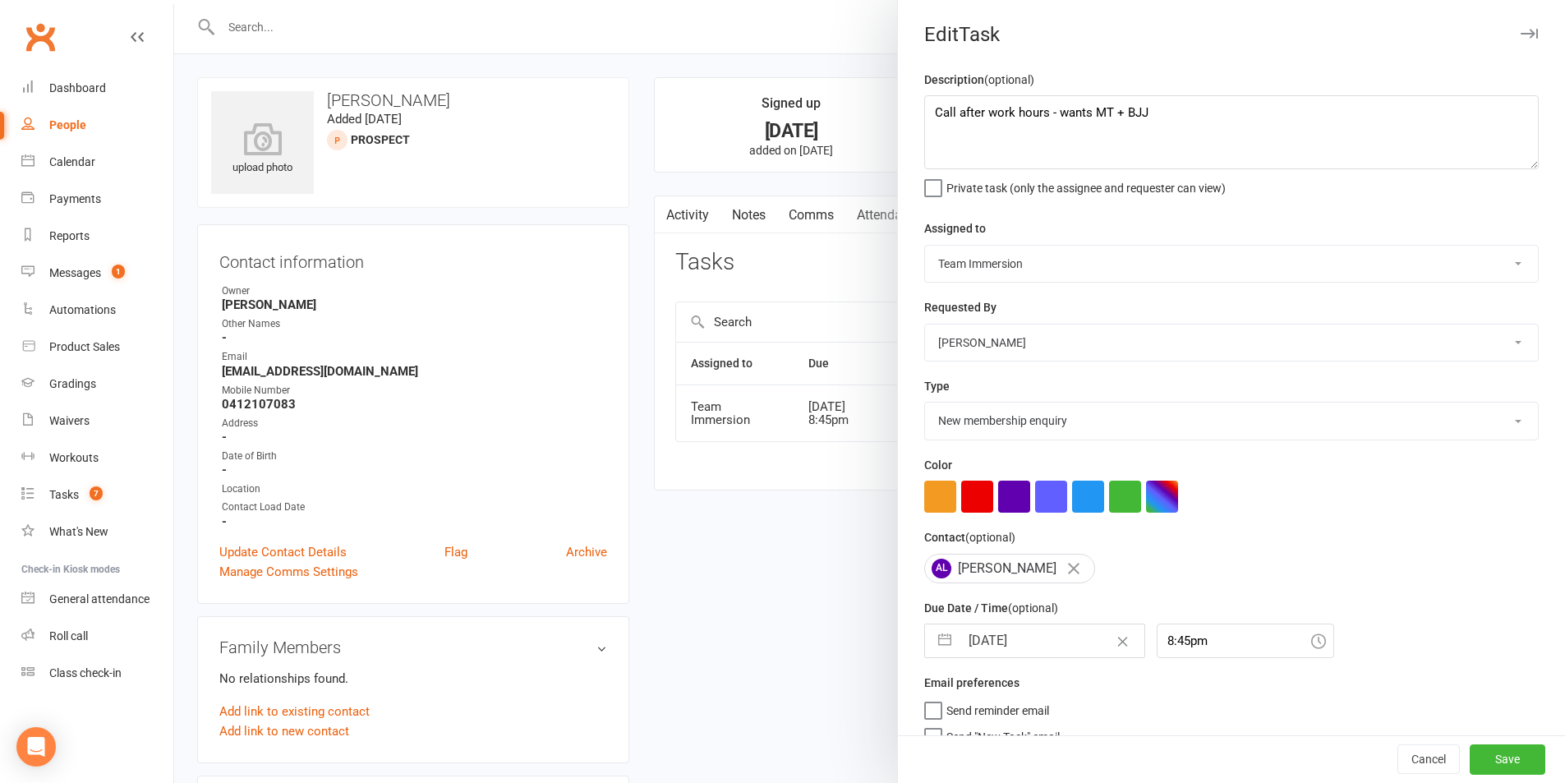
select select "2025"
select select "8"
select select "2025"
select select "9"
select select "2025"
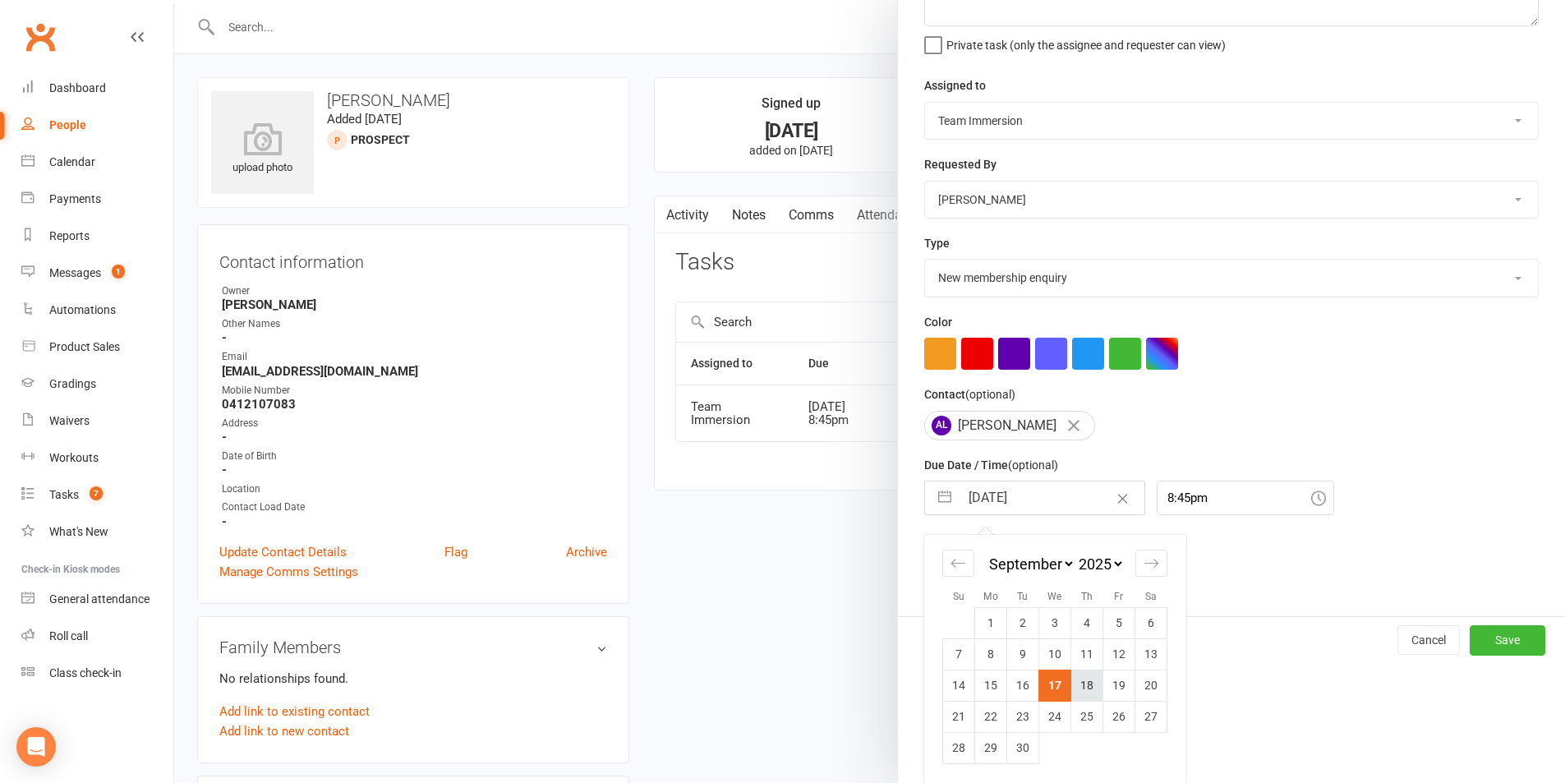
click at [1077, 682] on td "18" at bounding box center [1087, 684] width 32 height 31
type input "[DATE]"
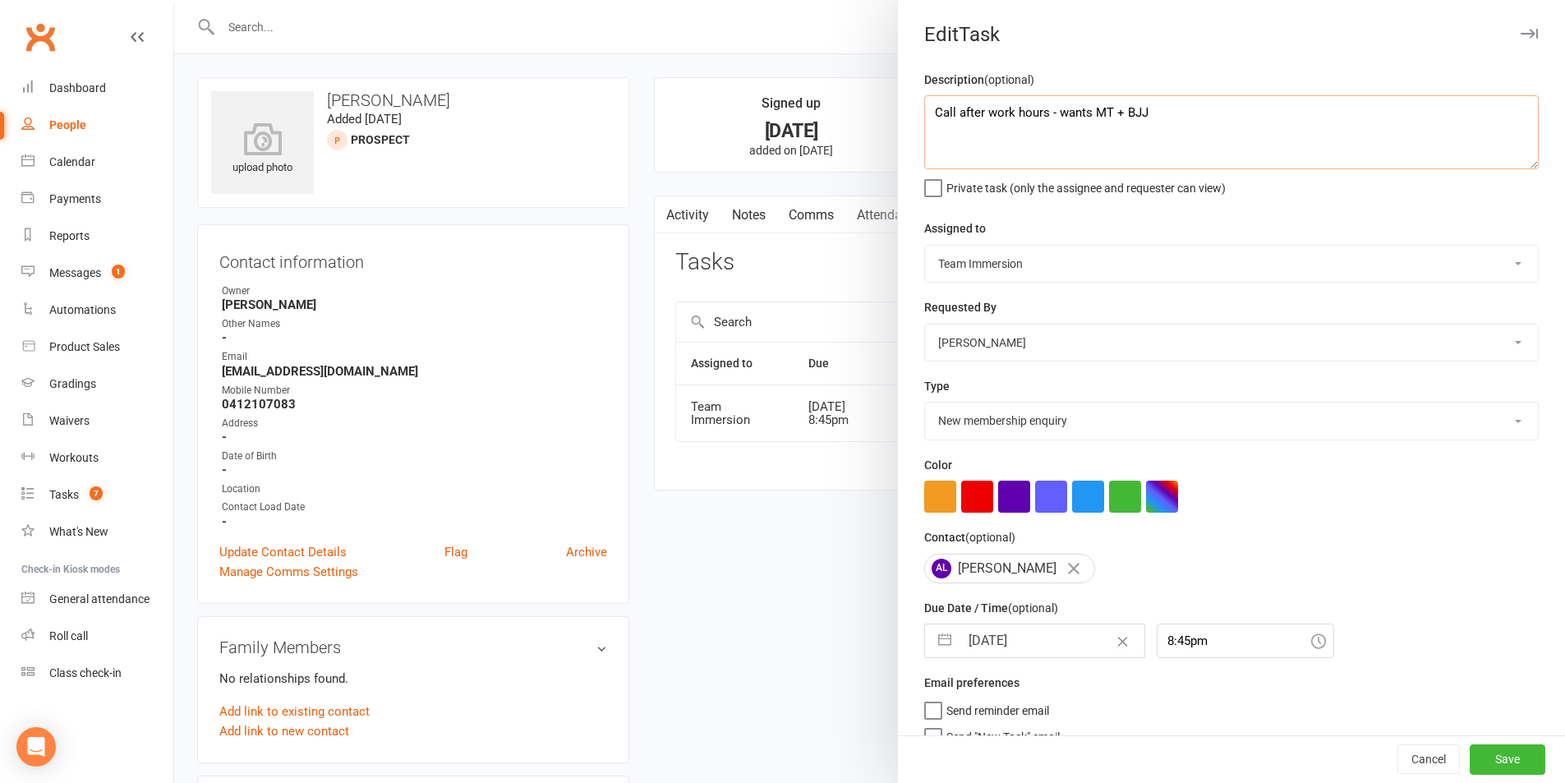
click at [1249, 111] on textarea "Call after work hours - wants MT + BJJ" at bounding box center [1231, 132] width 614 height 74
click at [924, 113] on textarea "Call after work hours - wants MT + BJJ" at bounding box center [1231, 132] width 614 height 74
type textarea "HYGU - Call after work hours - wants MT + BJJ"
click at [1474, 750] on button "Save" at bounding box center [1507, 760] width 76 height 30
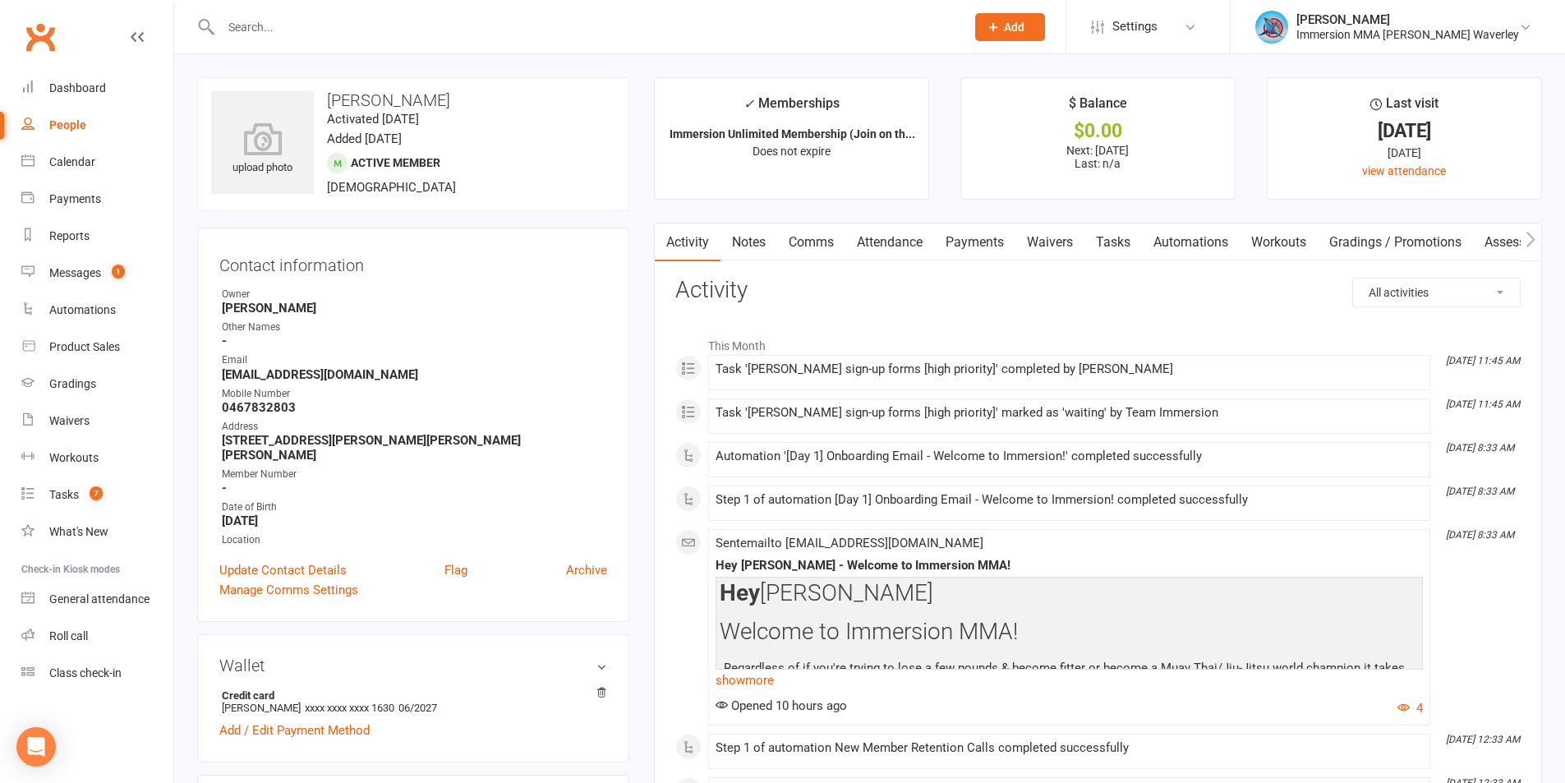
click at [727, 242] on link "Notes" at bounding box center [748, 242] width 57 height 38
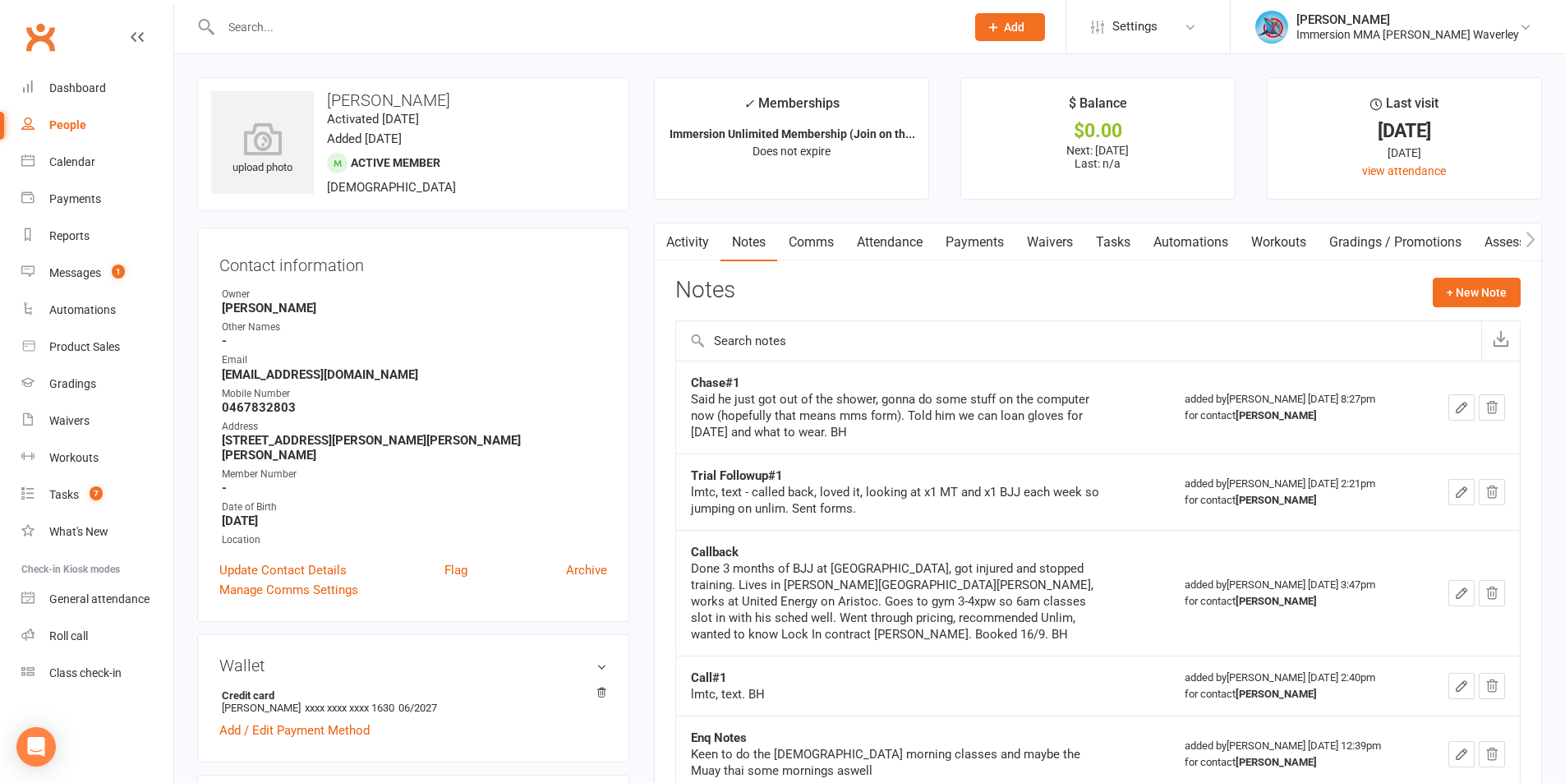
click at [784, 238] on link "Comms" at bounding box center [811, 242] width 68 height 38
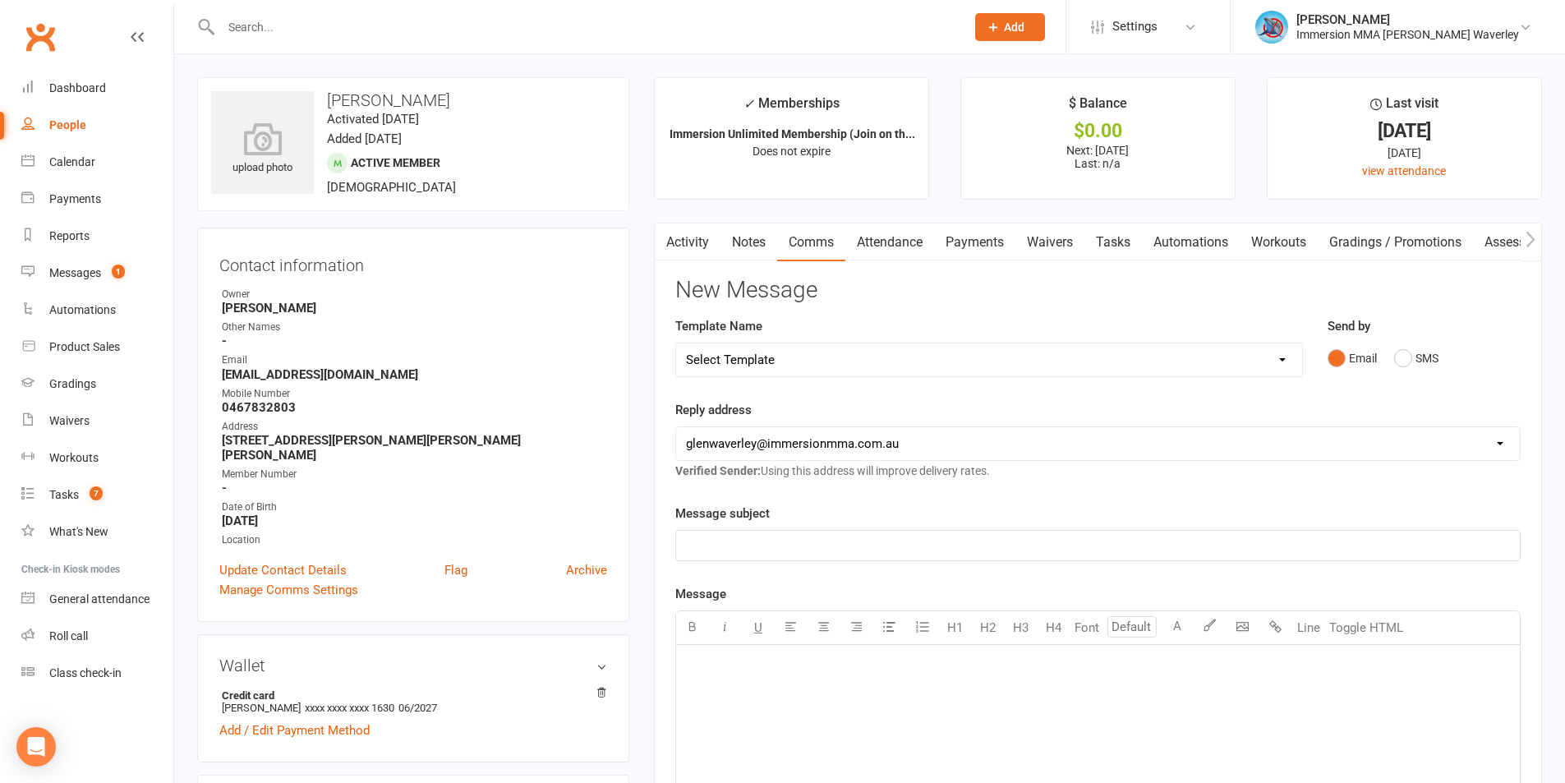
click at [697, 242] on link "Activity" at bounding box center [688, 242] width 66 height 38
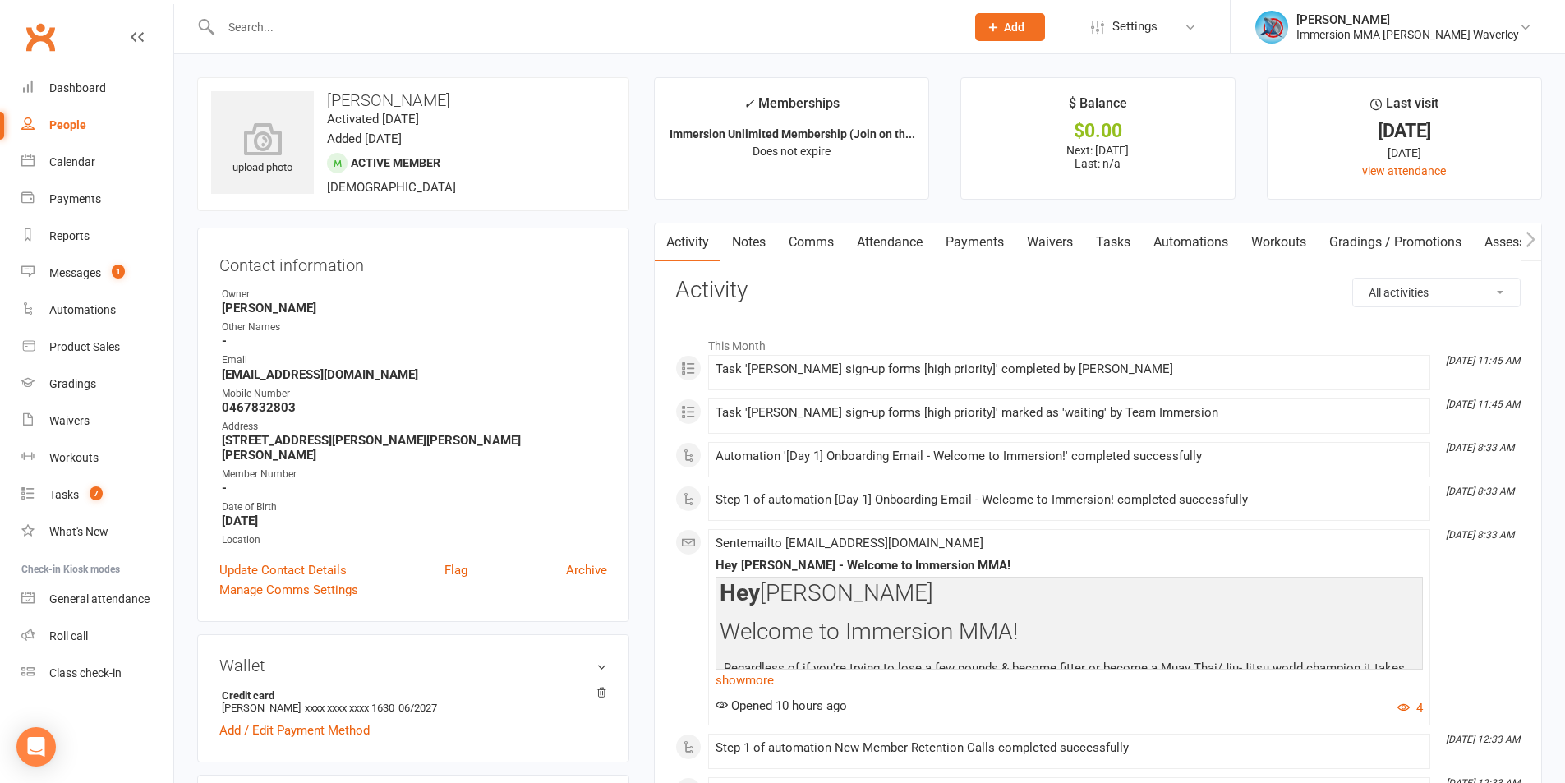
click at [990, 255] on link "Payments" at bounding box center [974, 242] width 81 height 38
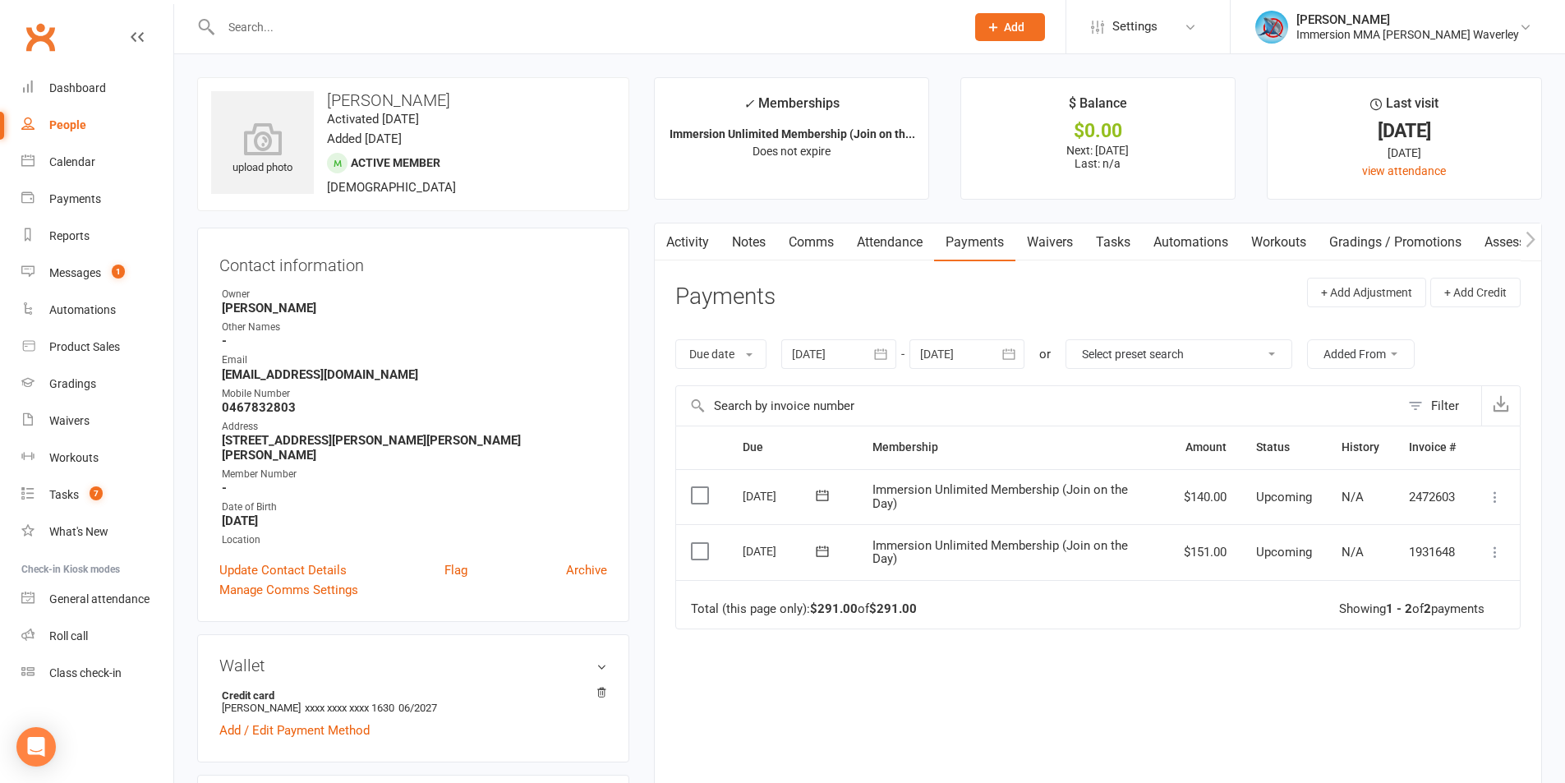
drag, startPoint x: 1146, startPoint y: 685, endPoint x: 1075, endPoint y: 605, distance: 107.1
click at [1142, 682] on div "Due Contact Membership Amount Status History Invoice # Select this 14 Oct 2025 …" at bounding box center [1097, 633] width 845 height 416
click at [742, 255] on link "Notes" at bounding box center [748, 242] width 57 height 38
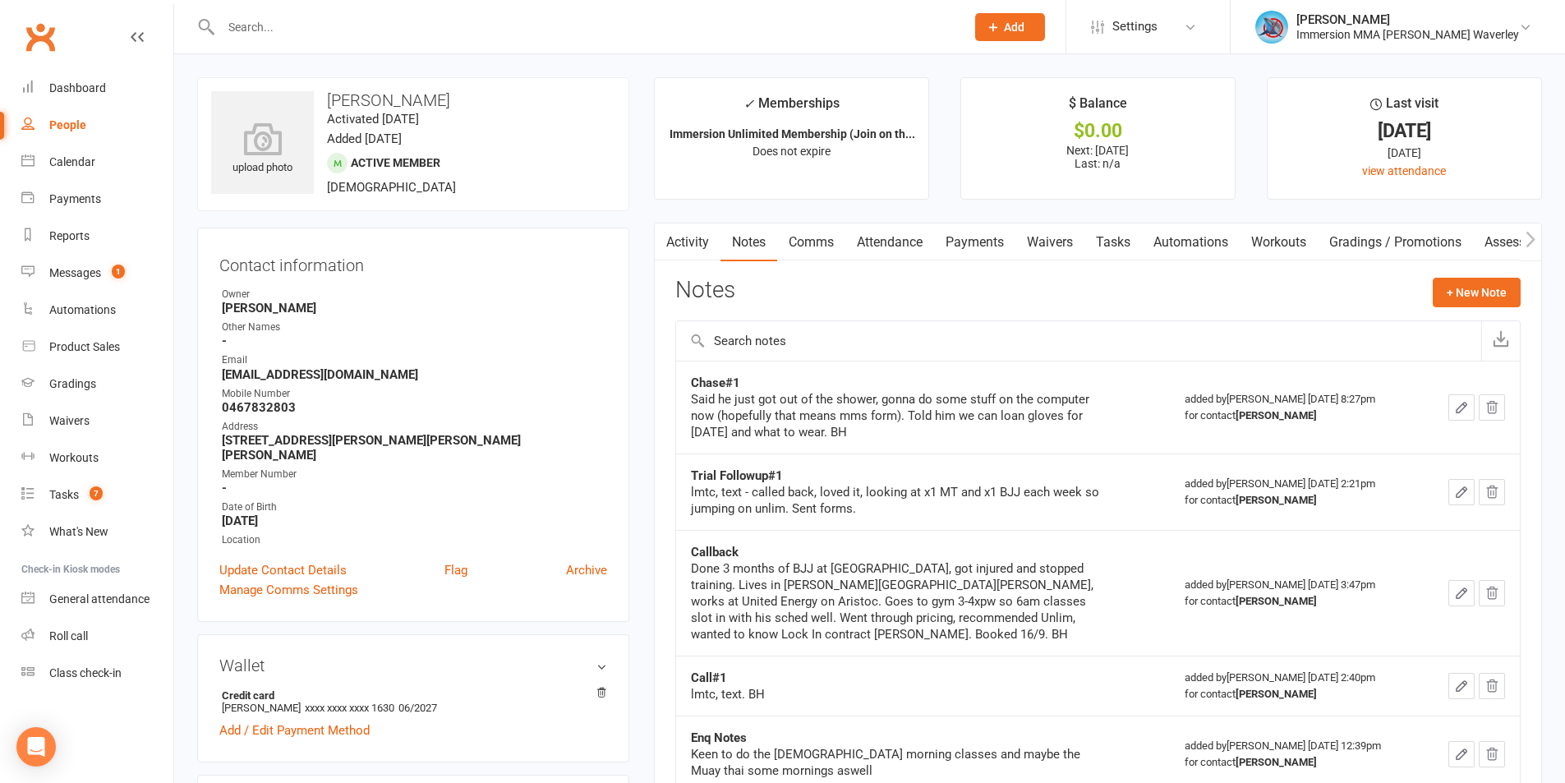
click at [1028, 348] on input "text" at bounding box center [1078, 340] width 805 height 39
drag, startPoint x: 1194, startPoint y: 308, endPoint x: 1202, endPoint y: 301, distance: 9.9
click at [1195, 306] on div "Notes + New Note" at bounding box center [1097, 299] width 845 height 43
click at [1158, 283] on div "Notes + New Note" at bounding box center [1097, 299] width 845 height 43
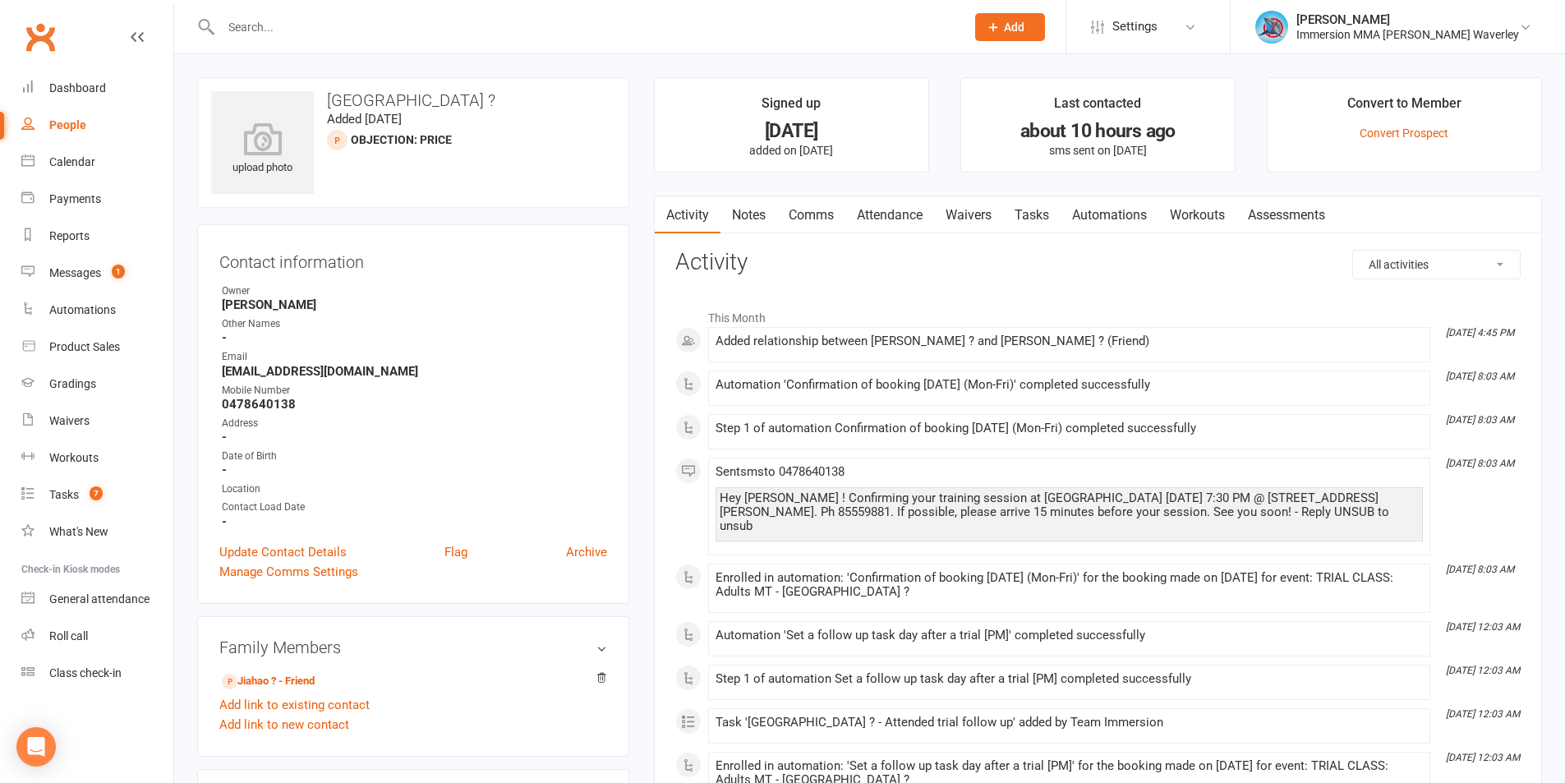
click at [742, 214] on link "Notes" at bounding box center [748, 215] width 57 height 38
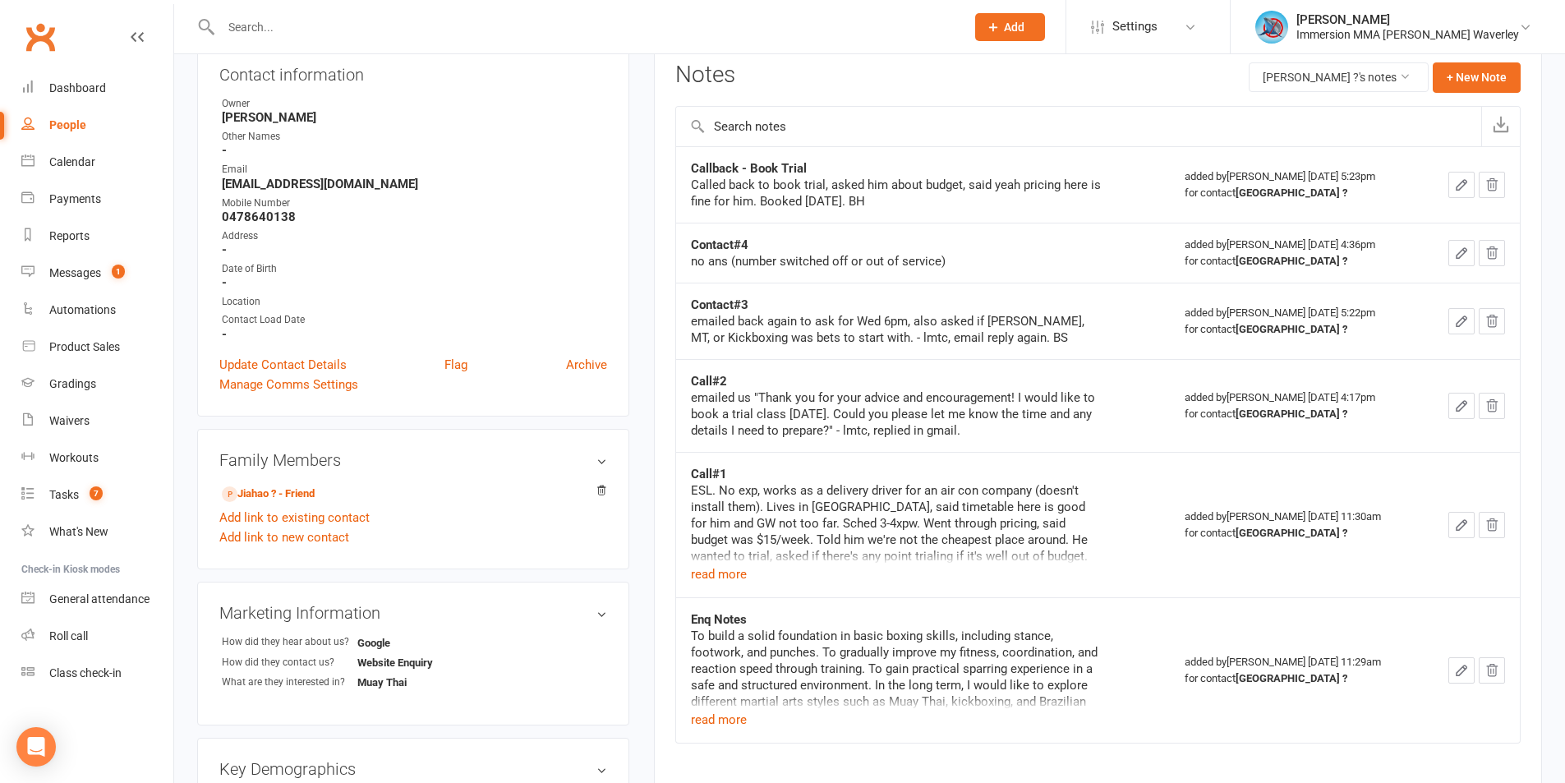
scroll to position [219, 0]
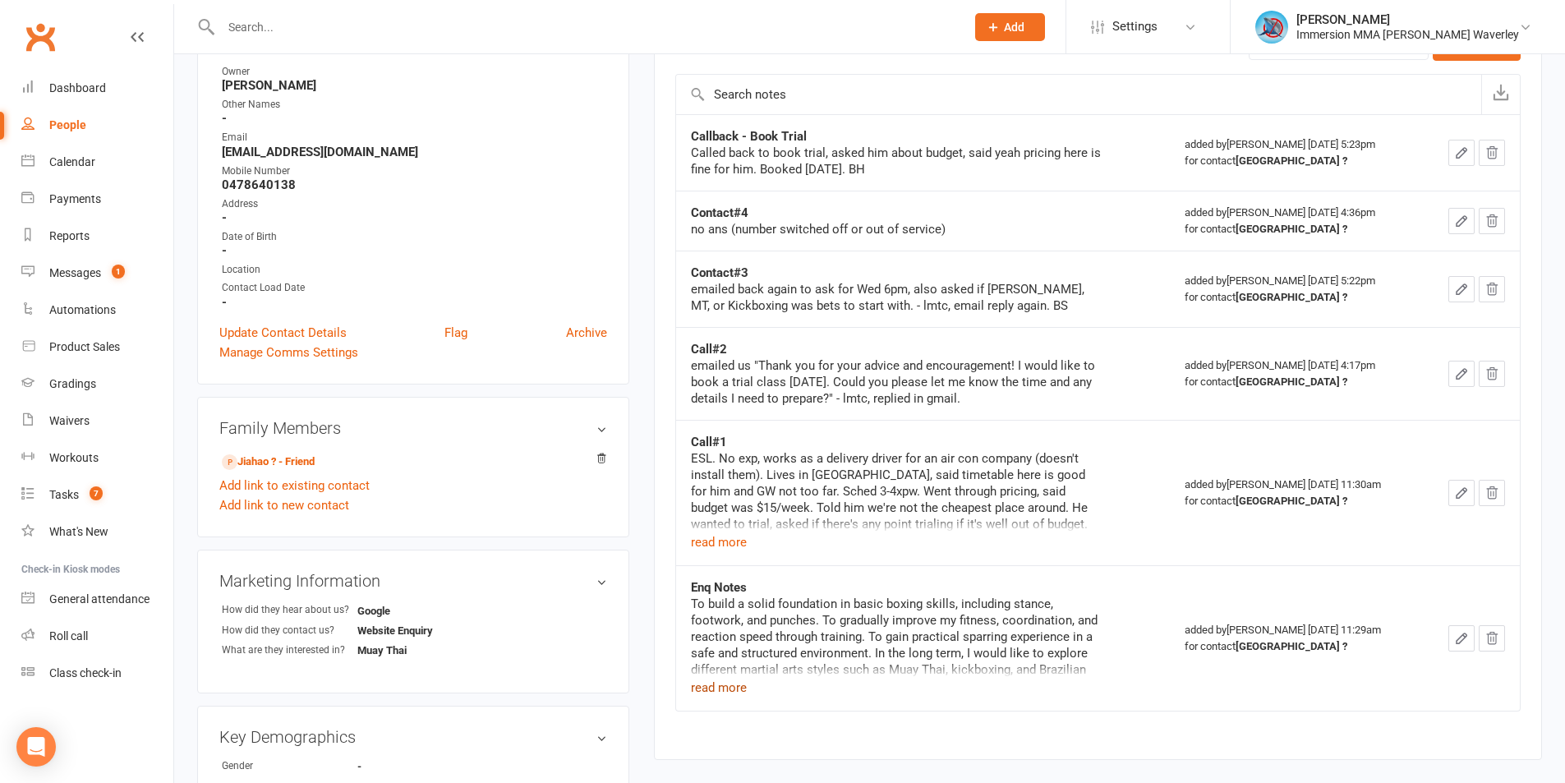
click at [732, 685] on button "read more" at bounding box center [719, 688] width 56 height 20
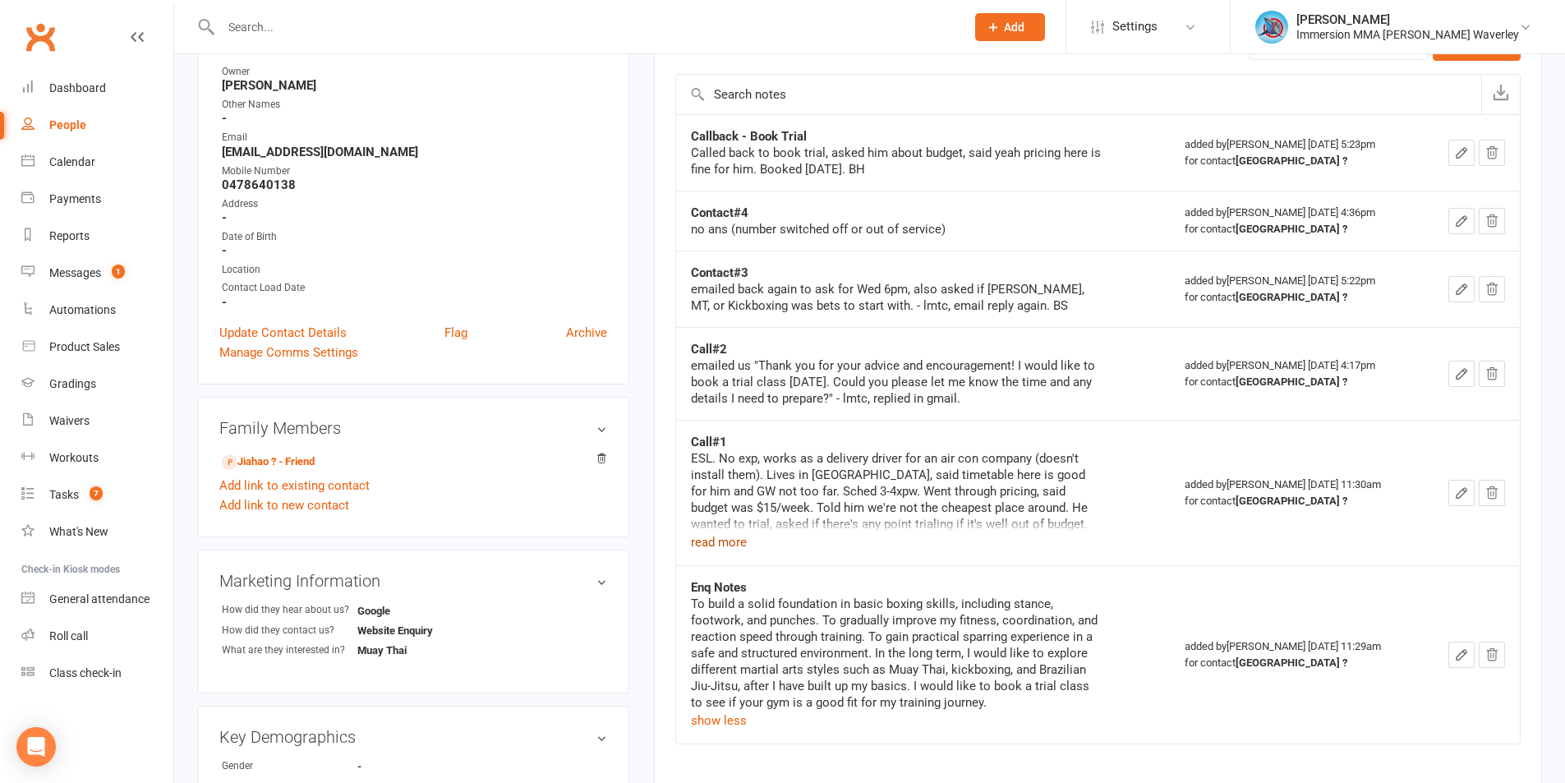
click at [740, 542] on button "read more" at bounding box center [719, 542] width 56 height 20
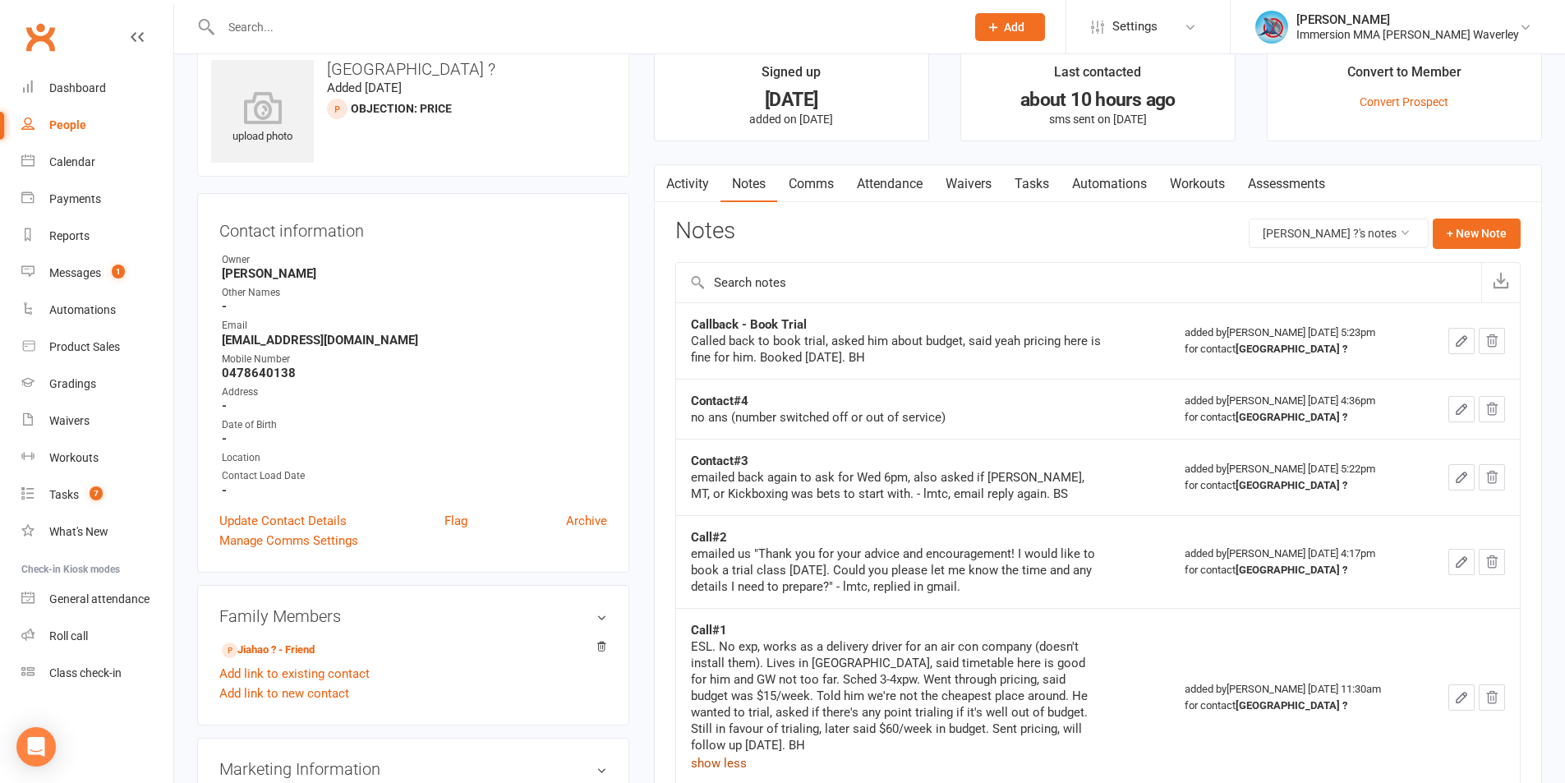
scroll to position [0, 0]
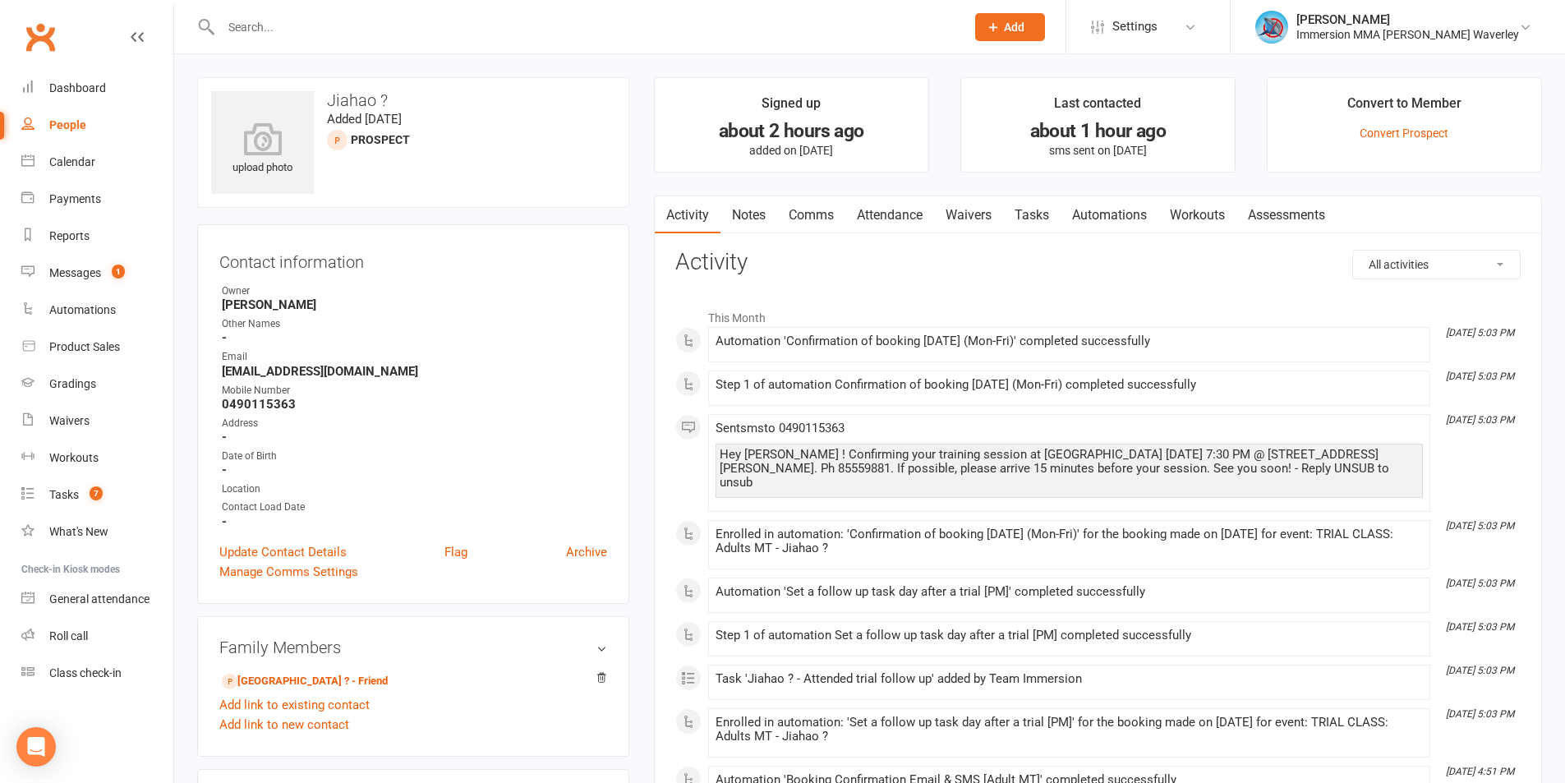
click at [750, 218] on link "Notes" at bounding box center [748, 215] width 57 height 38
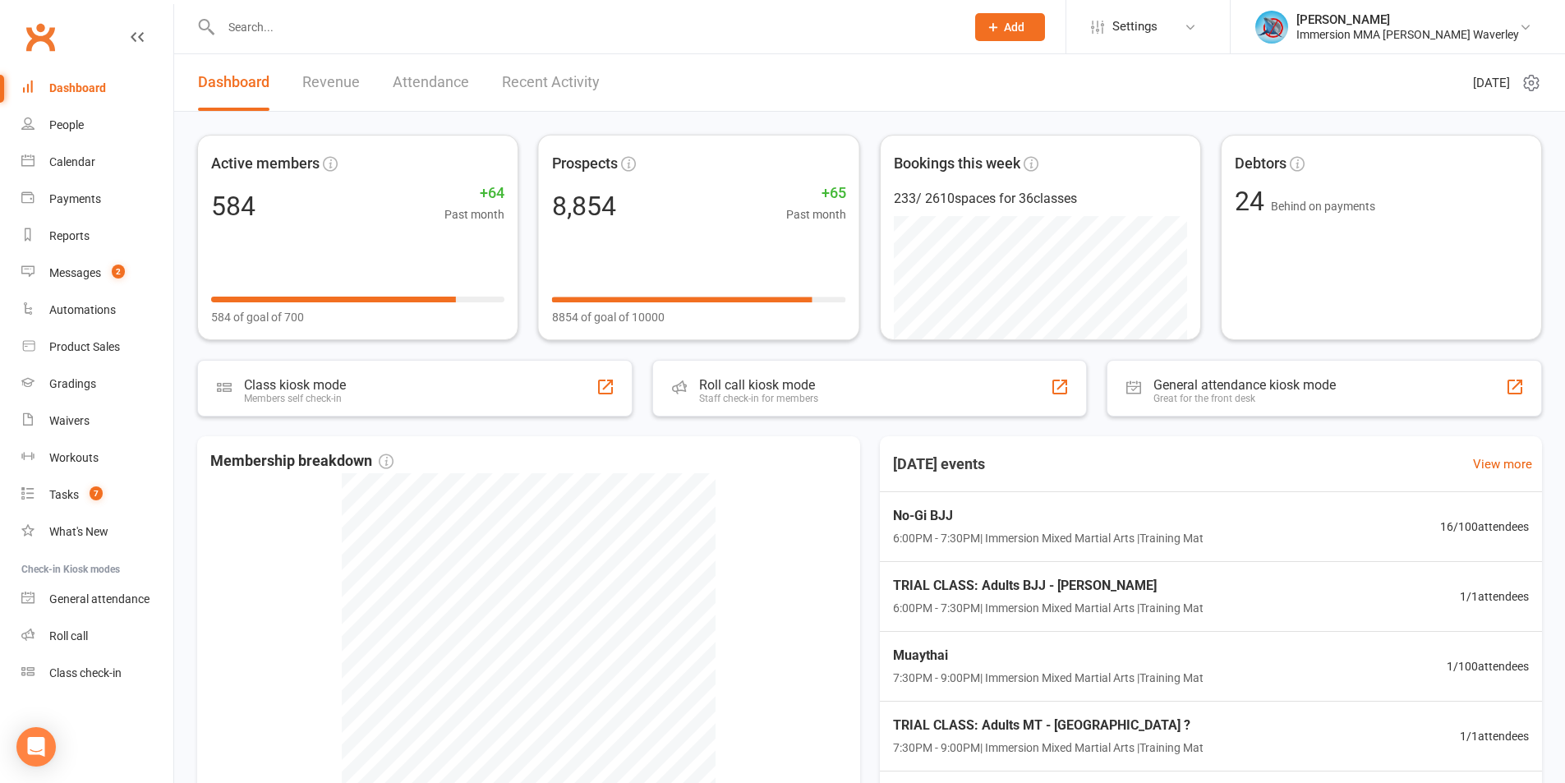
click at [692, 42] on div at bounding box center [575, 26] width 756 height 53
click at [131, 284] on link "Messages 2" at bounding box center [97, 273] width 152 height 37
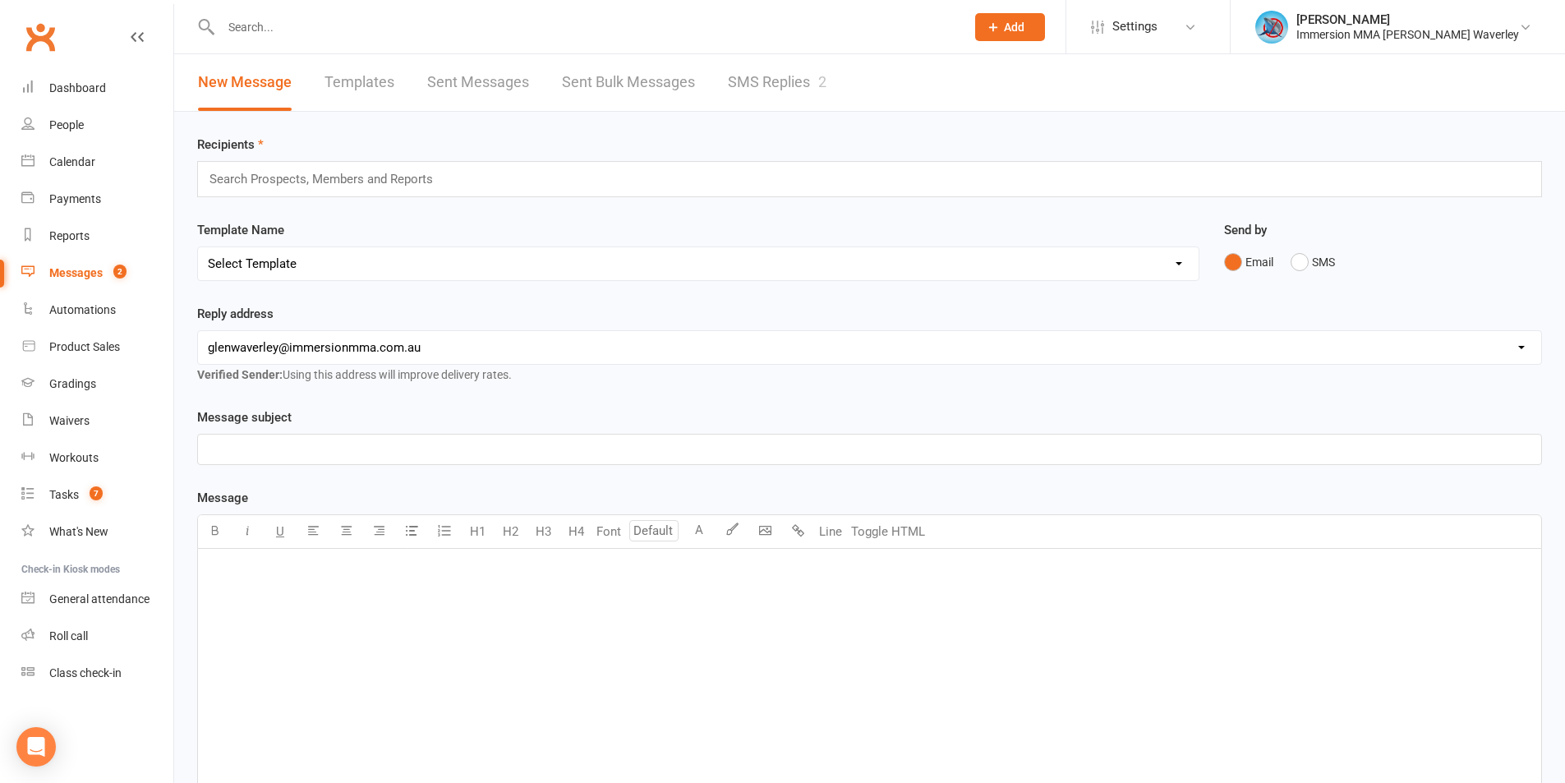
click at [779, 63] on link "SMS Replies 2" at bounding box center [777, 82] width 99 height 57
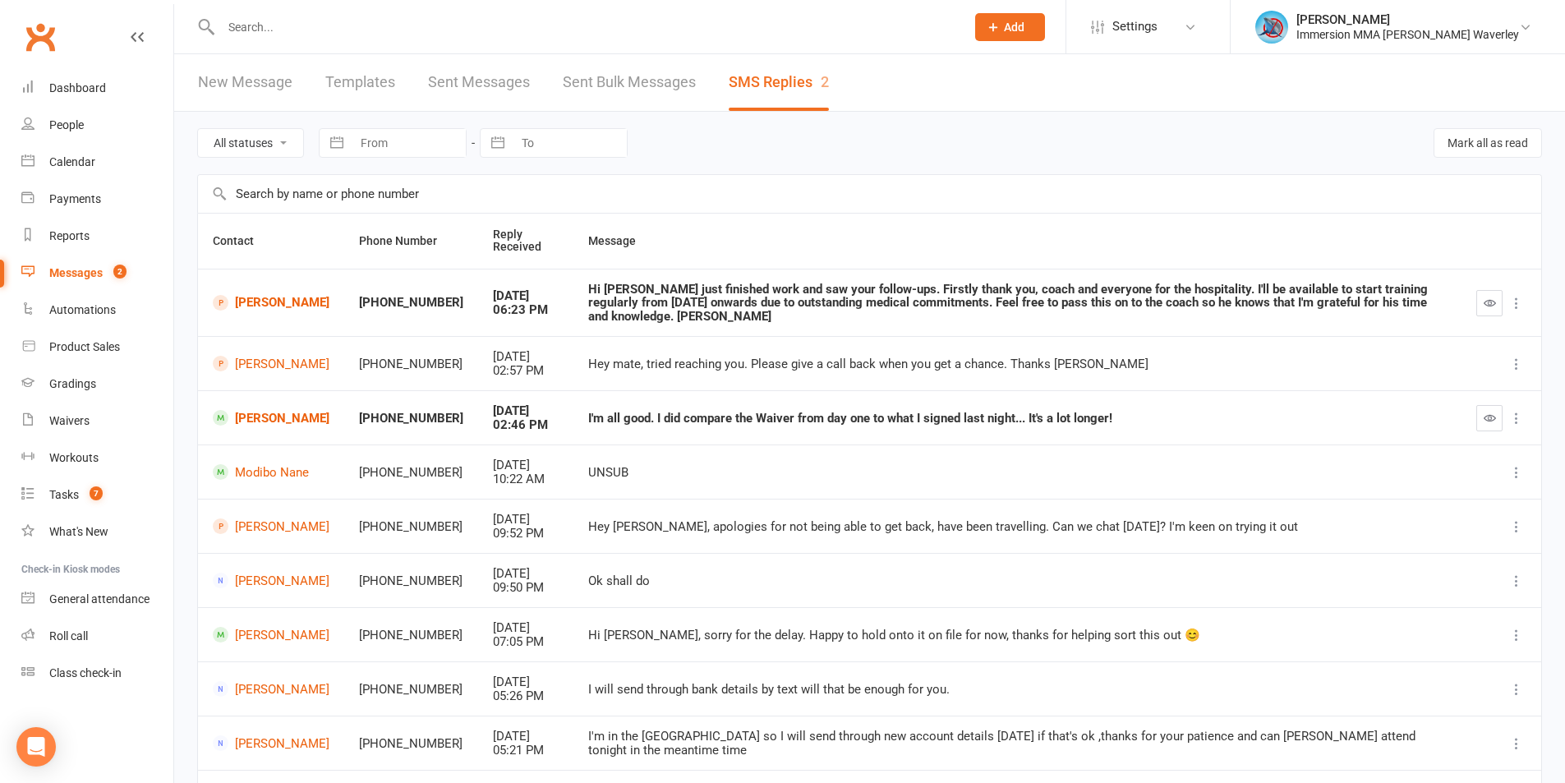
click at [360, 16] on input "text" at bounding box center [585, 27] width 738 height 23
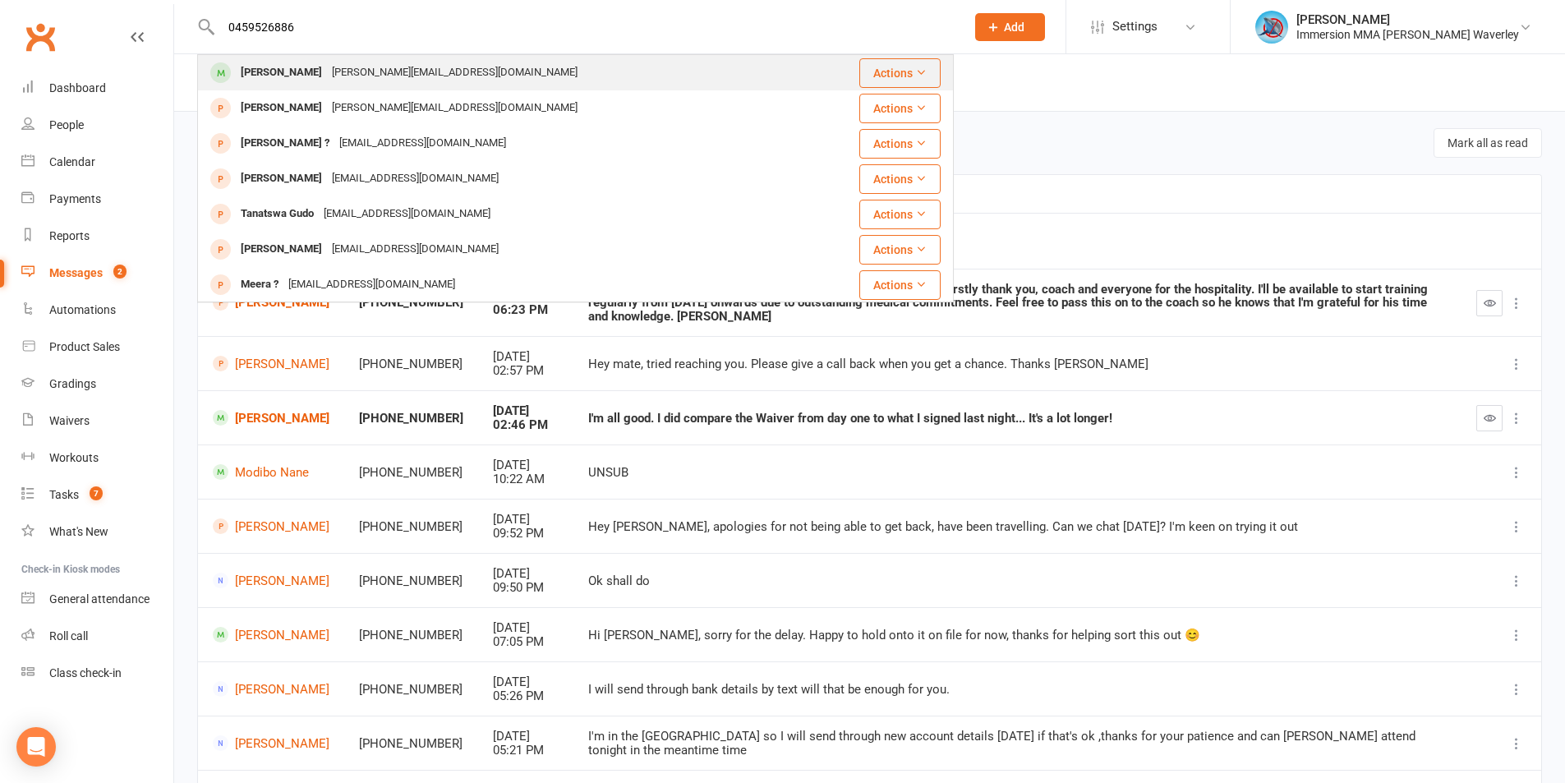
type input "0459526886"
click at [370, 69] on div "singhh.gurdeeep@outlook.com" at bounding box center [454, 73] width 255 height 24
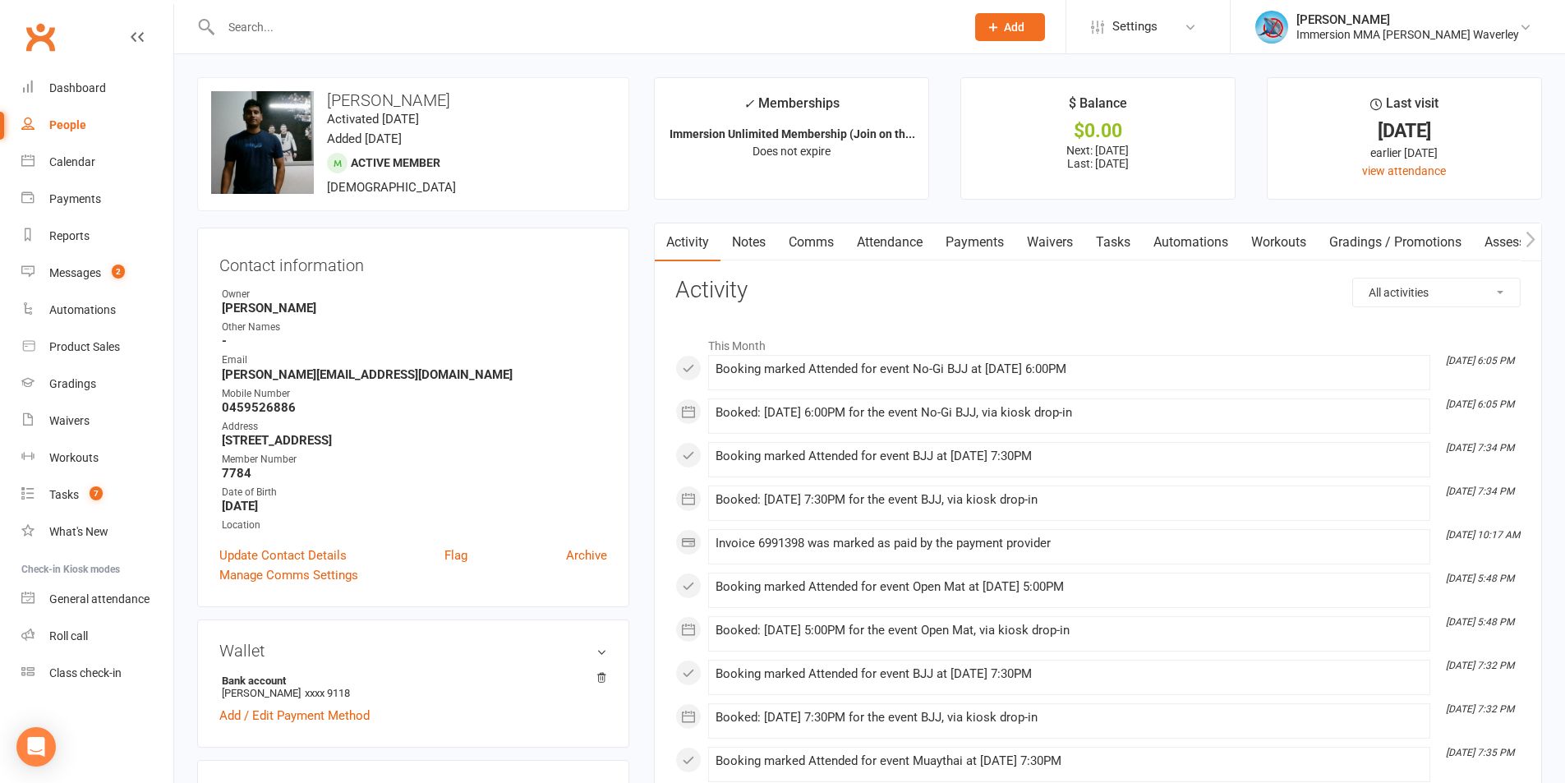
click at [760, 232] on link "Notes" at bounding box center [748, 242] width 57 height 38
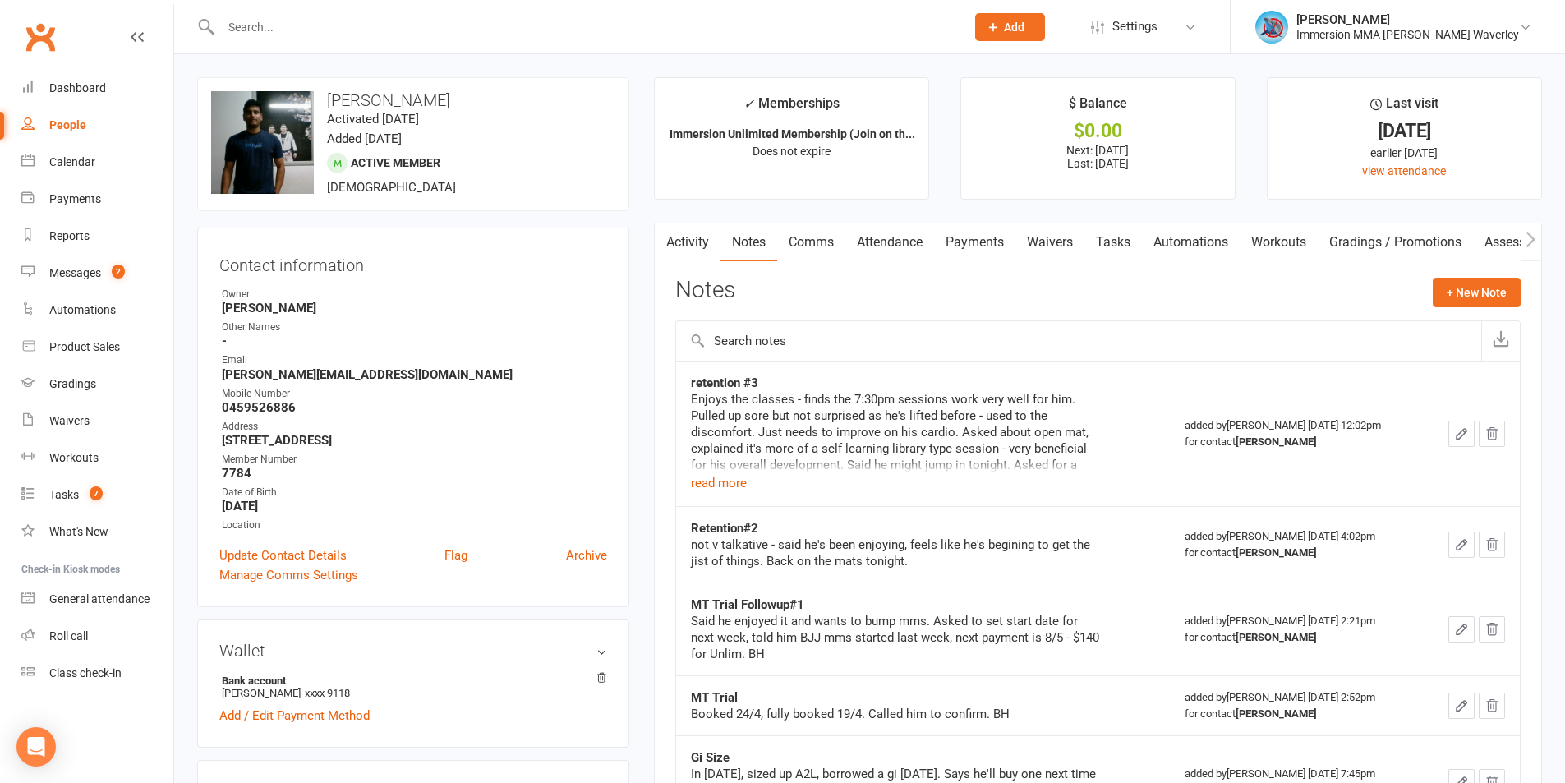
click at [970, 232] on link "Payments" at bounding box center [974, 242] width 81 height 38
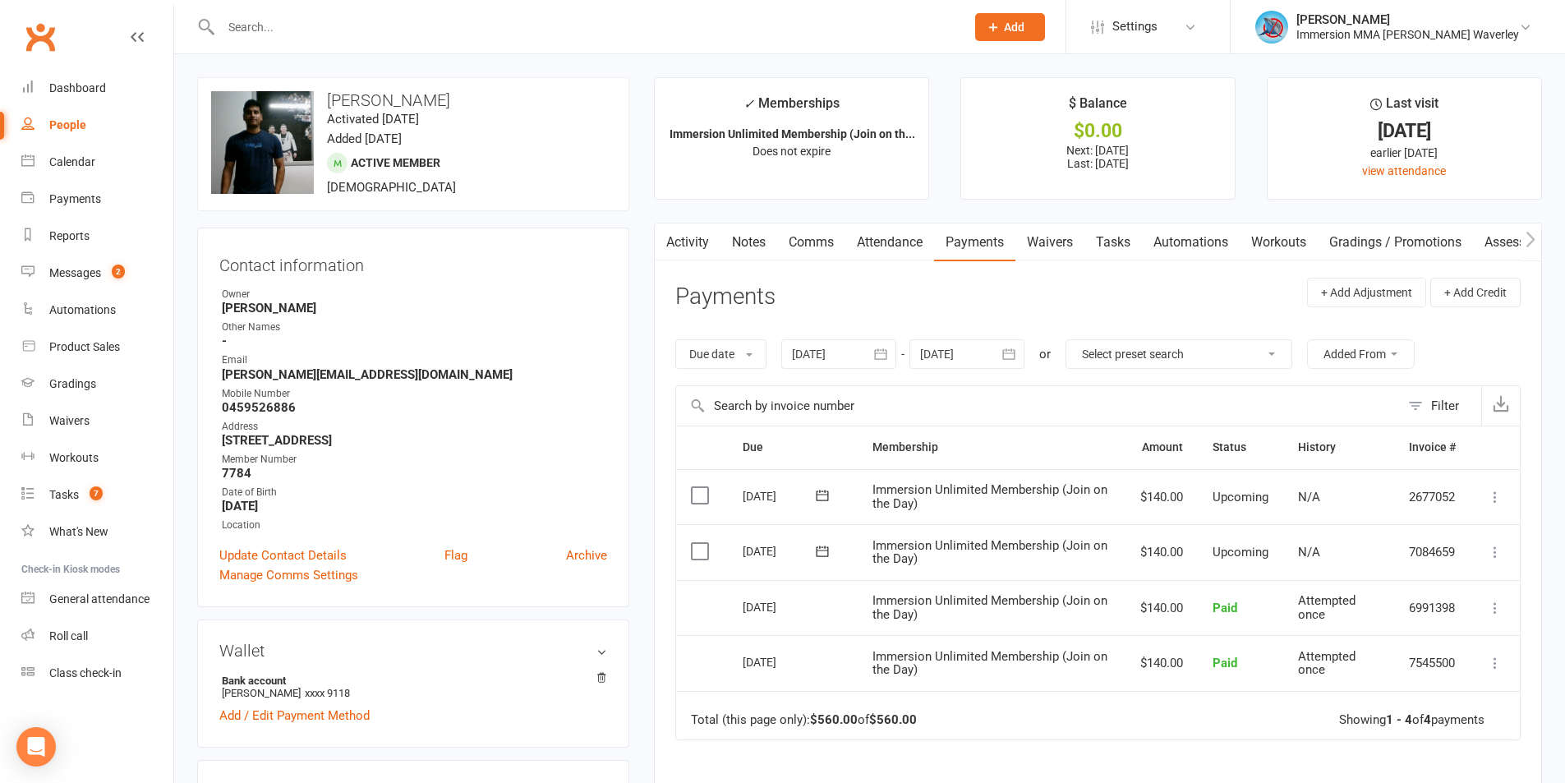
drag, startPoint x: 1080, startPoint y: 723, endPoint x: 1194, endPoint y: 358, distance: 382.1
click at [1080, 723] on td "Total (this page only): $560.00 of $560.00 Showing 1 - 4 of 4 payments" at bounding box center [1098, 715] width 844 height 49
click at [260, 412] on strong "0459526886" at bounding box center [414, 407] width 385 height 15
copy strong "0459526886"
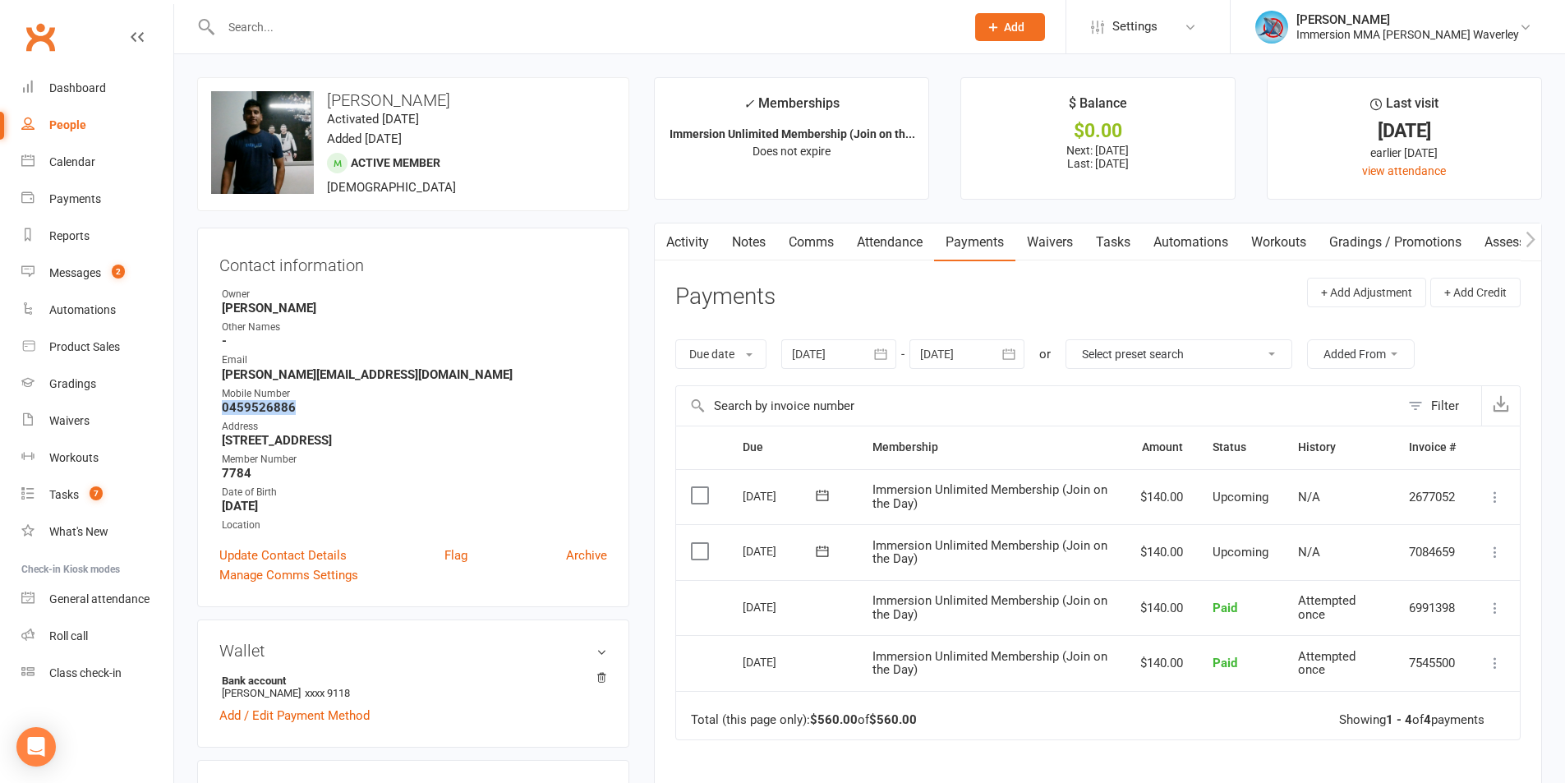
click at [761, 240] on link "Notes" at bounding box center [748, 242] width 57 height 38
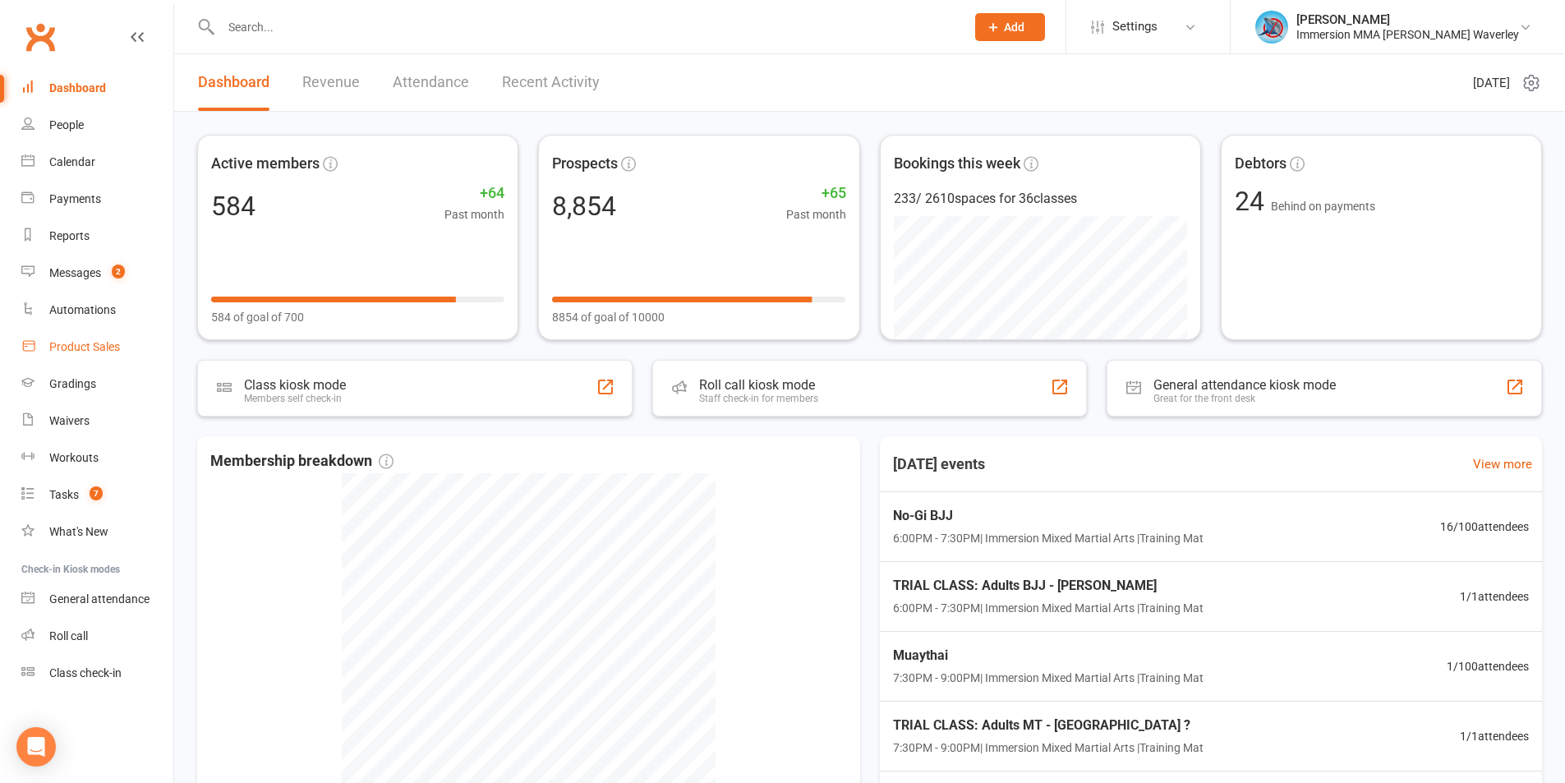
click at [123, 334] on link "Product Sales" at bounding box center [97, 347] width 152 height 37
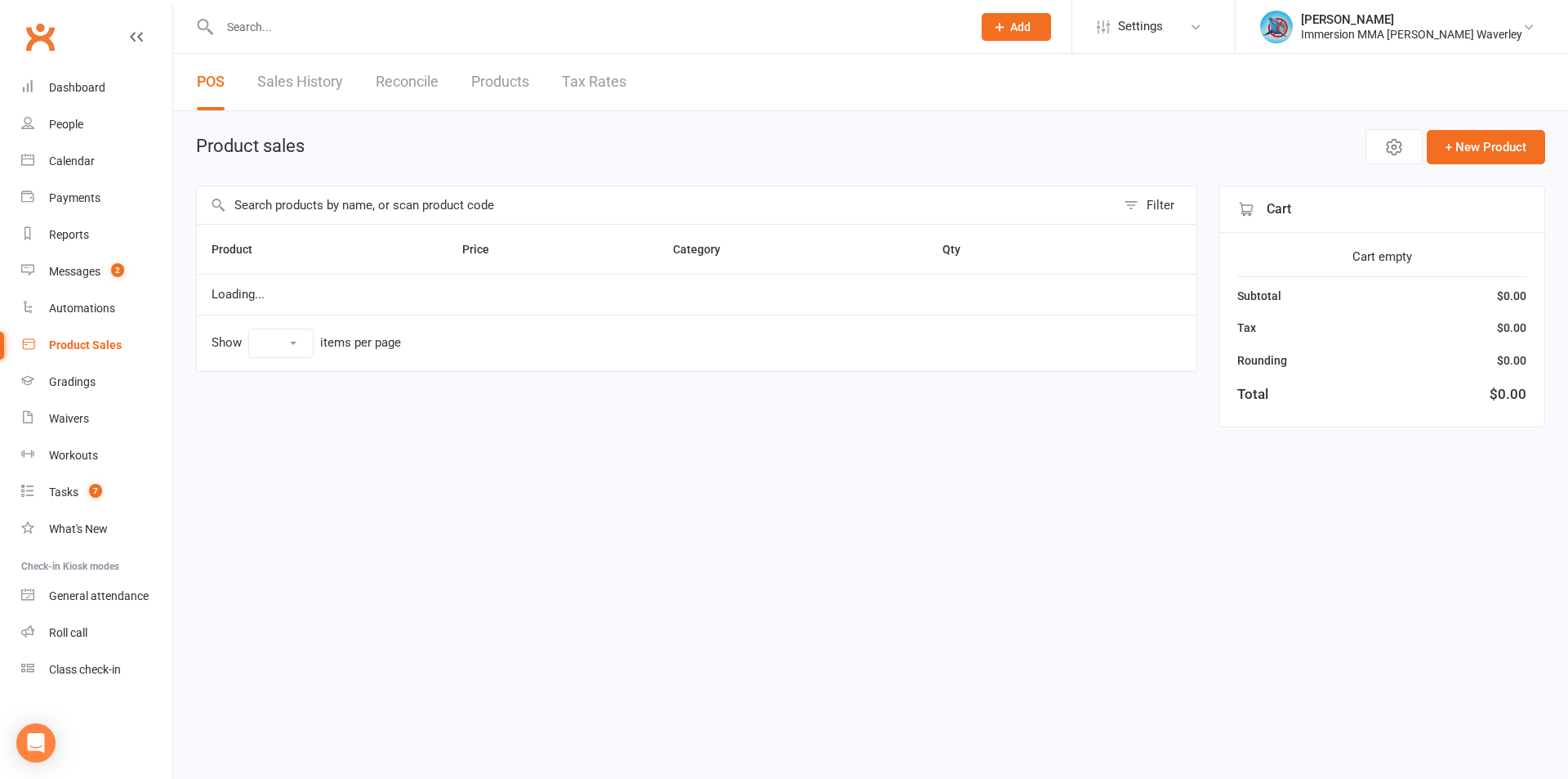
select select "100"
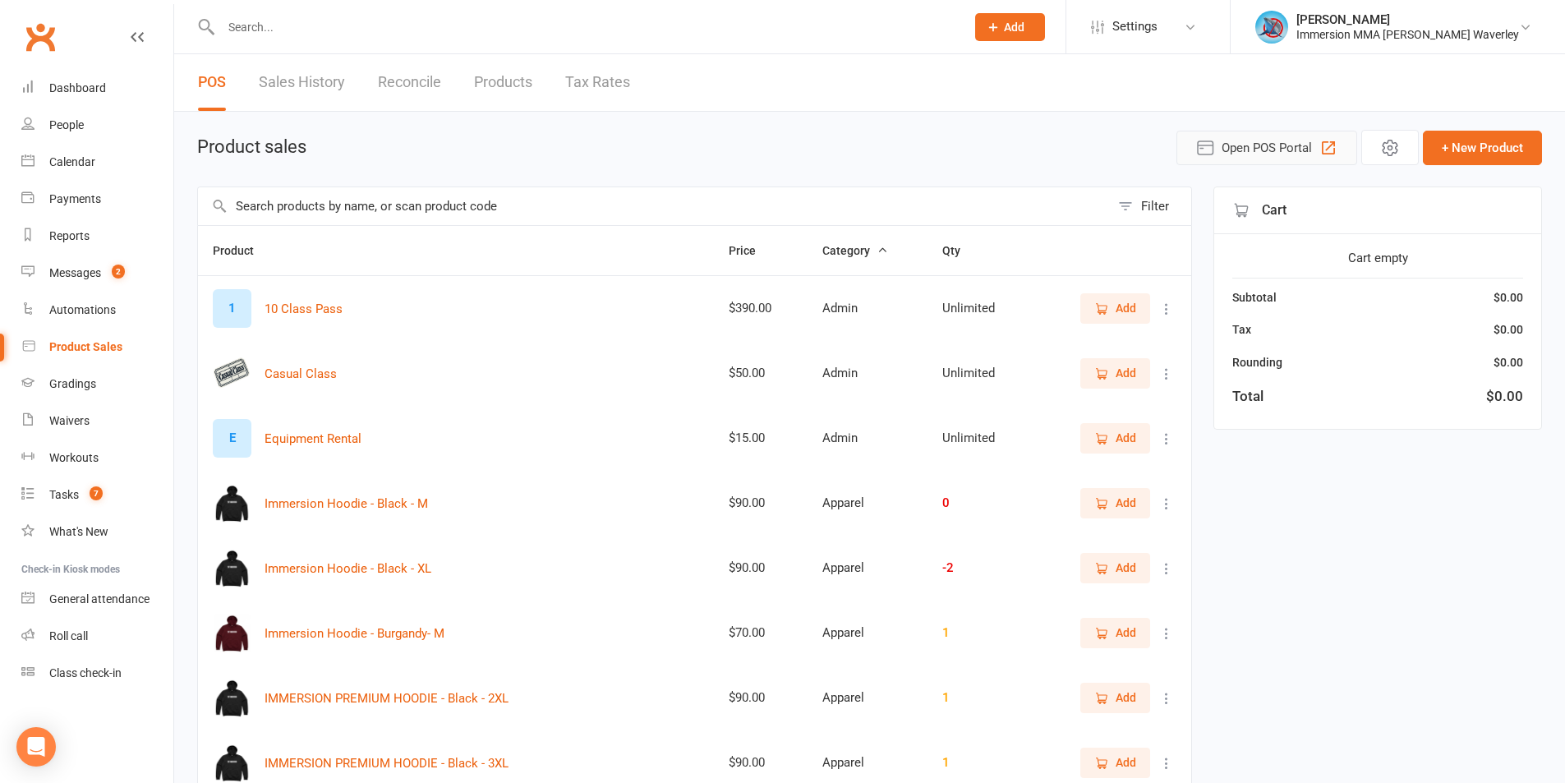
click at [1274, 145] on span "Open POS Portal" at bounding box center [1266, 148] width 90 height 20
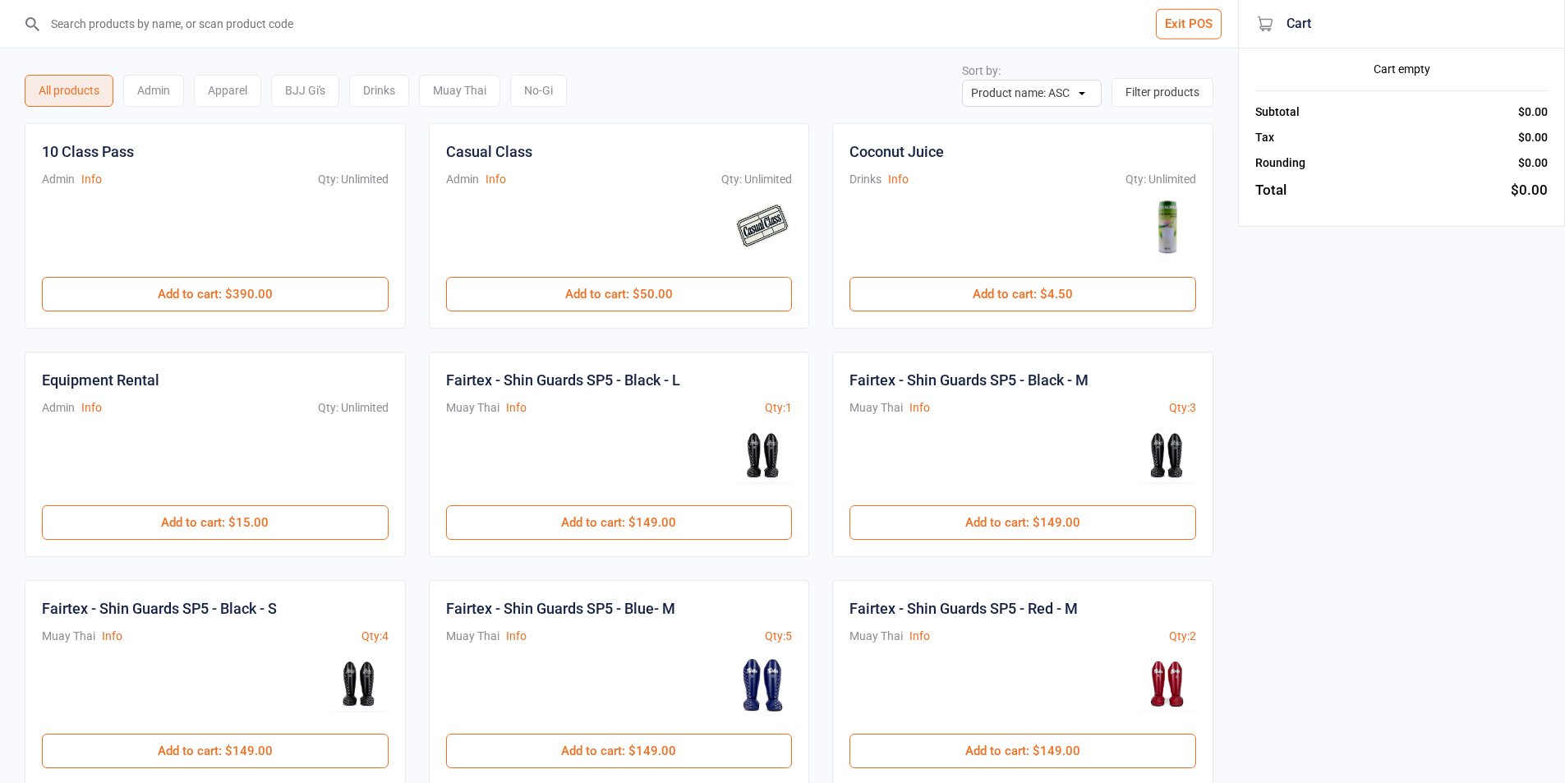
click at [540, 87] on div "No-Gi" at bounding box center [538, 91] width 57 height 32
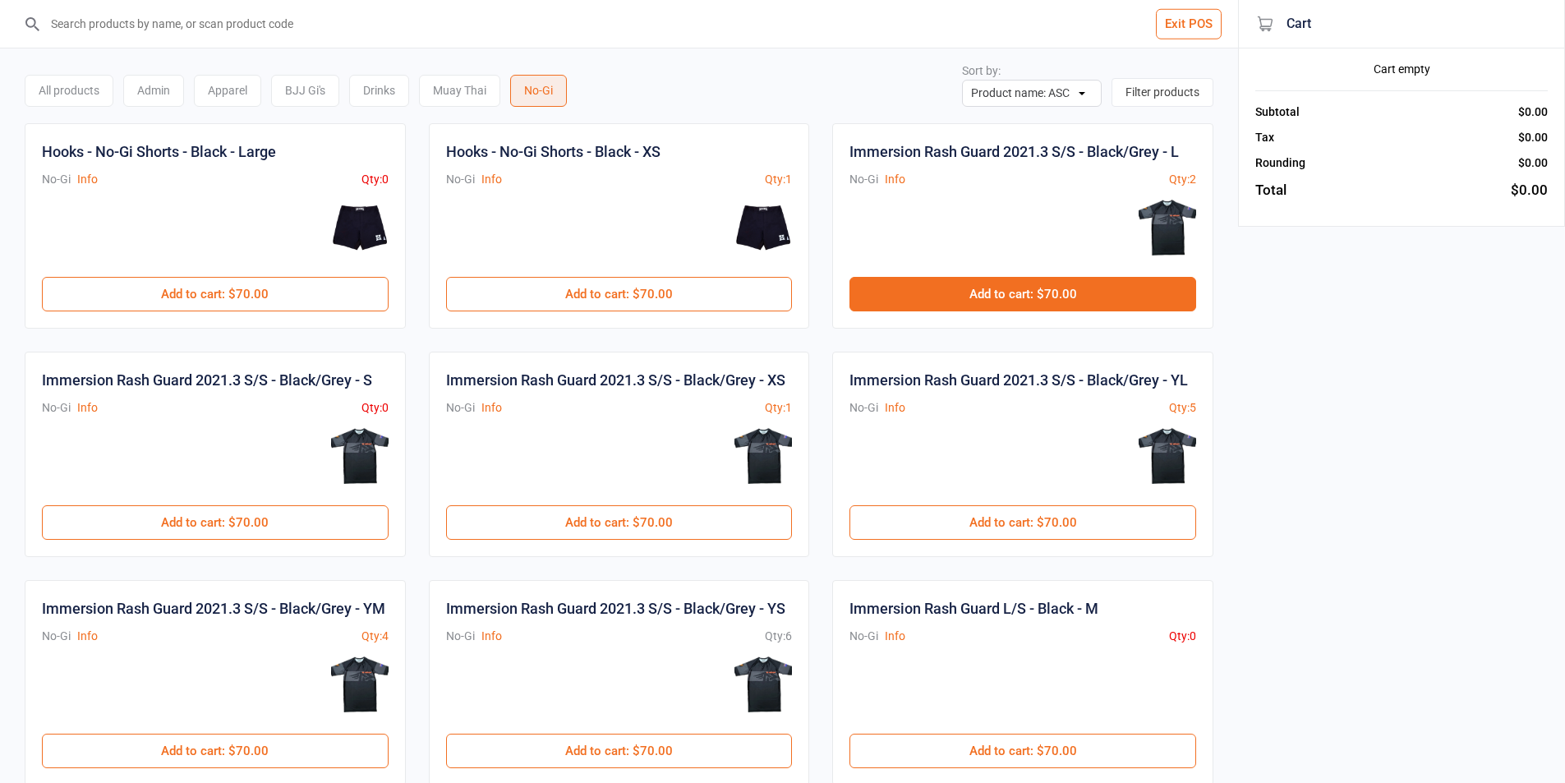
click at [996, 284] on button "Add to cart : $70.00" at bounding box center [1022, 294] width 347 height 34
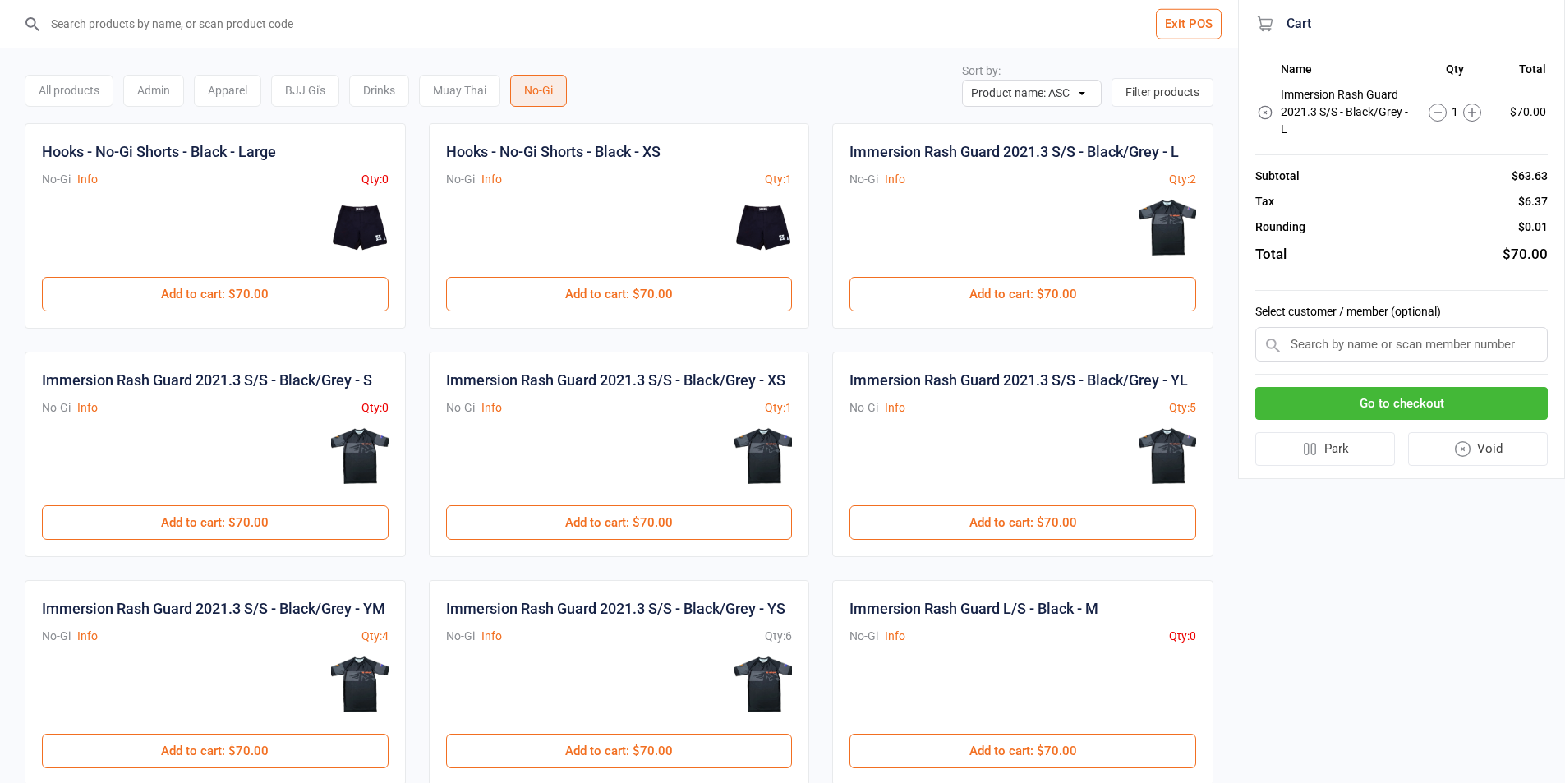
click at [1386, 342] on input "text" at bounding box center [1401, 344] width 292 height 34
paste input "0459526886"
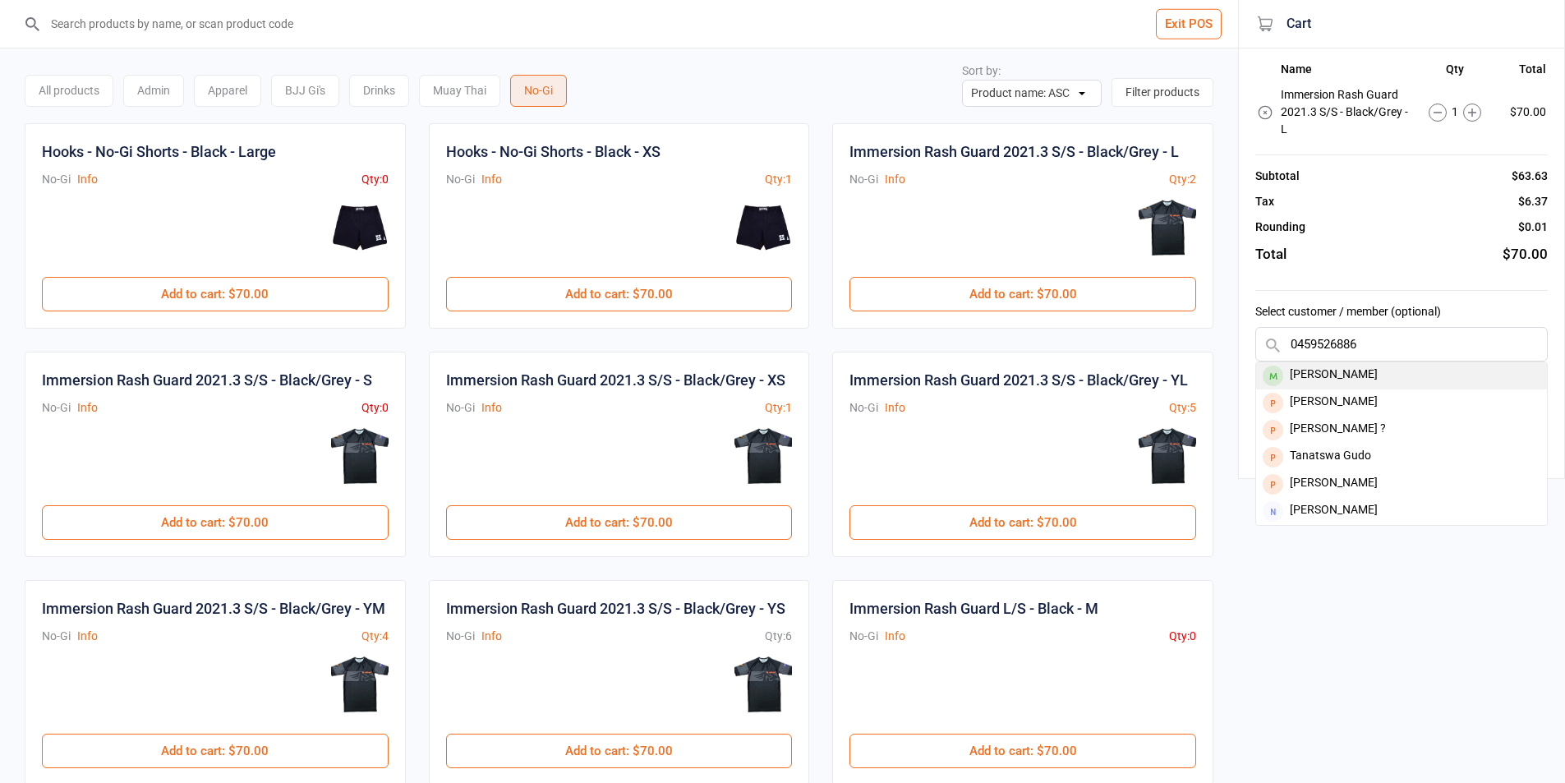
type input "0459526886"
click at [1382, 372] on div "[PERSON_NAME]" at bounding box center [1401, 375] width 291 height 27
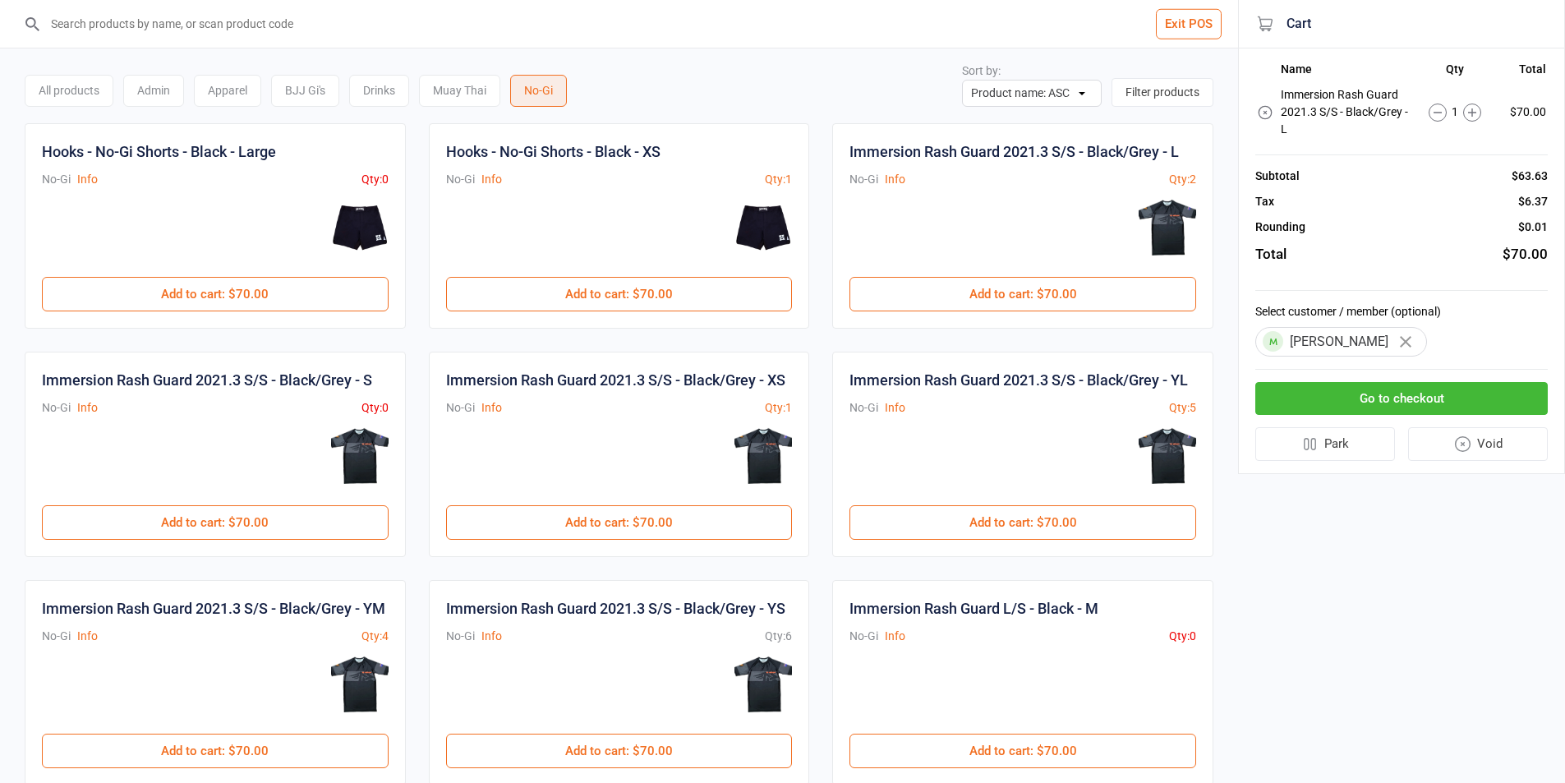
click at [1363, 402] on button "Go to checkout" at bounding box center [1401, 399] width 292 height 34
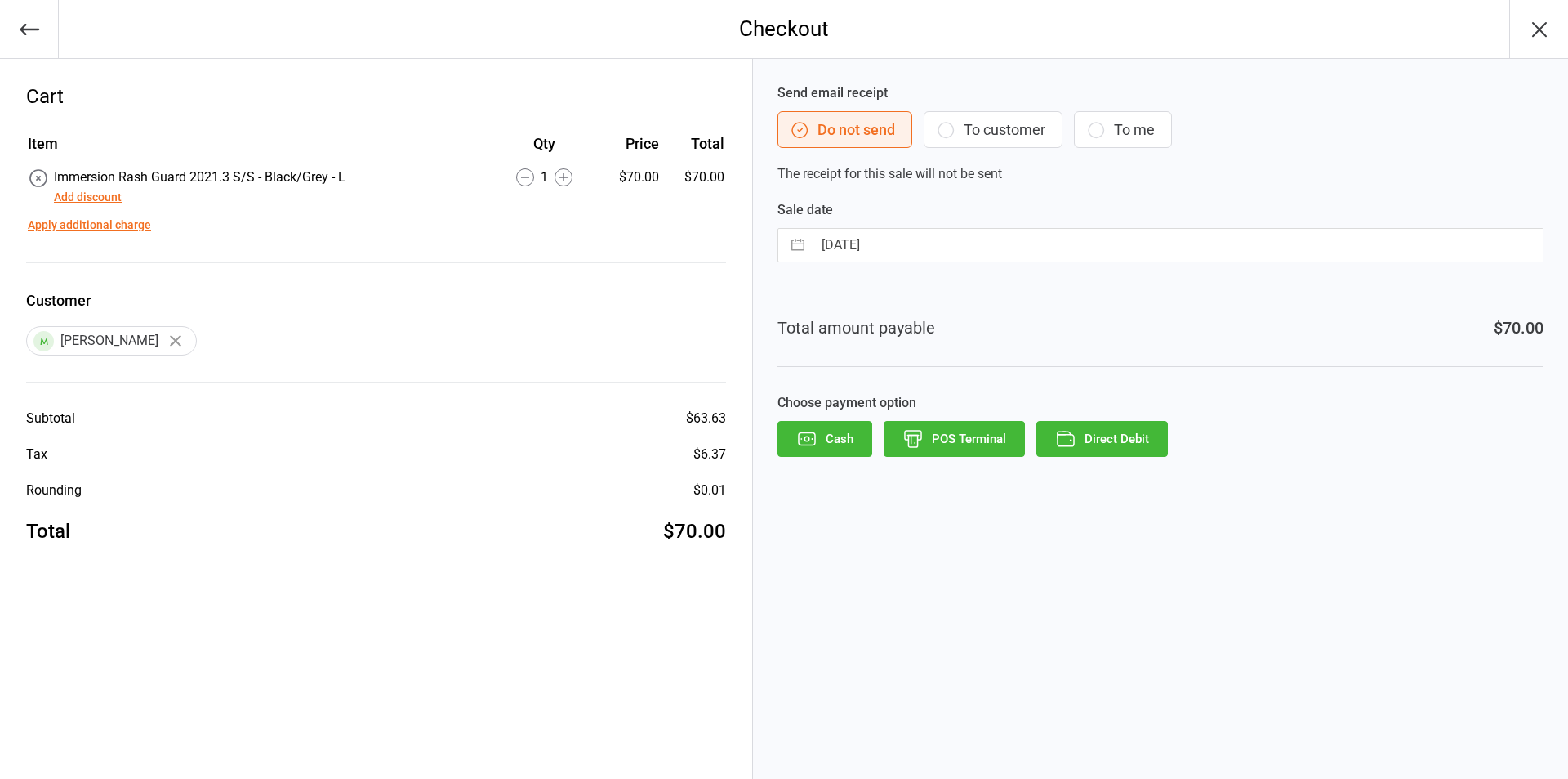
click at [1130, 441] on button "Direct Debit" at bounding box center [1102, 439] width 131 height 36
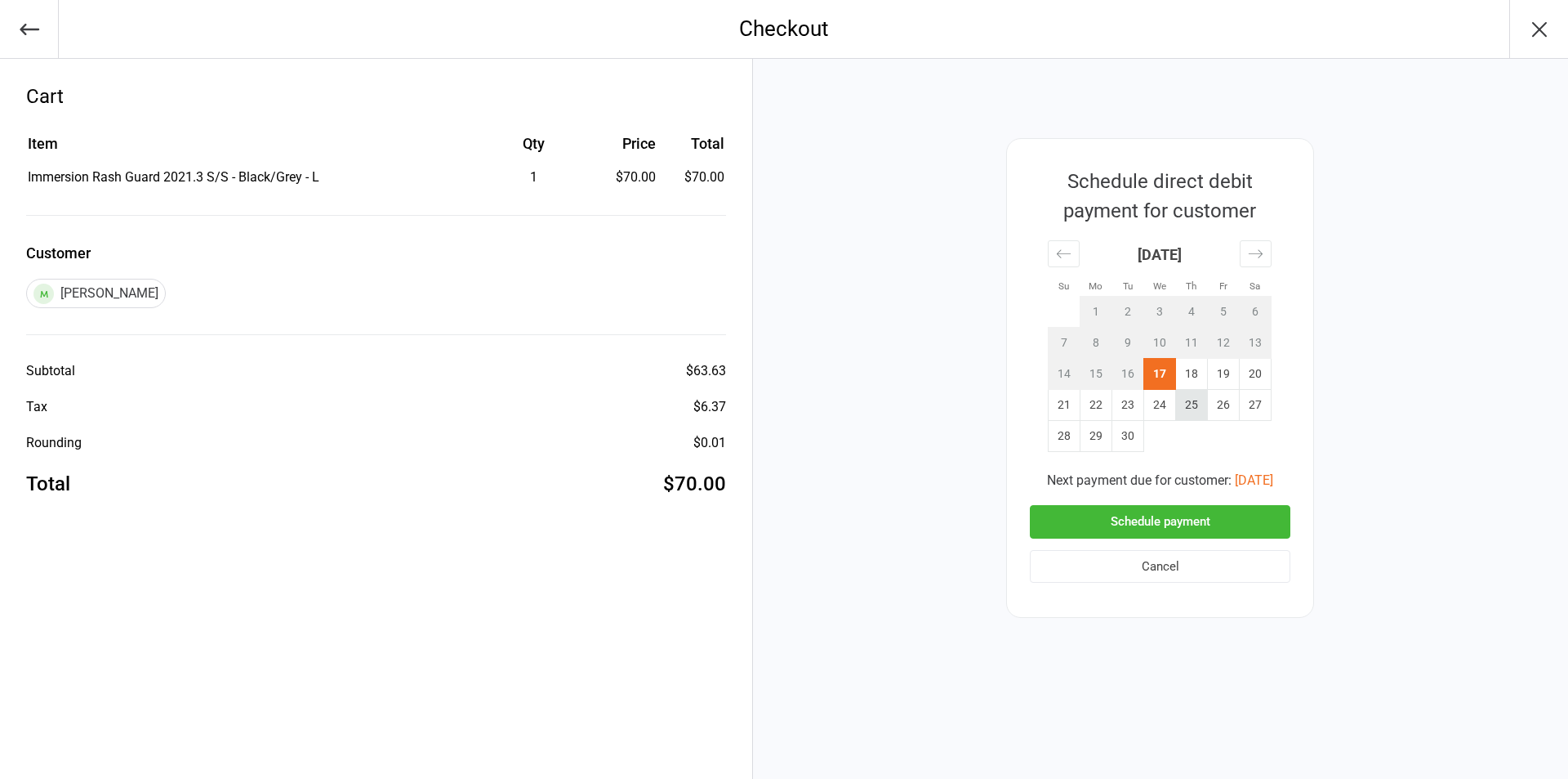
click at [1182, 410] on td "25" at bounding box center [1192, 405] width 32 height 31
click at [1190, 519] on button "Schedule payment" at bounding box center [1160, 522] width 261 height 34
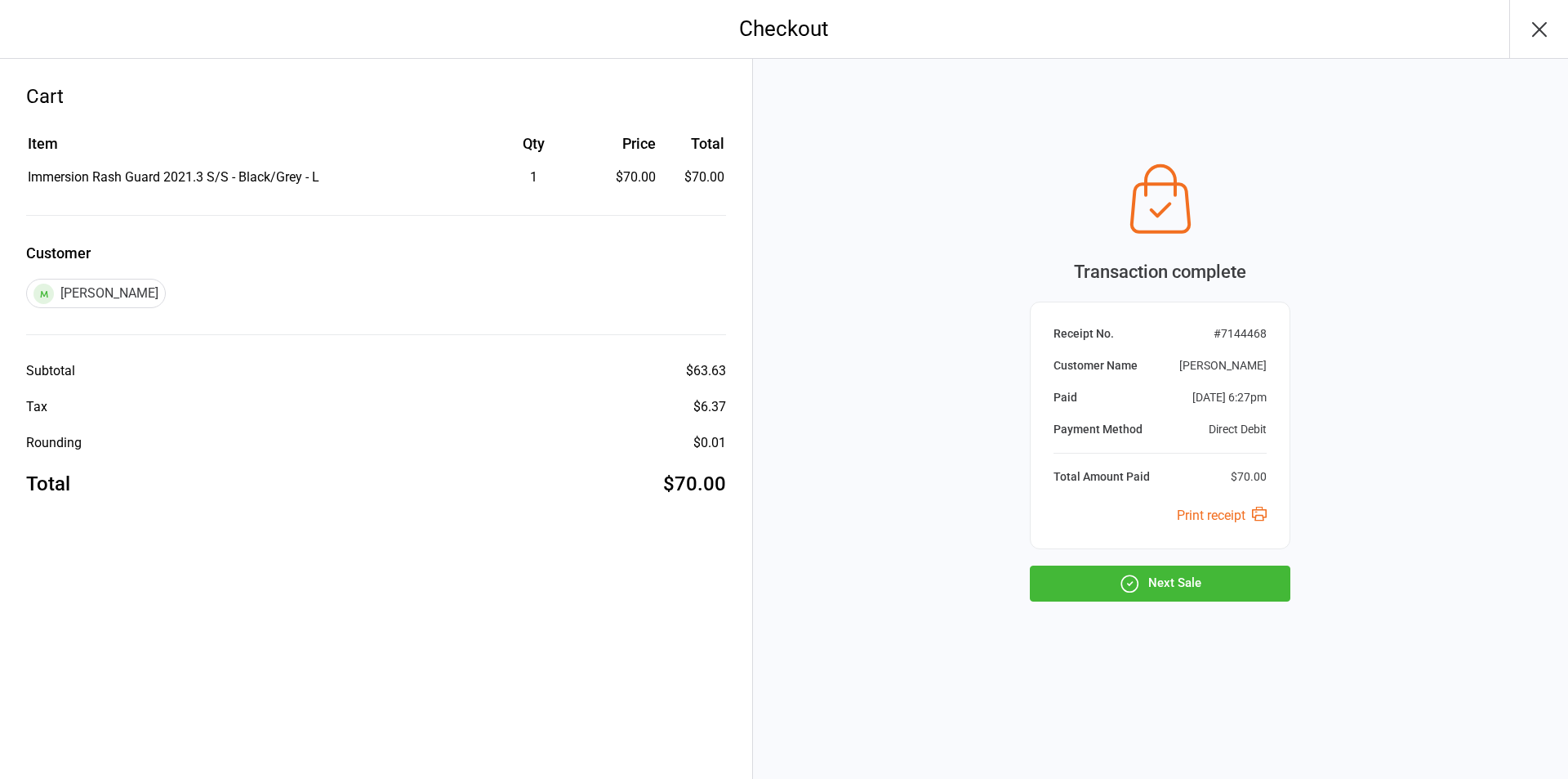
click at [1169, 597] on button "Next Sale" at bounding box center [1160, 583] width 261 height 36
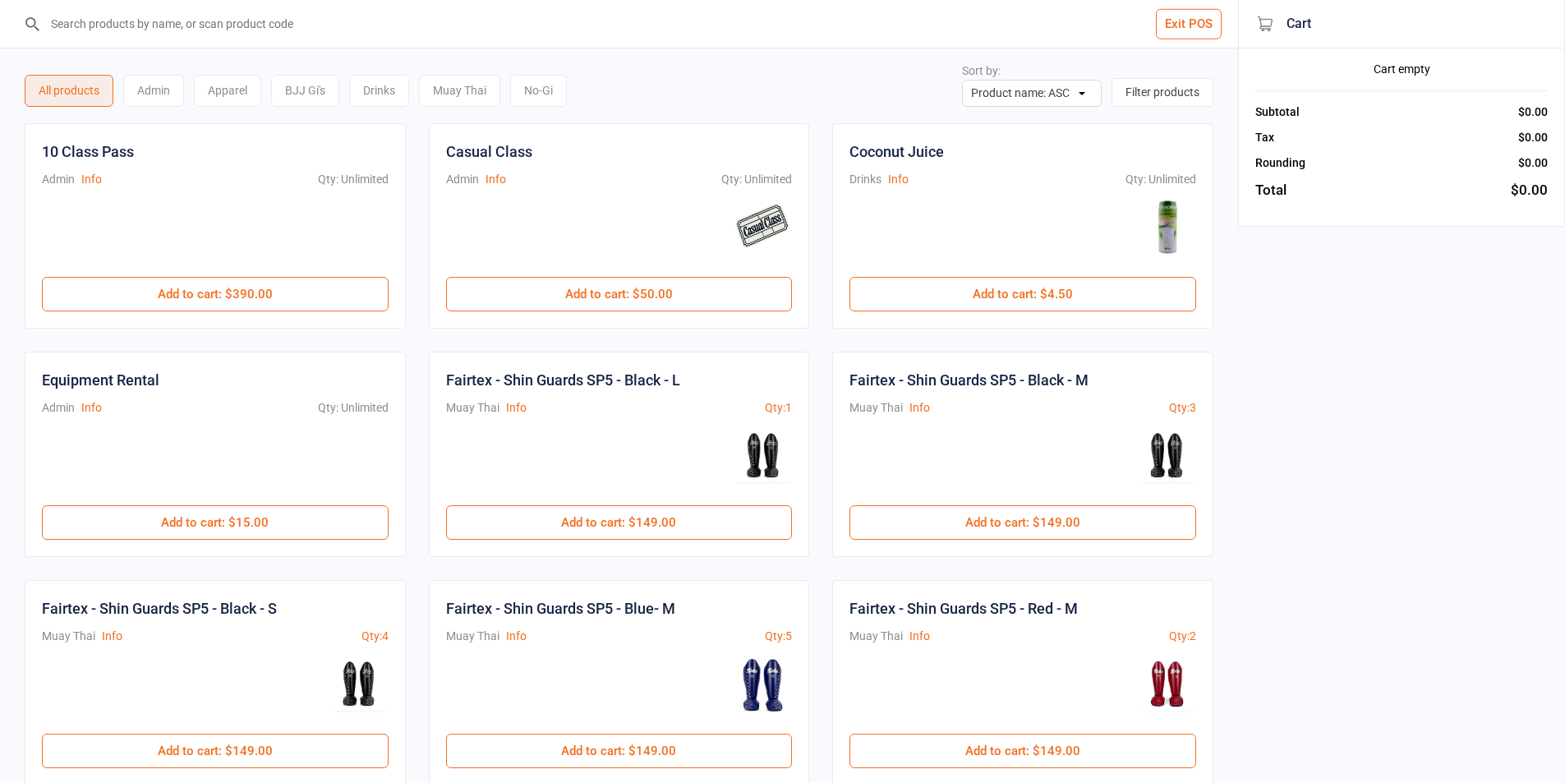
click at [307, 85] on div "BJJ Gi's" at bounding box center [305, 91] width 68 height 32
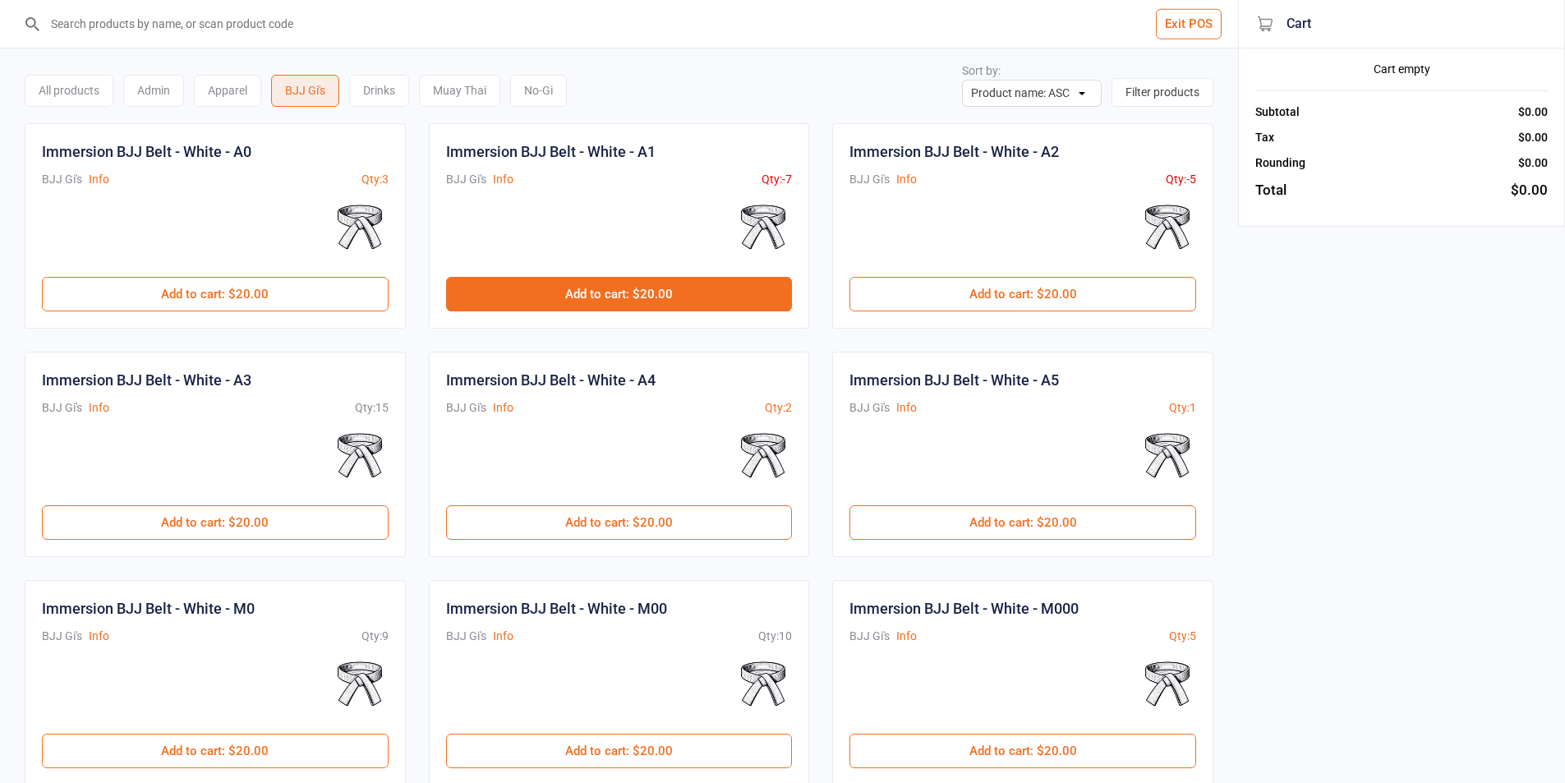
click at [647, 302] on button "Add to cart : $20.00" at bounding box center [619, 294] width 347 height 34
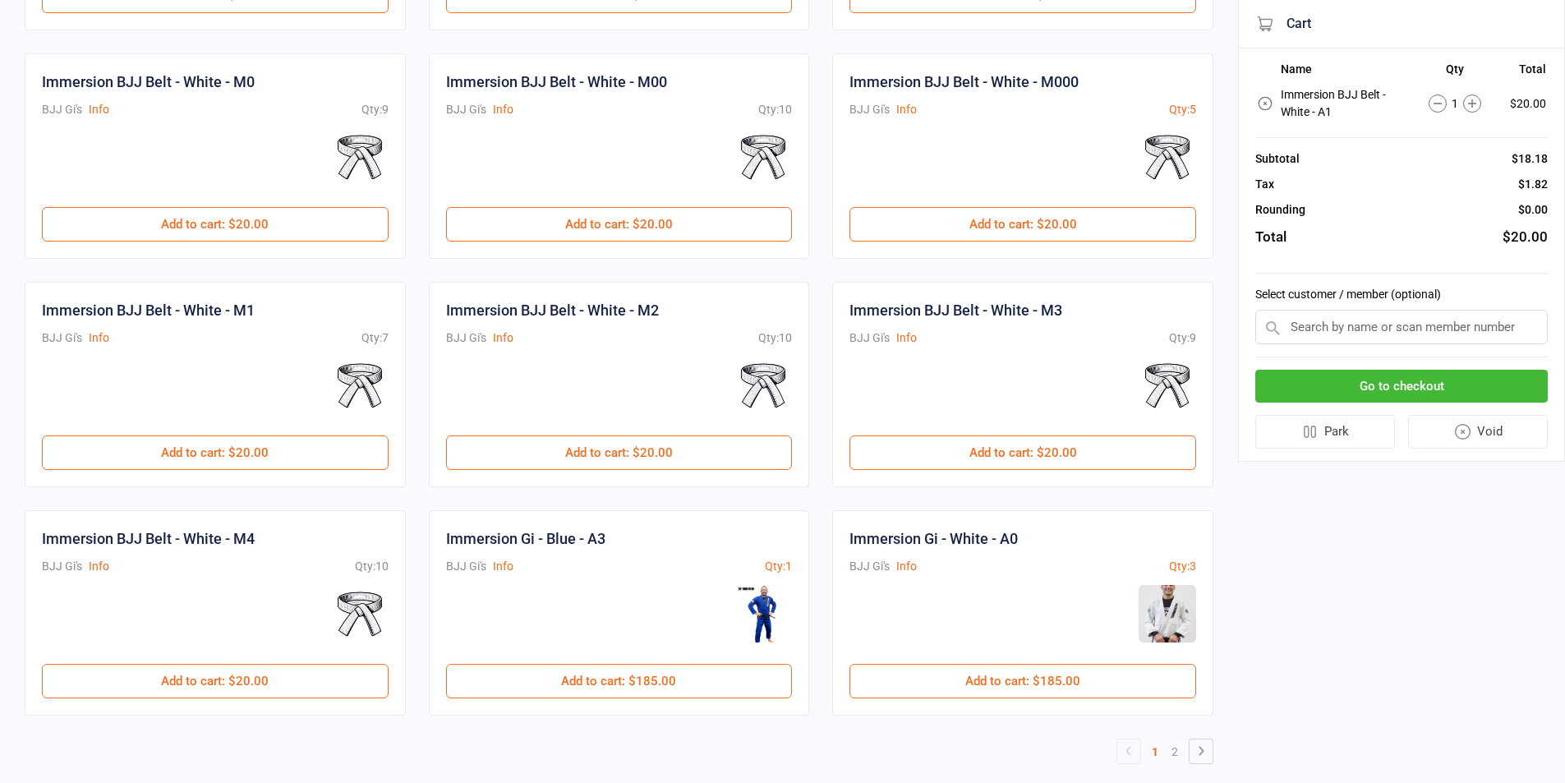
scroll to position [548, 0]
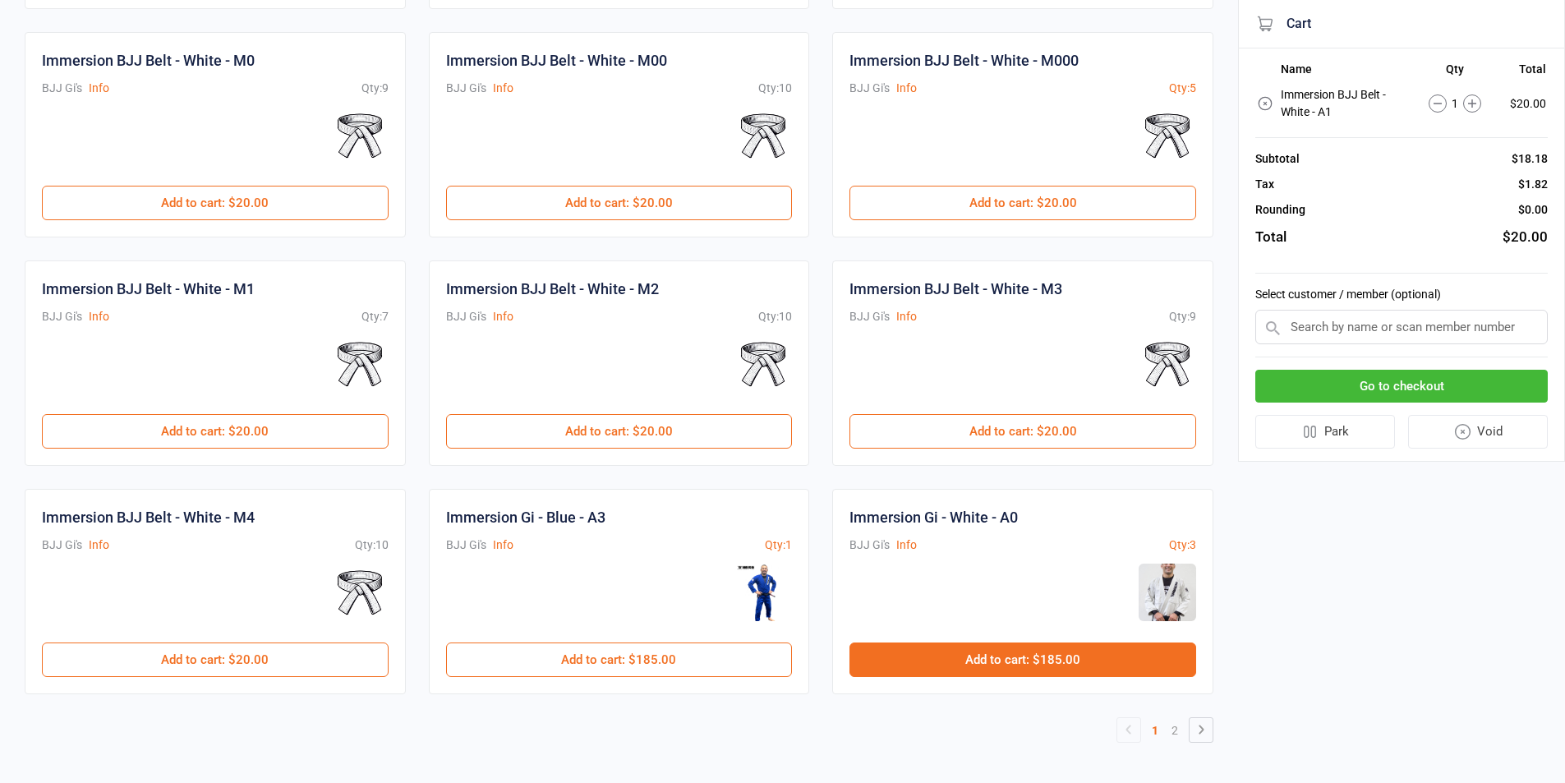
click at [1051, 662] on button "Add to cart : $185.00" at bounding box center [1022, 659] width 347 height 34
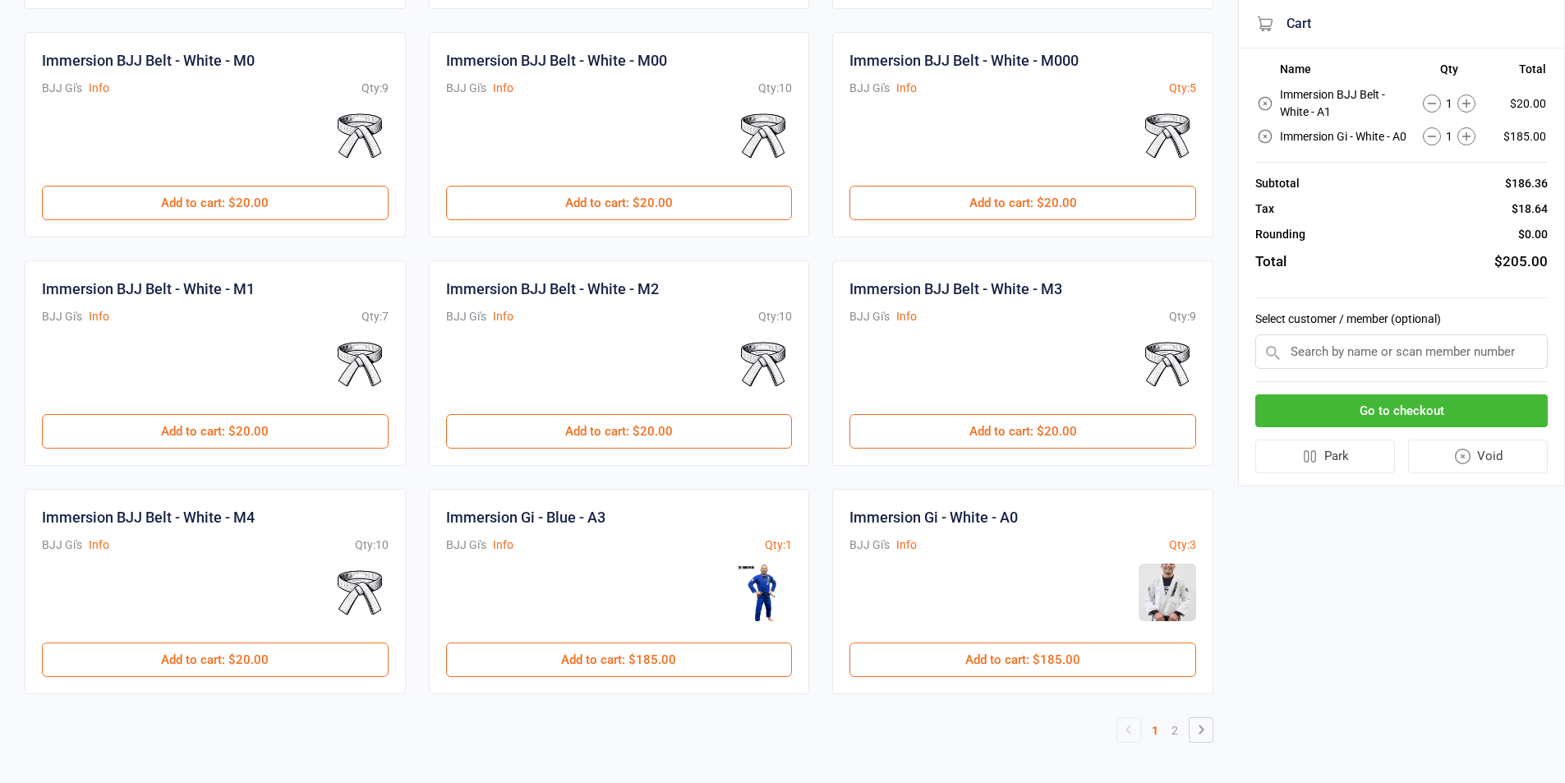
click at [1404, 428] on button "Go to checkout" at bounding box center [1401, 411] width 292 height 34
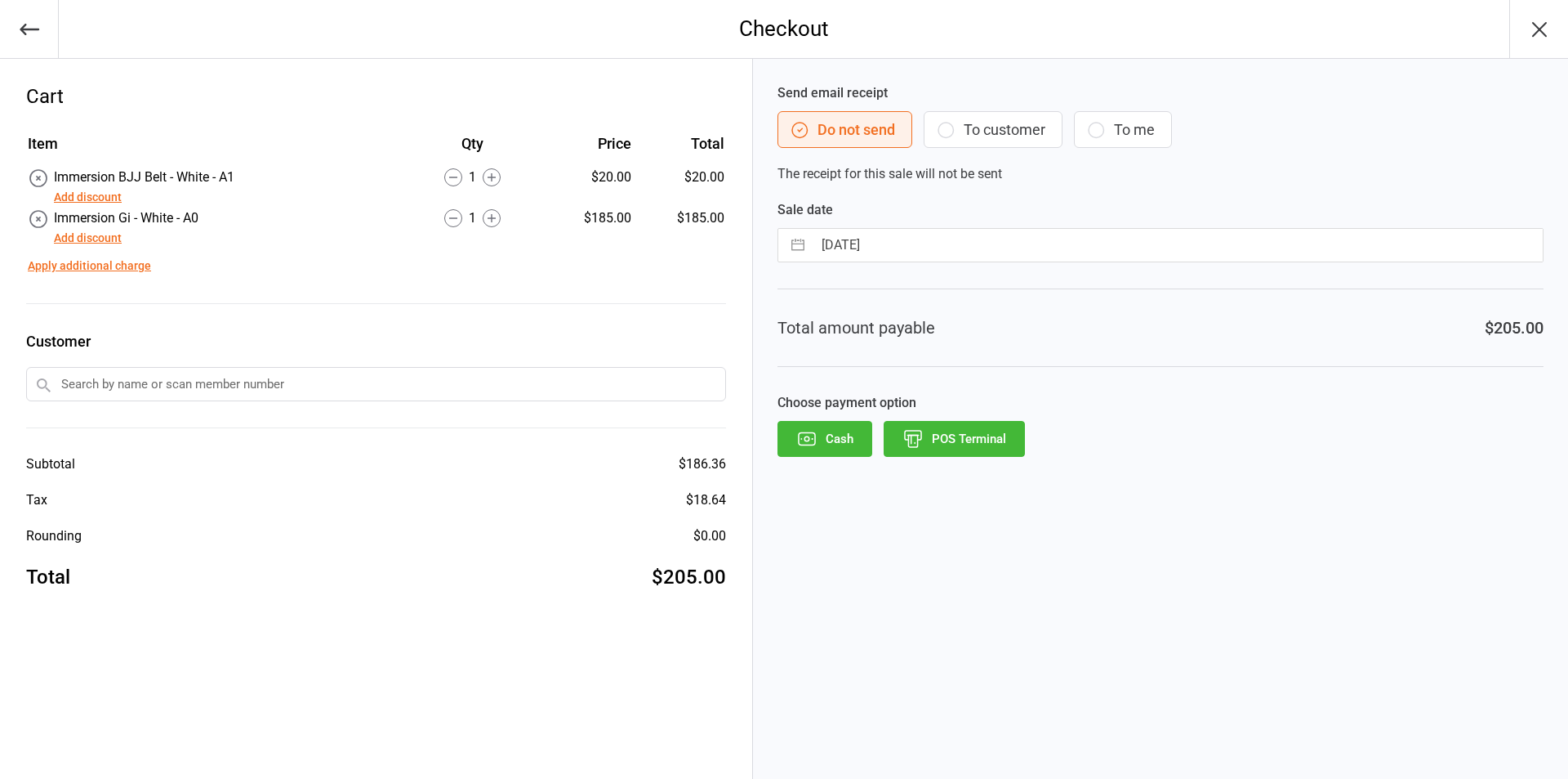
drag, startPoint x: 967, startPoint y: 446, endPoint x: 981, endPoint y: 446, distance: 14.0
click at [977, 446] on button "POS Terminal" at bounding box center [955, 439] width 141 height 36
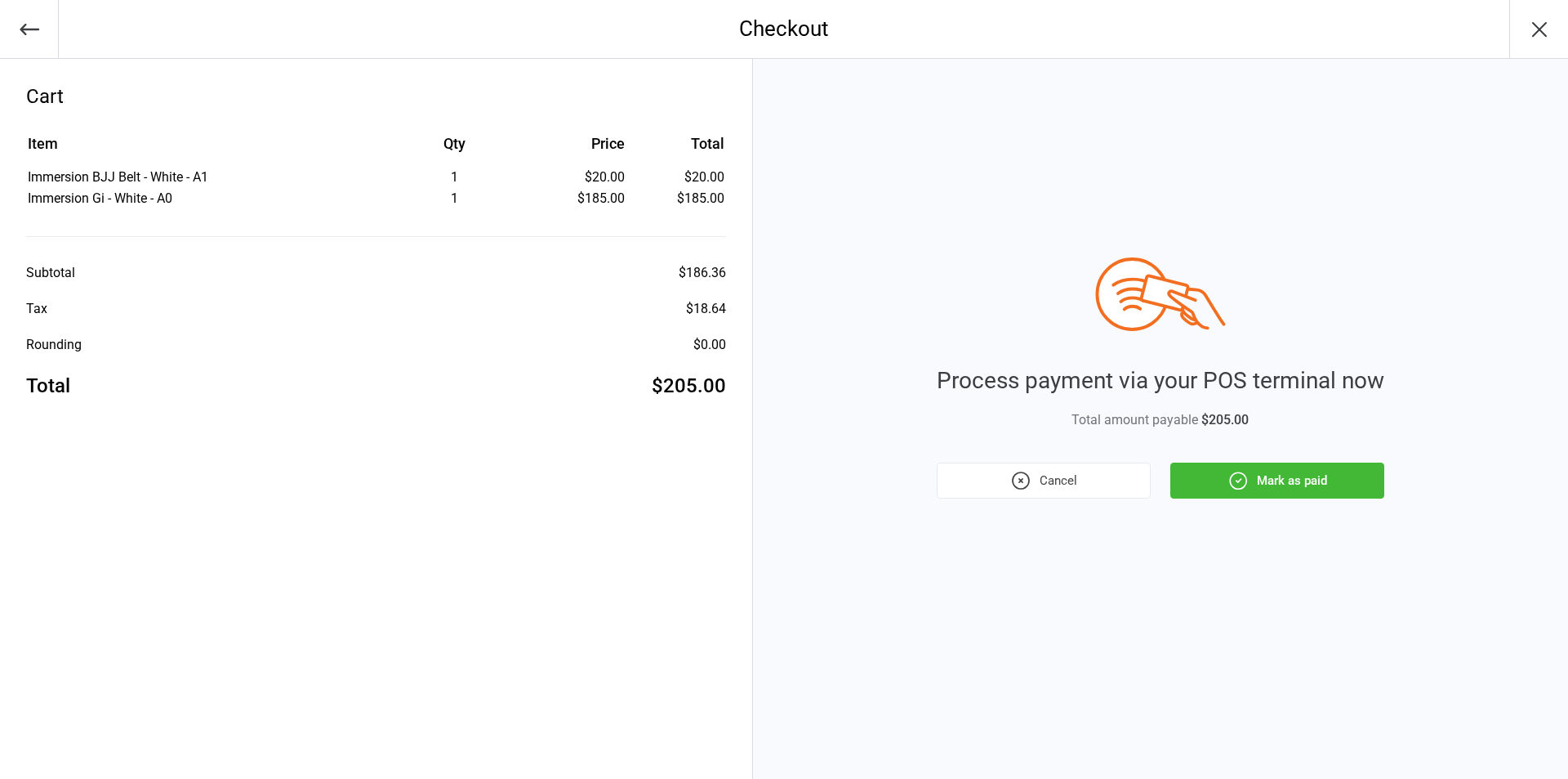
click at [1344, 501] on div "Process payment via your POS terminal now Total amount payable $205.00 Cancel M…" at bounding box center [1160, 419] width 815 height 720
drag, startPoint x: 1300, startPoint y: 474, endPoint x: 1307, endPoint y: 501, distance: 27.9
click at [1297, 474] on button "Mark as paid" at bounding box center [1277, 481] width 214 height 36
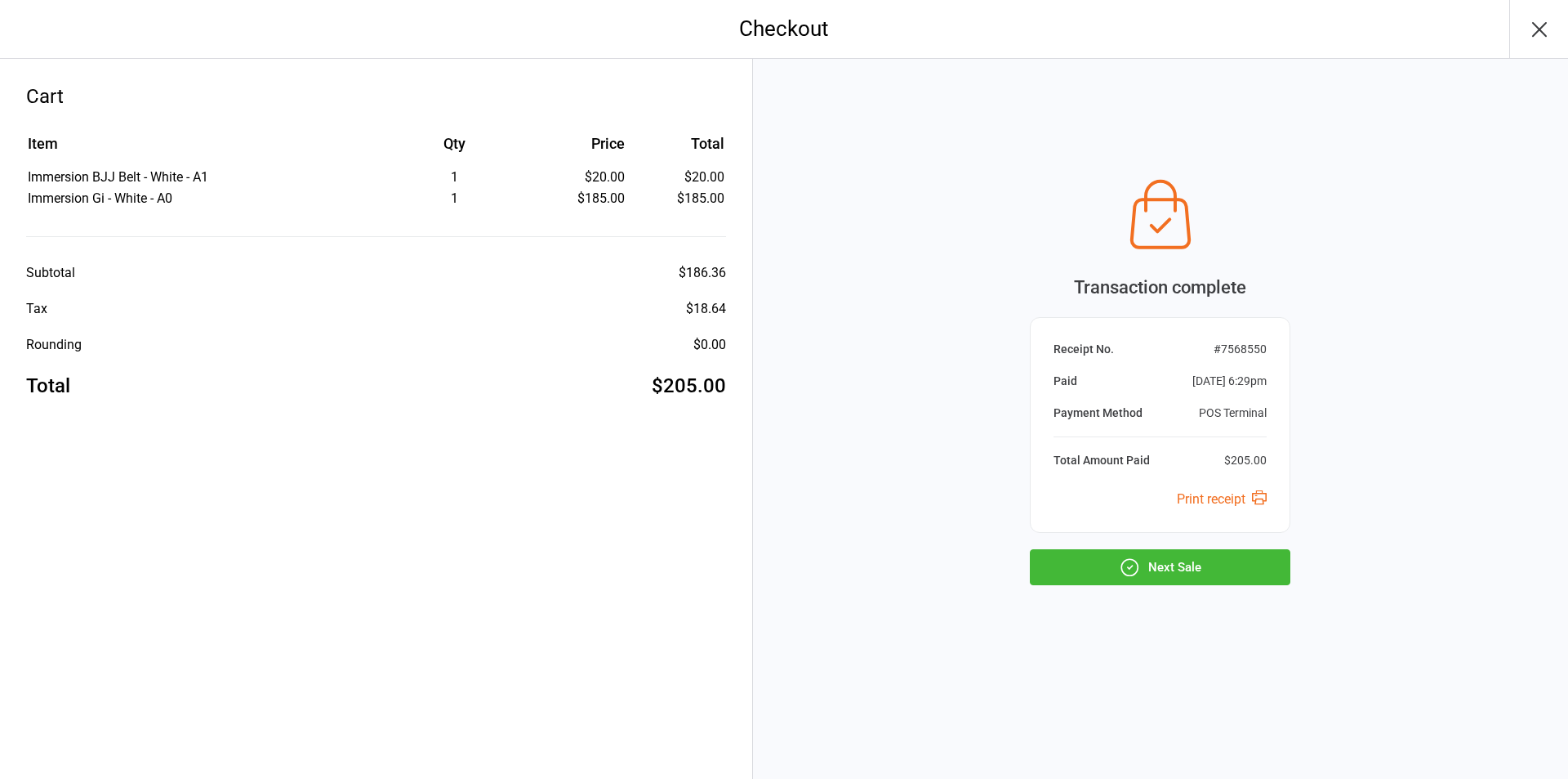
click at [1543, 39] on icon "button" at bounding box center [1539, 29] width 26 height 26
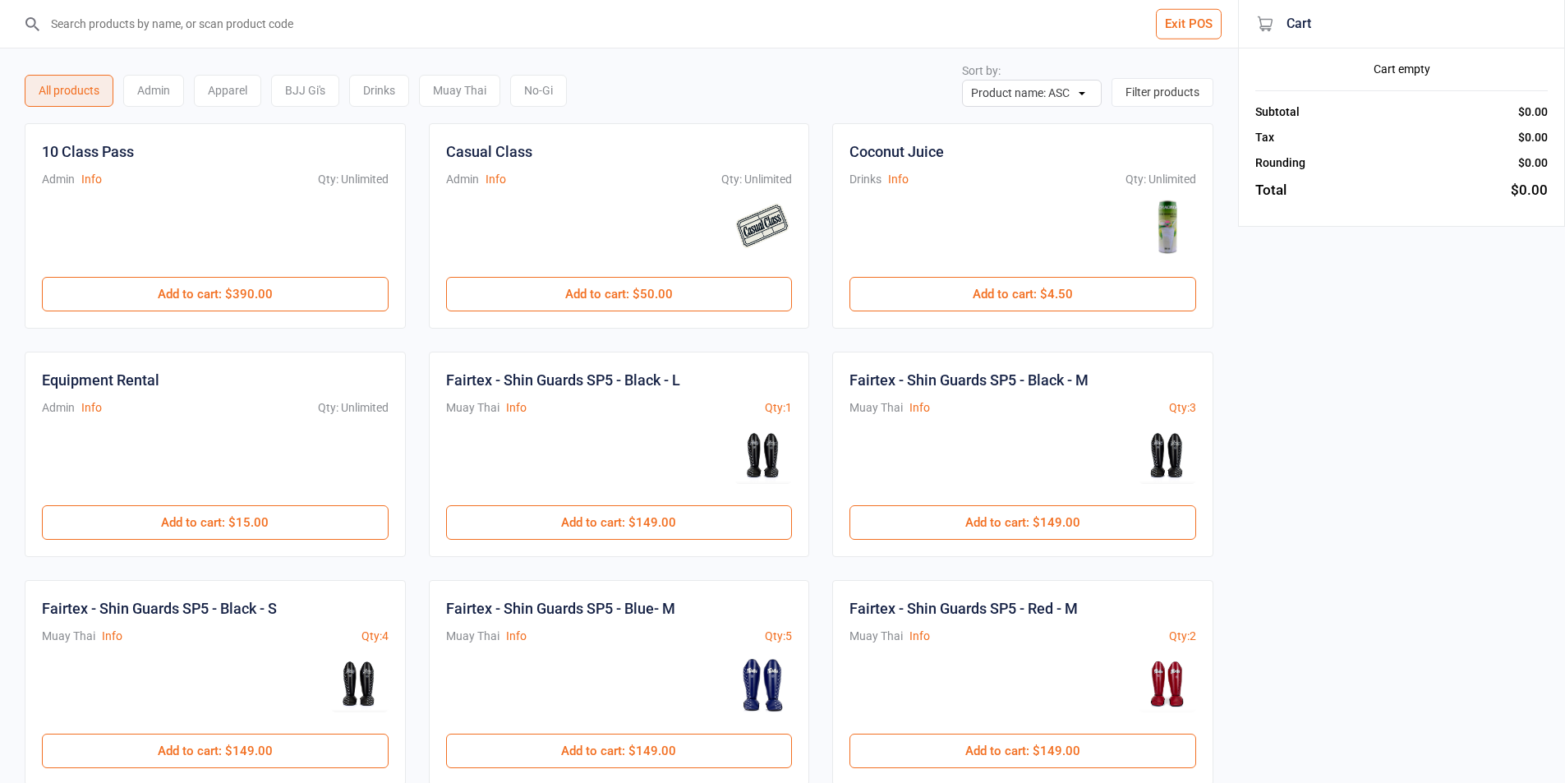
drag, startPoint x: 1181, startPoint y: 37, endPoint x: 1195, endPoint y: 34, distance: 14.3
click at [1179, 36] on button "Exit POS" at bounding box center [1189, 24] width 66 height 30
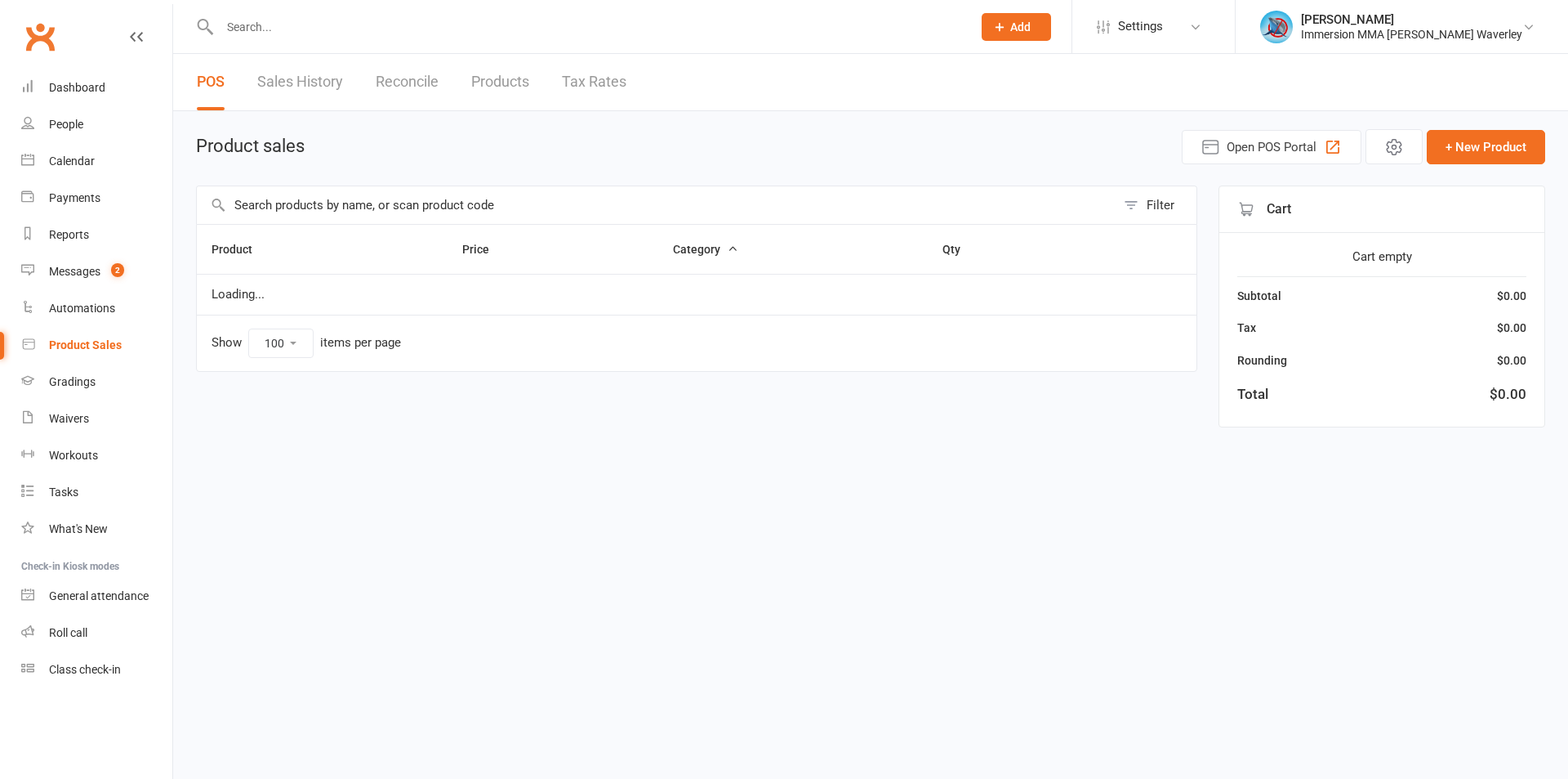
select select "100"
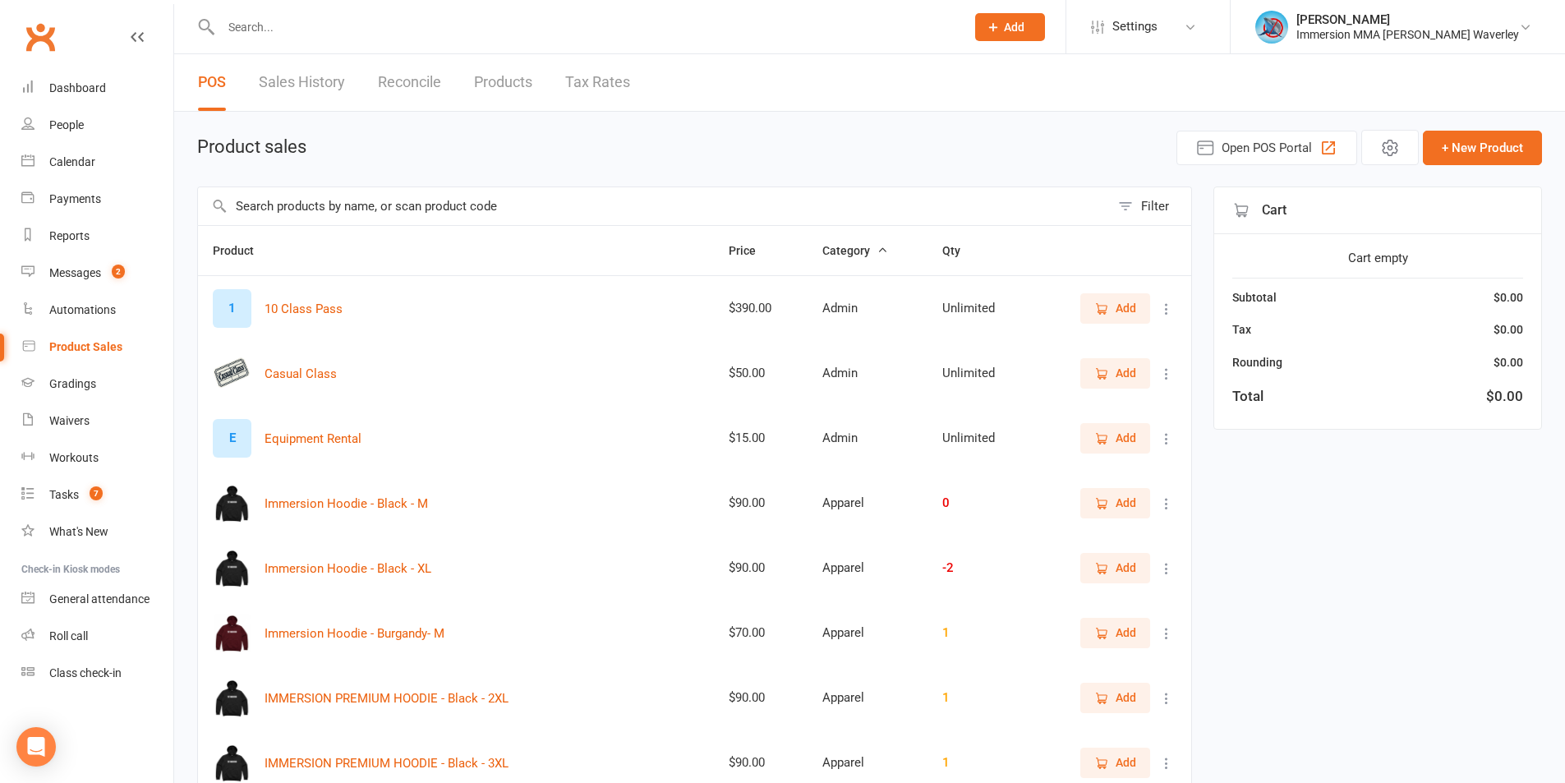
click at [85, 68] on div "Clubworx" at bounding box center [86, 46] width 173 height 61
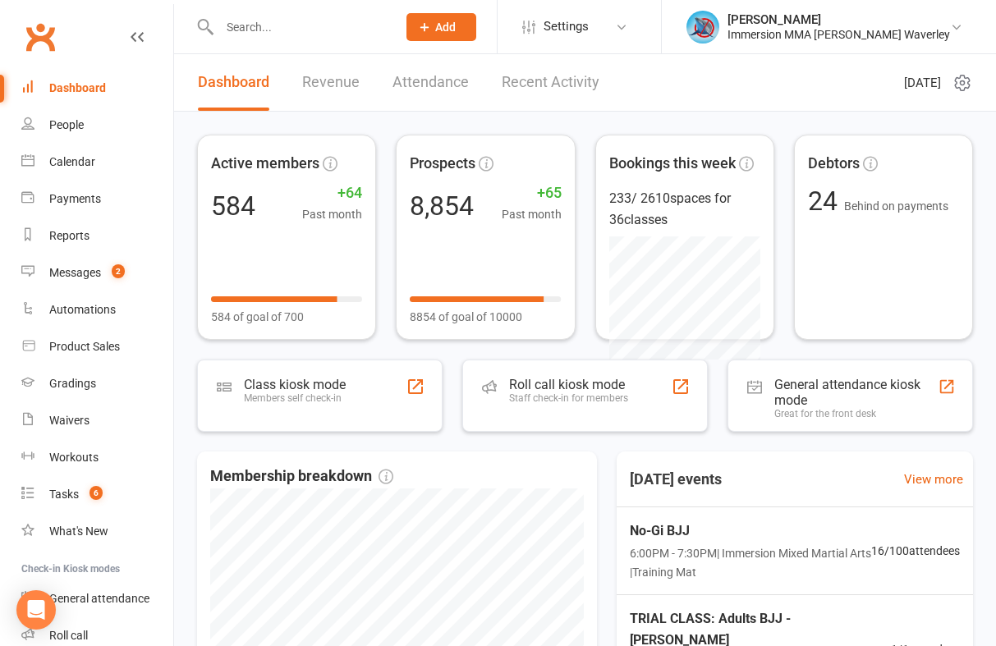
click at [352, 33] on input "text" at bounding box center [299, 27] width 171 height 23
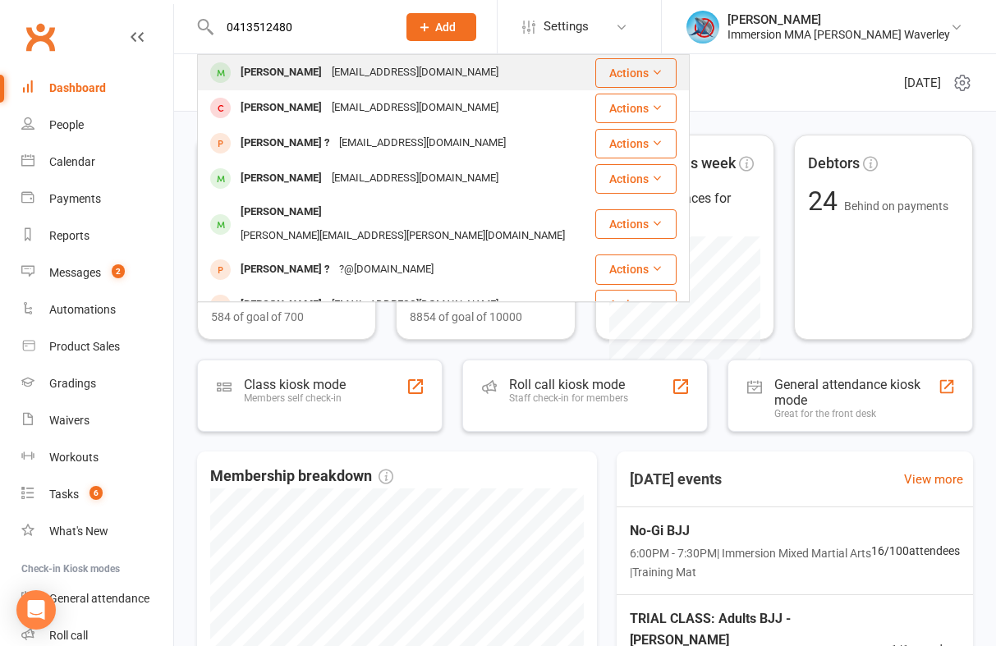
type input "0413512480"
click at [352, 72] on div "[EMAIL_ADDRESS][DOMAIN_NAME]" at bounding box center [415, 73] width 177 height 24
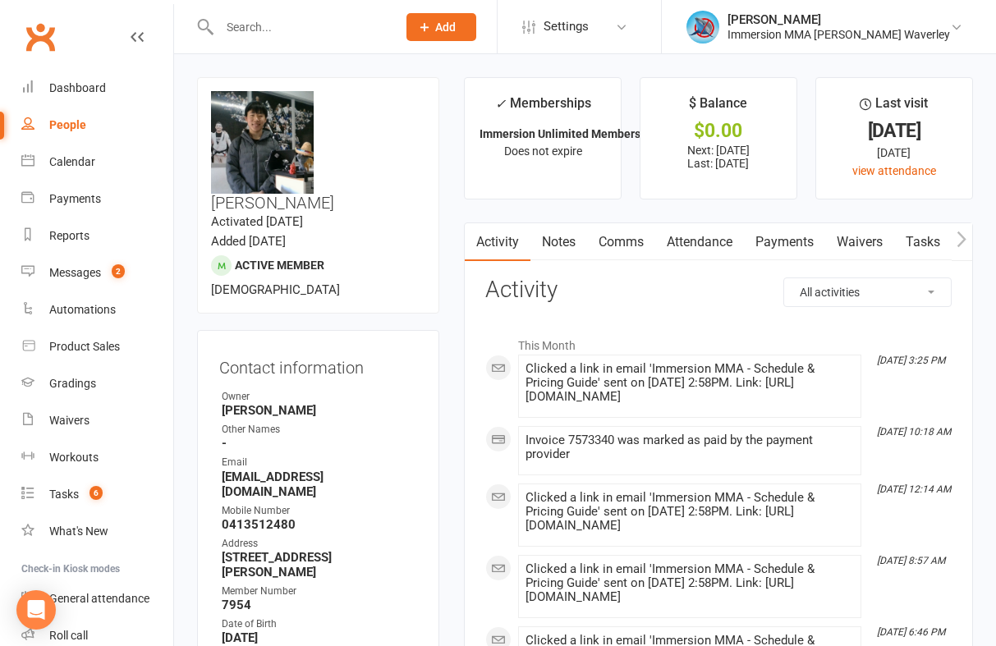
click at [859, 244] on link "Waivers" at bounding box center [859, 242] width 69 height 38
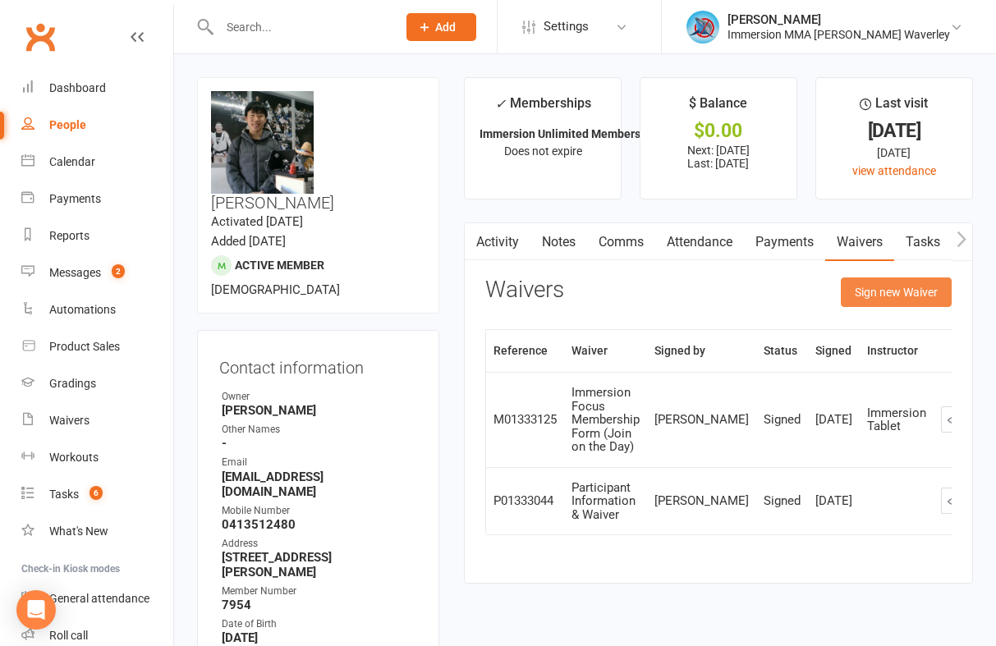
click at [894, 294] on button "Sign new Waiver" at bounding box center [896, 293] width 111 height 30
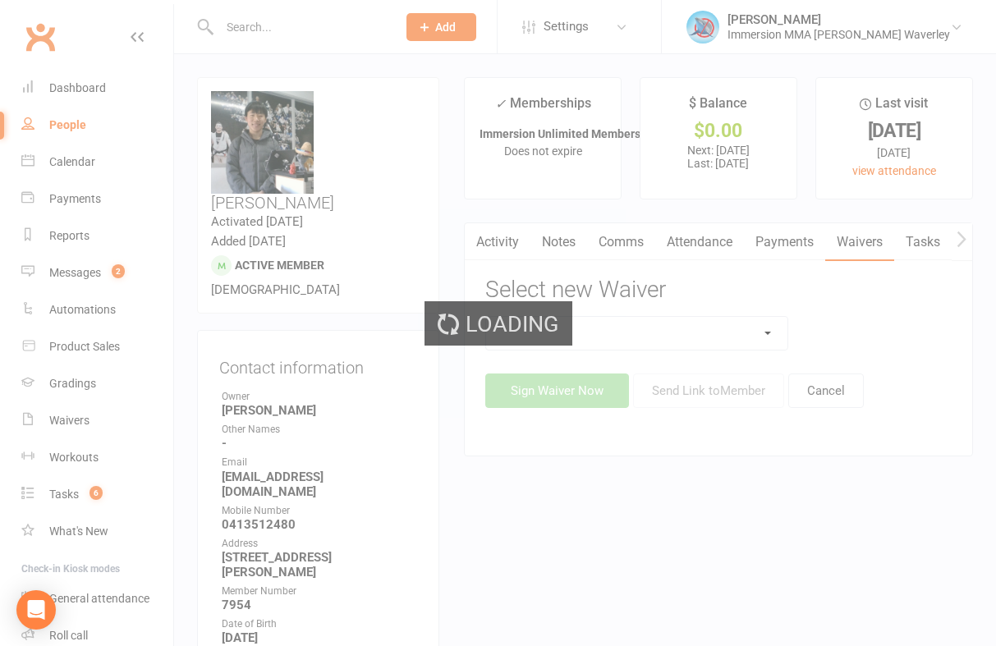
click at [594, 330] on div "Loading" at bounding box center [498, 323] width 996 height 646
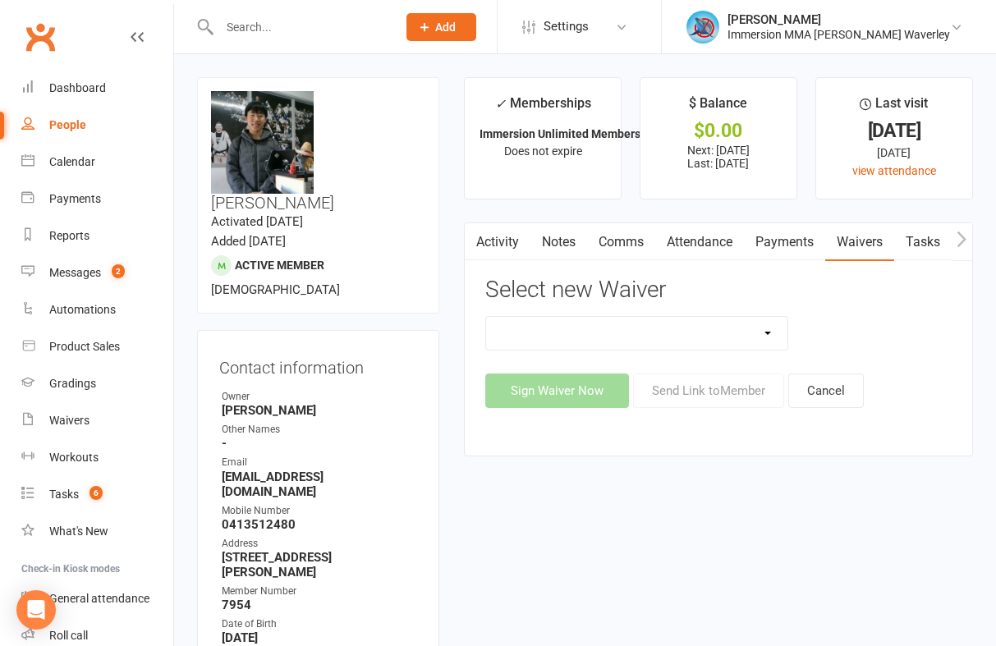
click at [595, 330] on select "Cancellation Form Immersion 10 Class Pass Form Immersion 10 Class Pass Form (Pa…" at bounding box center [636, 333] width 301 height 33
select select "10639"
click at [486, 317] on select "Cancellation Form Immersion 10 Class Pass Form Immersion 10 Class Pass Form (Pa…" at bounding box center [636, 333] width 301 height 33
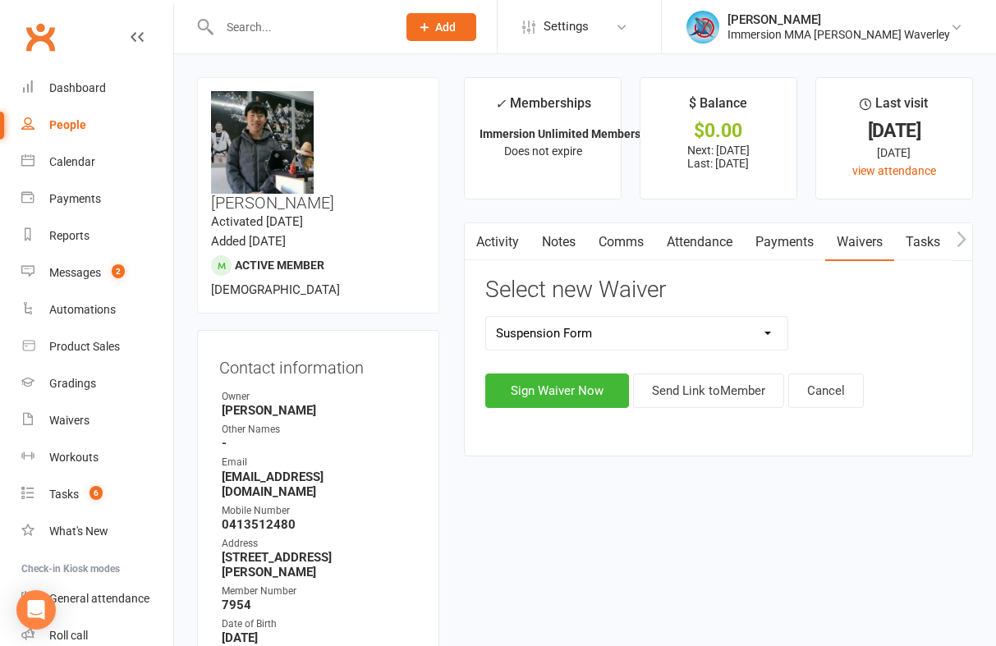
drag, startPoint x: 715, startPoint y: 425, endPoint x: 701, endPoint y: 395, distance: 33.4
click at [714, 425] on div "Activity Notes Comms Attendance Payments Waivers Tasks Automations Workouts Gra…" at bounding box center [718, 339] width 509 height 233
click at [702, 396] on button "Send Link to Member" at bounding box center [708, 391] width 151 height 34
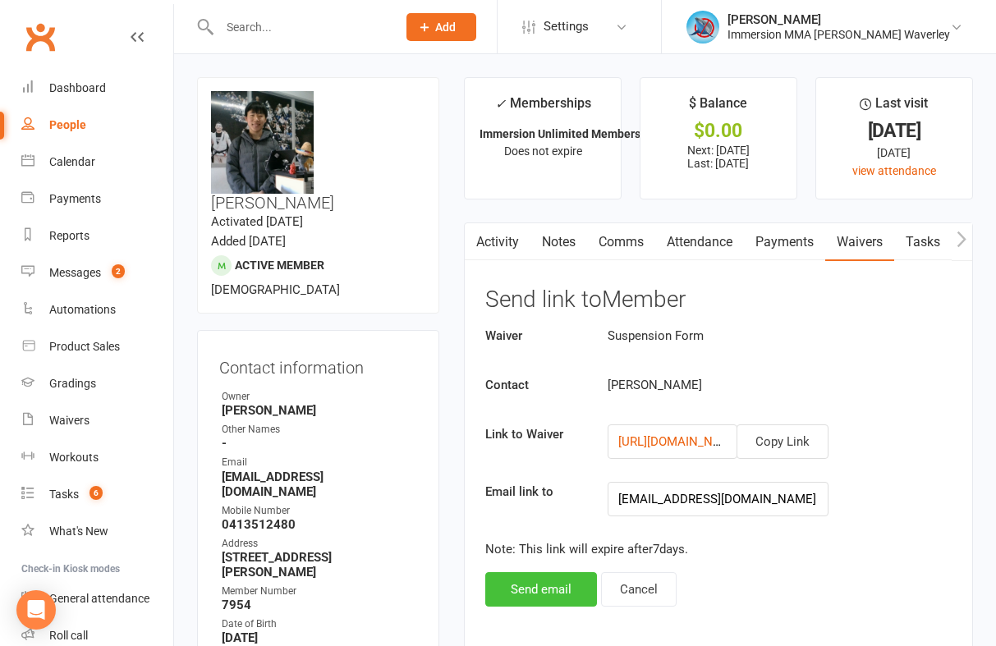
click at [546, 590] on button "Send email" at bounding box center [541, 589] width 112 height 34
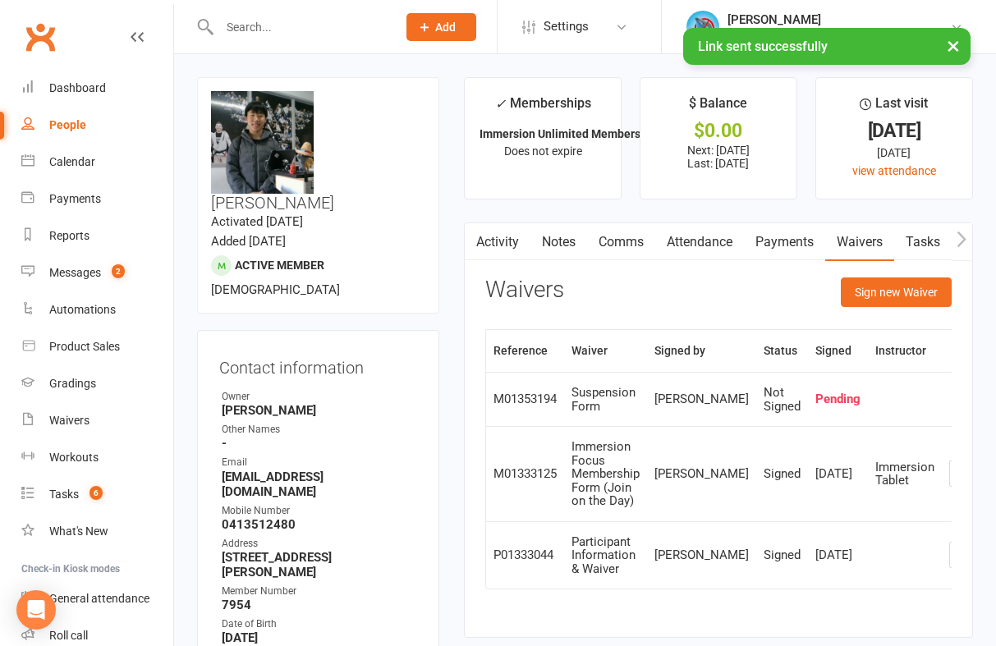
drag, startPoint x: 629, startPoint y: 257, endPoint x: 619, endPoint y: 260, distance: 10.2
click at [629, 258] on link "Comms" at bounding box center [621, 242] width 68 height 38
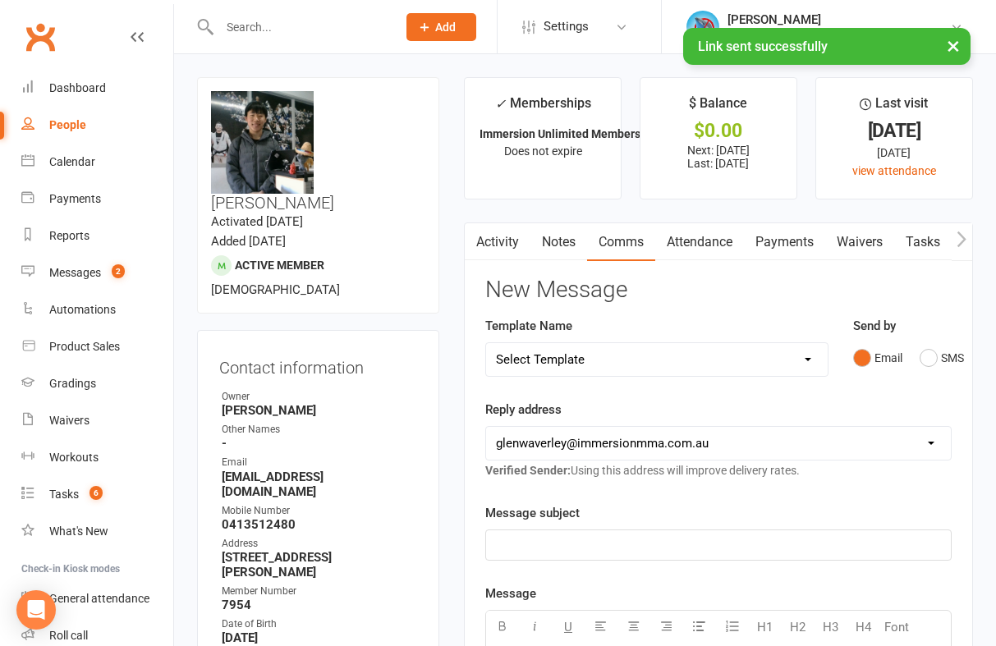
click at [793, 240] on link "Payments" at bounding box center [784, 242] width 81 height 38
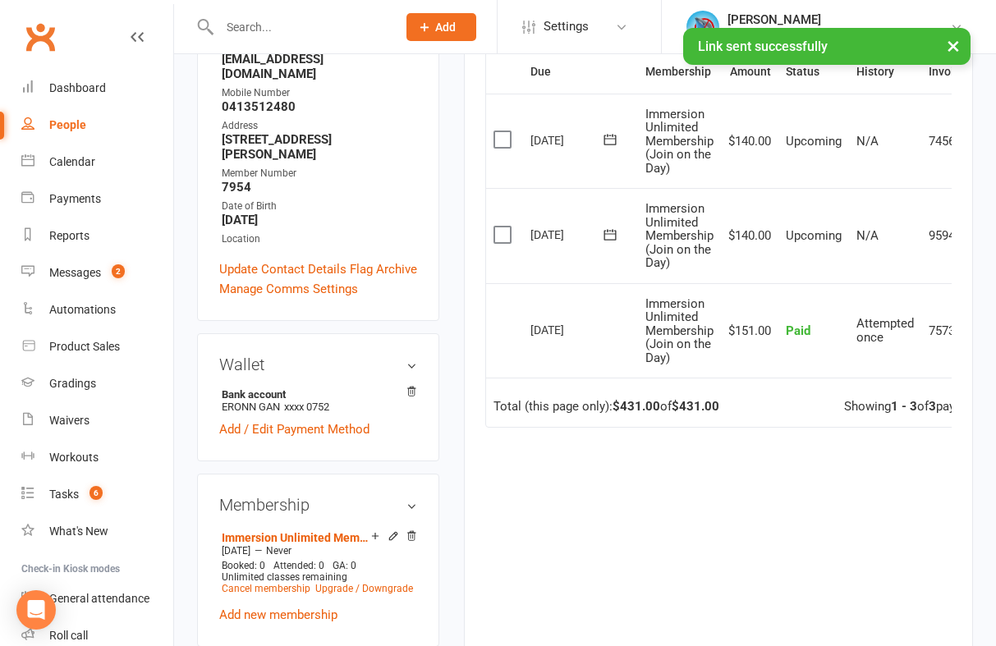
scroll to position [438, 0]
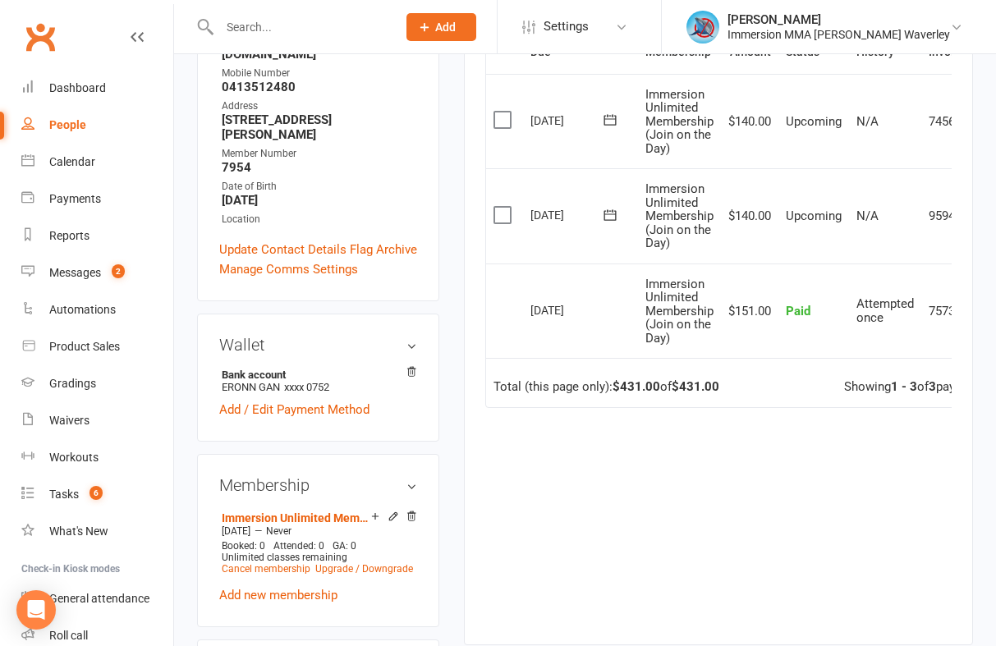
click at [825, 219] on span "Upcoming" at bounding box center [814, 216] width 56 height 15
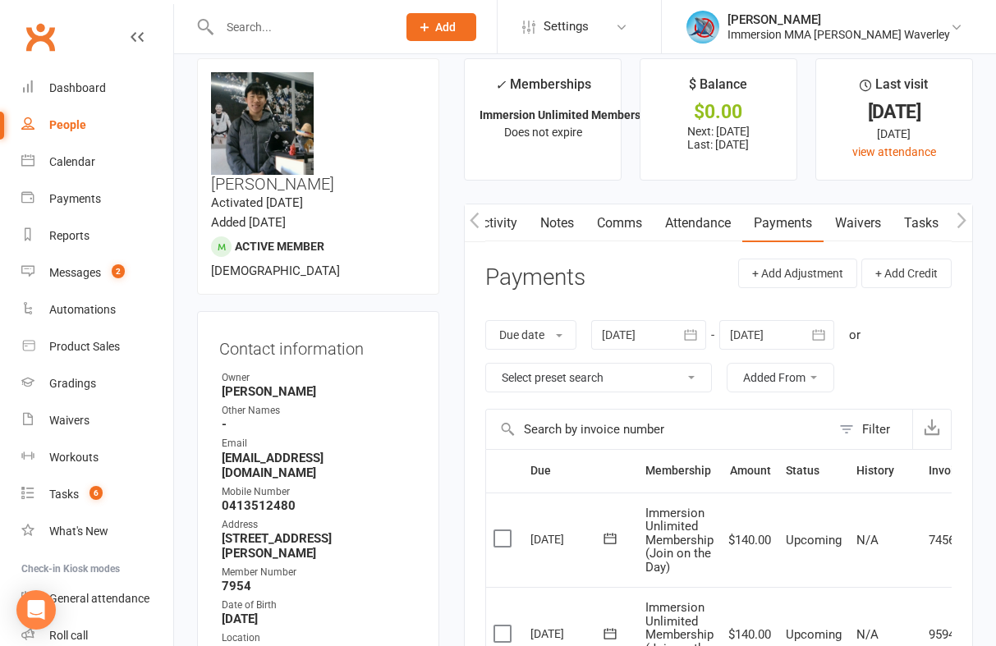
scroll to position [0, 0]
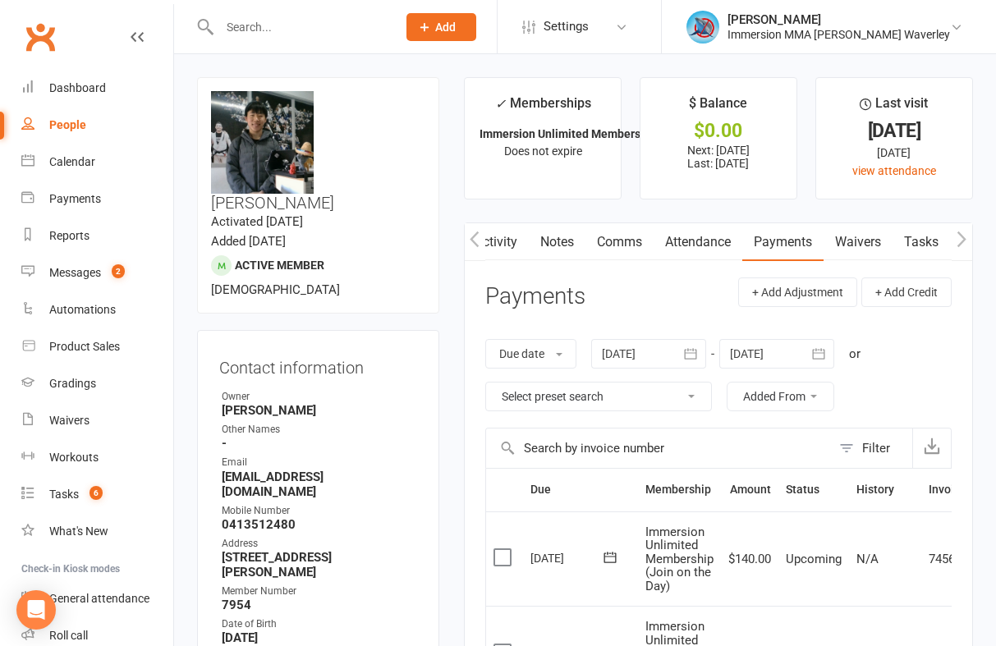
click at [788, 346] on div at bounding box center [777, 354] width 115 height 30
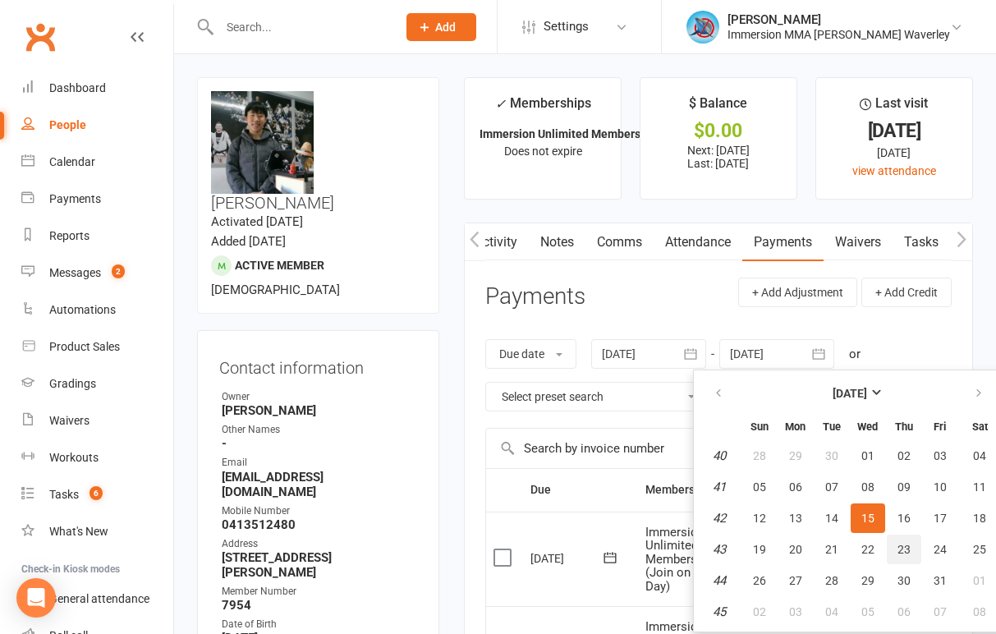
click at [899, 543] on button "23" at bounding box center [904, 550] width 34 height 30
type input "[DATE]"
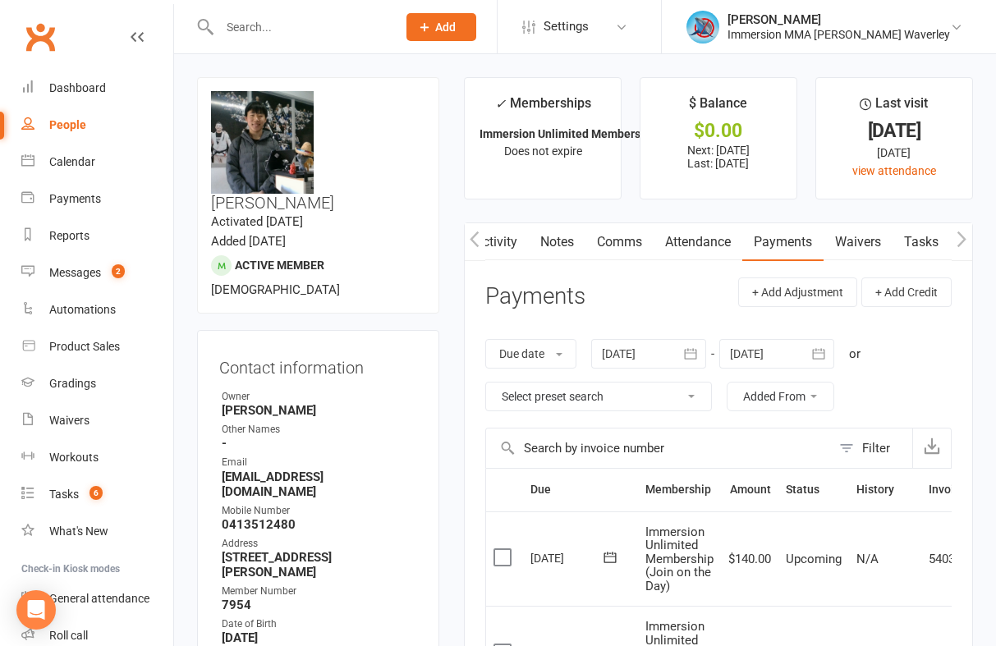
click at [577, 252] on link "Notes" at bounding box center [557, 242] width 57 height 38
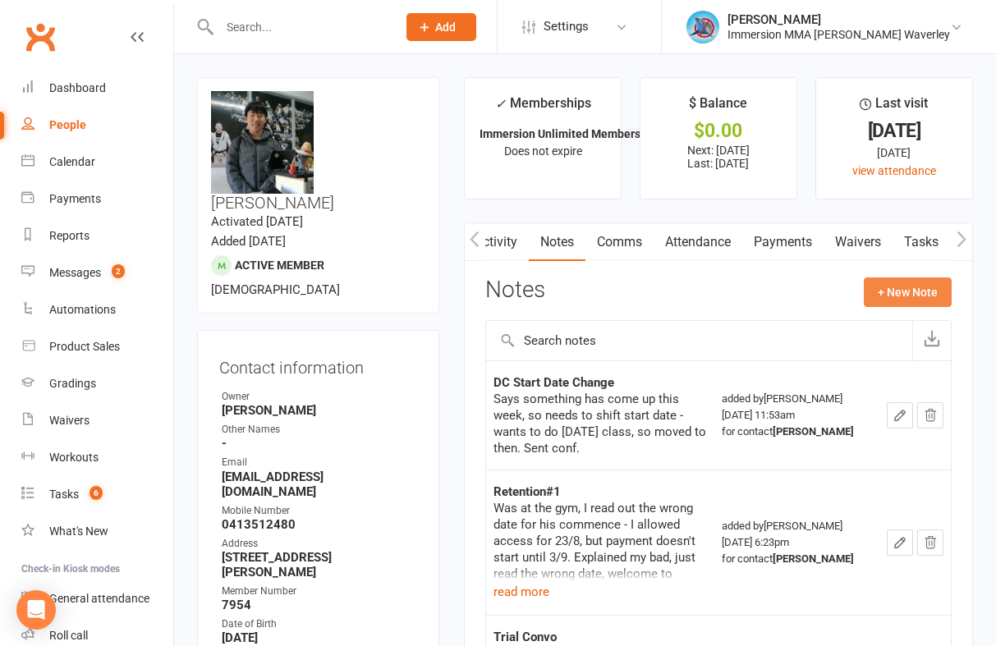
click at [887, 279] on button "+ New Note" at bounding box center [908, 293] width 88 height 30
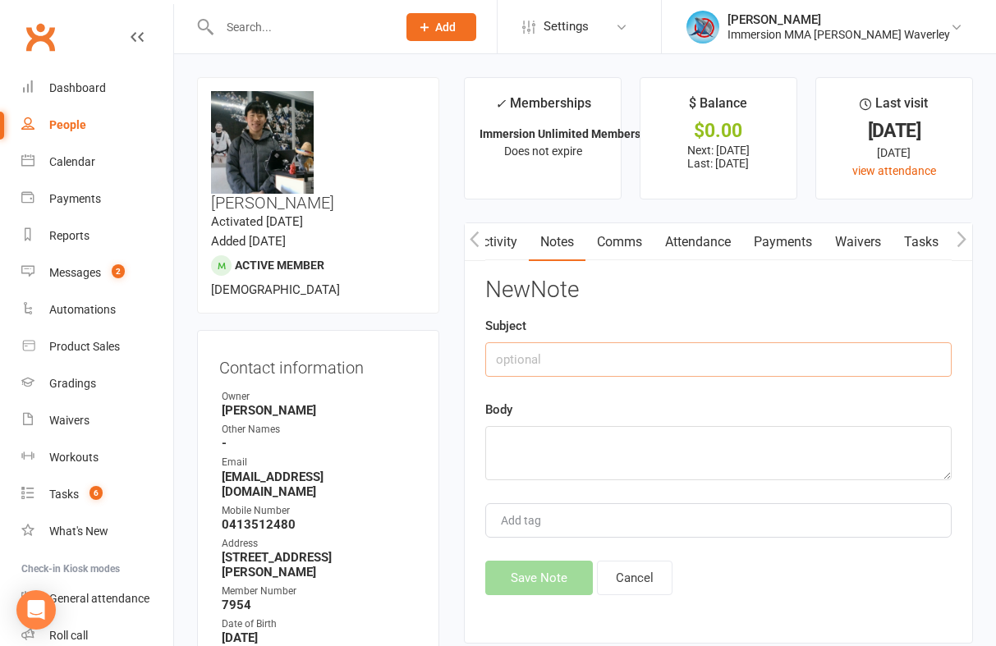
click at [674, 351] on input "text" at bounding box center [718, 360] width 467 height 34
type input "Sus Request"
type textarea "r"
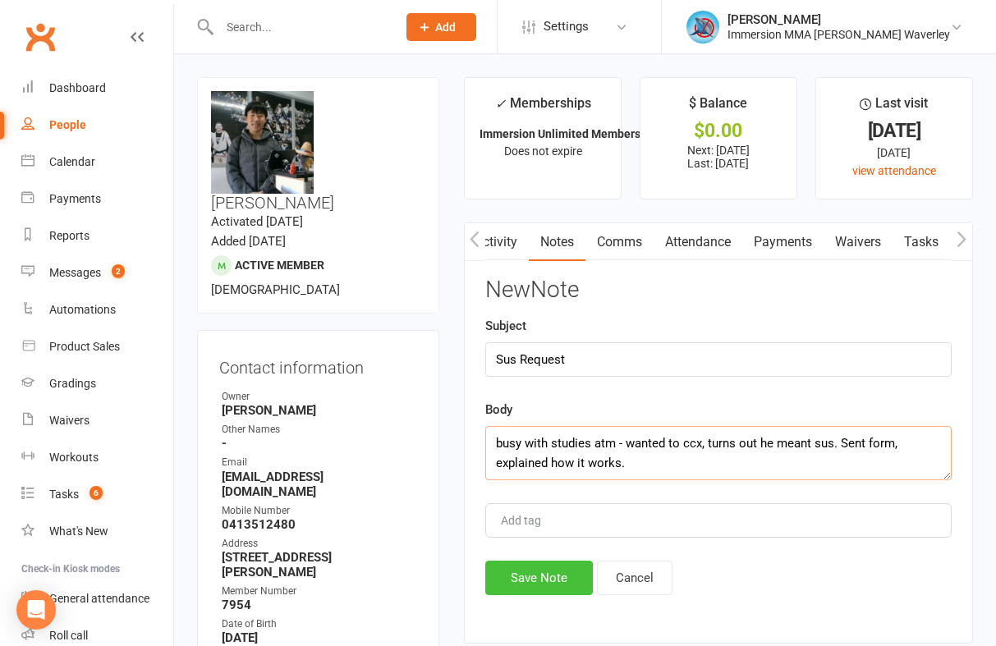
type textarea "busy with studies atm - wanted to ccx, turns out he meant sus. Sent form, expla…"
click at [546, 580] on button "Save Note" at bounding box center [539, 578] width 108 height 34
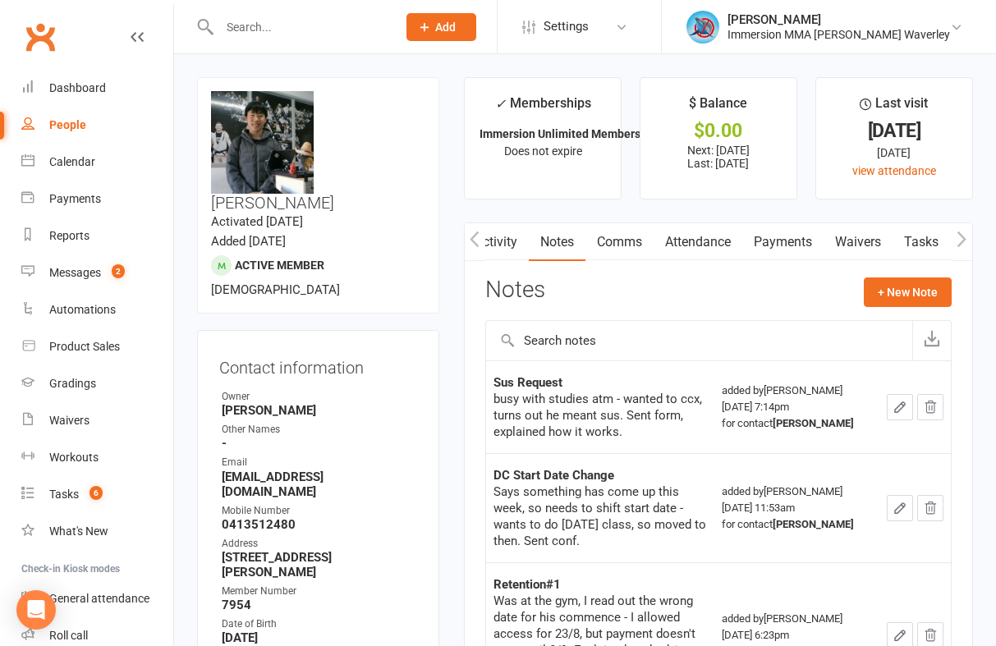
click at [863, 239] on link "Waivers" at bounding box center [858, 242] width 69 height 38
